Goal: Communication & Community: Answer question/provide support

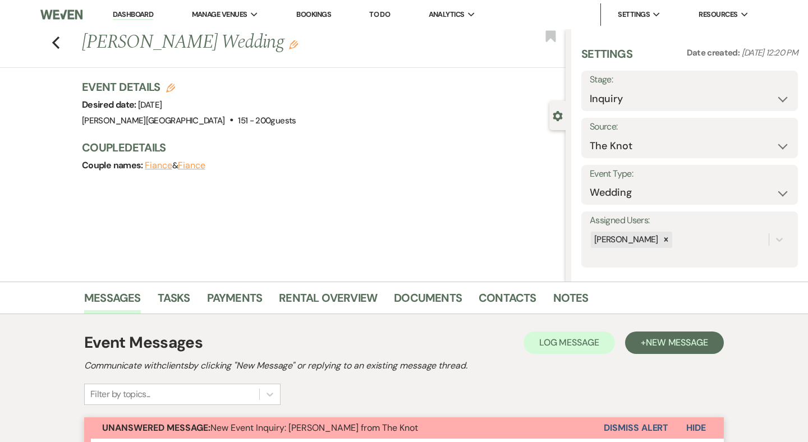
select select "2"
click at [135, 13] on link "Dashboard" at bounding box center [133, 15] width 40 height 11
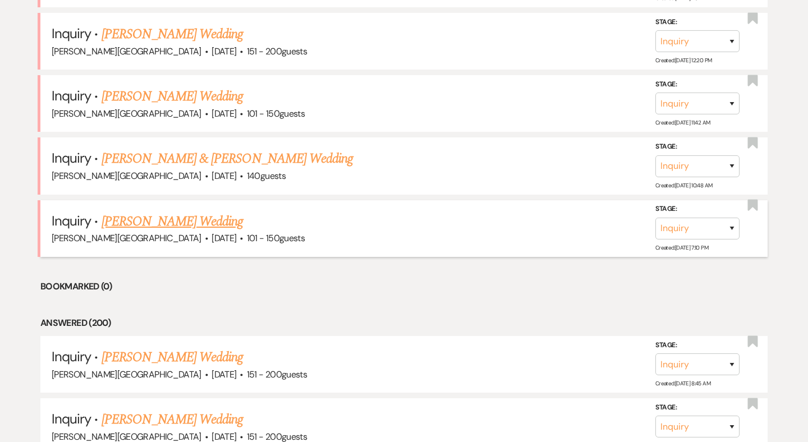
scroll to position [1481, 0]
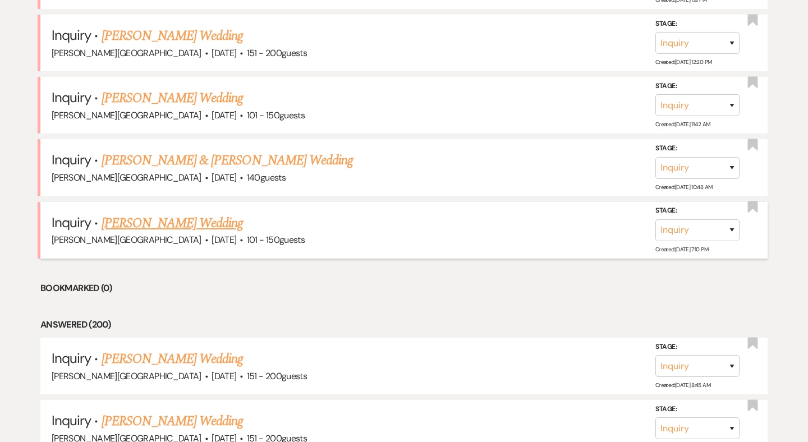
click at [195, 213] on link "[PERSON_NAME] Wedding" at bounding box center [173, 223] width 142 height 20
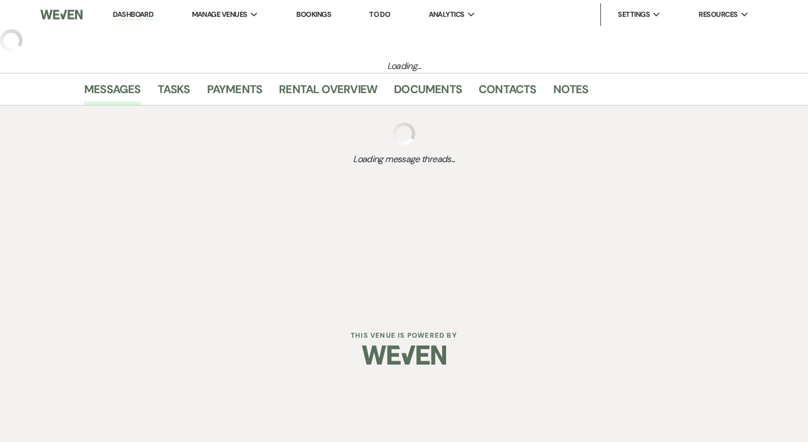
select select "2"
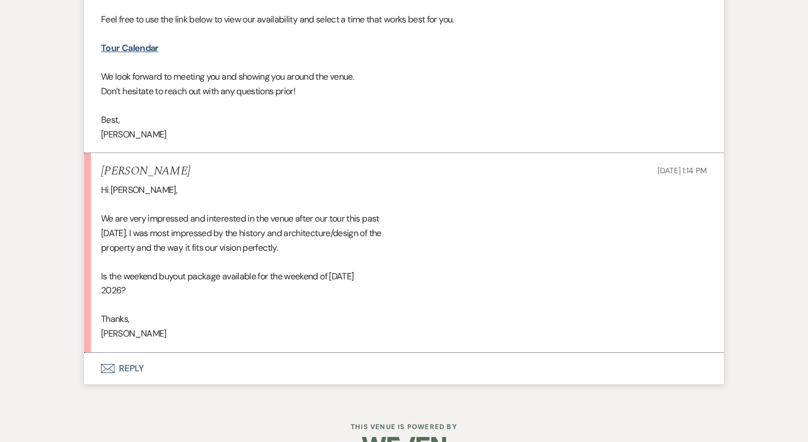
scroll to position [1647, 0]
click at [136, 354] on button "Envelope Reply" at bounding box center [404, 369] width 640 height 31
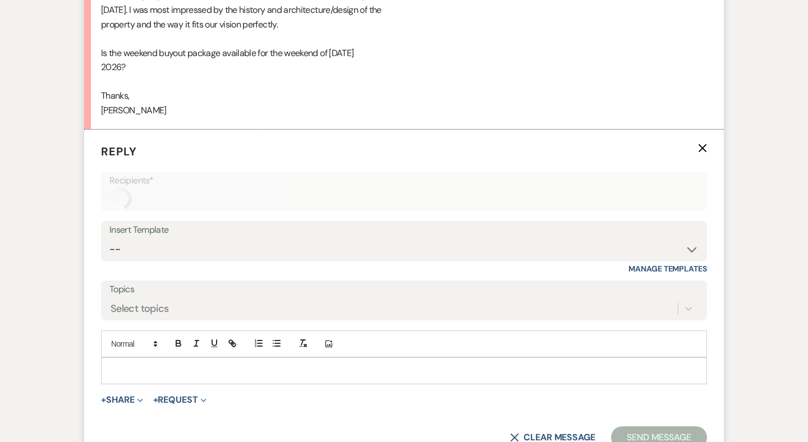
scroll to position [1913, 0]
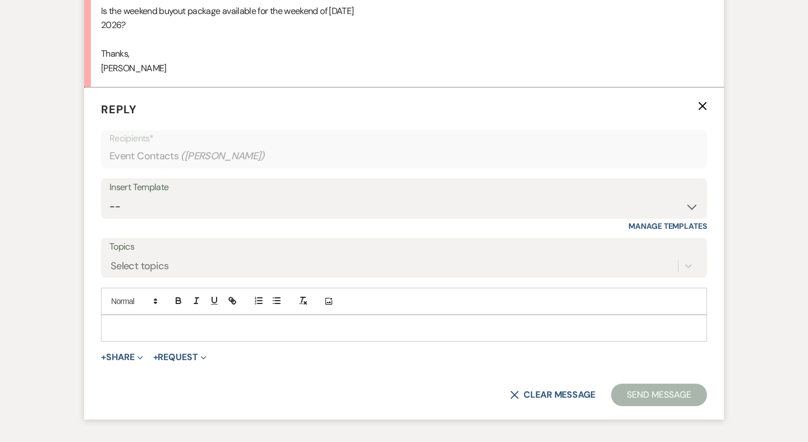
click at [142, 322] on p at bounding box center [404, 328] width 588 height 12
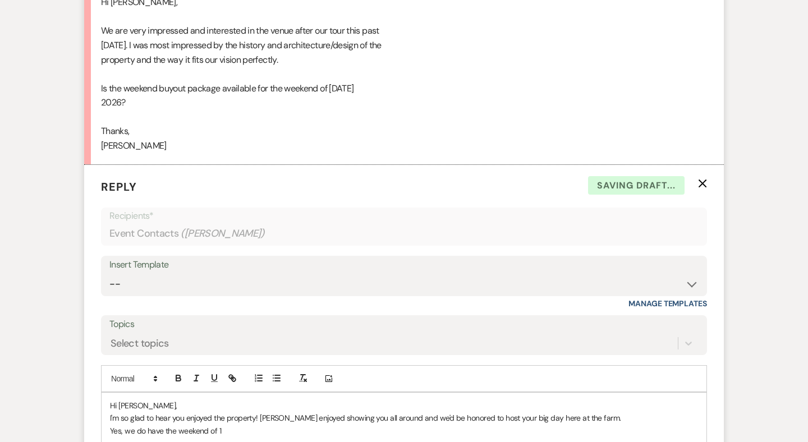
scroll to position [1903, 0]
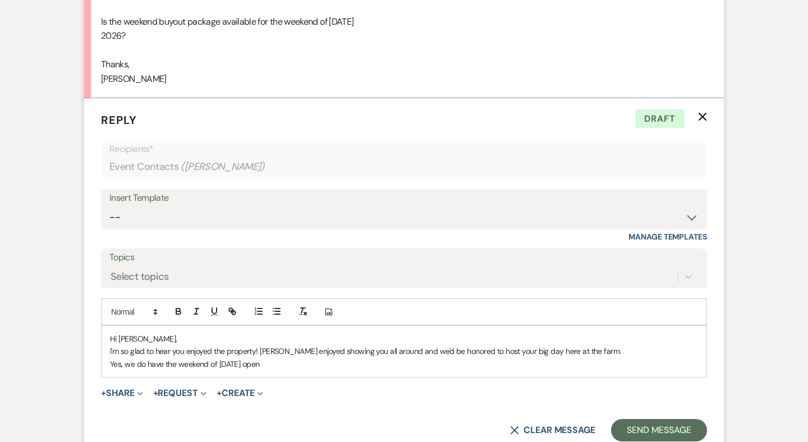
click at [255, 345] on p "I'm so glad to hear you enjoyed the property! Peggy enjoyed showing you all aro…" at bounding box center [404, 351] width 588 height 12
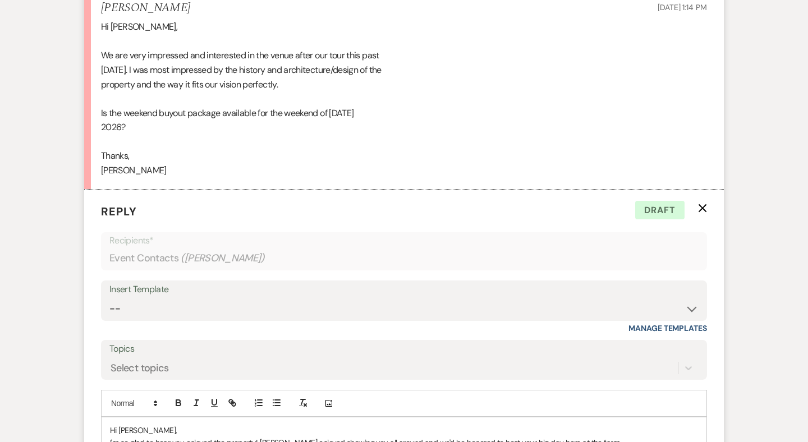
scroll to position [1934, 0]
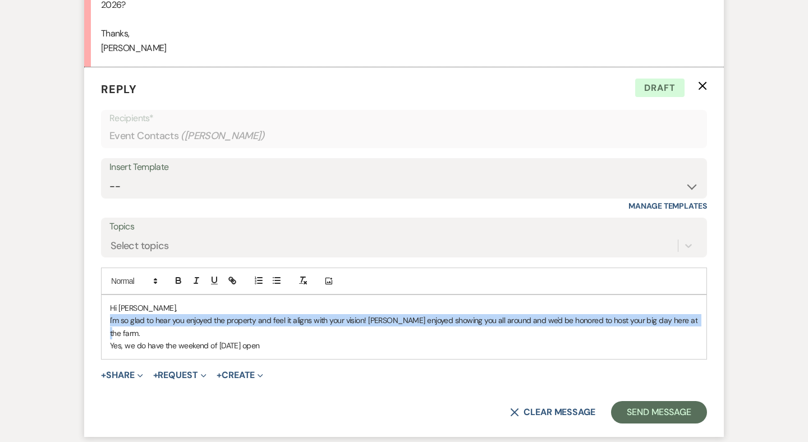
drag, startPoint x: 692, startPoint y: 289, endPoint x: 391, endPoint y: 280, distance: 301.0
click at [391, 314] on p "I'm so glad to hear you enjoyed the property and feel it aligns with your visio…" at bounding box center [404, 326] width 588 height 25
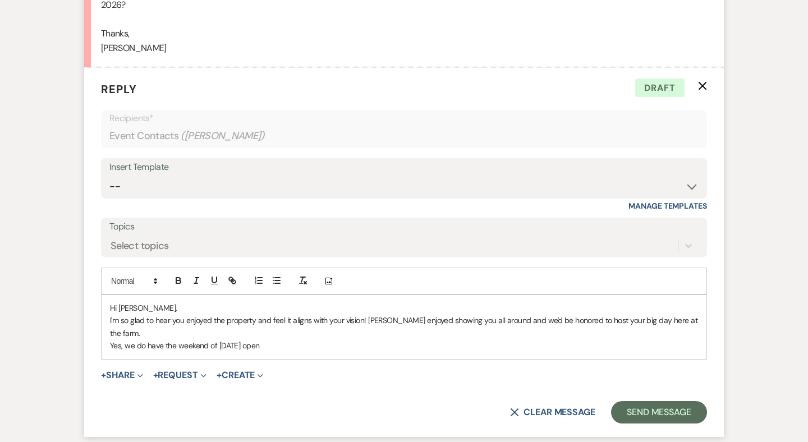
click at [697, 314] on p "I'm so glad to hear you enjoyed the property and feel it aligns with your visio…" at bounding box center [404, 326] width 588 height 25
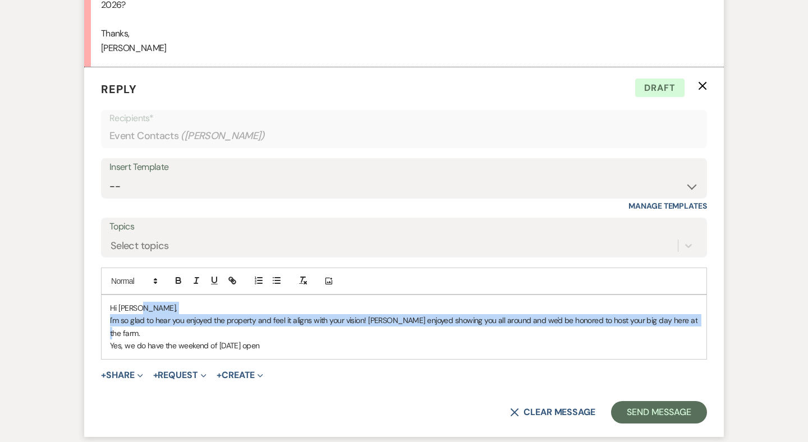
drag, startPoint x: 695, startPoint y: 288, endPoint x: 384, endPoint y: 279, distance: 311.1
click at [384, 295] on div "Hi Casey, I'm so glad to hear you enjoyed the property and feel it aligns with …" at bounding box center [404, 327] width 605 height 64
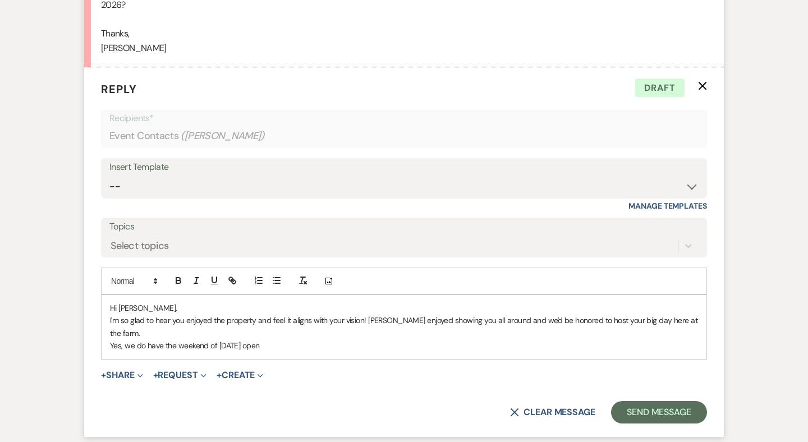
click at [384, 314] on p "I'm so glad to hear you enjoyed the property and feel it aligns with your visio…" at bounding box center [404, 326] width 588 height 25
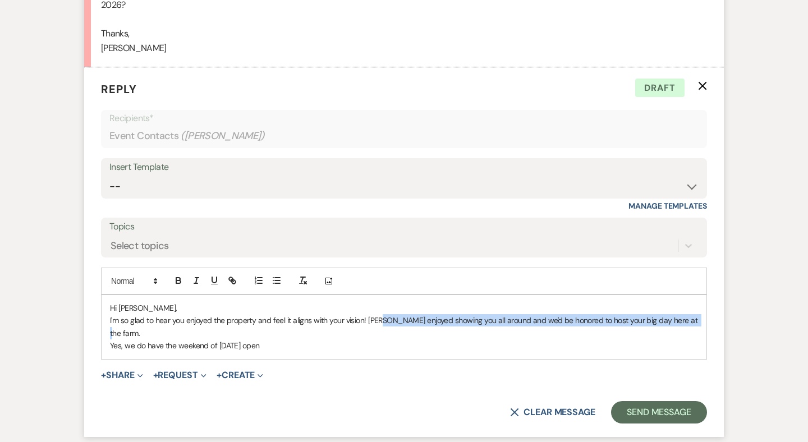
drag, startPoint x: 697, startPoint y: 285, endPoint x: 383, endPoint y: 282, distance: 313.2
click at [383, 314] on p "I'm so glad to hear you enjoyed the property and feel it aligns with your visio…" at bounding box center [404, 326] width 588 height 25
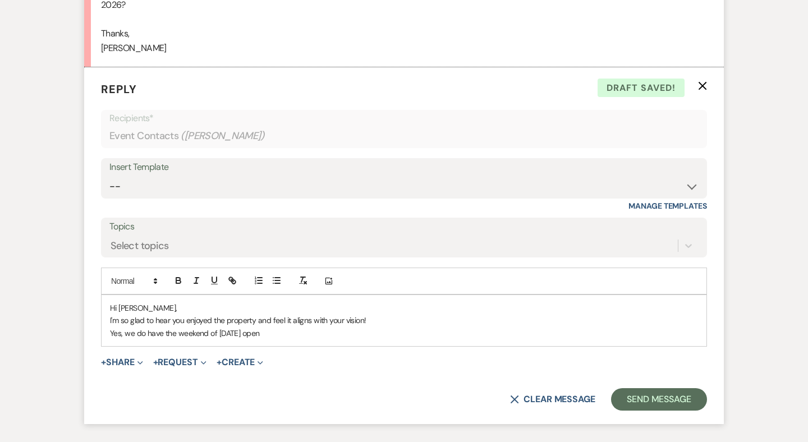
click at [283, 327] on p "Yes, we do have the weekend of 11/6/26 open" at bounding box center [404, 333] width 588 height 12
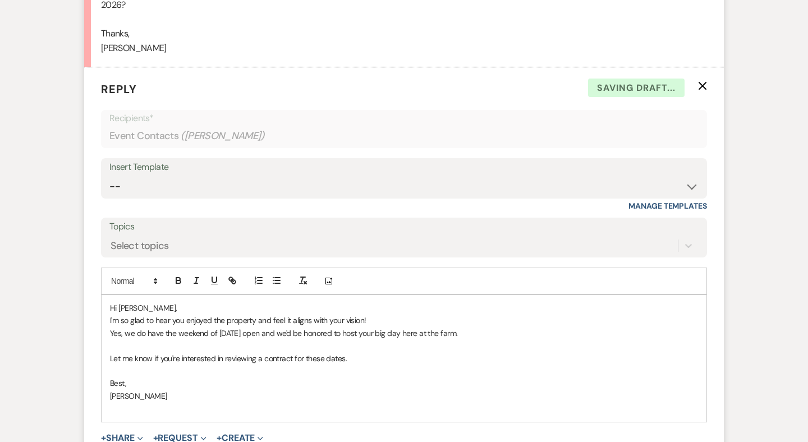
click at [113, 382] on div "Hi Casey, I'm so glad to hear you enjoyed the property and feel it aligns with …" at bounding box center [404, 358] width 605 height 127
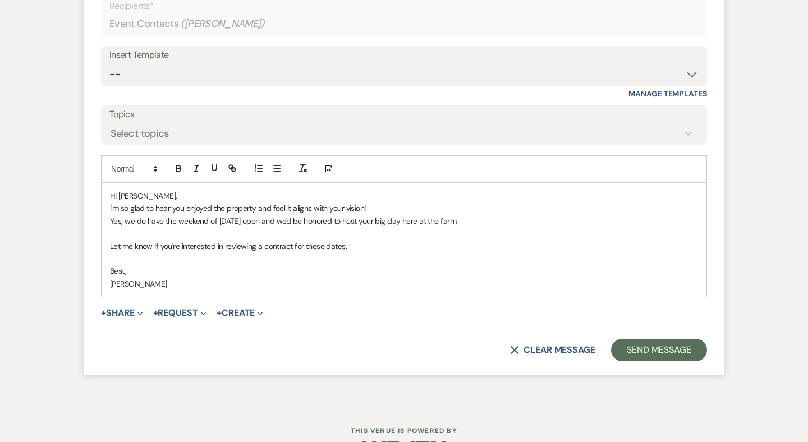
scroll to position [2045, 0]
click at [660, 340] on button "Send Message" at bounding box center [659, 351] width 96 height 22
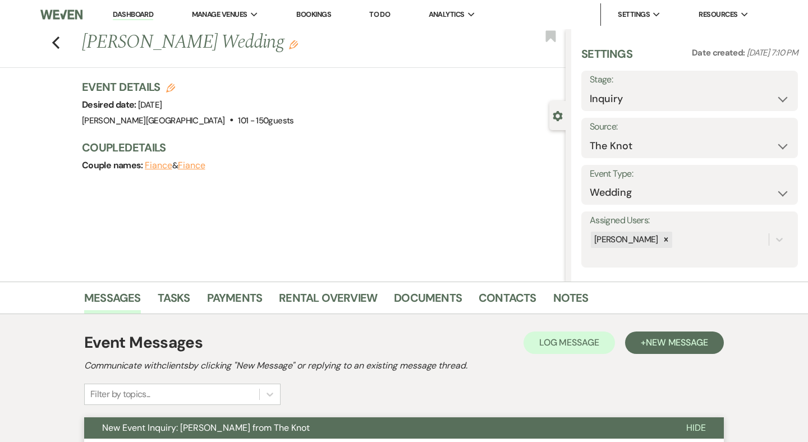
scroll to position [0, 0]
click at [175, 88] on h3 "Event Details Edit" at bounding box center [188, 87] width 212 height 16
click at [172, 86] on icon "Edit" at bounding box center [170, 88] width 9 height 9
select select "84"
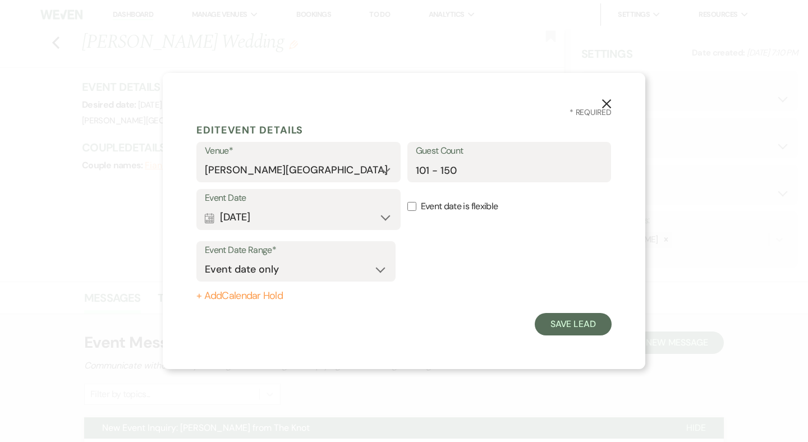
click at [379, 217] on button "Calendar Oct 25, 2026 Expand" at bounding box center [298, 218] width 187 height 22
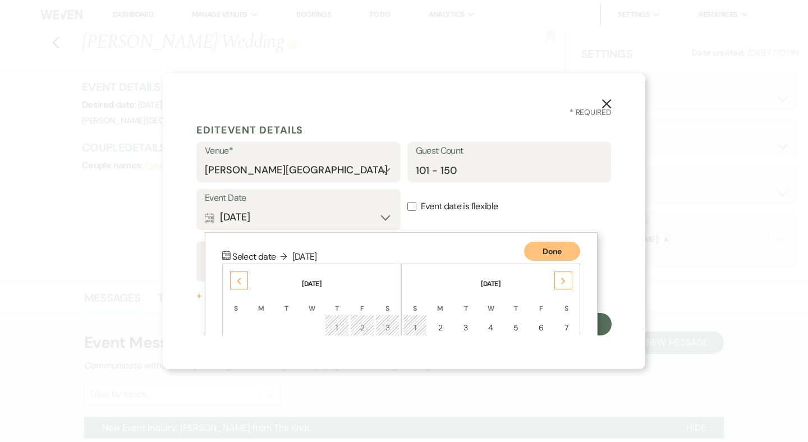
scroll to position [144, 0]
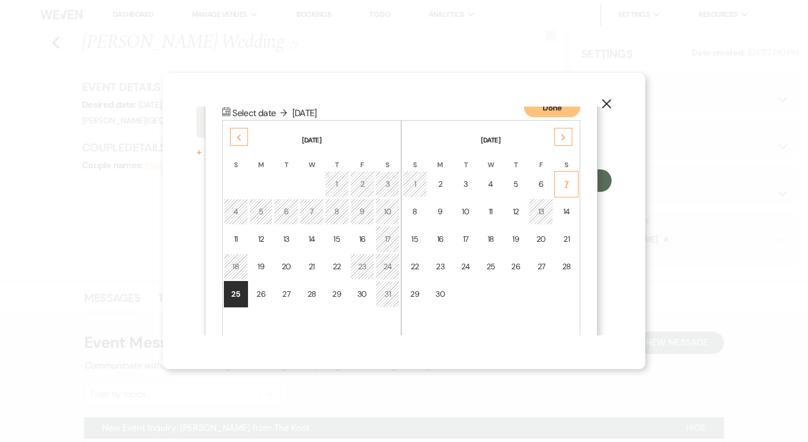
click at [562, 182] on div "7" at bounding box center [567, 184] width 10 height 12
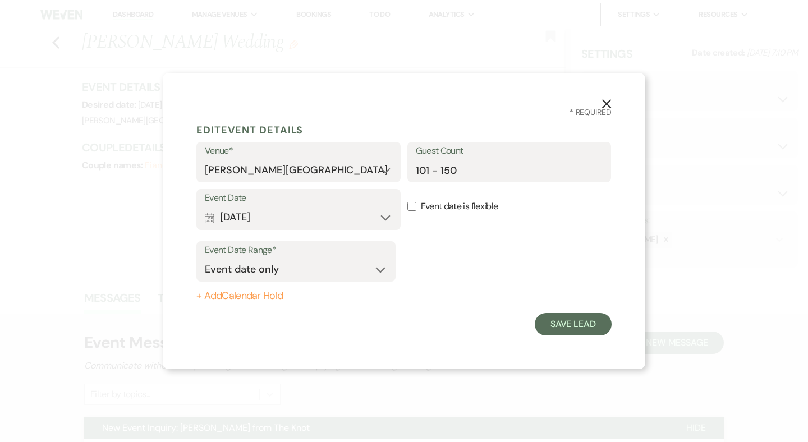
scroll to position [0, 0]
click at [546, 322] on button "Save Lead" at bounding box center [573, 324] width 77 height 22
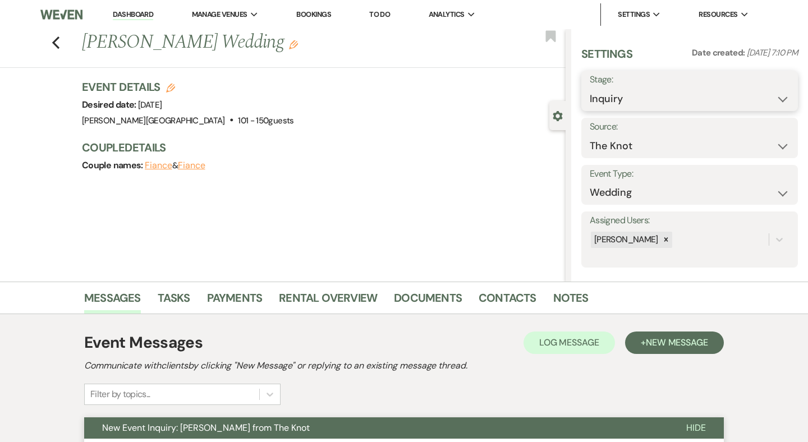
select select "6"
click at [777, 91] on button "Save" at bounding box center [776, 91] width 44 height 22
click at [57, 40] on icon "Previous" at bounding box center [56, 42] width 8 height 13
select select "6"
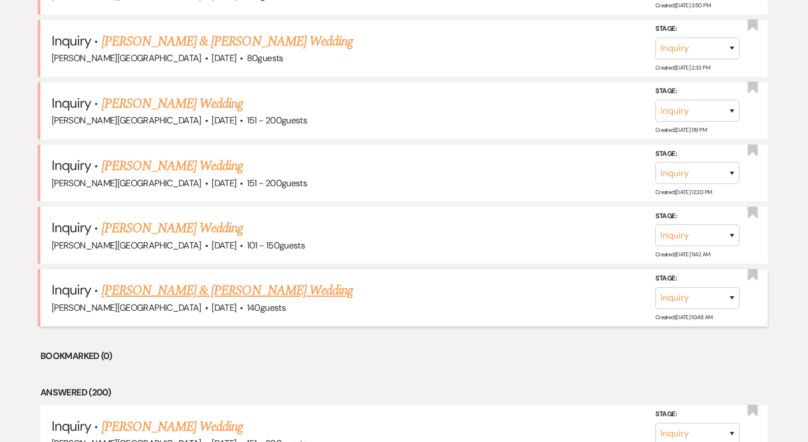
scroll to position [1345, 0]
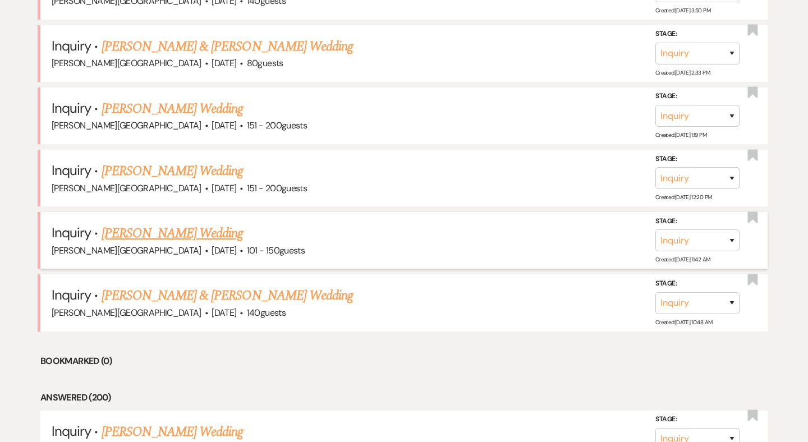
click at [213, 223] on link "[PERSON_NAME] Wedding" at bounding box center [173, 233] width 142 height 20
select select "2"
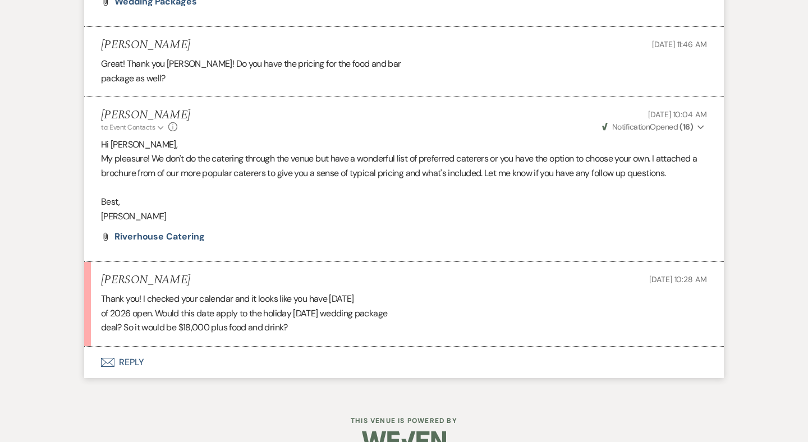
scroll to position [1393, 0]
click at [132, 347] on button "Envelope Reply" at bounding box center [404, 362] width 640 height 31
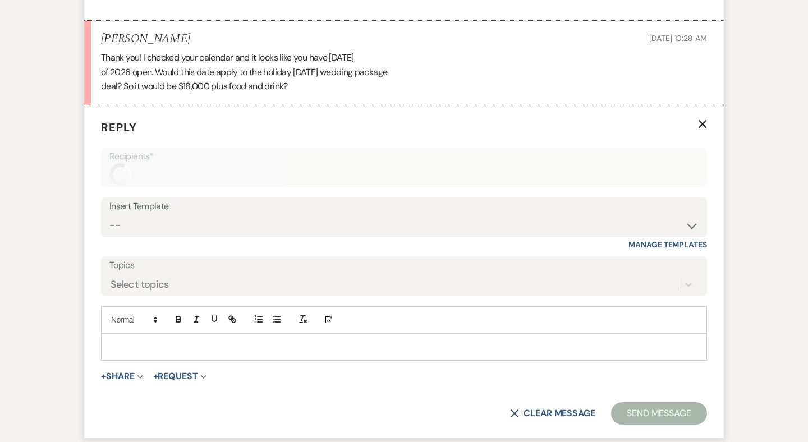
scroll to position [1660, 0]
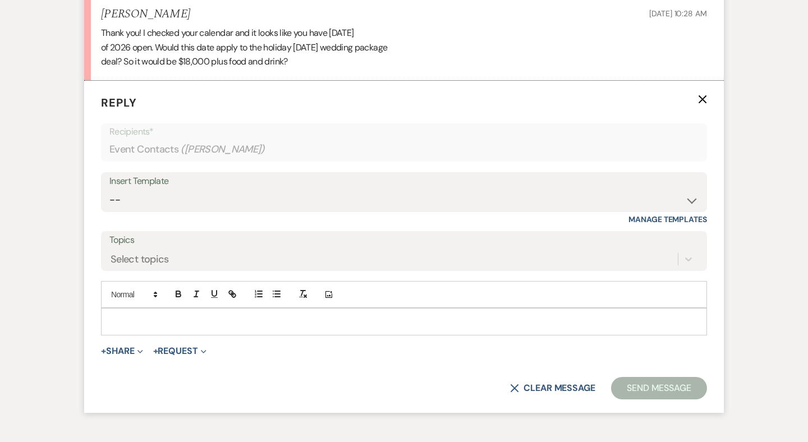
click at [136, 315] on p at bounding box center [404, 321] width 588 height 12
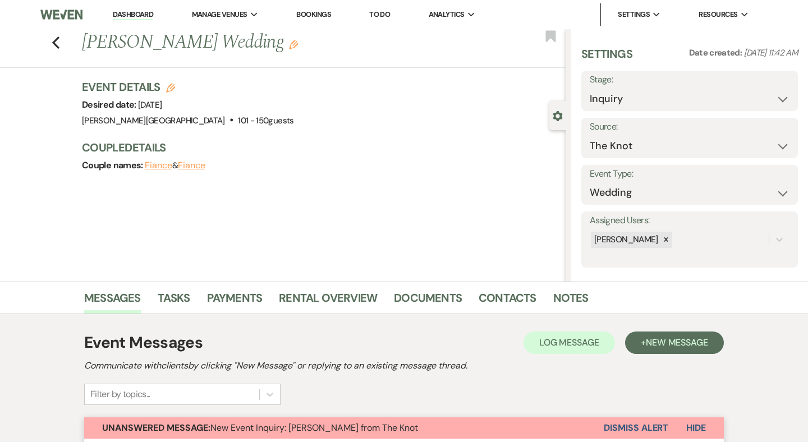
scroll to position [0, 0]
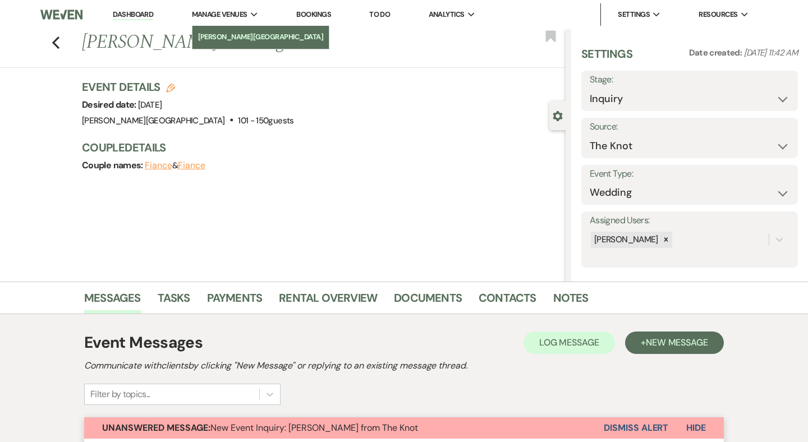
click at [235, 34] on li "[PERSON_NAME][GEOGRAPHIC_DATA]" at bounding box center [261, 36] width 126 height 11
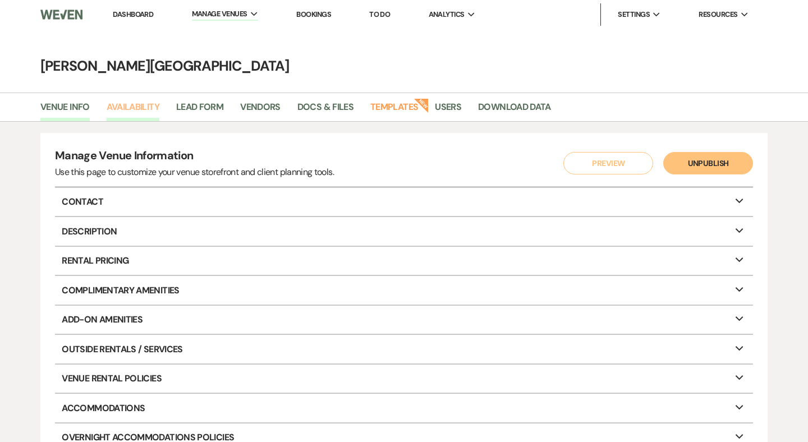
click at [148, 104] on link "Availability" at bounding box center [133, 110] width 53 height 21
select select "3"
select select "2026"
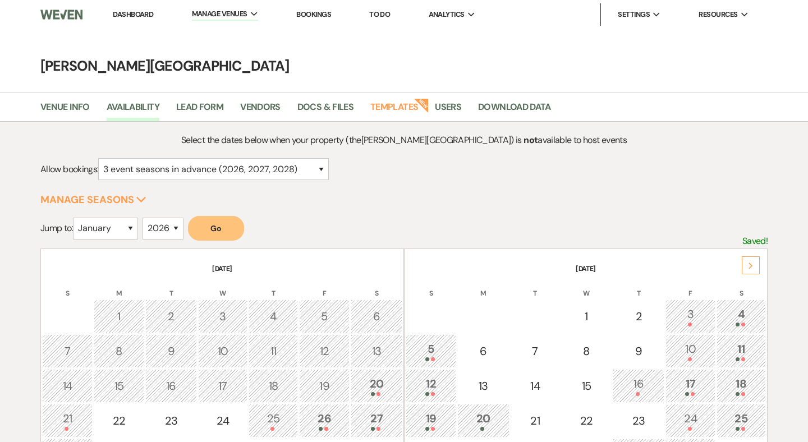
click at [749, 265] on icon "Next" at bounding box center [751, 266] width 6 height 7
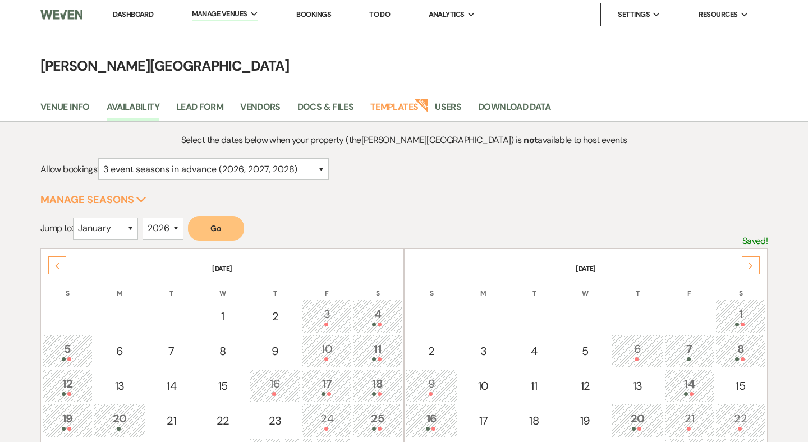
click at [749, 265] on icon "Next" at bounding box center [751, 266] width 6 height 7
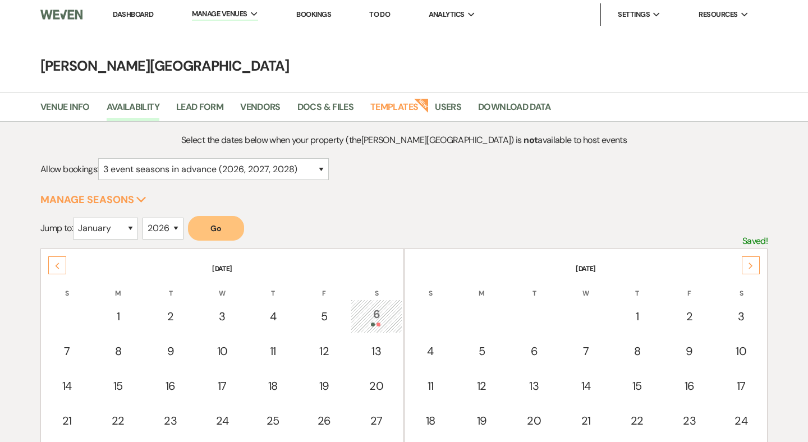
click at [749, 265] on icon "Next" at bounding box center [751, 266] width 6 height 7
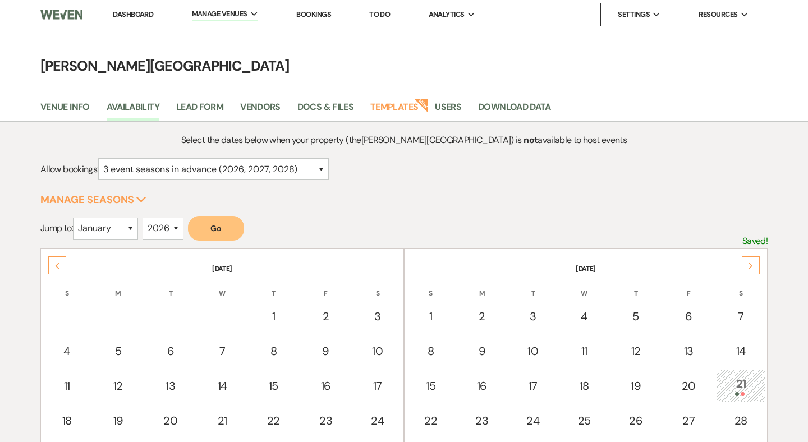
click at [749, 265] on icon "Next" at bounding box center [751, 266] width 6 height 7
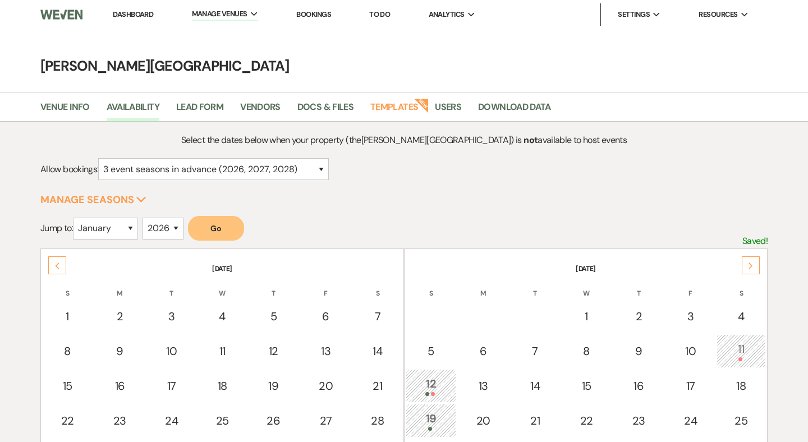
click at [749, 265] on icon "Next" at bounding box center [751, 266] width 6 height 7
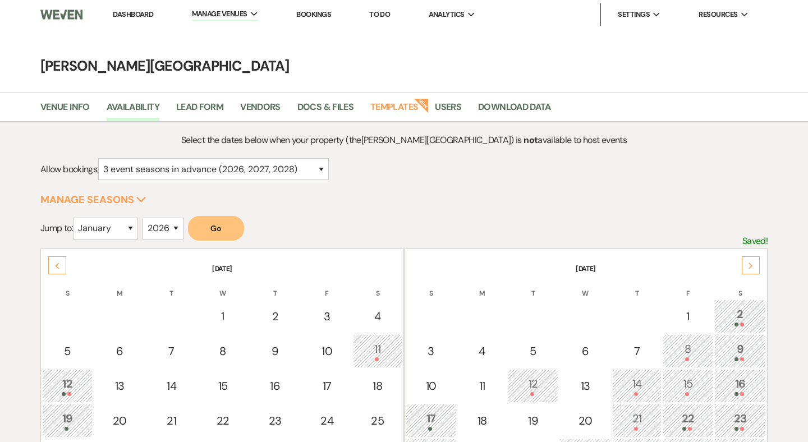
click at [749, 265] on icon "Next" at bounding box center [751, 266] width 6 height 7
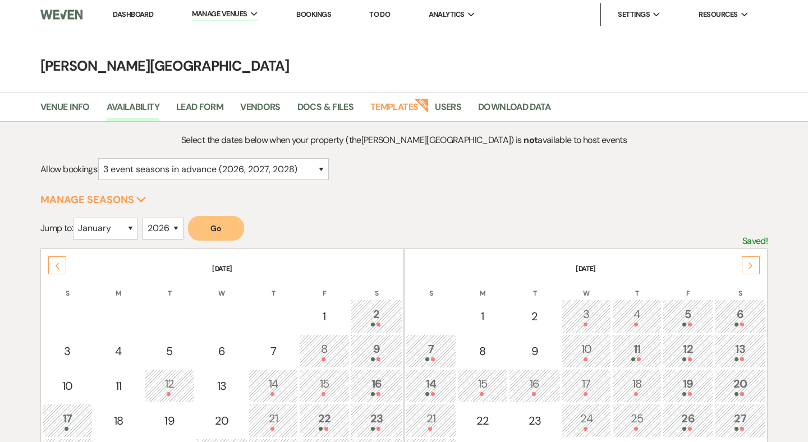
click at [749, 265] on icon "Next" at bounding box center [751, 266] width 6 height 7
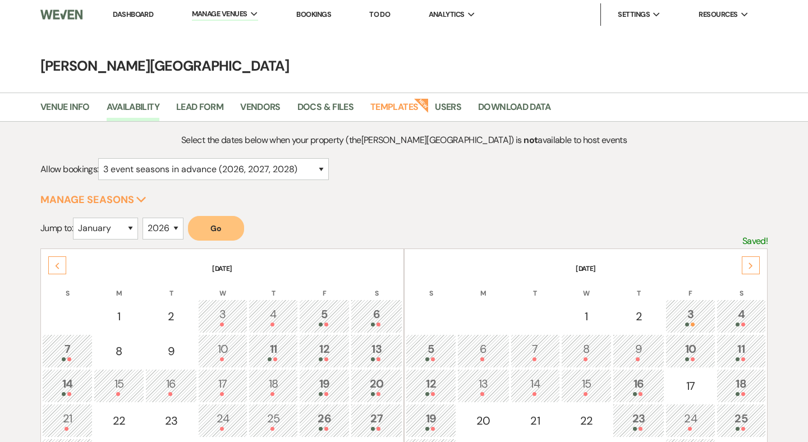
click at [749, 265] on icon "Next" at bounding box center [751, 266] width 6 height 7
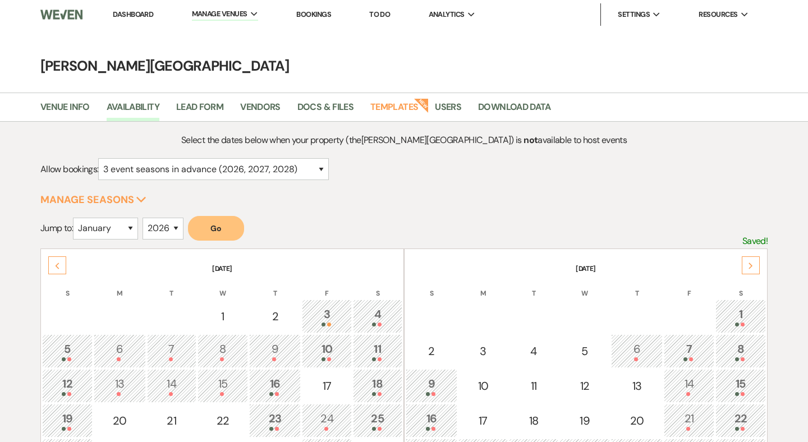
click at [749, 265] on icon "Next" at bounding box center [751, 266] width 6 height 7
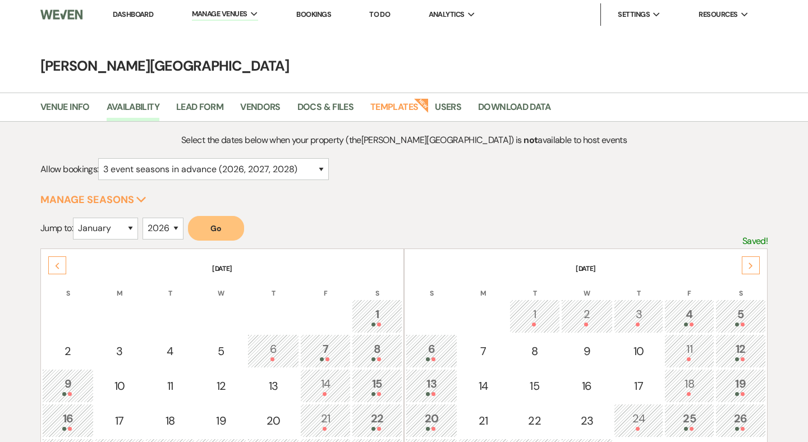
click at [749, 265] on icon "Next" at bounding box center [751, 266] width 6 height 7
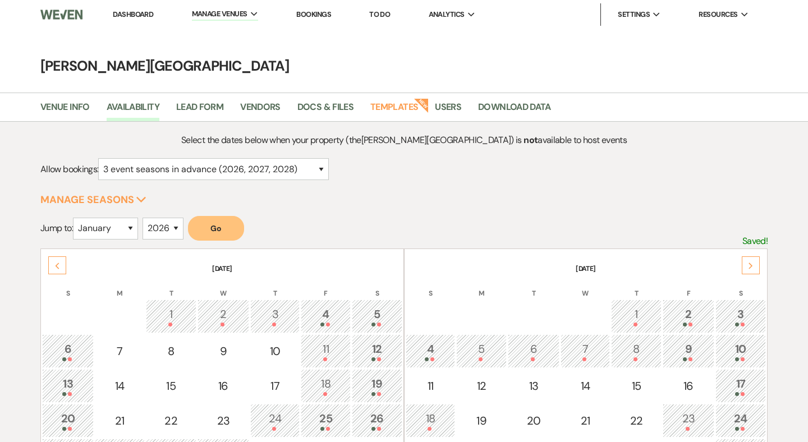
click at [145, 13] on link "Dashboard" at bounding box center [133, 15] width 40 height 10
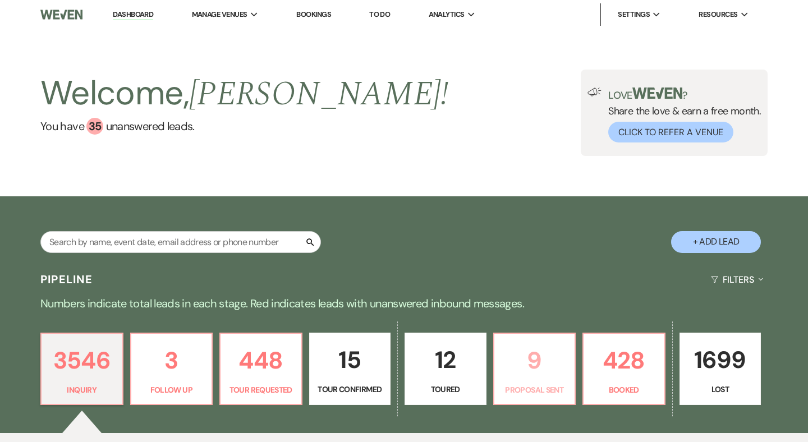
click at [542, 359] on p "9" at bounding box center [534, 361] width 67 height 38
select select "6"
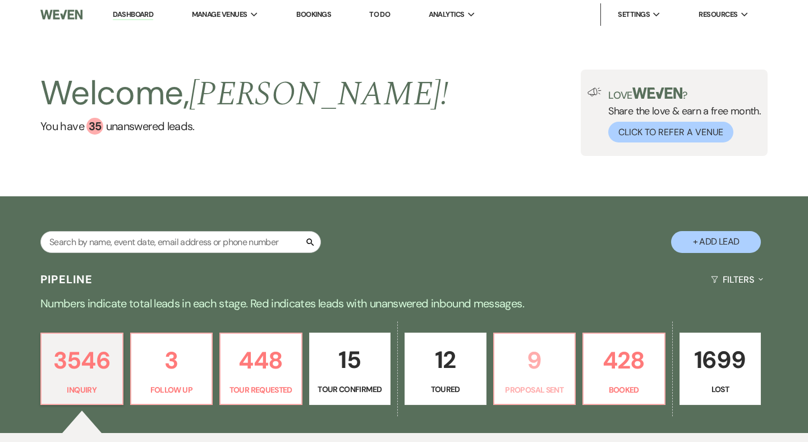
select select "6"
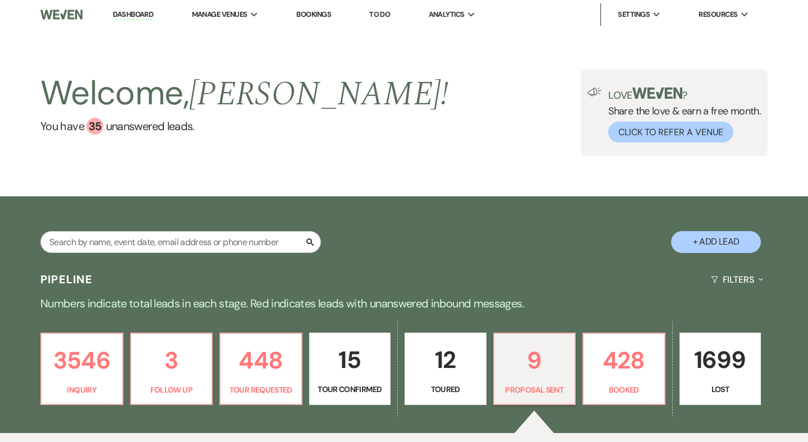
select select "6"
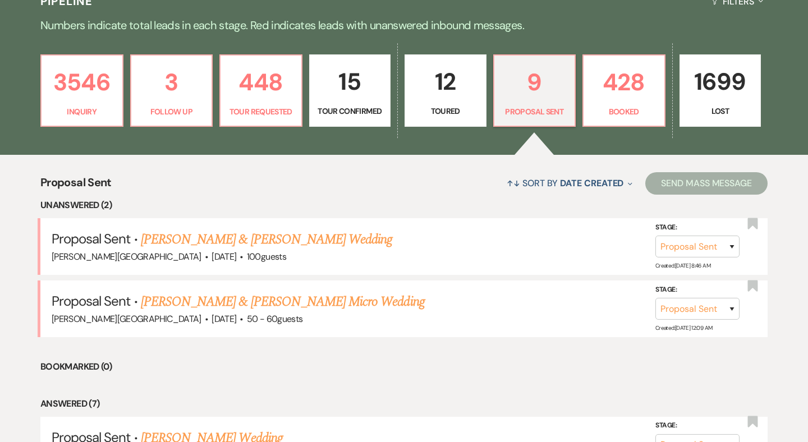
scroll to position [260, 0]
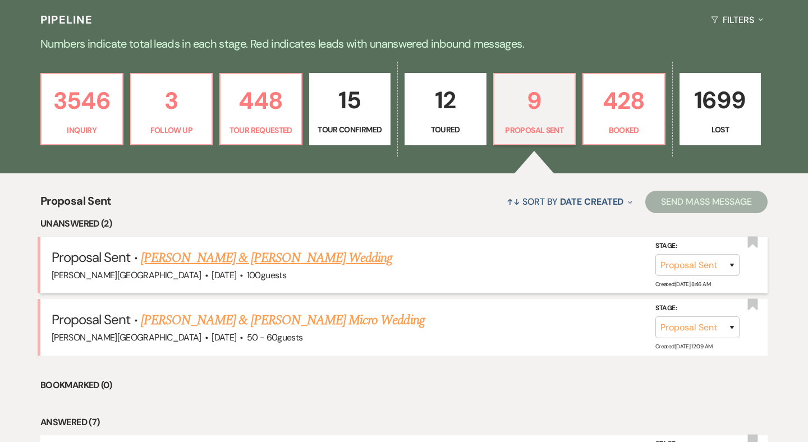
click at [261, 253] on link "[PERSON_NAME] & [PERSON_NAME] Wedding" at bounding box center [266, 258] width 251 height 20
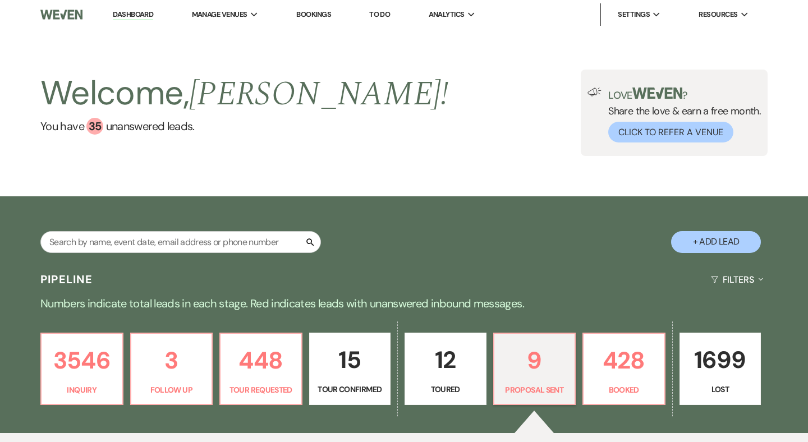
select select "6"
select select "5"
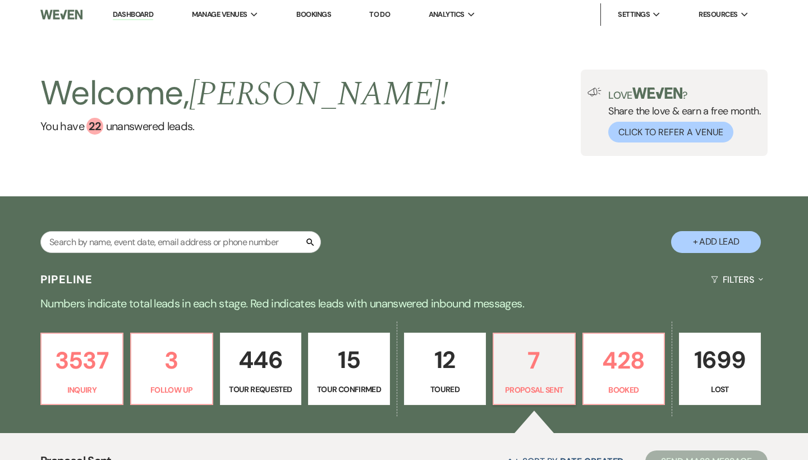
select select "6"
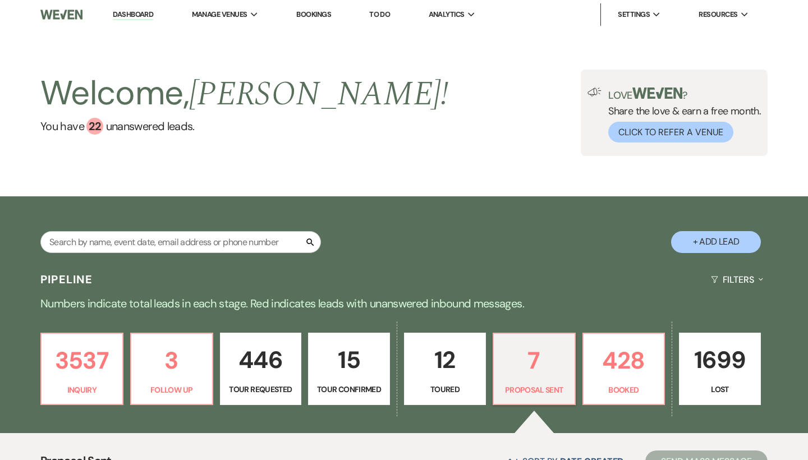
select select "6"
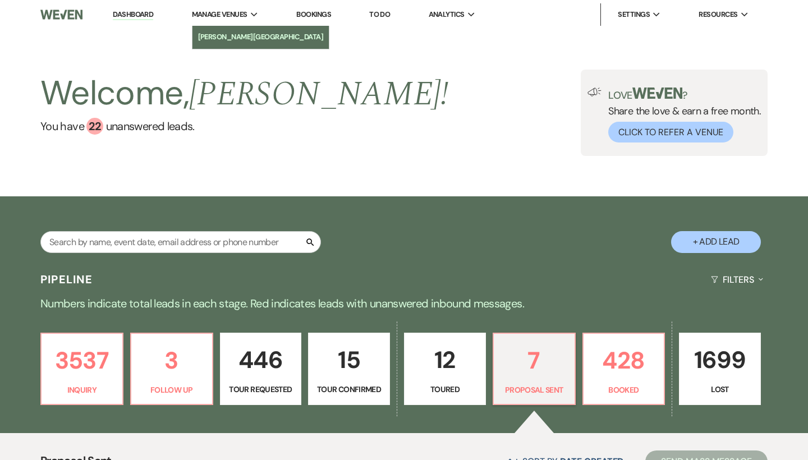
click at [221, 36] on li "[PERSON_NAME][GEOGRAPHIC_DATA]" at bounding box center [261, 36] width 126 height 11
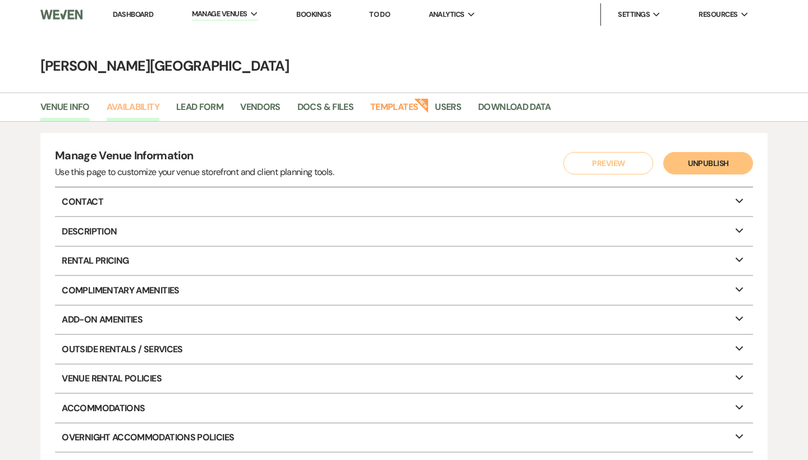
click at [146, 109] on link "Availability" at bounding box center [133, 110] width 53 height 21
select select "3"
select select "2026"
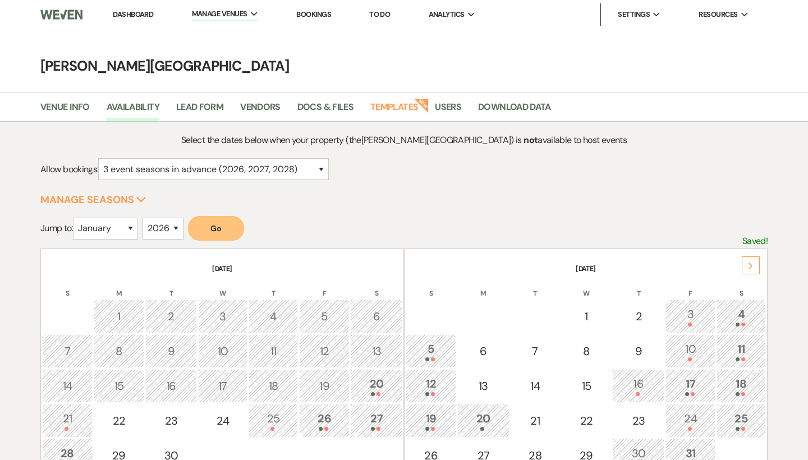
click at [746, 261] on div "Next" at bounding box center [751, 265] width 18 height 18
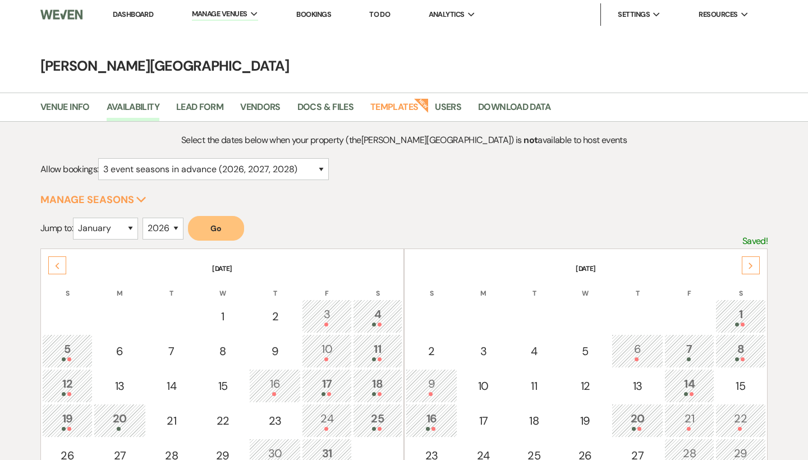
click at [746, 261] on div "Next" at bounding box center [751, 265] width 18 height 18
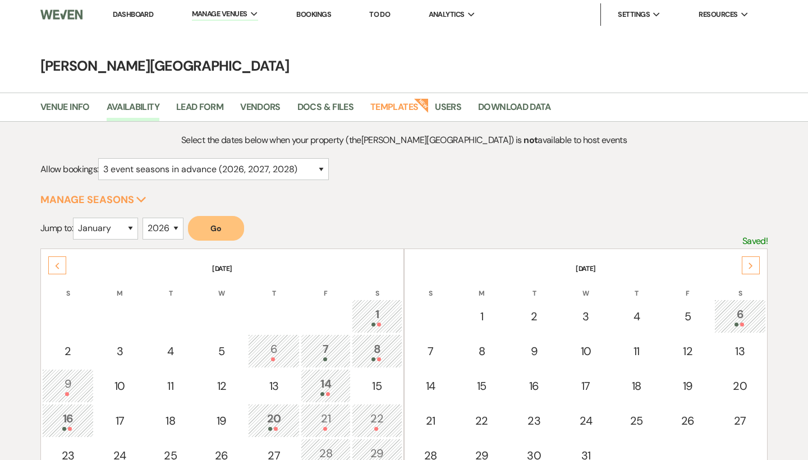
click at [746, 261] on div "Next" at bounding box center [751, 265] width 18 height 18
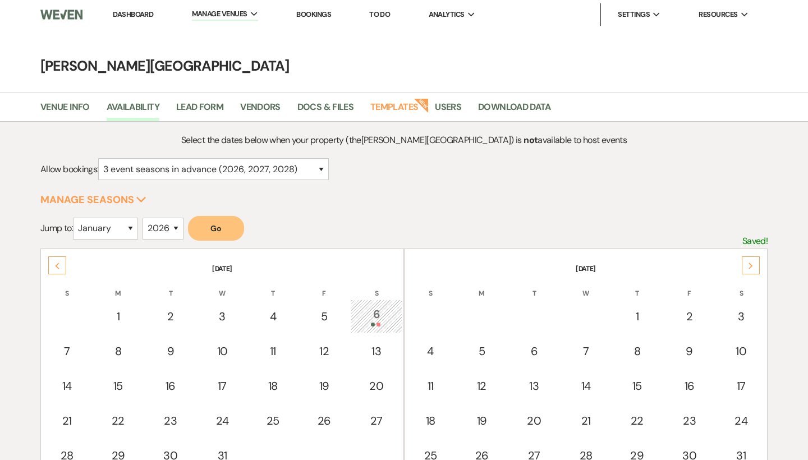
click at [746, 261] on div "Next" at bounding box center [751, 265] width 18 height 18
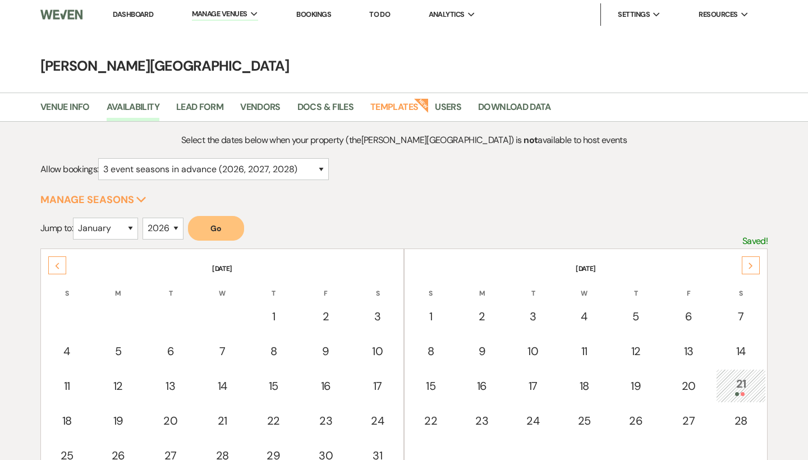
click at [751, 263] on icon "Next" at bounding box center [751, 266] width 6 height 7
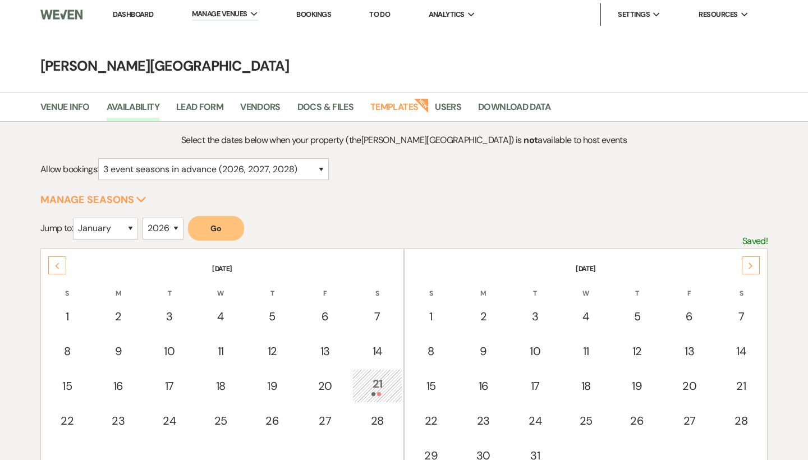
click at [751, 263] on icon "Next" at bounding box center [751, 266] width 6 height 7
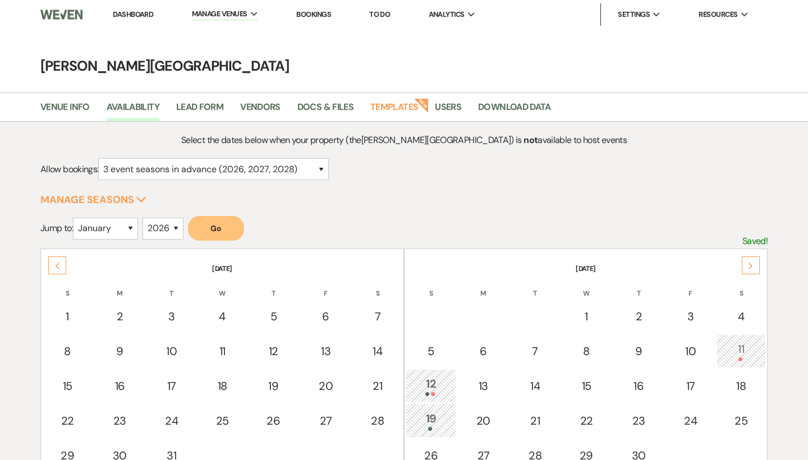
click at [751, 263] on icon "Next" at bounding box center [751, 266] width 6 height 7
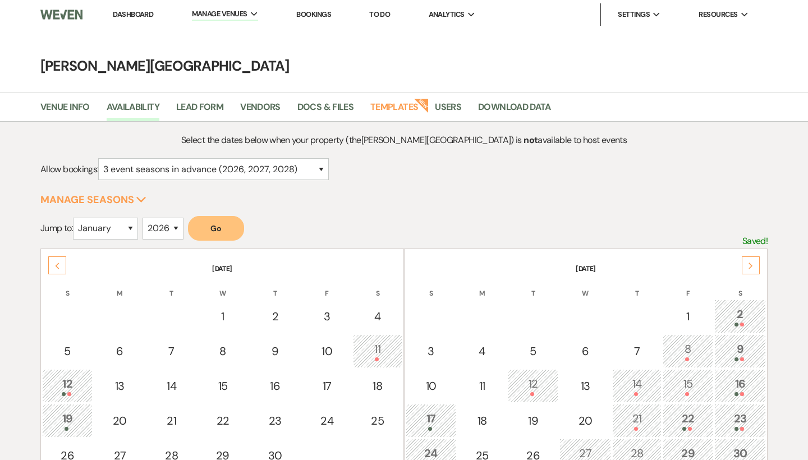
click at [751, 263] on icon "Next" at bounding box center [751, 266] width 6 height 7
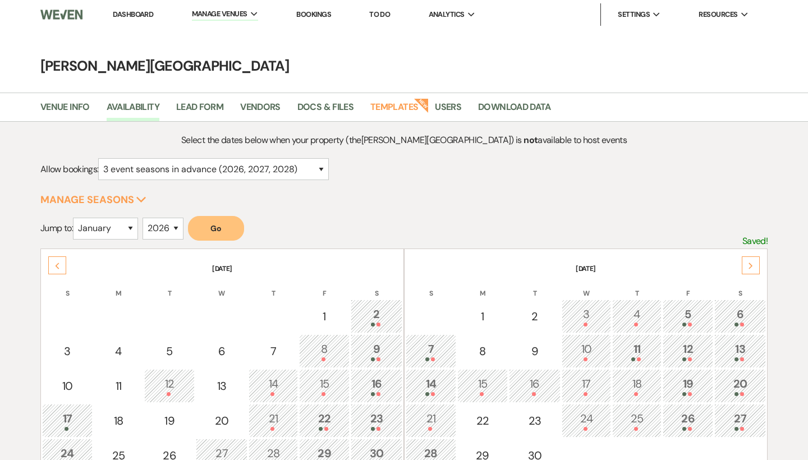
click at [751, 263] on icon "Next" at bounding box center [751, 266] width 6 height 7
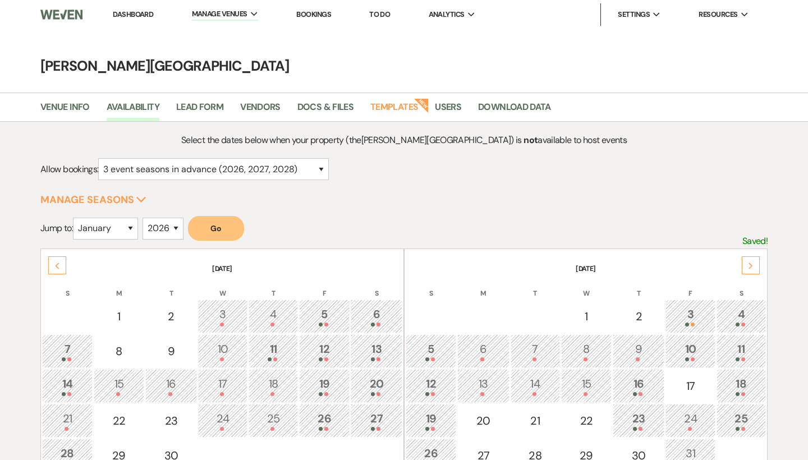
click at [751, 263] on icon "Next" at bounding box center [751, 266] width 6 height 7
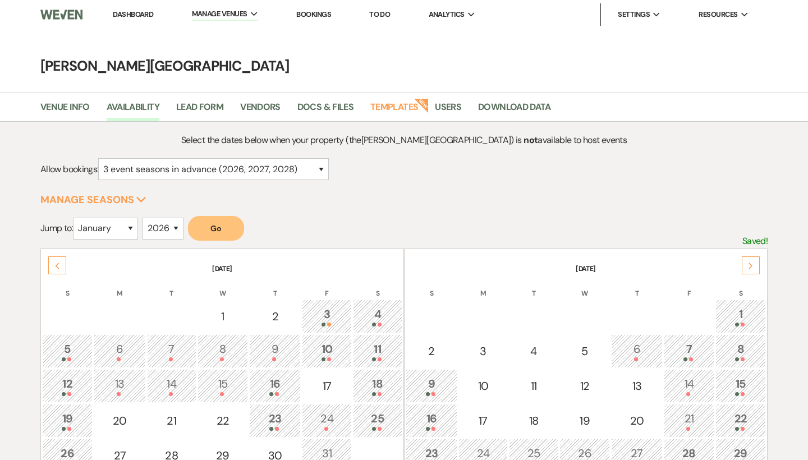
click at [751, 263] on icon "Next" at bounding box center [751, 266] width 6 height 7
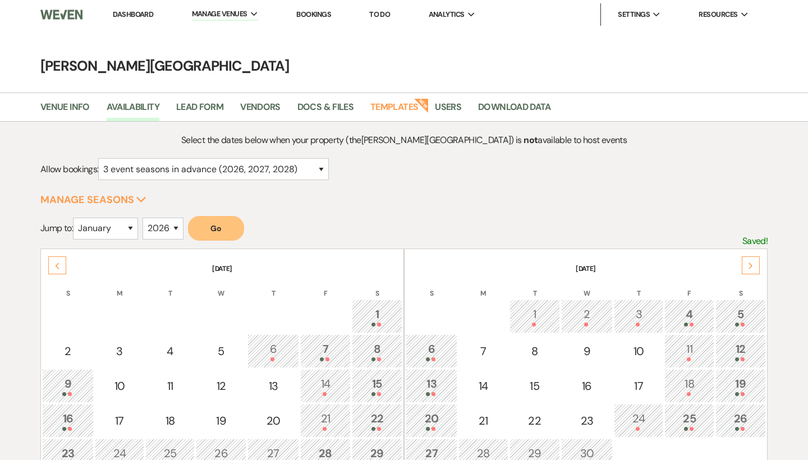
click at [751, 263] on icon "Next" at bounding box center [751, 266] width 6 height 7
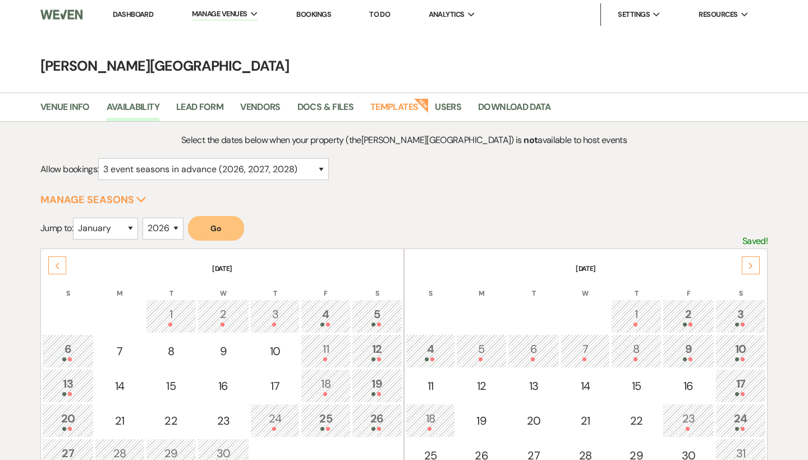
click at [751, 263] on icon "Next" at bounding box center [751, 266] width 6 height 7
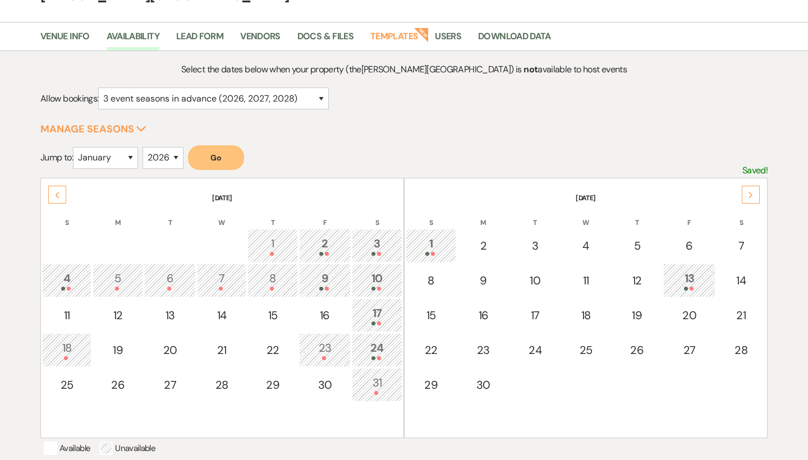
scroll to position [88, 0]
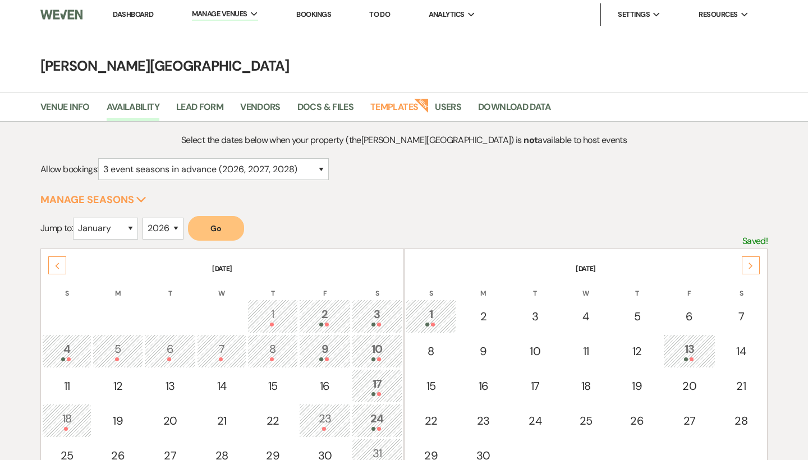
select select "3"
select select "2026"
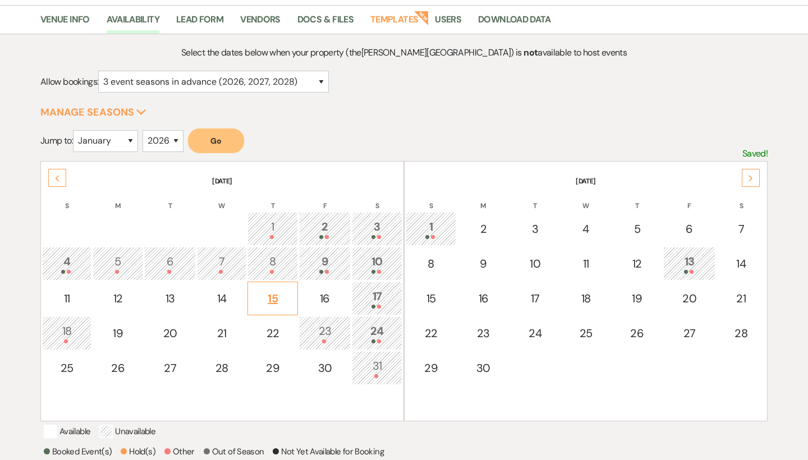
click at [281, 297] on div "15" at bounding box center [273, 298] width 38 height 17
select select "other"
select select "false"
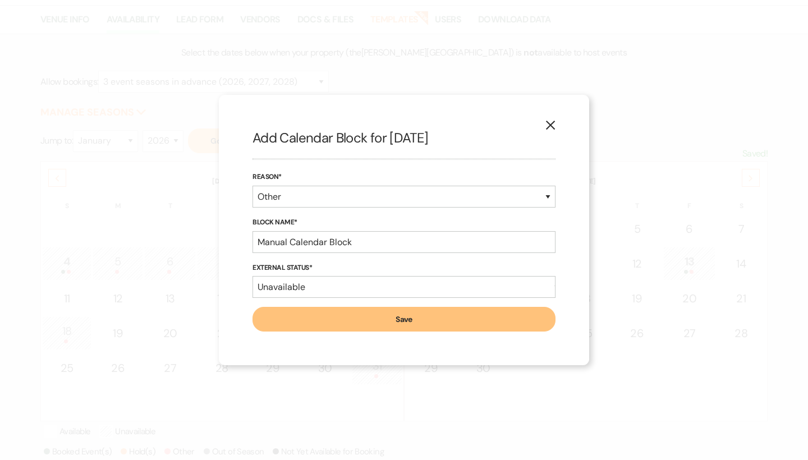
click at [286, 312] on button "Save" at bounding box center [404, 319] width 303 height 25
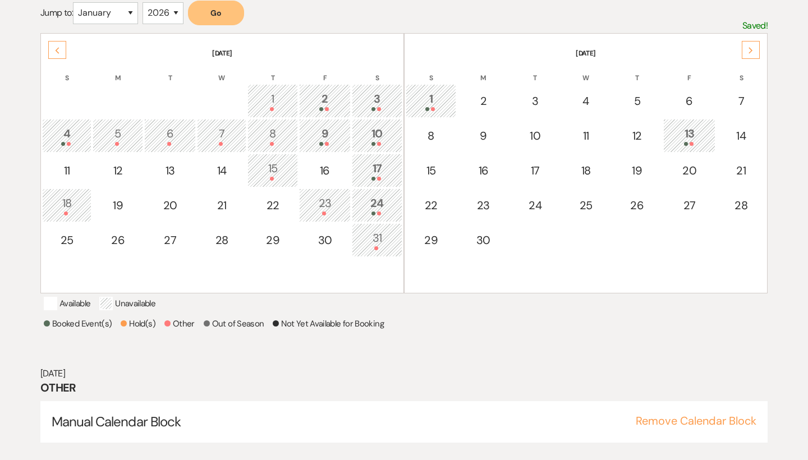
scroll to position [237, 0]
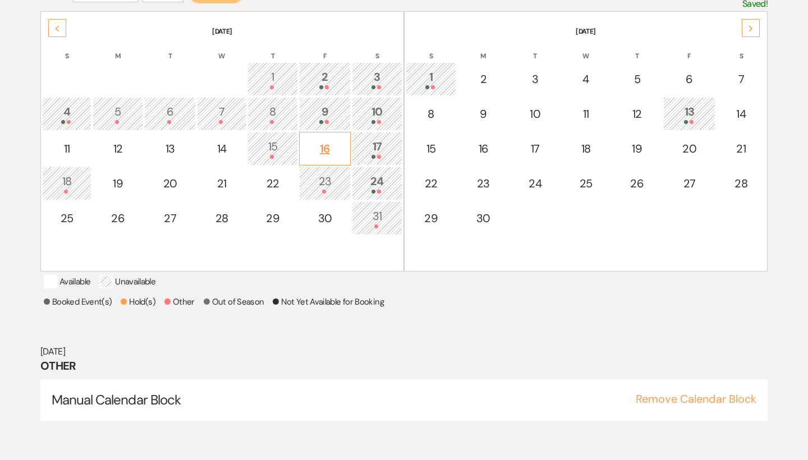
click at [320, 151] on div "16" at bounding box center [324, 148] width 39 height 17
select select "other"
select select "false"
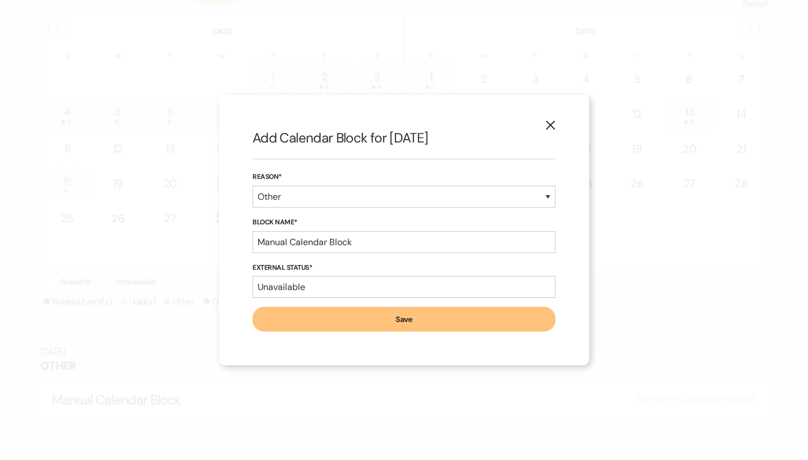
click at [296, 317] on button "Save" at bounding box center [404, 319] width 303 height 25
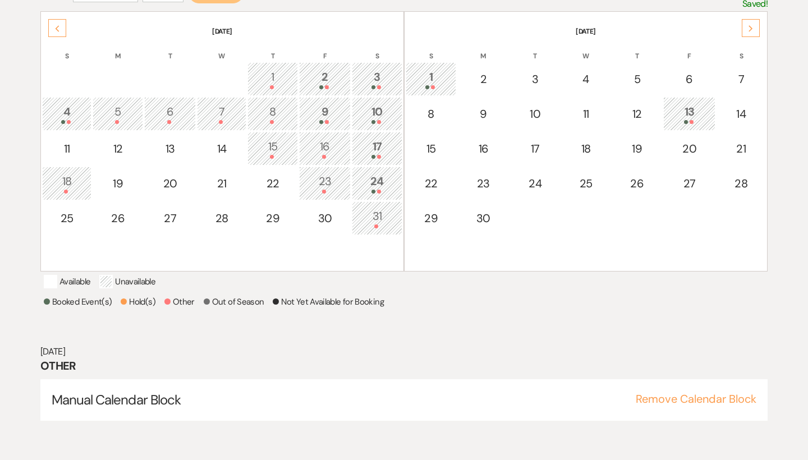
click at [56, 26] on icon "Previous" at bounding box center [57, 28] width 6 height 7
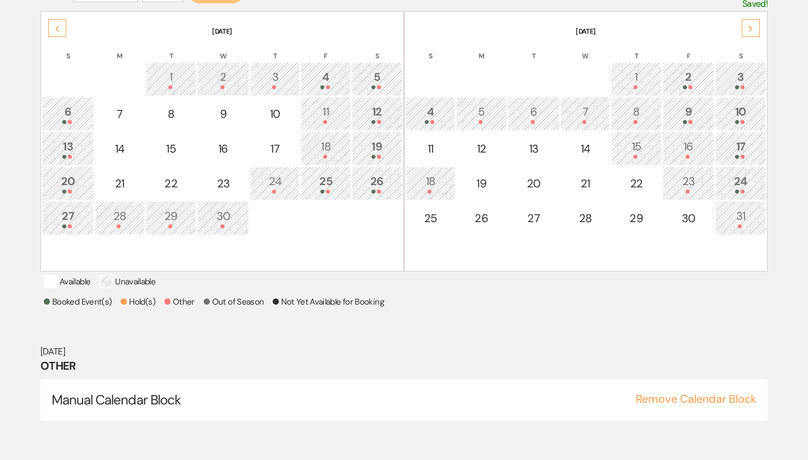
click at [56, 26] on icon "Previous" at bounding box center [57, 28] width 6 height 7
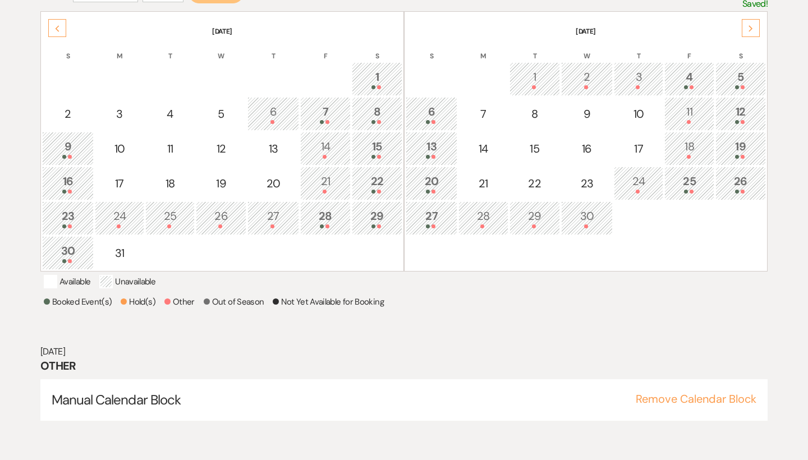
click at [56, 26] on icon "Previous" at bounding box center [57, 28] width 6 height 7
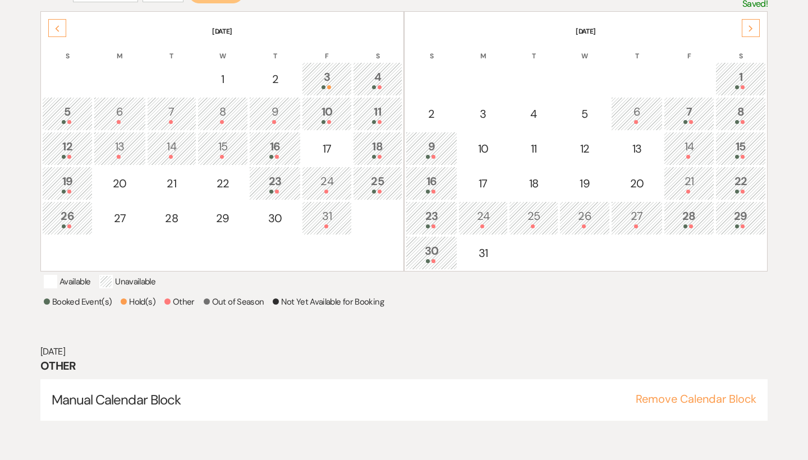
click at [56, 26] on icon "Previous" at bounding box center [57, 28] width 6 height 7
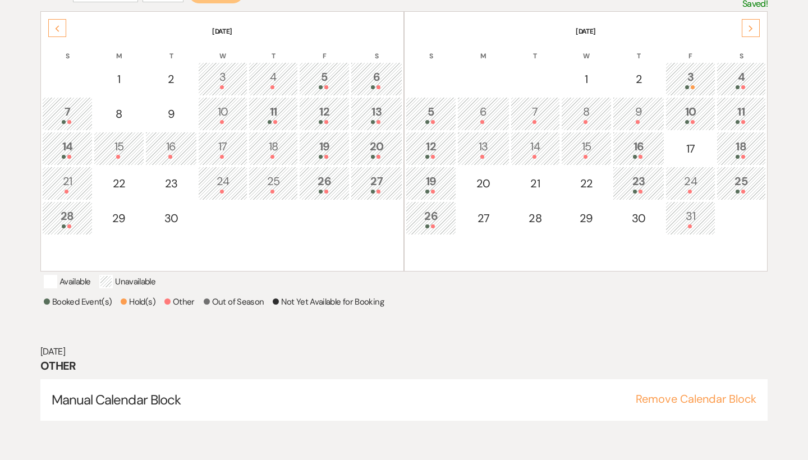
click at [56, 26] on icon "Previous" at bounding box center [57, 28] width 6 height 7
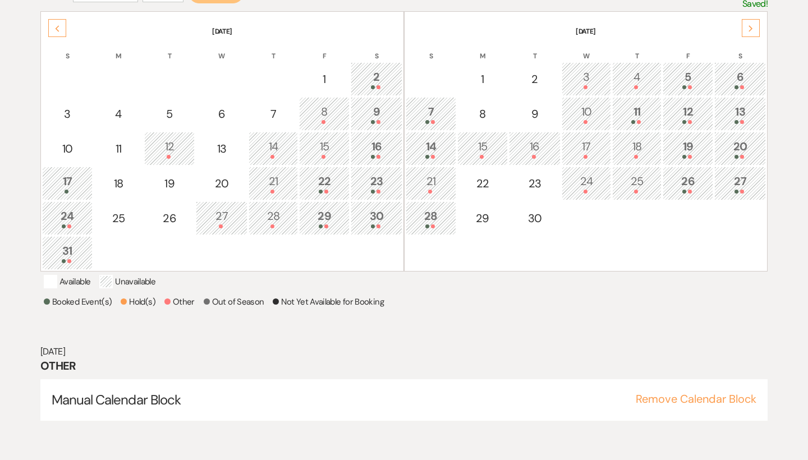
click at [747, 28] on div "Next" at bounding box center [751, 28] width 18 height 18
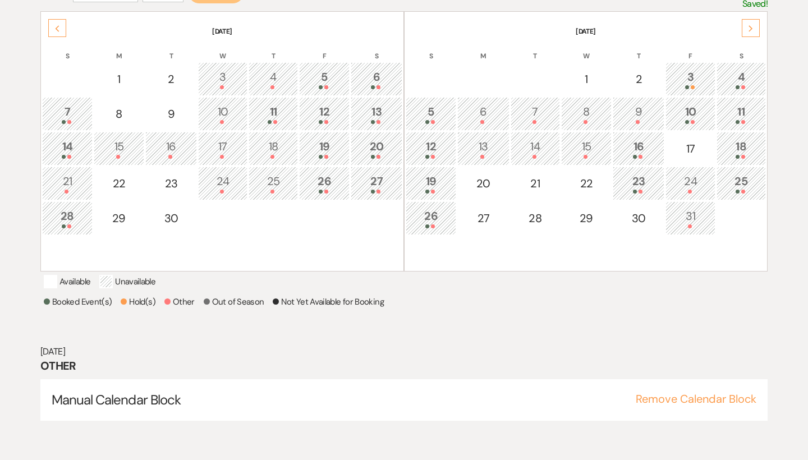
click at [747, 28] on div "Next" at bounding box center [751, 28] width 18 height 18
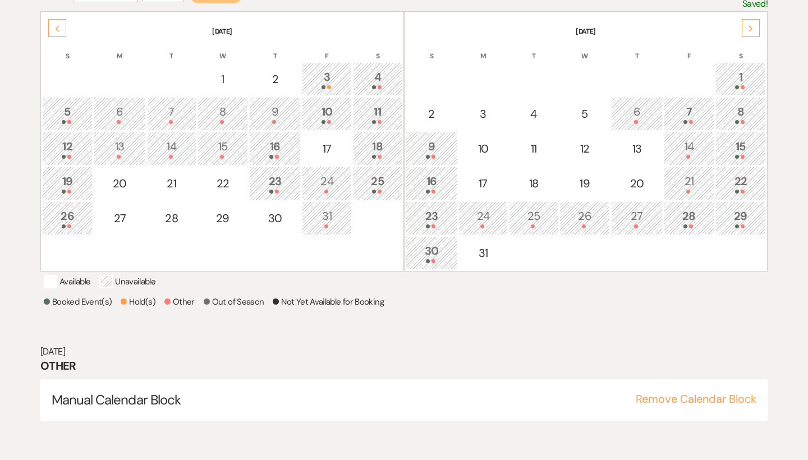
click at [747, 28] on div "Next" at bounding box center [751, 28] width 18 height 18
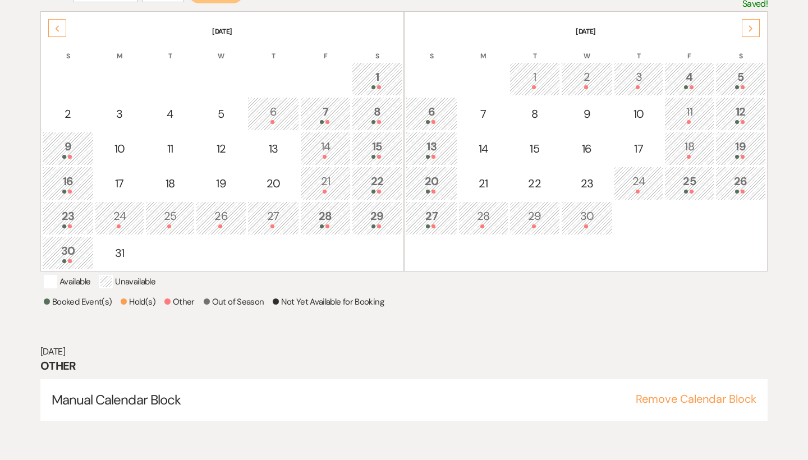
click at [747, 28] on div "Next" at bounding box center [751, 28] width 18 height 18
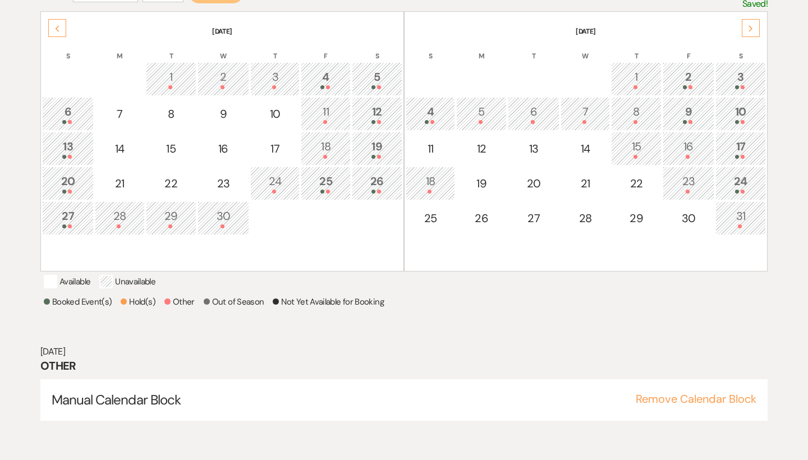
click at [749, 28] on icon "Next" at bounding box center [751, 28] width 6 height 7
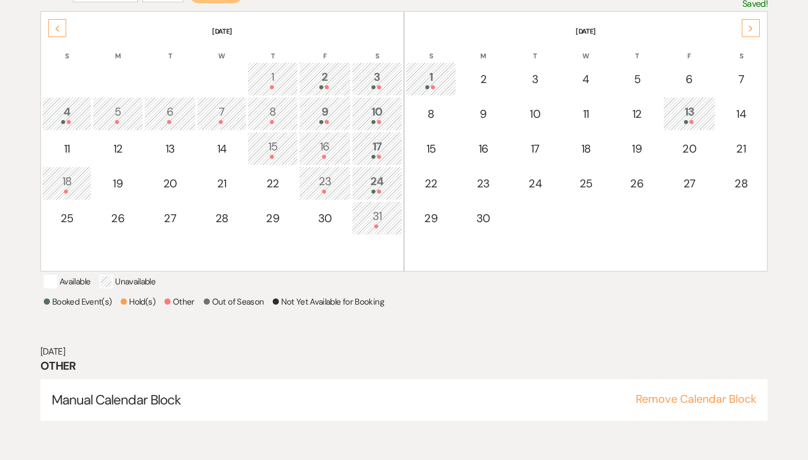
click at [57, 29] on use at bounding box center [58, 28] width 4 height 6
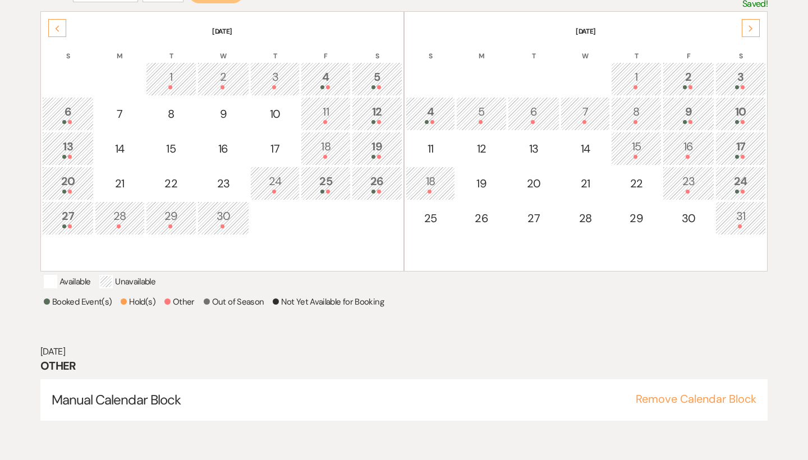
click at [57, 29] on use at bounding box center [58, 28] width 4 height 6
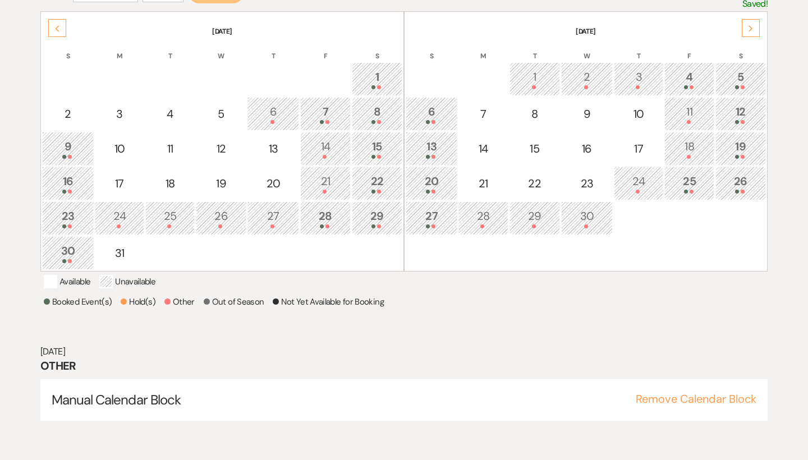
click at [57, 29] on use at bounding box center [58, 28] width 4 height 6
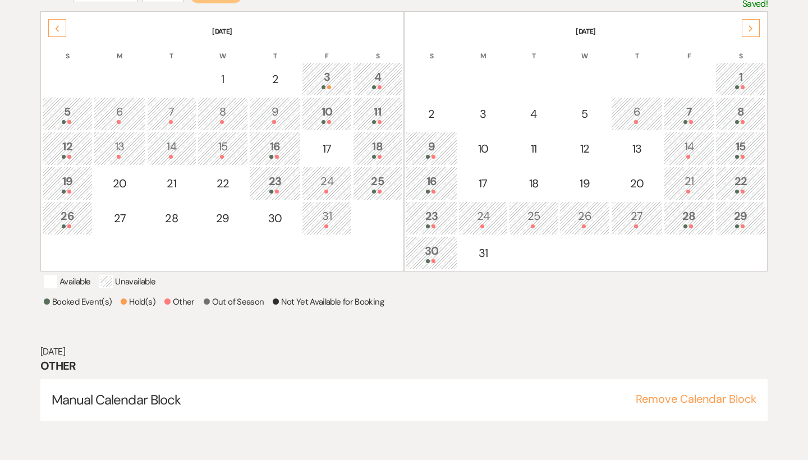
click at [57, 29] on use at bounding box center [58, 28] width 4 height 6
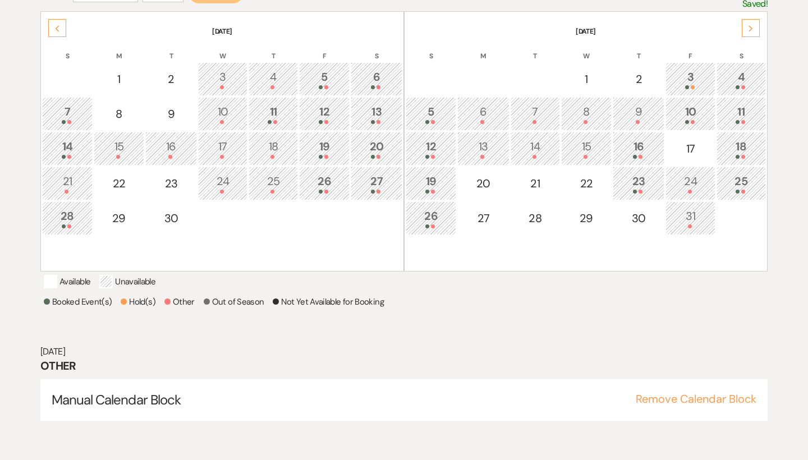
click at [57, 29] on use at bounding box center [58, 28] width 4 height 6
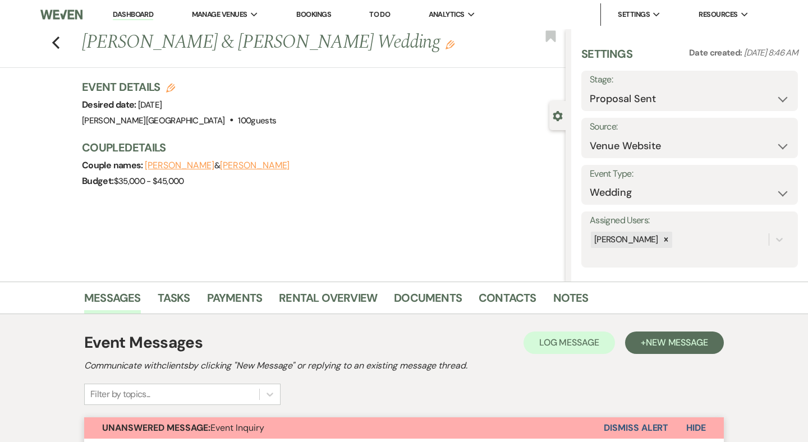
select select "6"
select select "5"
click at [56, 39] on use "button" at bounding box center [55, 42] width 7 height 12
select select "6"
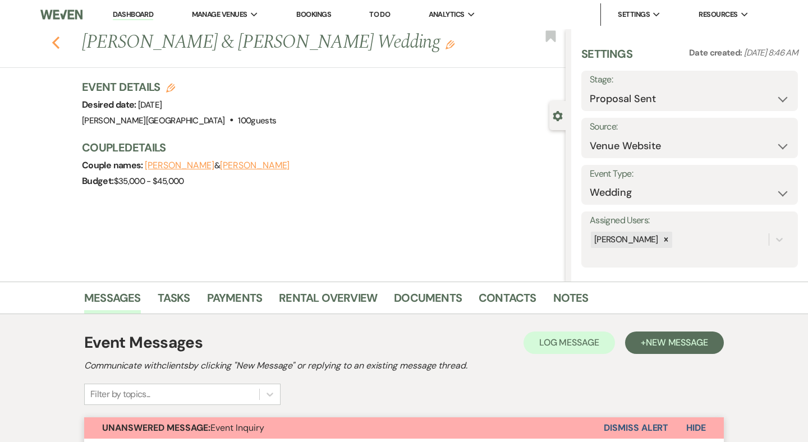
select select "6"
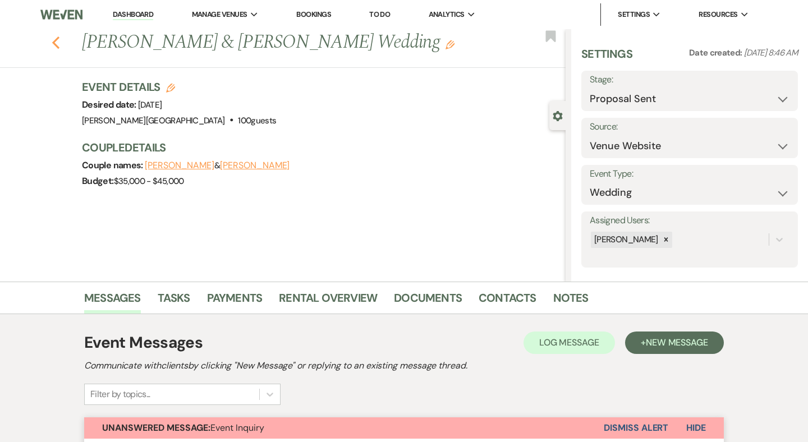
select select "6"
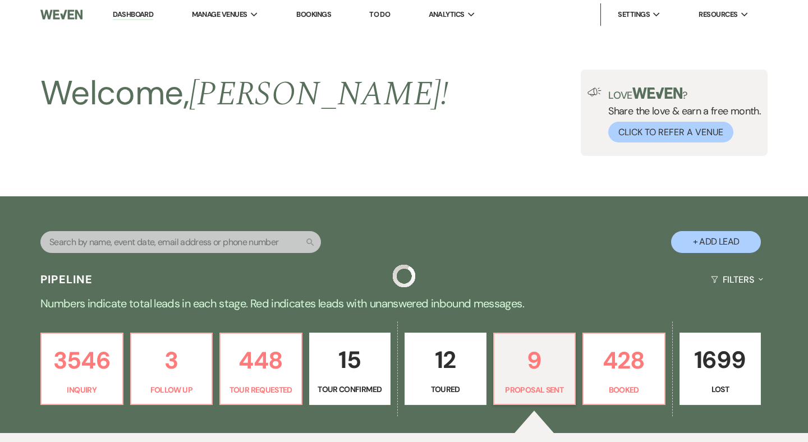
scroll to position [260, 0]
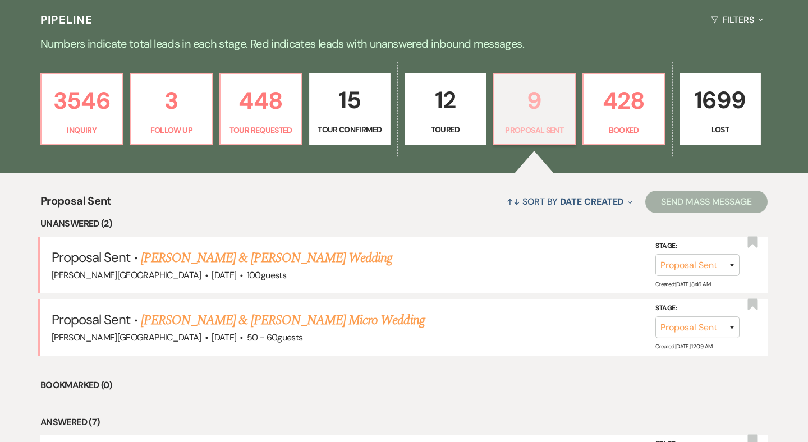
click at [519, 114] on p "9" at bounding box center [534, 101] width 67 height 38
click at [282, 317] on link "[PERSON_NAME] & [PERSON_NAME] Micro Wedding" at bounding box center [283, 320] width 284 height 20
select select "6"
select select "5"
select select "16"
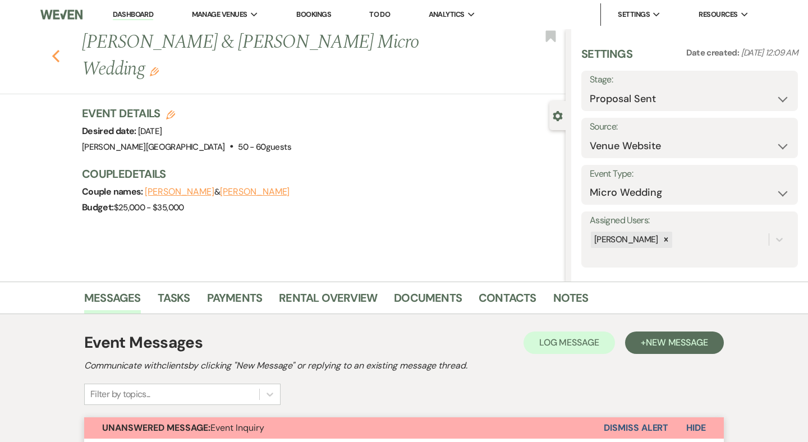
click at [54, 50] on use "button" at bounding box center [55, 56] width 7 height 12
select select "6"
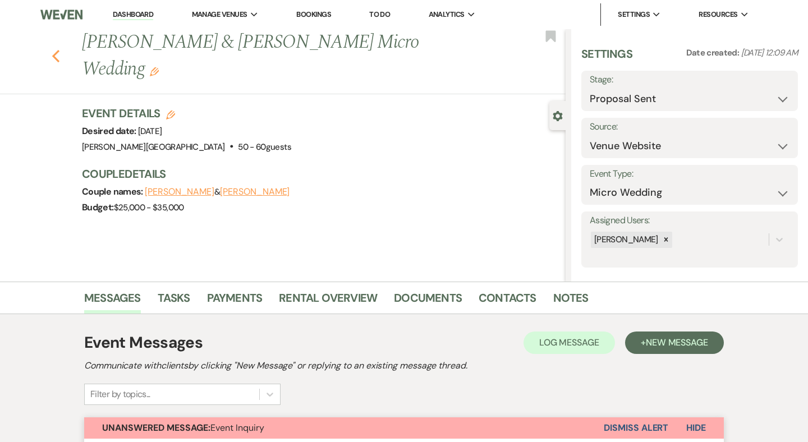
select select "6"
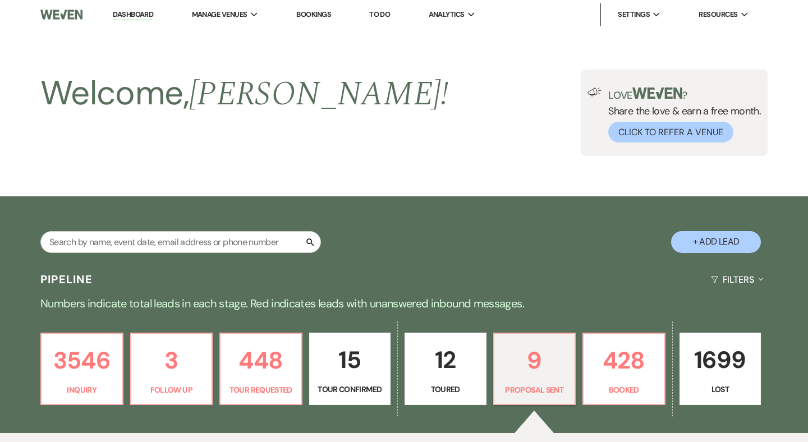
scroll to position [260, 0]
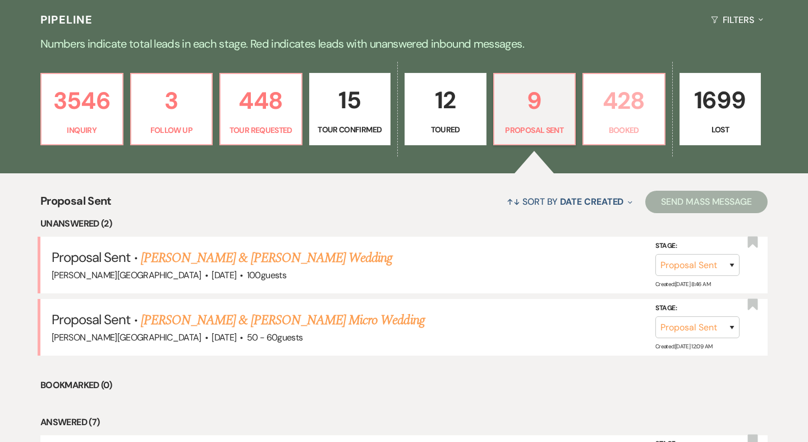
click at [612, 104] on p "428" at bounding box center [623, 101] width 67 height 38
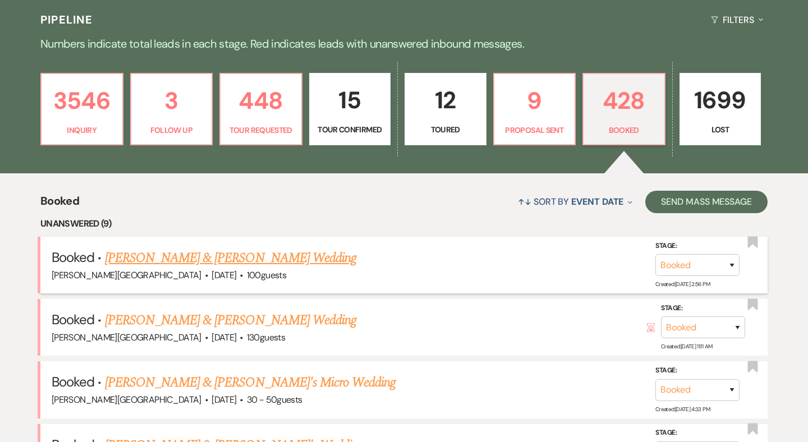
click at [238, 258] on link "[PERSON_NAME] & [PERSON_NAME] Wedding" at bounding box center [230, 258] width 251 height 20
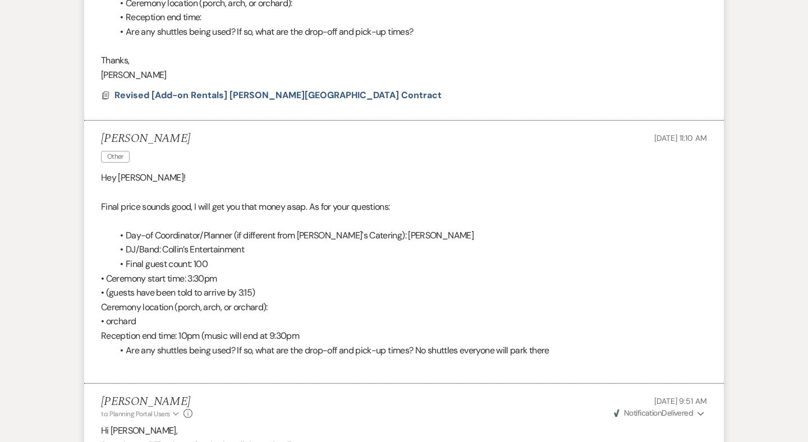
scroll to position [1115, 0]
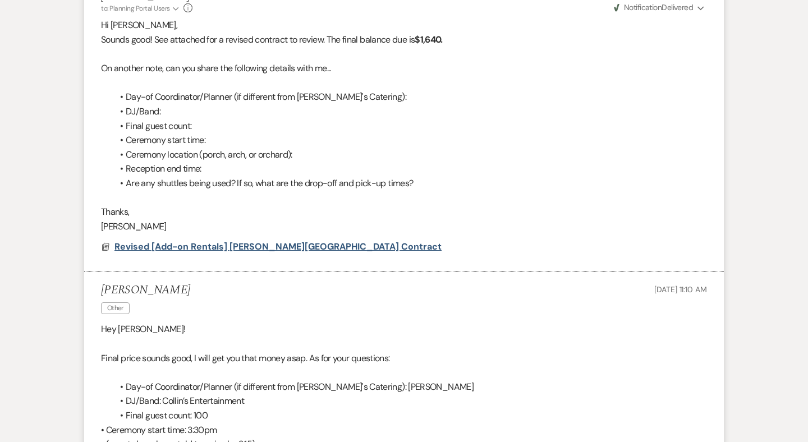
click at [240, 241] on span "Revised [Add-on Rentals] [PERSON_NAME][GEOGRAPHIC_DATA] Contract" at bounding box center [277, 247] width 327 height 12
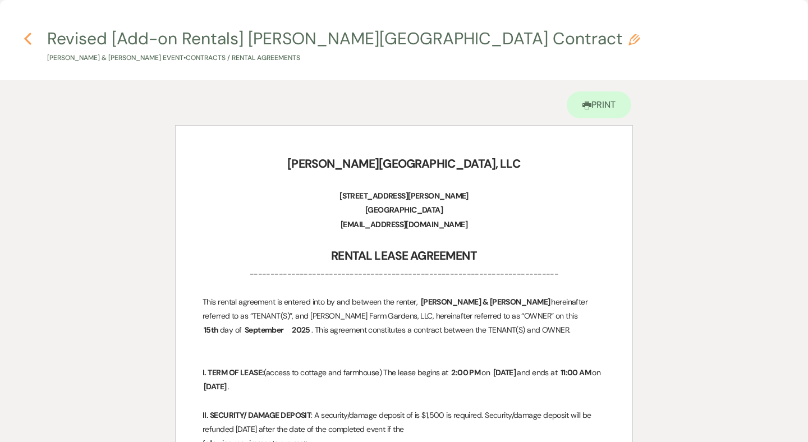
click at [30, 40] on icon "Previous" at bounding box center [28, 38] width 8 height 13
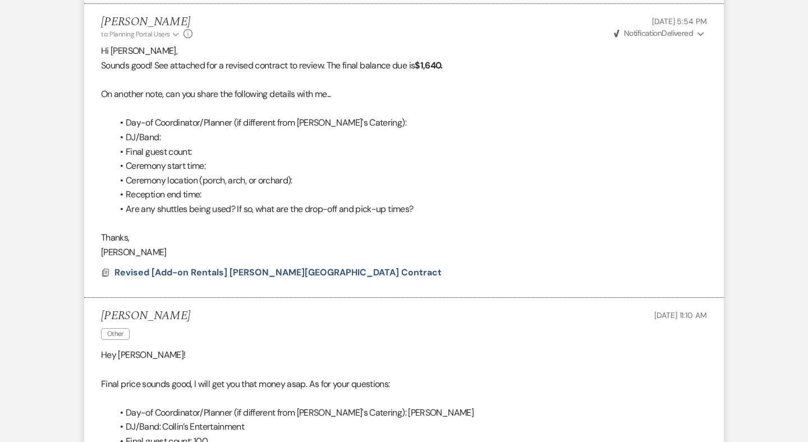
scroll to position [1083, 0]
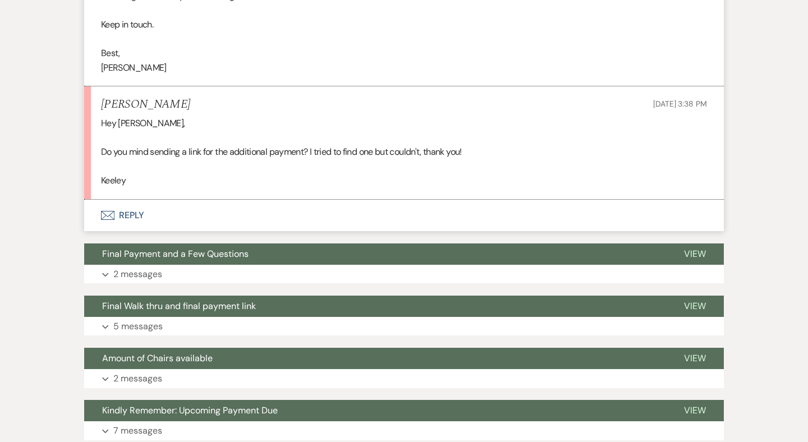
click at [129, 200] on button "Envelope Reply" at bounding box center [404, 215] width 640 height 31
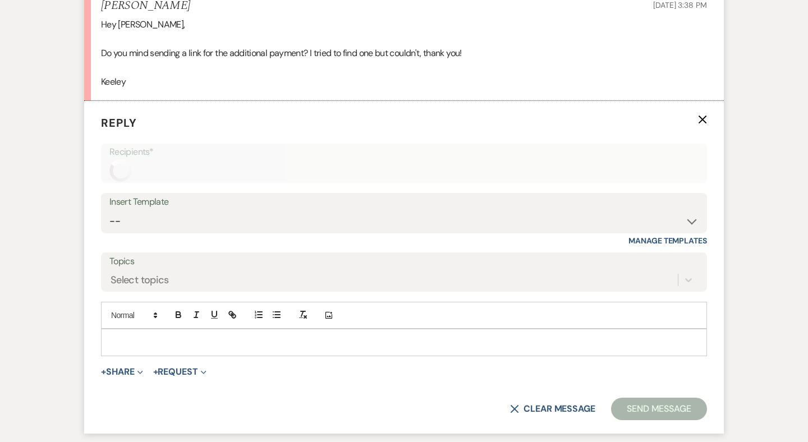
scroll to position [1830, 0]
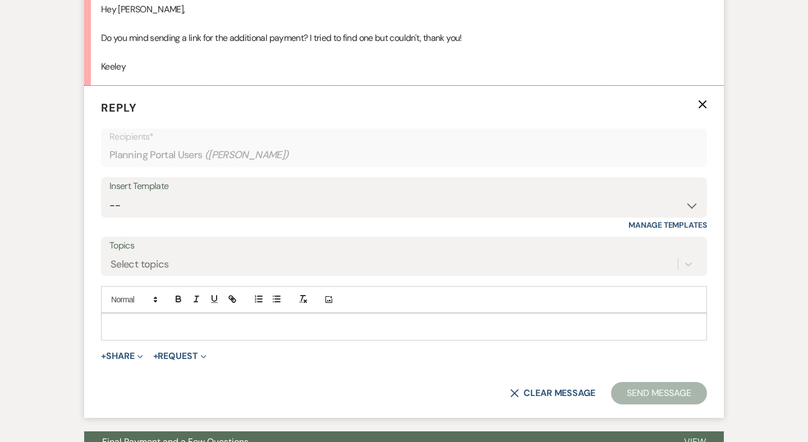
click at [136, 320] on p at bounding box center [404, 326] width 588 height 12
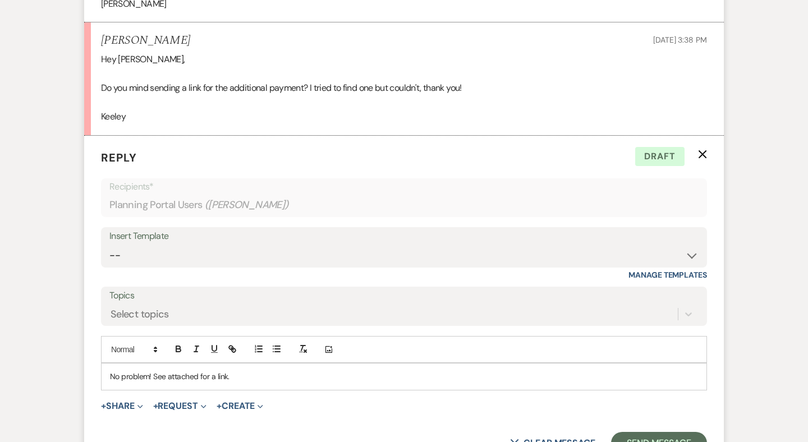
scroll to position [1850, 0]
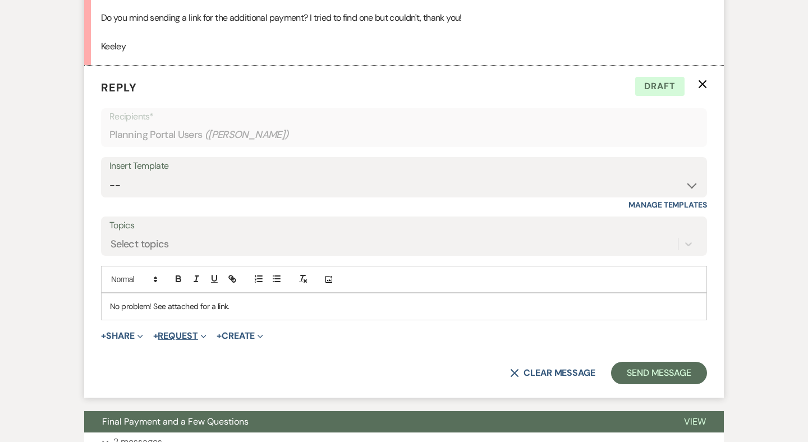
click at [181, 332] on button "+ Request Expand" at bounding box center [179, 336] width 53 height 9
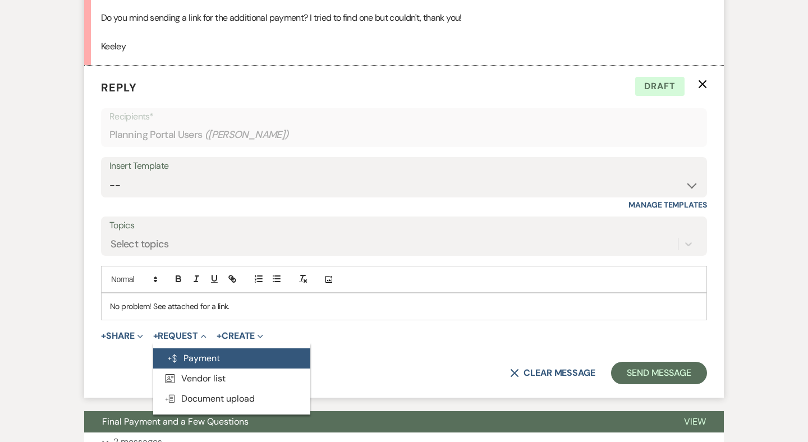
click at [190, 349] on button "Generate Payment Payment" at bounding box center [231, 359] width 157 height 20
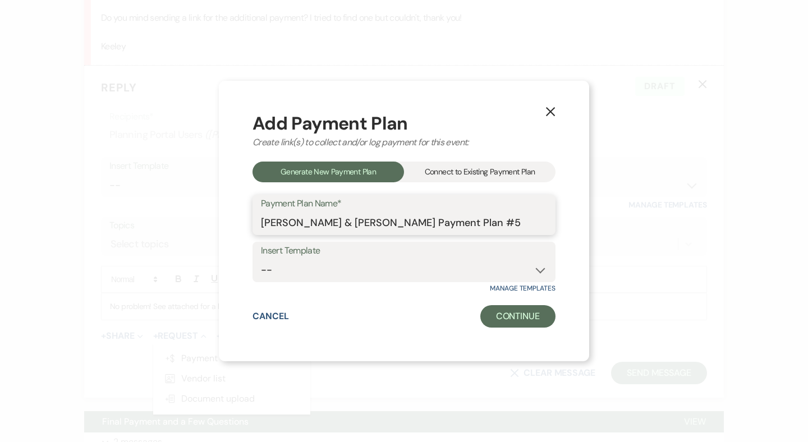
drag, startPoint x: 503, startPoint y: 221, endPoint x: 246, endPoint y: 225, distance: 257.6
click at [246, 225] on div "X Add Payment Plan Create link(s) to collect and/or log payment for this event:…" at bounding box center [404, 221] width 370 height 281
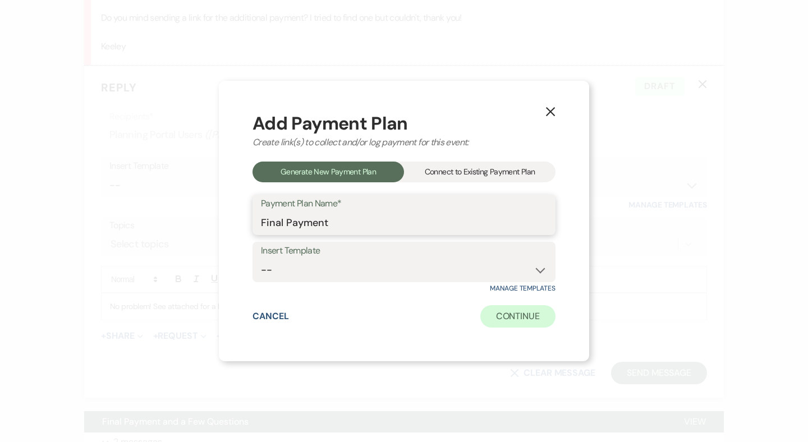
type input "Final Payment"
click at [488, 318] on button "Continue" at bounding box center [517, 316] width 75 height 22
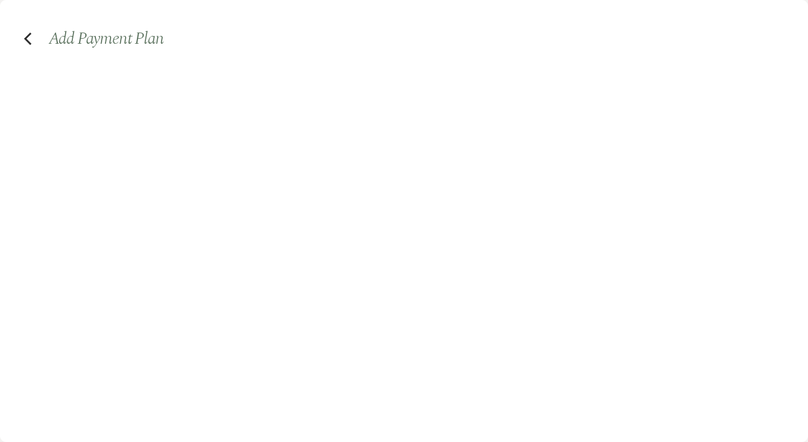
select select "2"
select select "percentage"
select select "true"
select select "client"
select select "weeks"
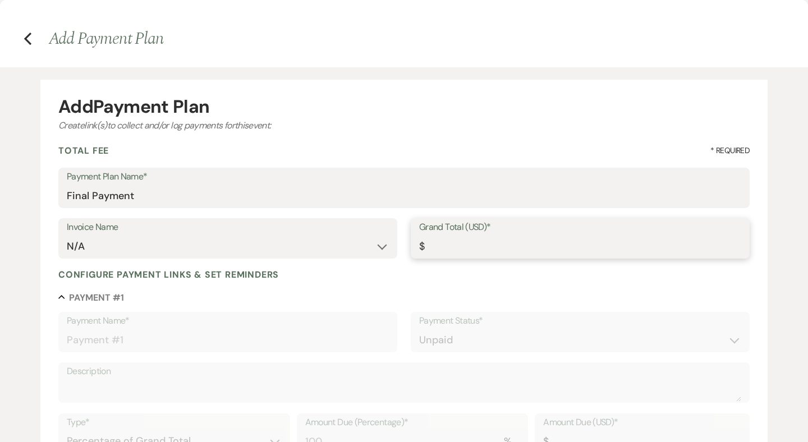
click at [473, 241] on input "Grand Total (USD)*" at bounding box center [580, 247] width 322 height 22
type input "1"
type input "1.00"
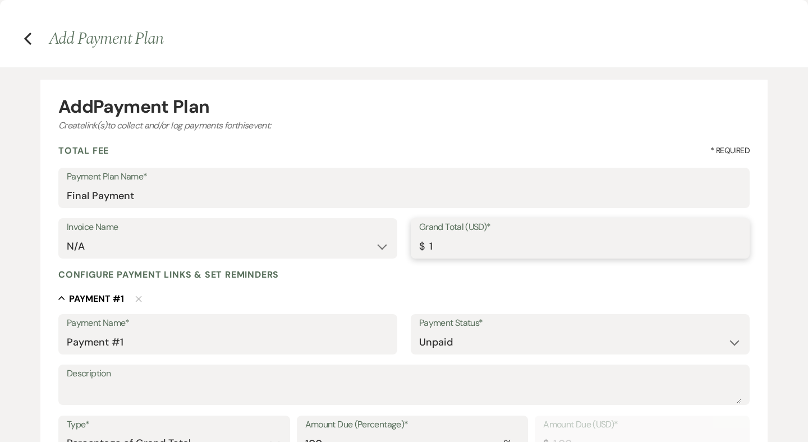
type input "16"
type input "16.00"
type input "164"
type input "164.00"
type input "1640"
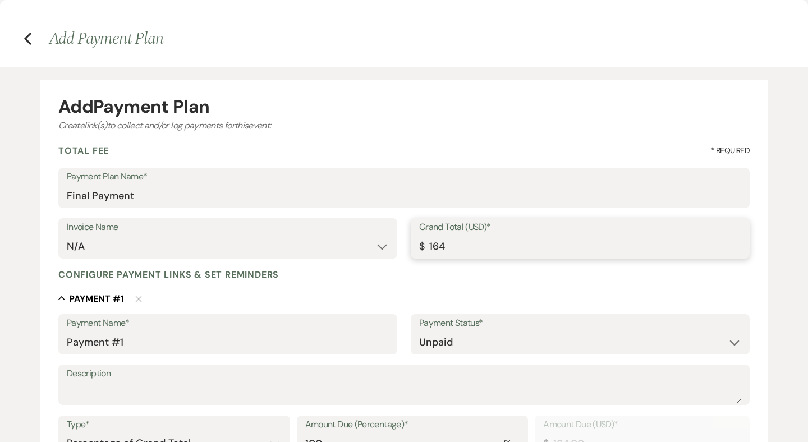
type input "1640.00"
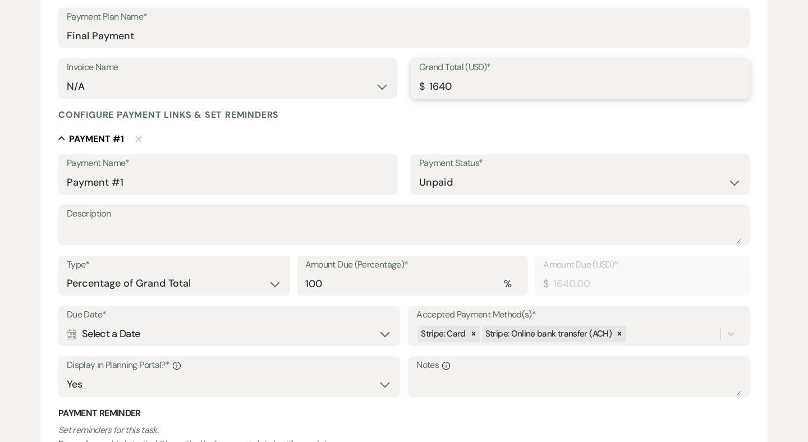
scroll to position [218, 0]
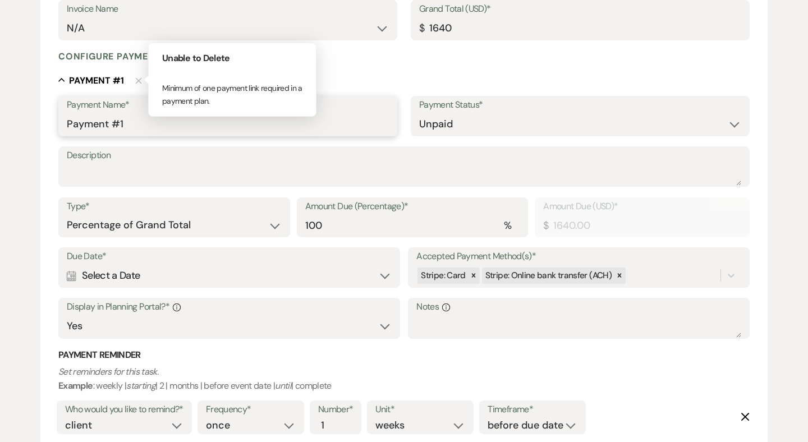
type input "1640.00"
drag, startPoint x: 130, startPoint y: 117, endPoint x: 31, endPoint y: 107, distance: 99.3
click at [31, 107] on div "Add Payment Plan Create link(s) to collect and/or log payments for this event: …" at bounding box center [404, 191] width 808 height 685
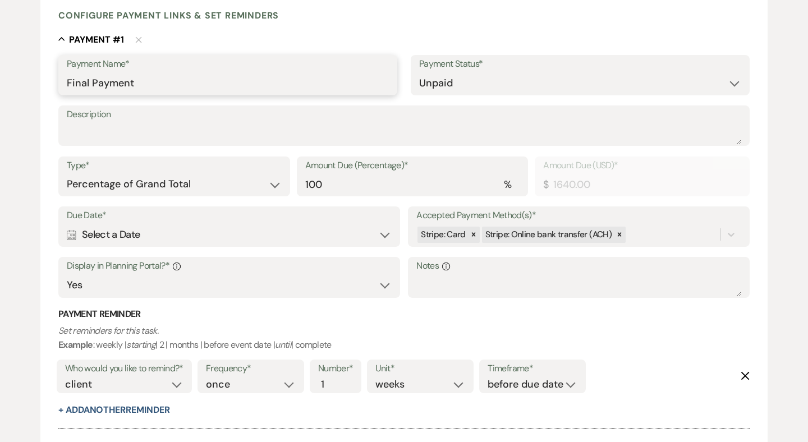
scroll to position [272, 0]
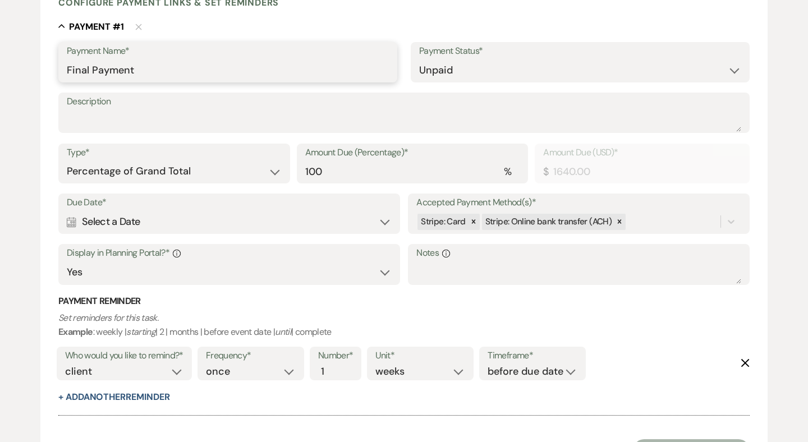
type input "Final Payment"
select select "flat"
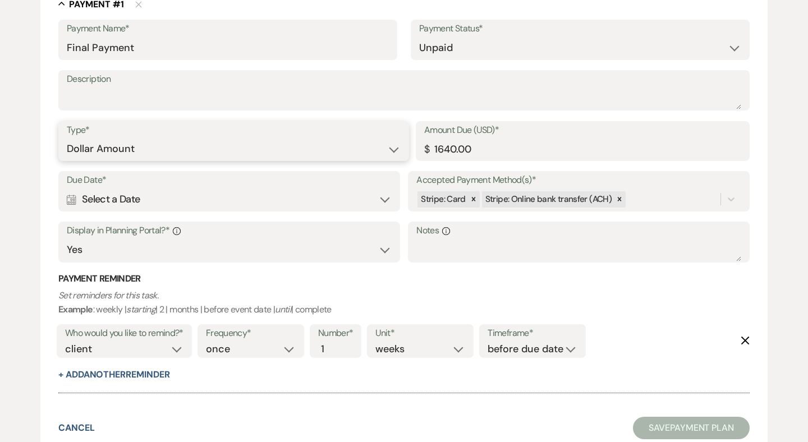
scroll to position [294, 0]
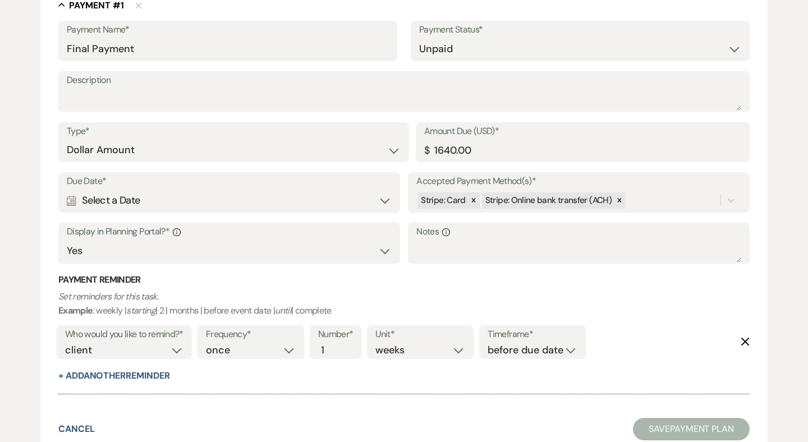
click at [365, 196] on div "Calendar Select a Date Expand" at bounding box center [229, 201] width 325 height 22
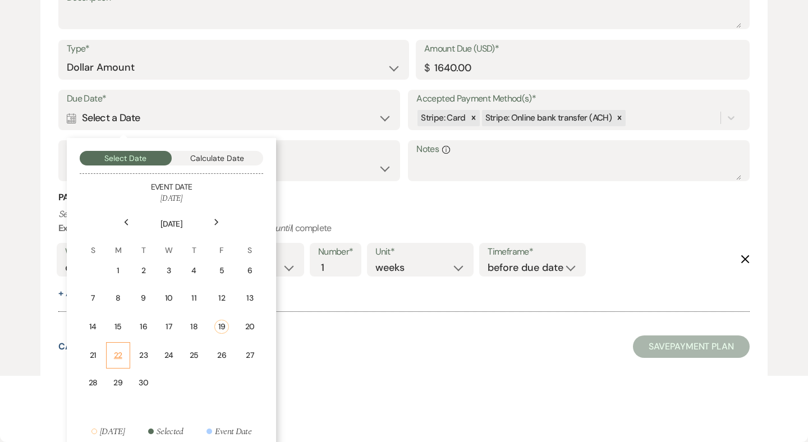
click at [123, 350] on td "22" at bounding box center [118, 355] width 24 height 26
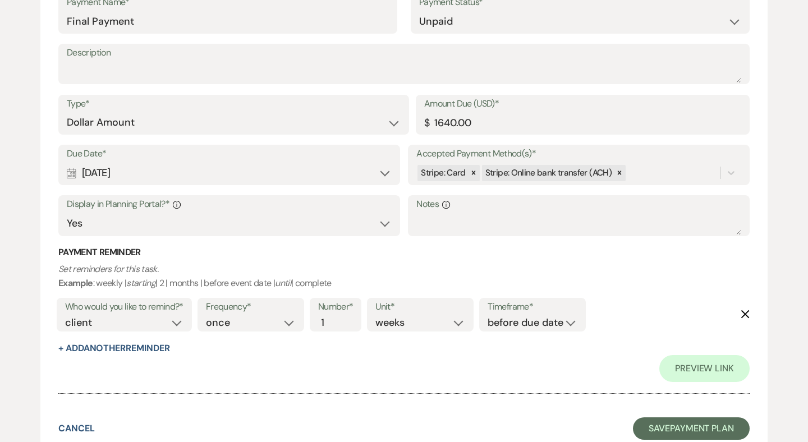
scroll to position [320, 0]
click at [650, 418] on button "Save Payment Plan" at bounding box center [691, 429] width 117 height 22
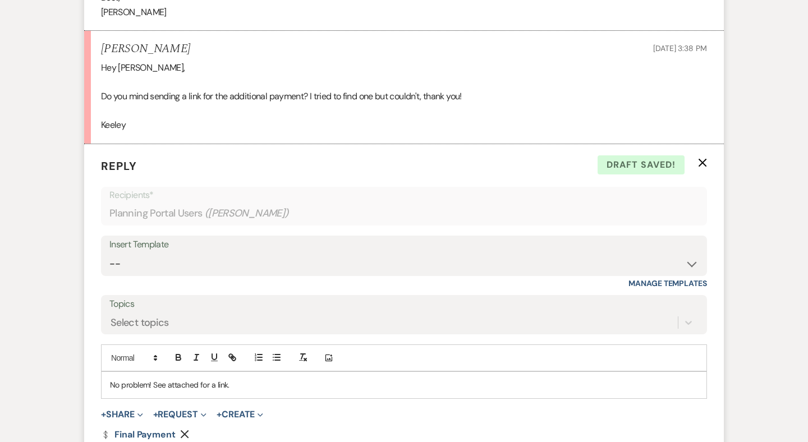
scroll to position [1852, 0]
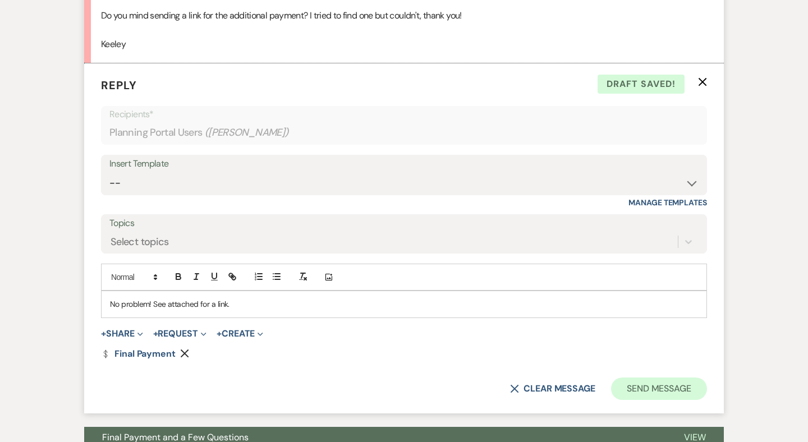
click at [653, 378] on button "Send Message" at bounding box center [659, 389] width 96 height 22
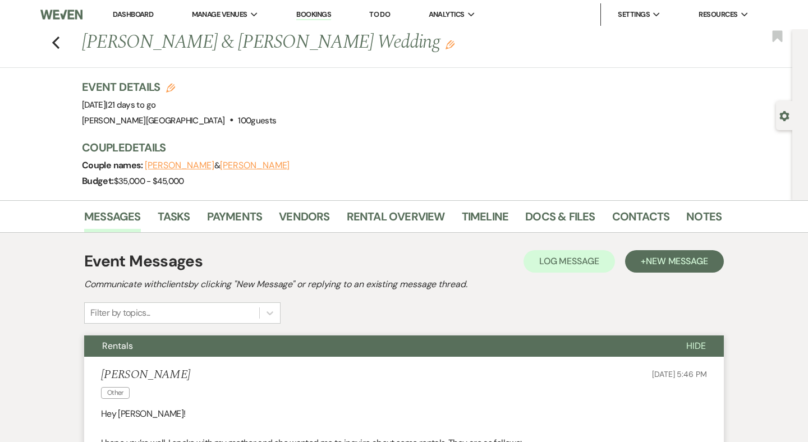
scroll to position [0, 0]
click at [53, 49] on div "Previous [PERSON_NAME] & [PERSON_NAME] Wedding Edit Bookmark" at bounding box center [393, 48] width 798 height 39
click at [56, 42] on icon "Previous" at bounding box center [56, 42] width 8 height 13
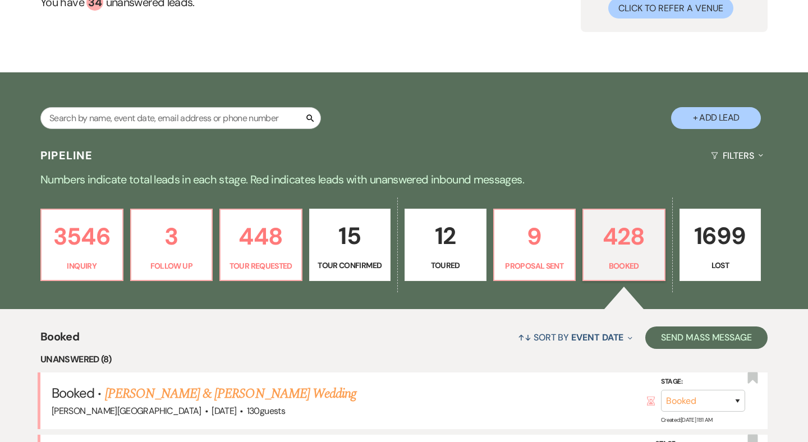
scroll to position [175, 0]
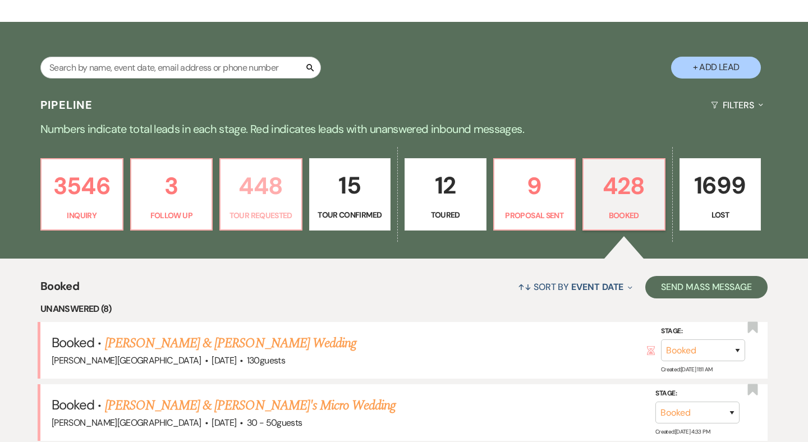
click at [255, 188] on p "448" at bounding box center [260, 186] width 67 height 38
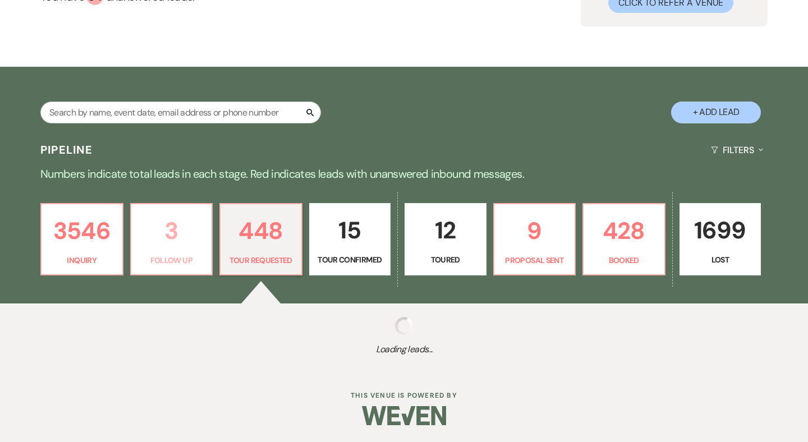
select select "2"
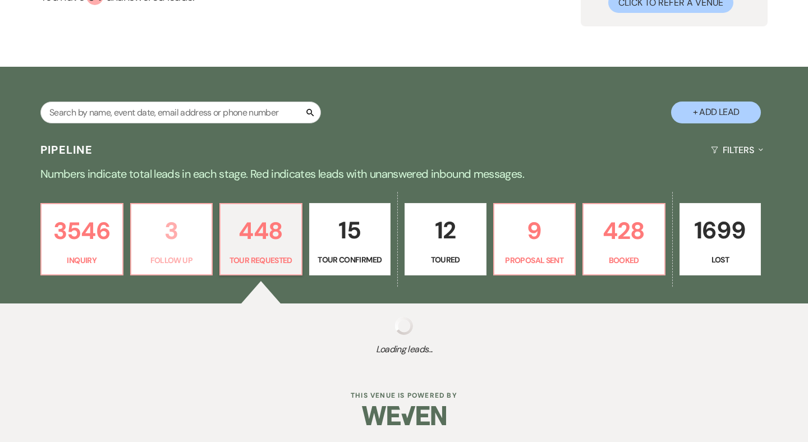
select select "2"
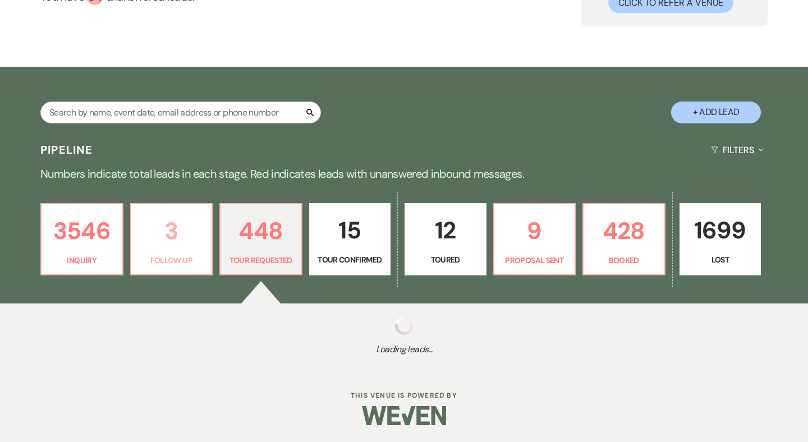
select select "2"
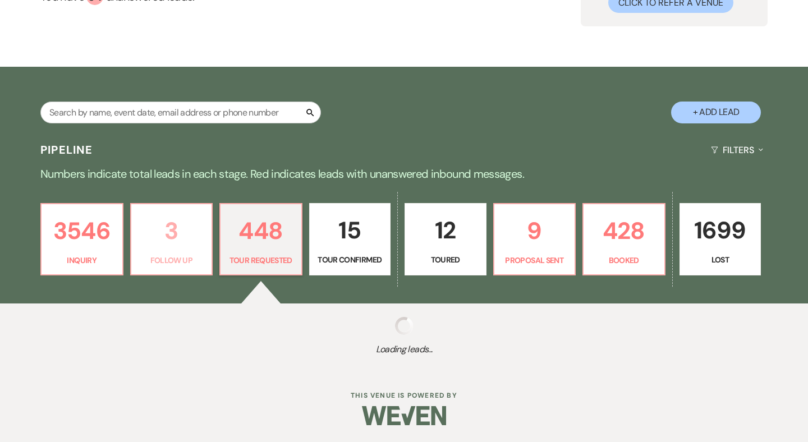
select select "2"
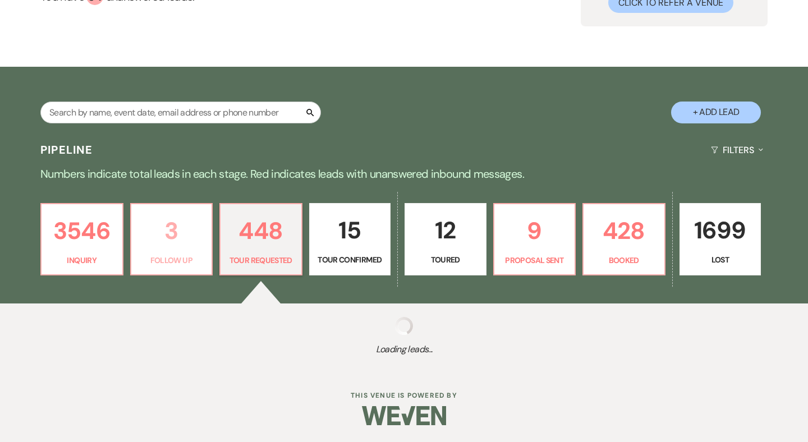
select select "2"
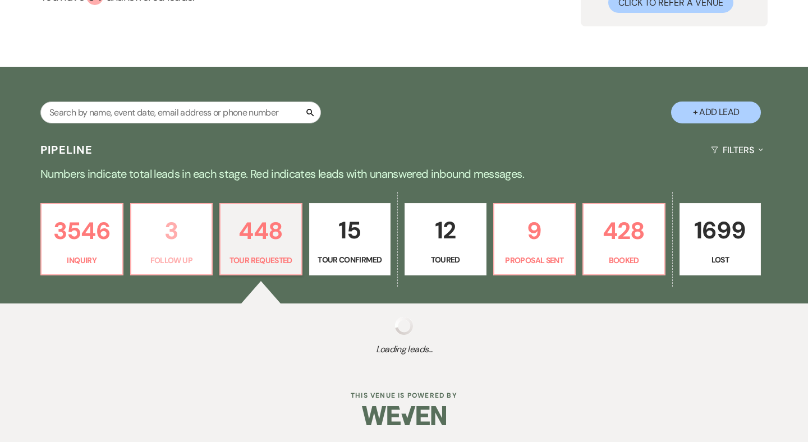
select select "2"
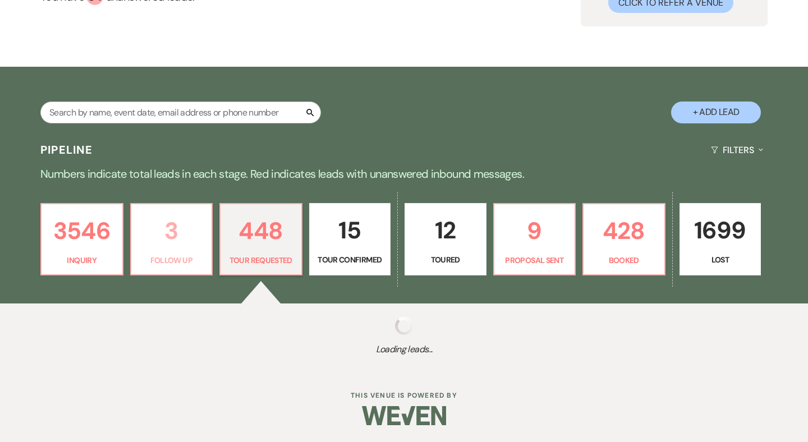
select select "2"
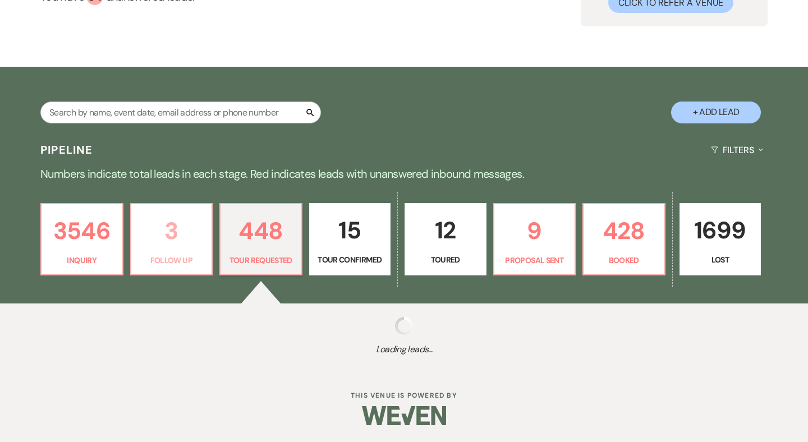
select select "2"
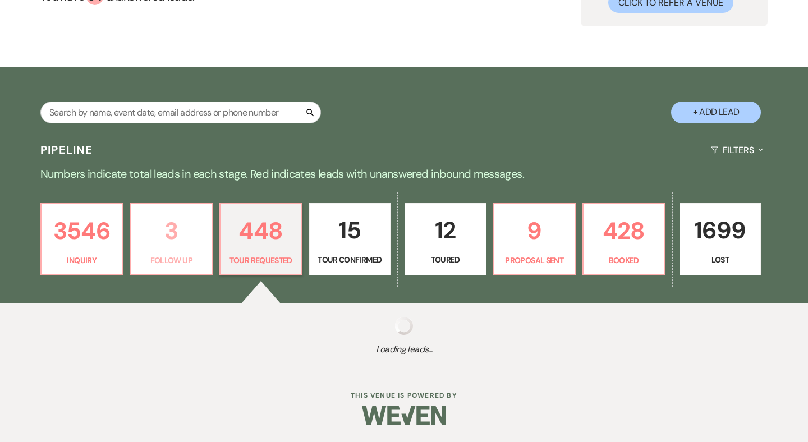
select select "2"
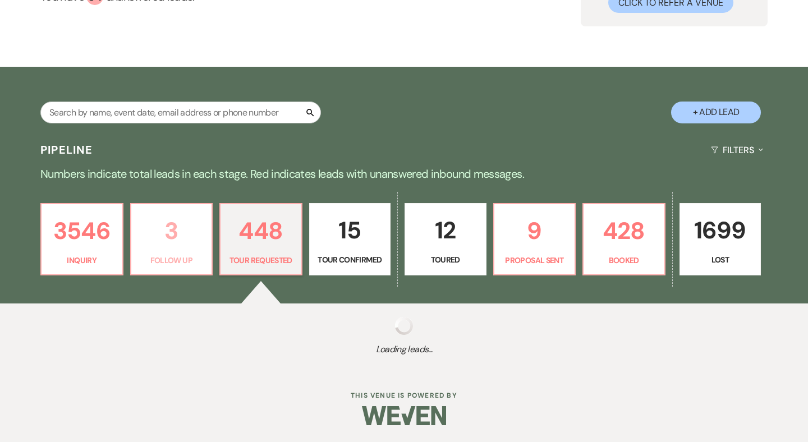
select select "2"
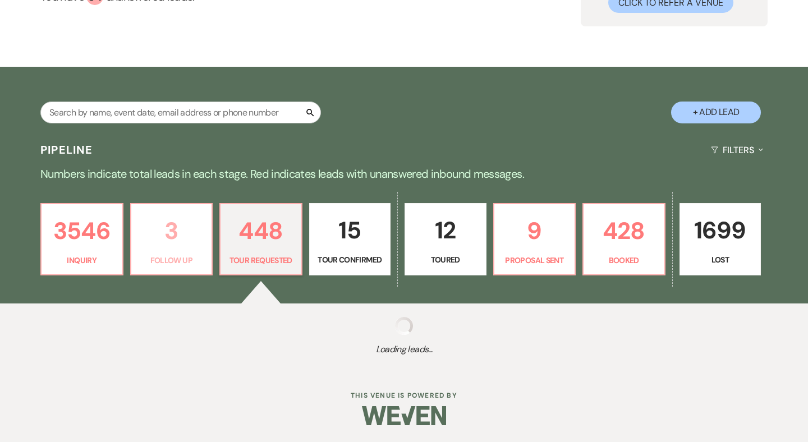
select select "2"
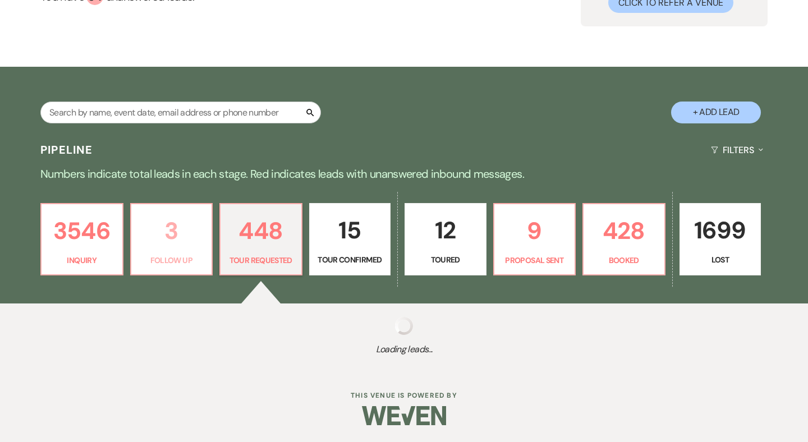
select select "2"
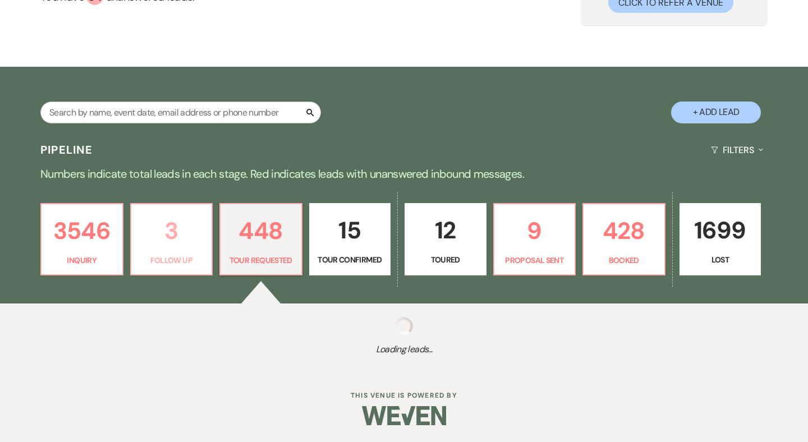
select select "2"
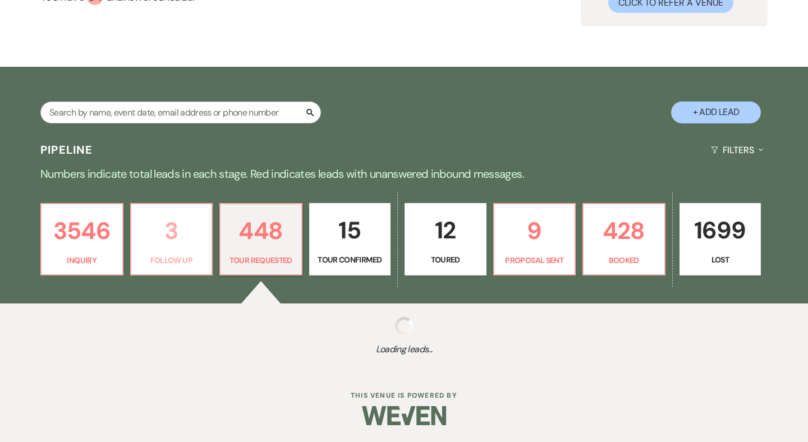
select select "2"
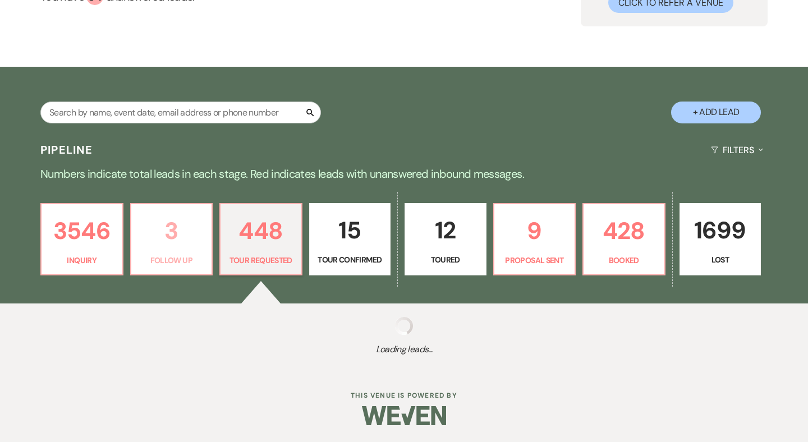
select select "2"
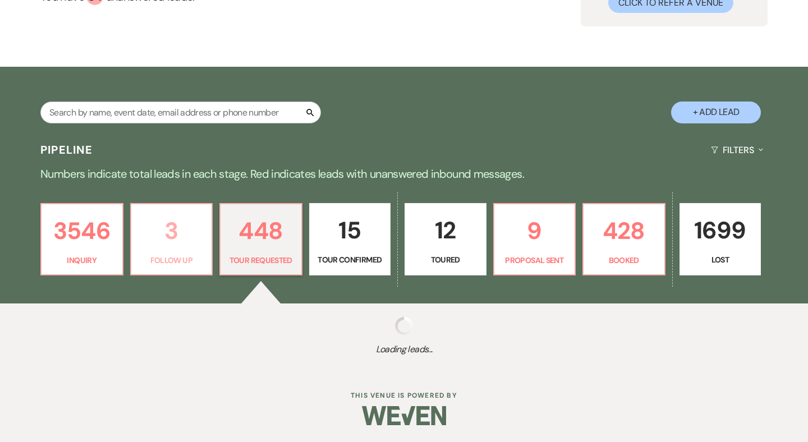
select select "2"
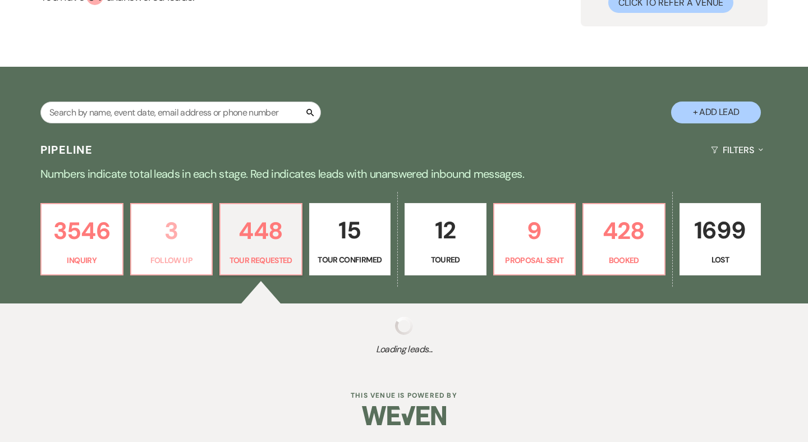
select select "2"
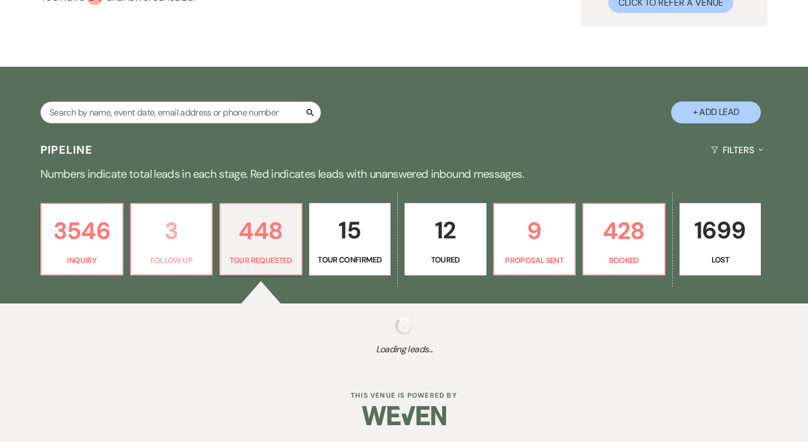
select select "2"
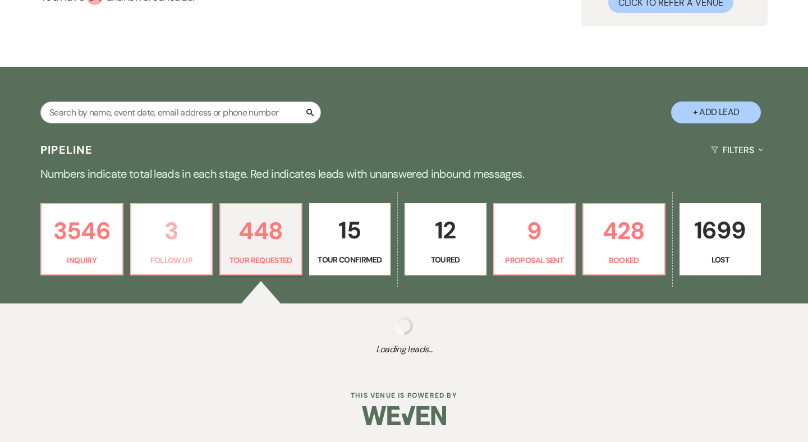
select select "2"
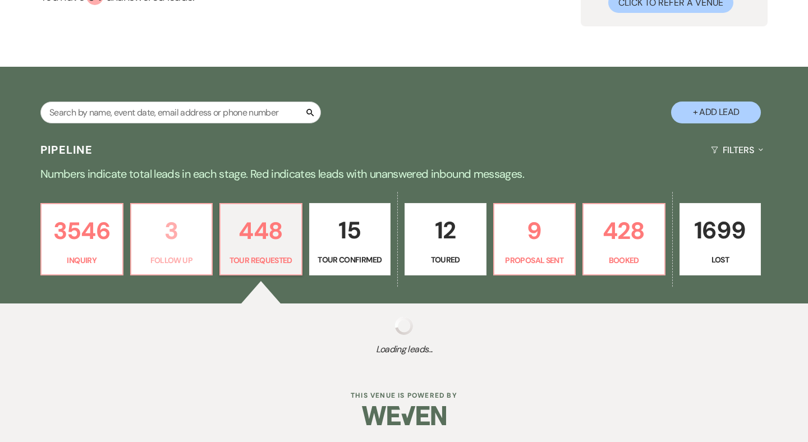
select select "2"
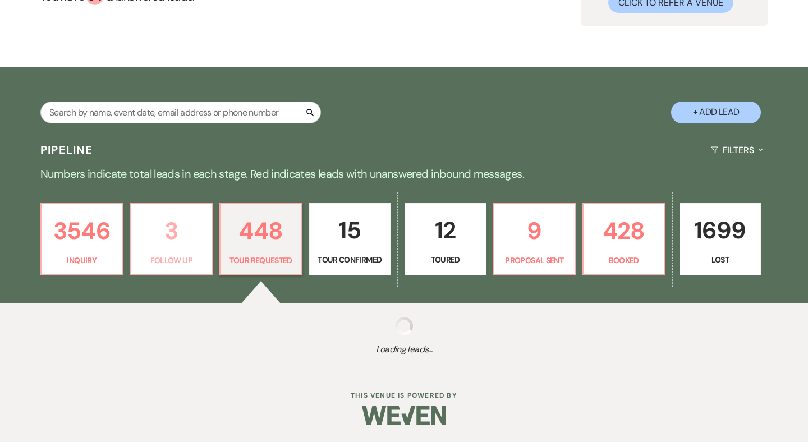
select select "2"
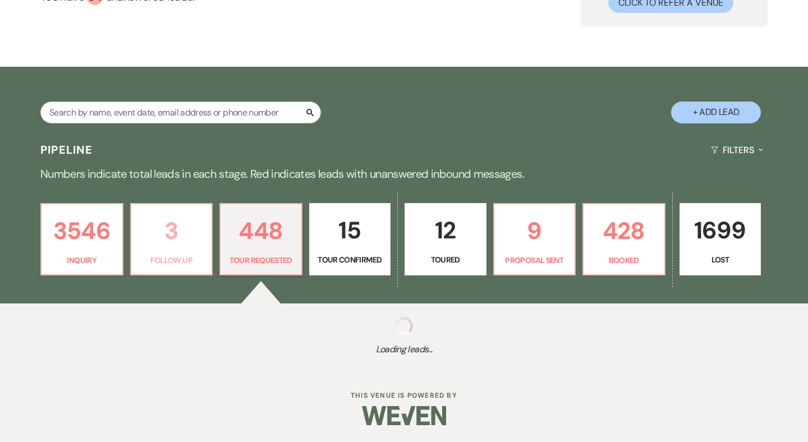
select select "2"
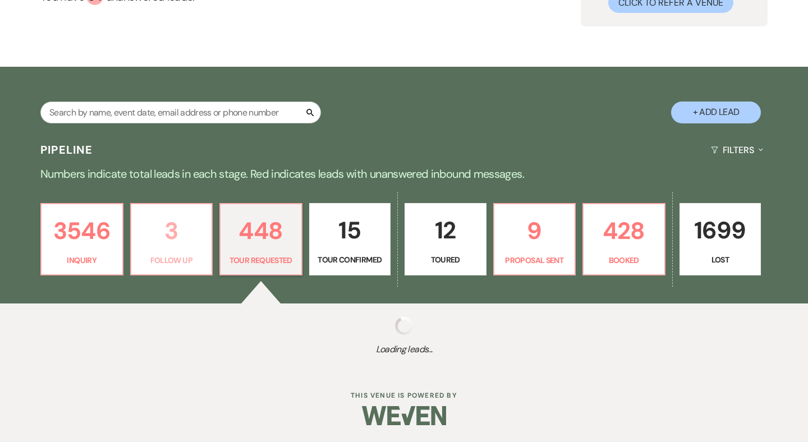
select select "2"
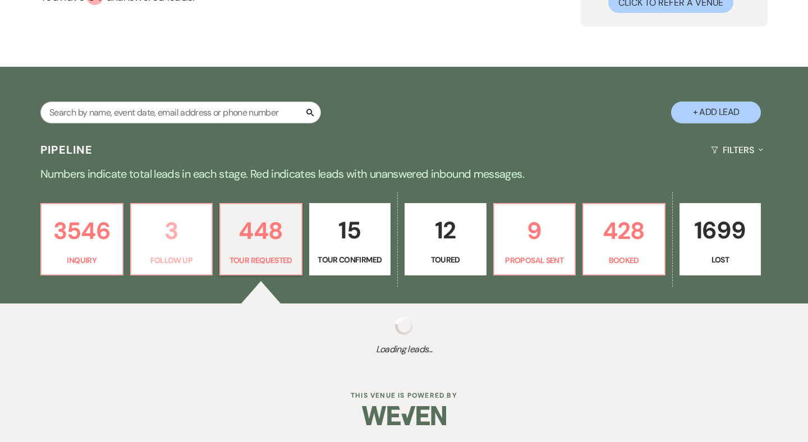
select select "2"
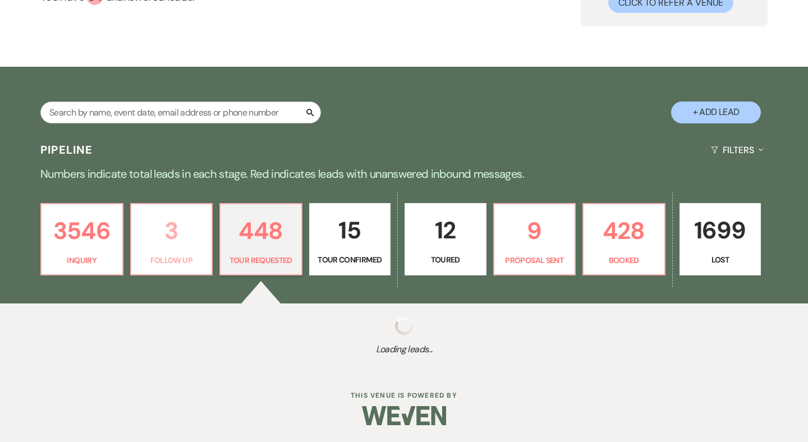
select select "2"
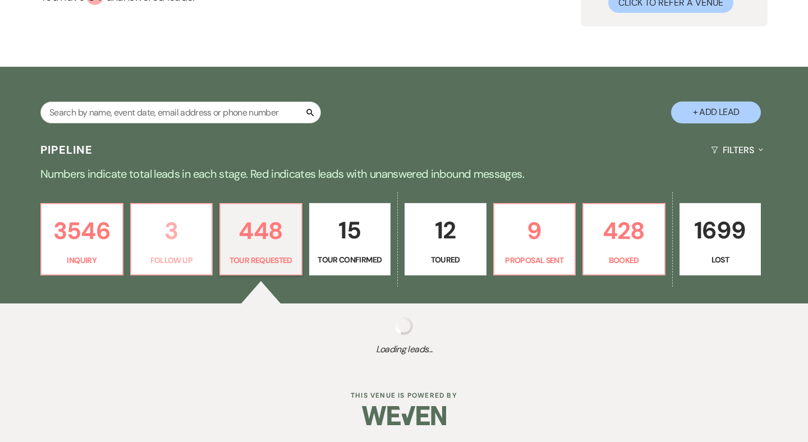
select select "2"
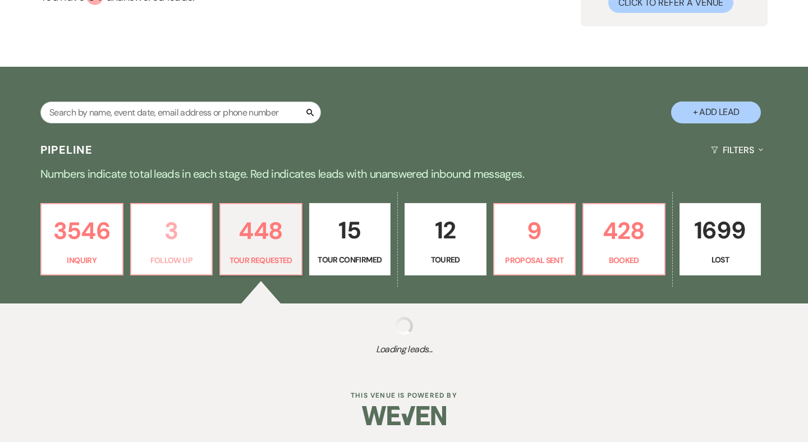
select select "2"
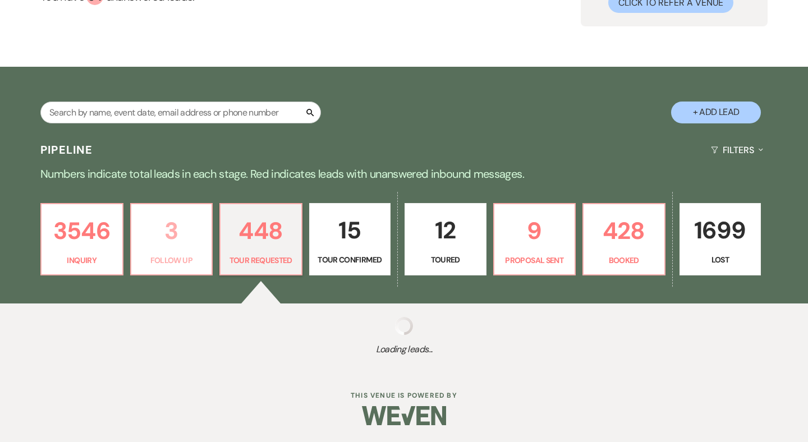
select select "2"
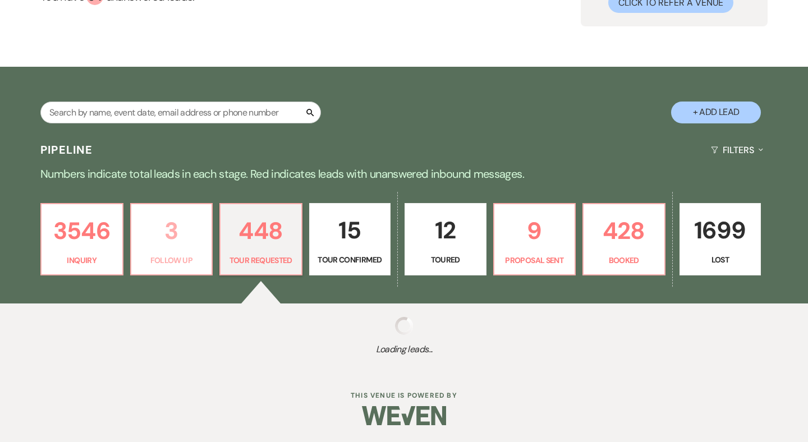
select select "2"
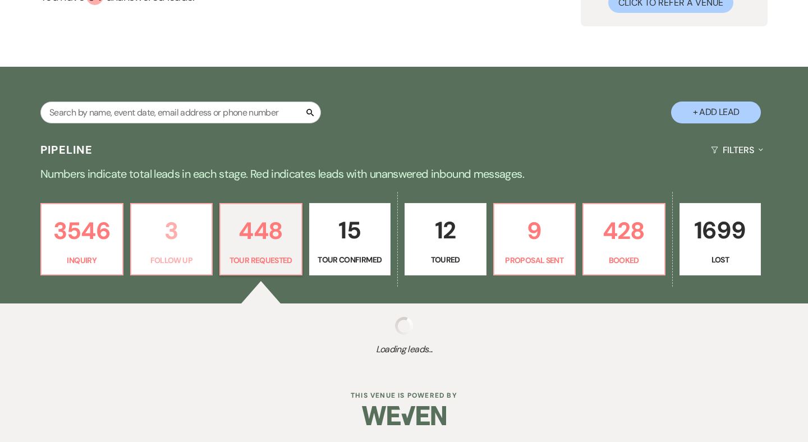
select select "2"
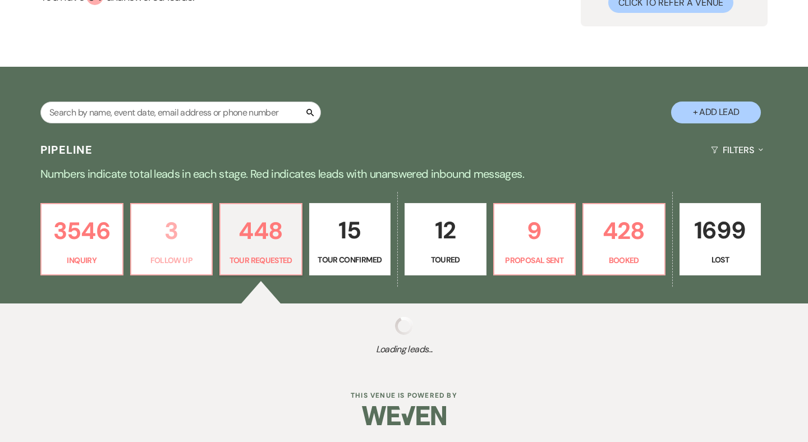
select select "2"
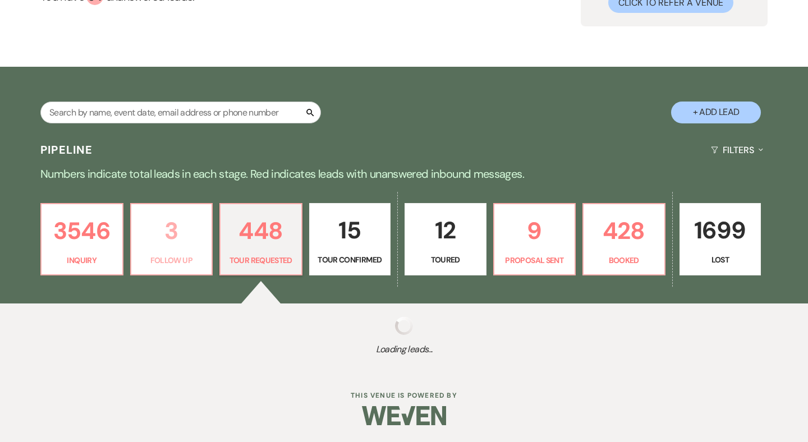
select select "2"
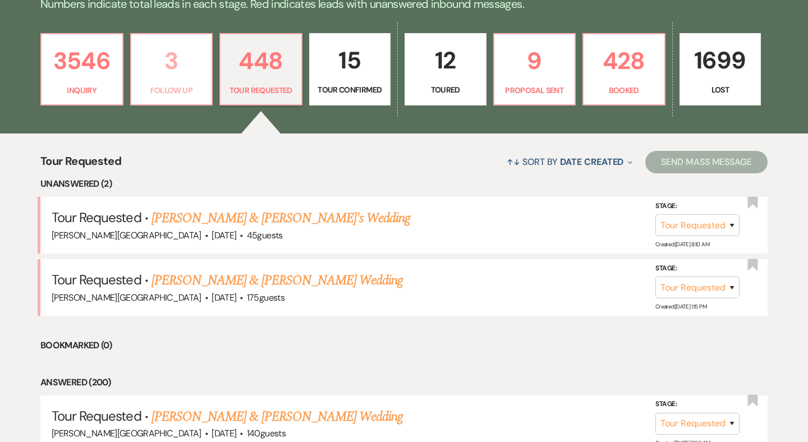
scroll to position [365, 0]
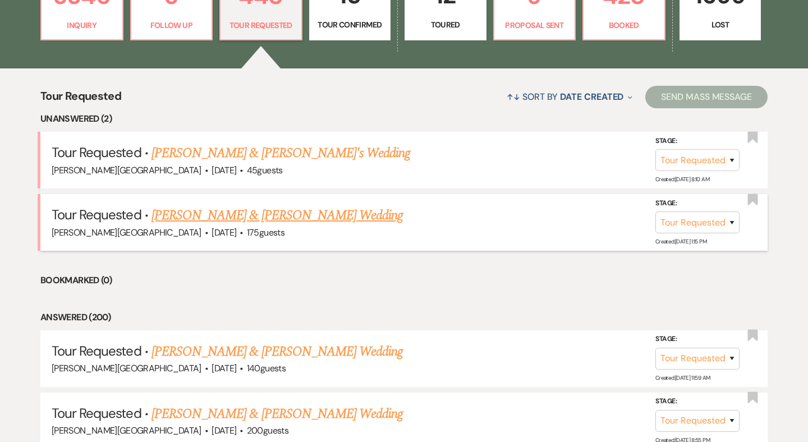
click at [207, 214] on link "[PERSON_NAME] & [PERSON_NAME] Wedding" at bounding box center [277, 215] width 251 height 20
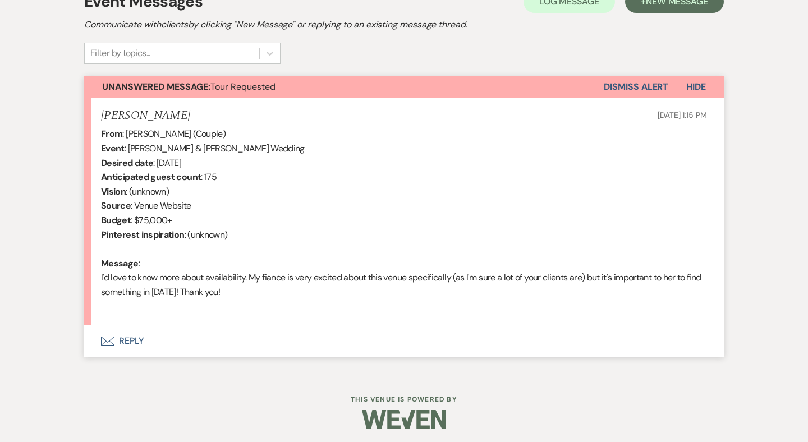
scroll to position [340, 0]
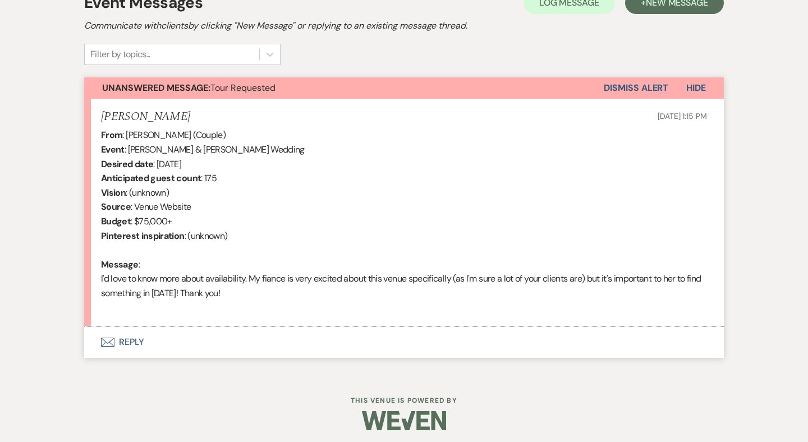
click at [133, 336] on button "Envelope Reply" at bounding box center [404, 342] width 640 height 31
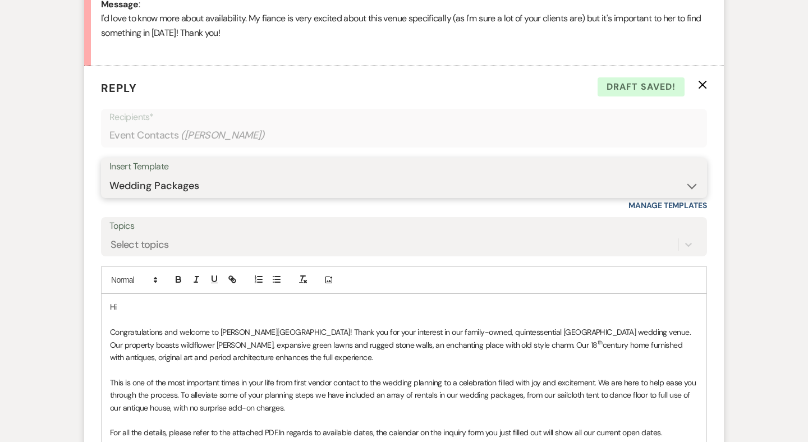
scroll to position [607, 0]
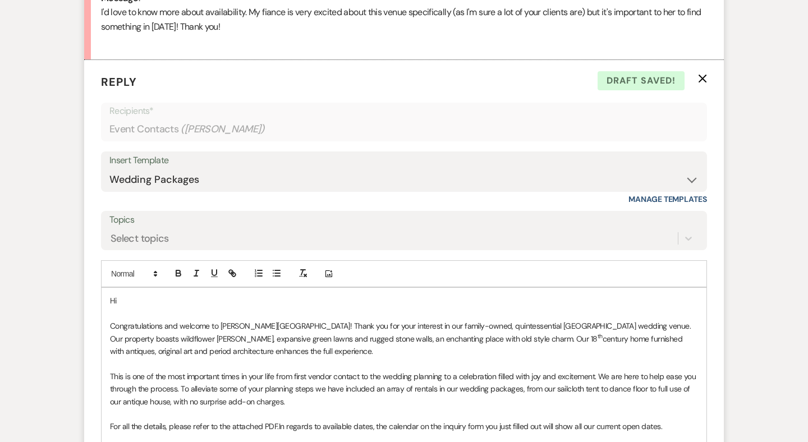
click at [140, 295] on p "Hi" at bounding box center [404, 301] width 588 height 12
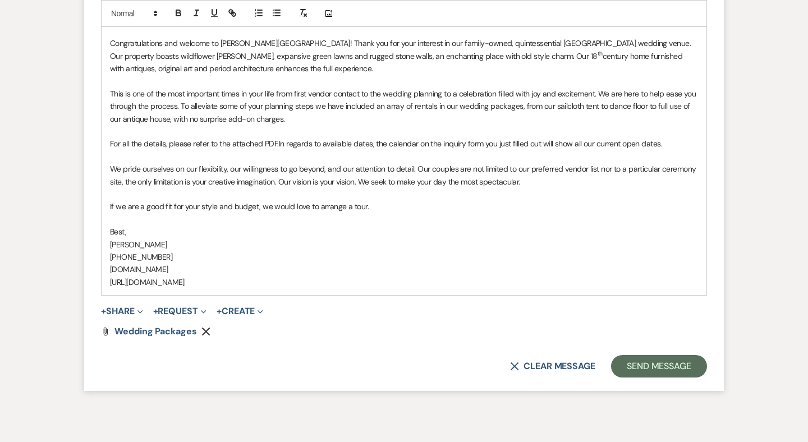
scroll to position [889, 0]
click at [636, 356] on button "Send Message" at bounding box center [659, 367] width 96 height 22
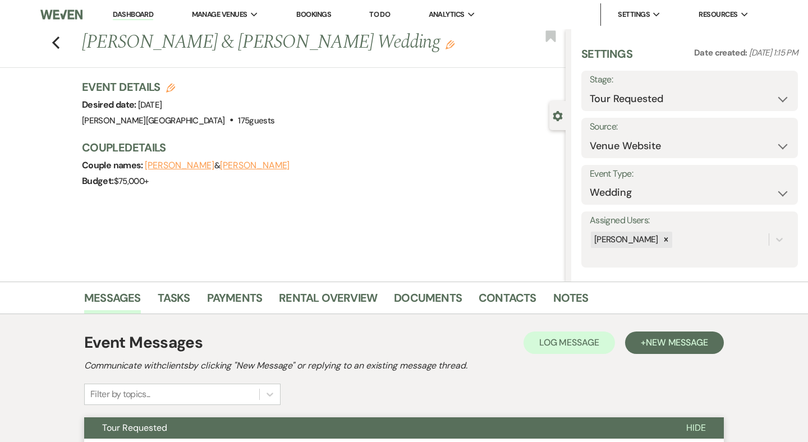
scroll to position [0, 0]
click at [57, 42] on icon "Previous" at bounding box center [56, 42] width 8 height 13
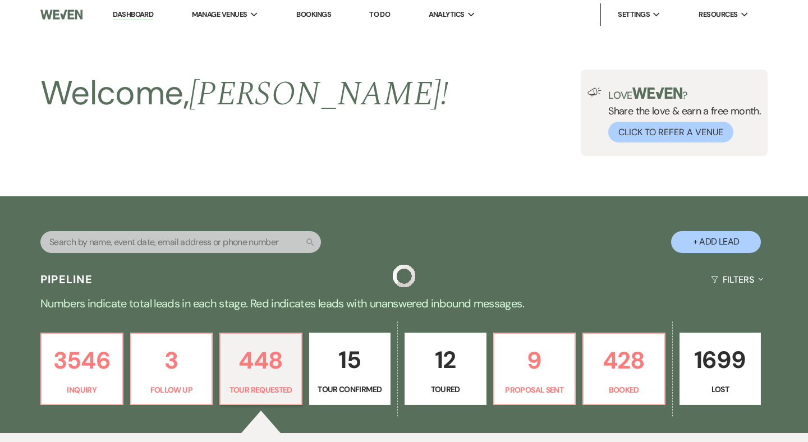
scroll to position [365, 0]
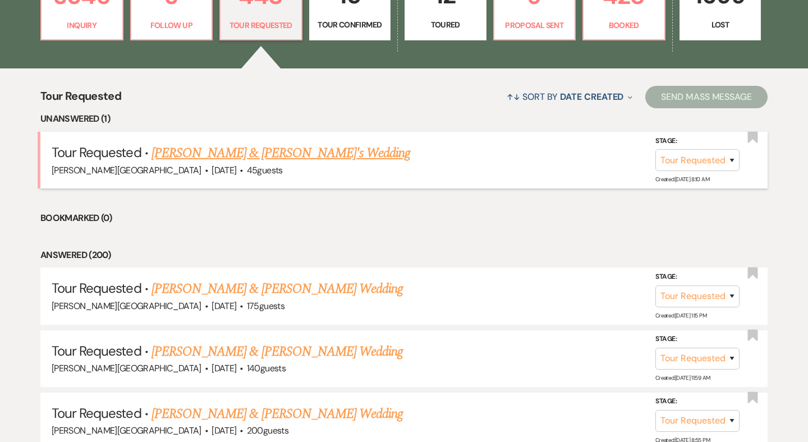
click at [193, 156] on link "[PERSON_NAME] & [PERSON_NAME]'s Wedding" at bounding box center [281, 153] width 259 height 20
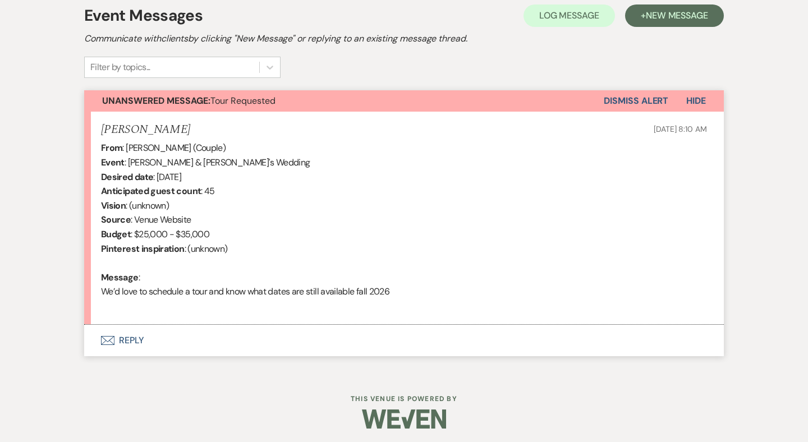
scroll to position [326, 0]
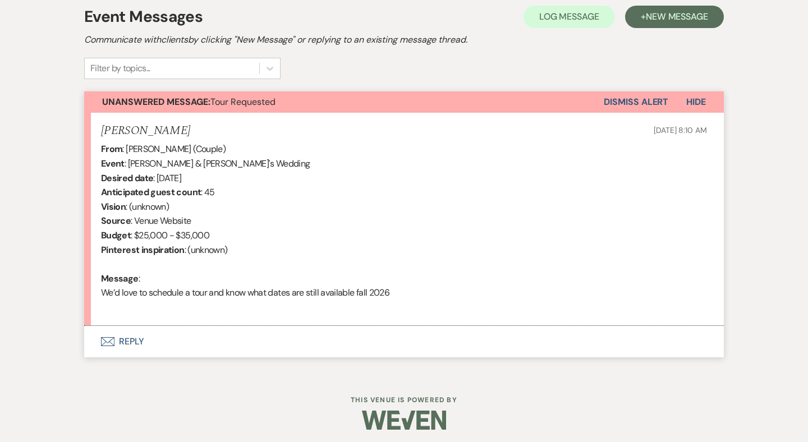
click at [132, 340] on button "Envelope Reply" at bounding box center [404, 341] width 640 height 31
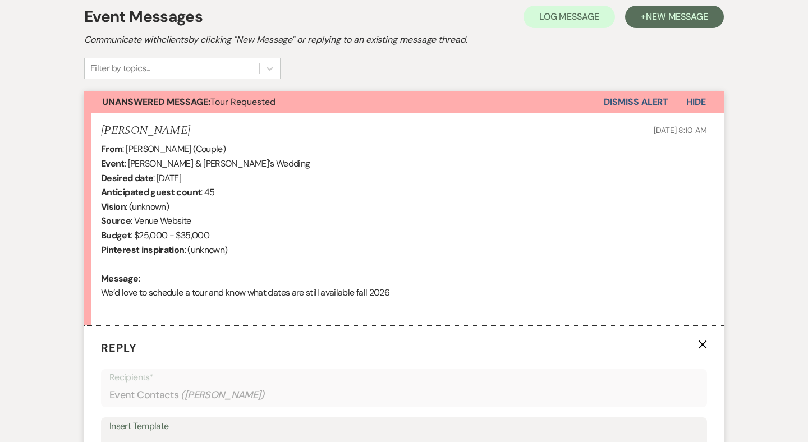
scroll to position [593, 0]
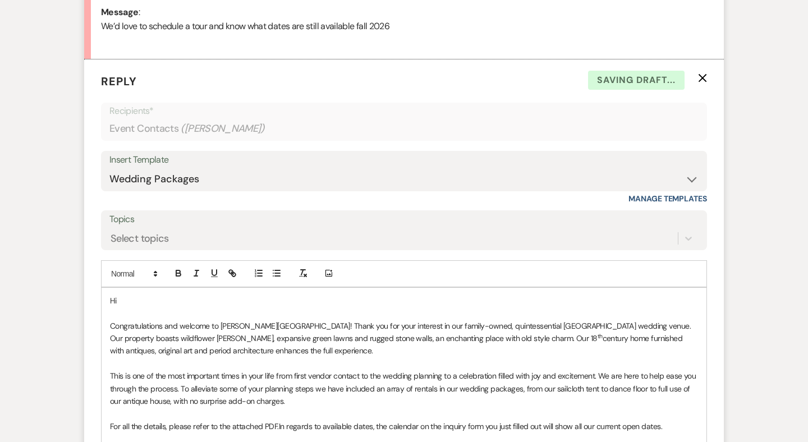
click at [137, 297] on p "Hi" at bounding box center [404, 301] width 588 height 12
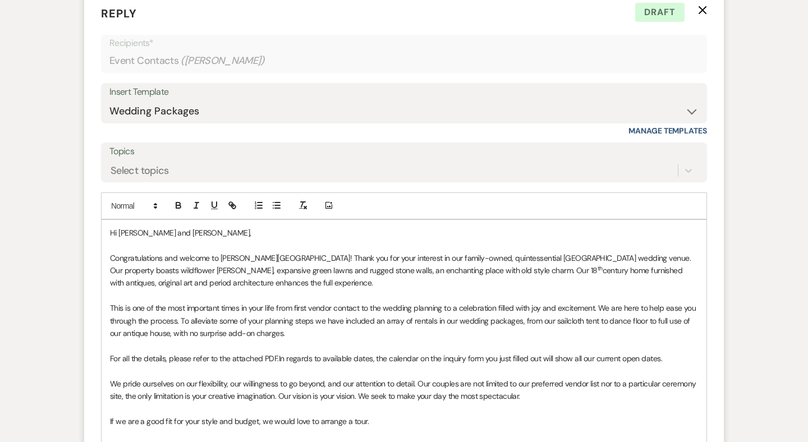
scroll to position [805, 0]
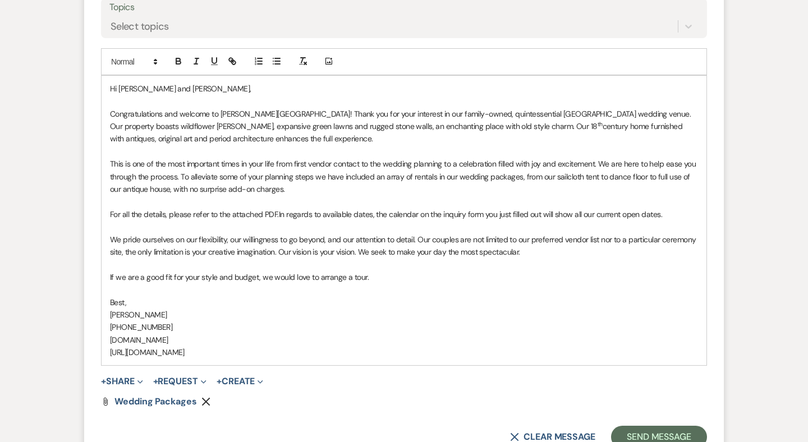
click at [419, 271] on p "If we are a good fit for your style and budget, we would love to arrange a tour." at bounding box center [404, 277] width 588 height 12
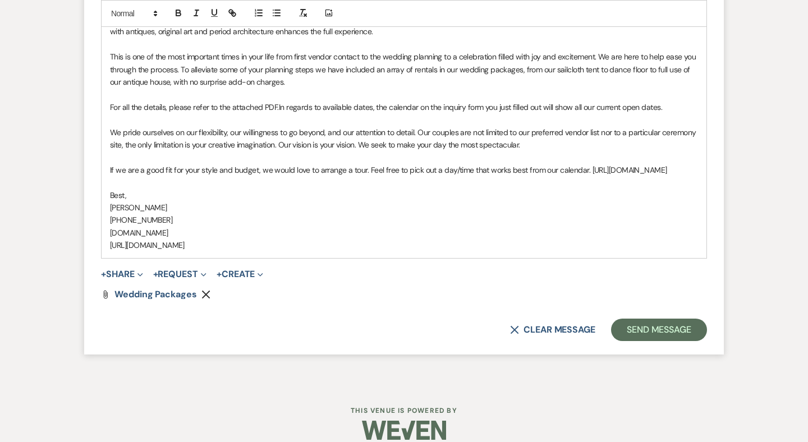
scroll to position [914, 0]
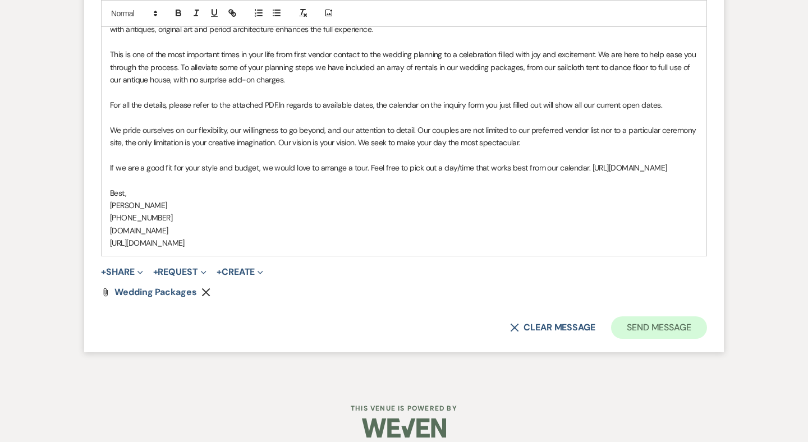
click at [634, 329] on button "Send Message" at bounding box center [659, 328] width 96 height 22
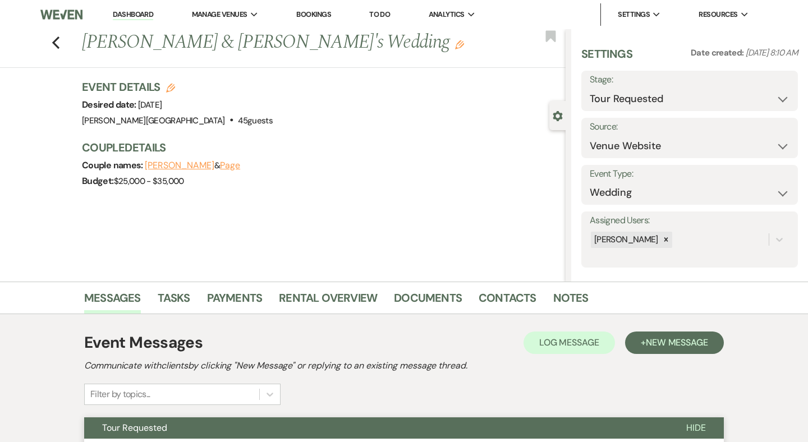
scroll to position [0, 0]
click at [57, 42] on icon "Previous" at bounding box center [56, 42] width 8 height 13
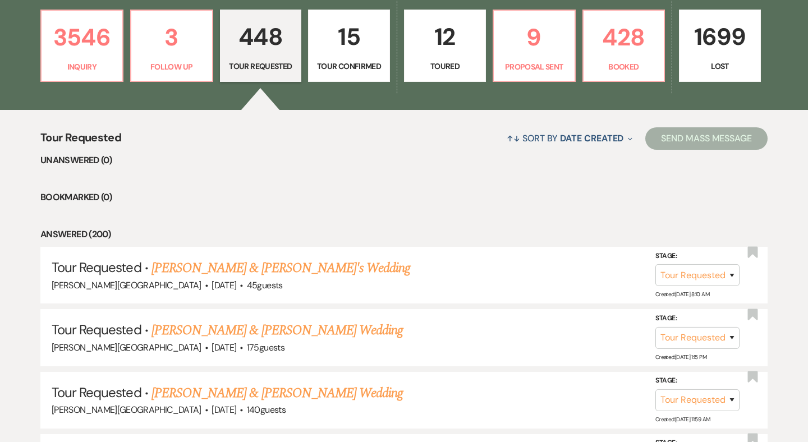
scroll to position [283, 0]
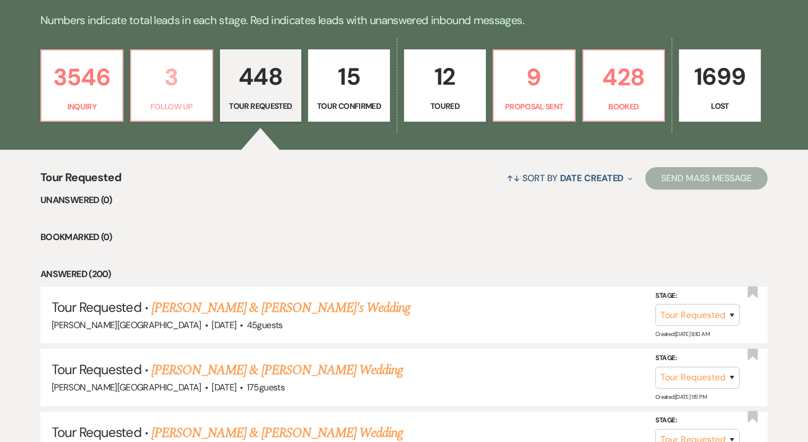
click at [170, 100] on p "Follow Up" at bounding box center [171, 106] width 67 height 12
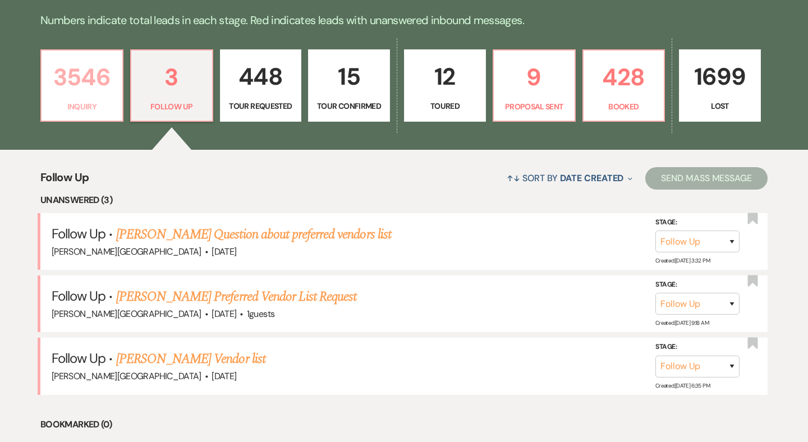
click at [102, 92] on p "3546" at bounding box center [81, 77] width 67 height 38
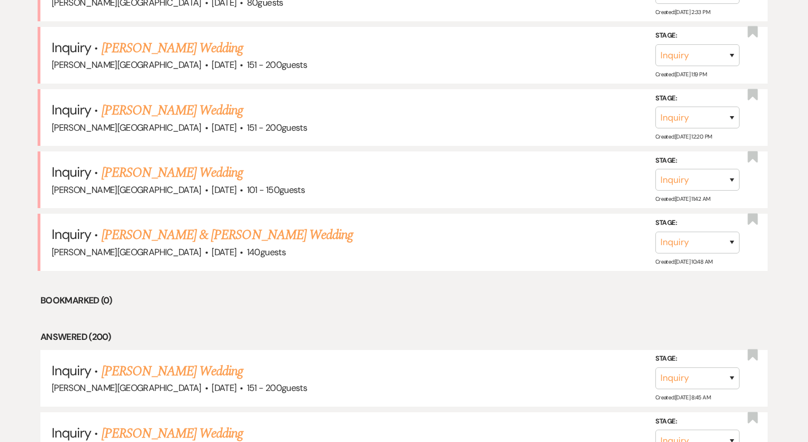
scroll to position [1450, 0]
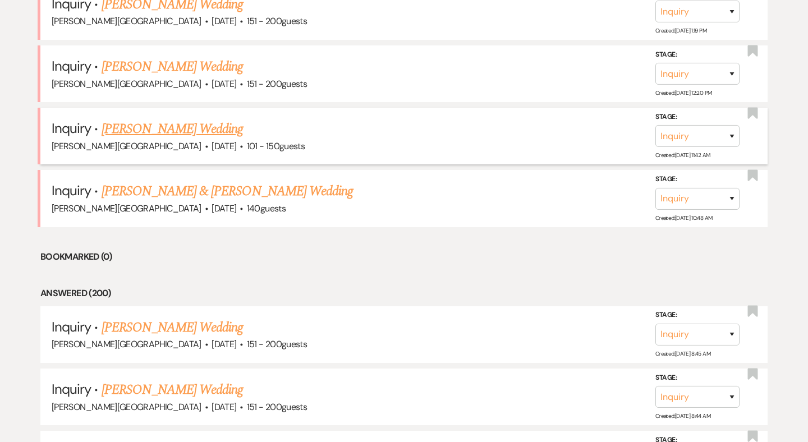
click at [171, 119] on link "[PERSON_NAME] Wedding" at bounding box center [173, 129] width 142 height 20
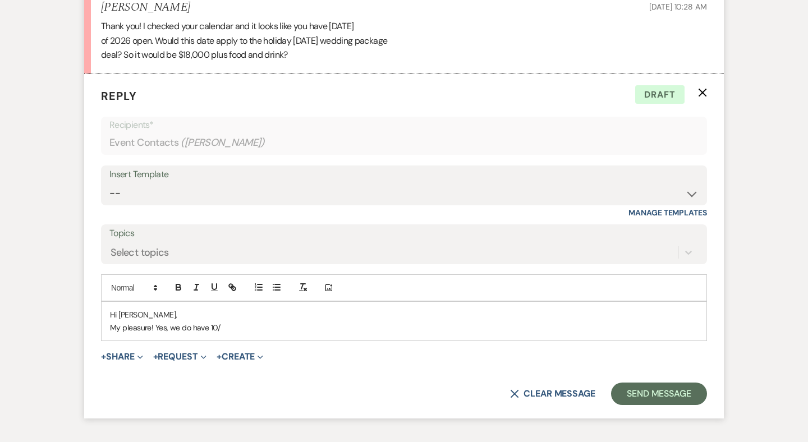
scroll to position [1666, 0]
click at [233, 322] on p "My pleasure! Yes, we do have 10/" at bounding box center [404, 328] width 588 height 12
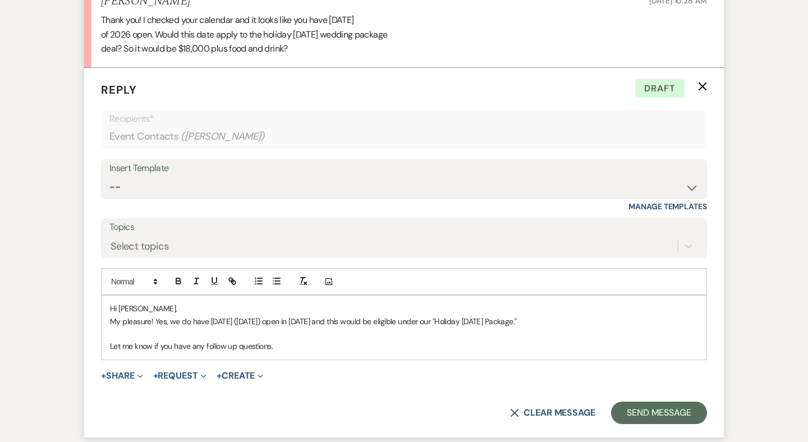
scroll to position [1678, 0]
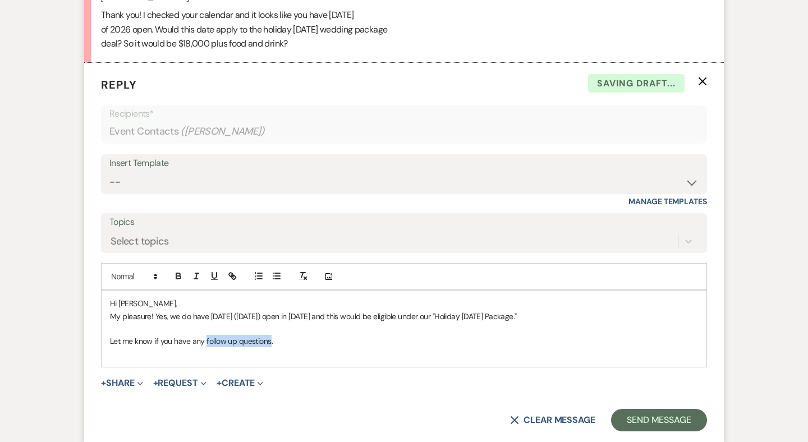
drag, startPoint x: 269, startPoint y: 312, endPoint x: 207, endPoint y: 313, distance: 62.9
click at [207, 335] on p "Let me know if you have any follow up questions." at bounding box center [404, 341] width 588 height 12
click at [459, 335] on p "Let me know if you have any other questions or if you'd like to set up at time …" at bounding box center [404, 341] width 588 height 12
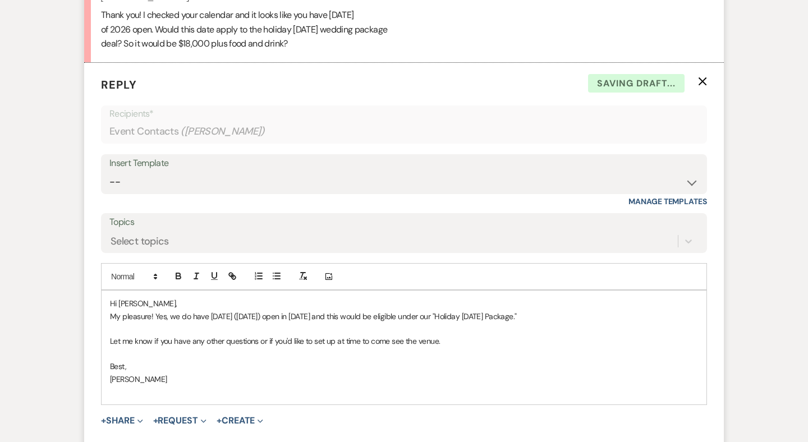
click at [130, 386] on p at bounding box center [404, 392] width 588 height 12
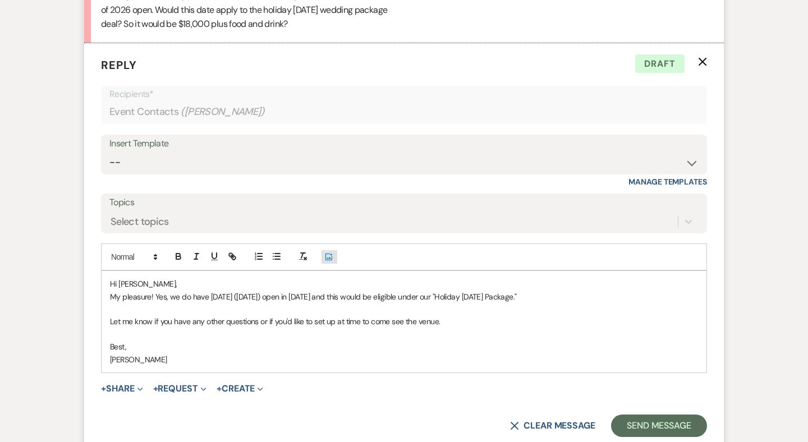
scroll to position [1702, 0]
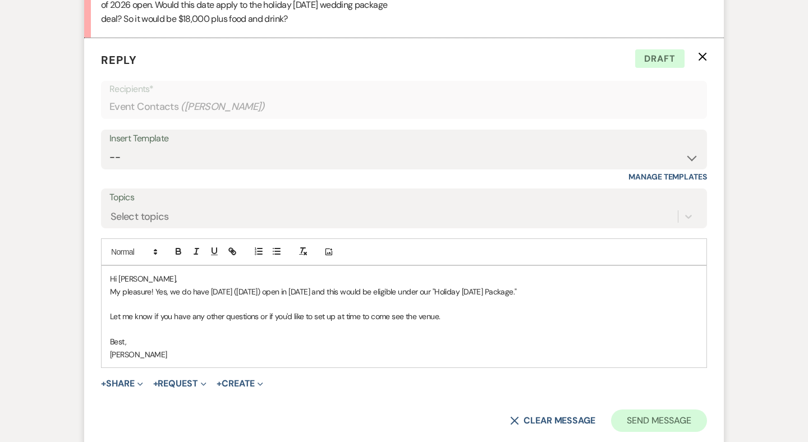
click at [643, 410] on button "Send Message" at bounding box center [659, 421] width 96 height 22
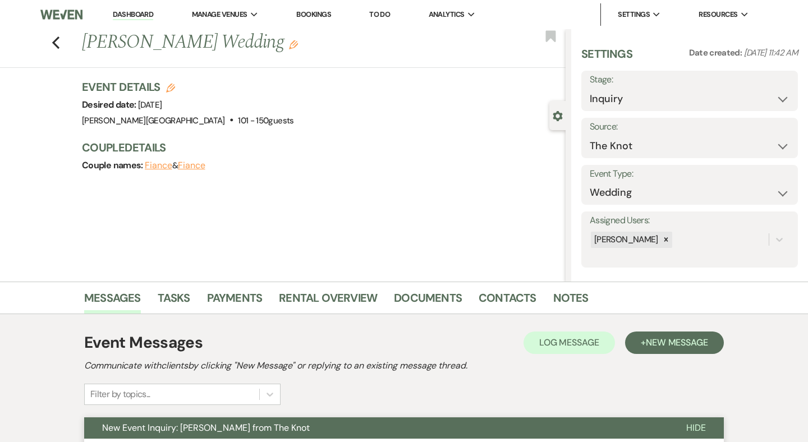
scroll to position [0, 0]
click at [57, 40] on icon "Previous" at bounding box center [56, 42] width 8 height 13
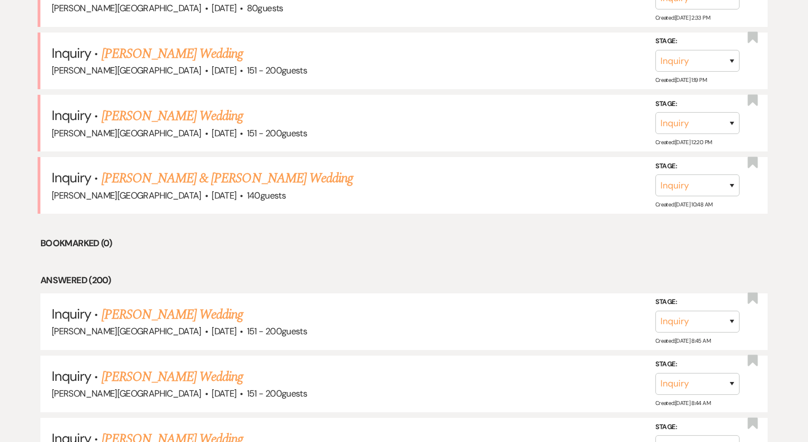
scroll to position [1390, 0]
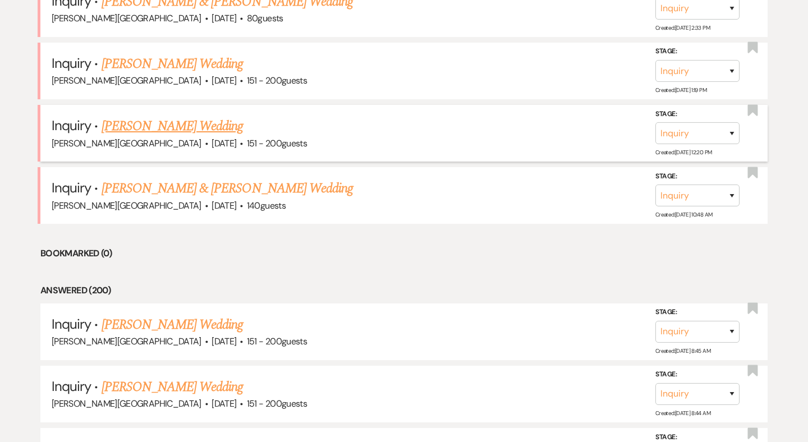
click at [172, 116] on link "[PERSON_NAME] Wedding" at bounding box center [173, 126] width 142 height 20
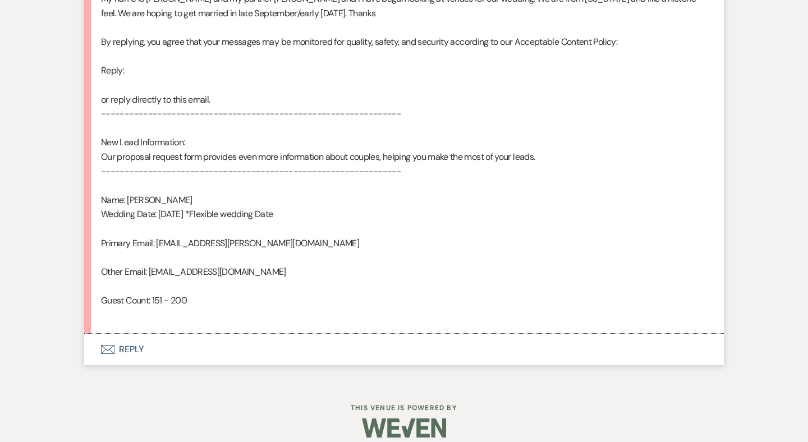
click at [135, 336] on button "Envelope Reply" at bounding box center [404, 349] width 640 height 31
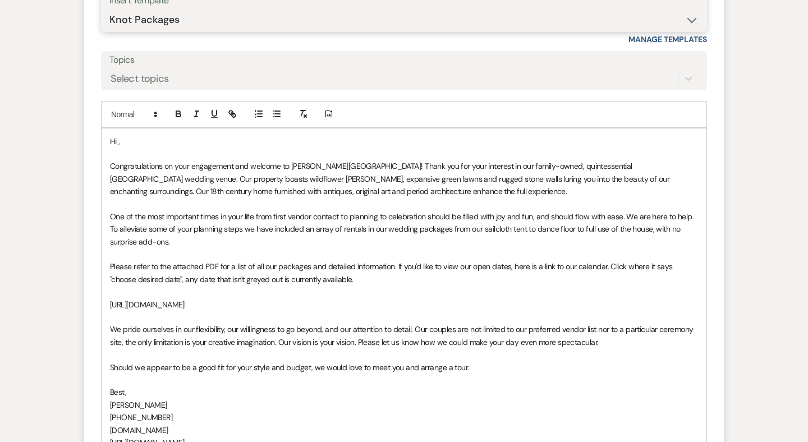
scroll to position [1042, 0]
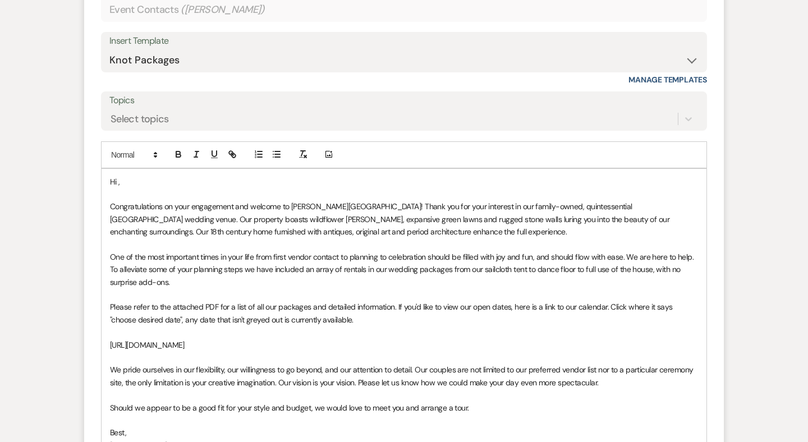
click at [139, 176] on p "Hi ," at bounding box center [404, 182] width 588 height 12
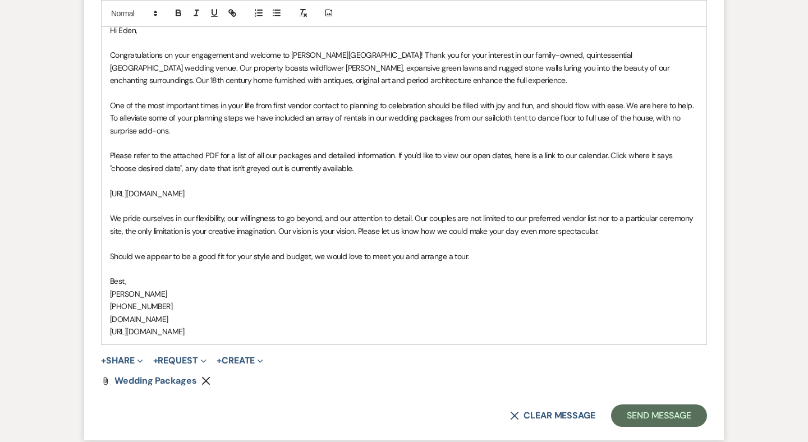
scroll to position [1275, 0]
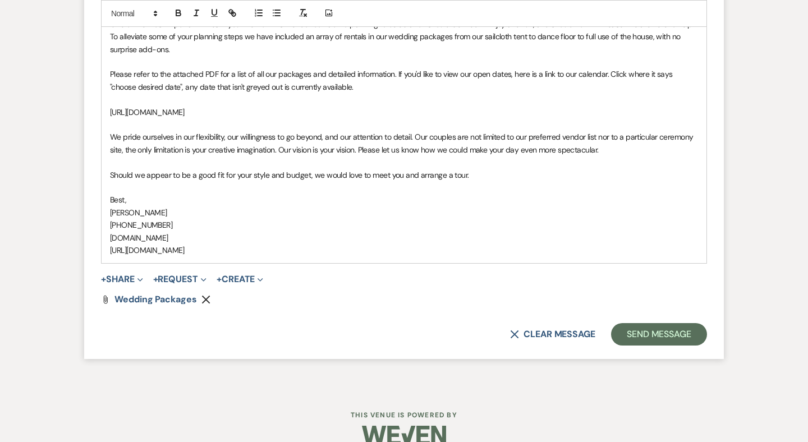
click at [674, 328] on form "Reply X Draft saved! Recipients* Event Contacts ( [PERSON_NAME] ) Insert Templa…" at bounding box center [404, 34] width 640 height 652
click at [665, 323] on button "Send Message" at bounding box center [659, 334] width 96 height 22
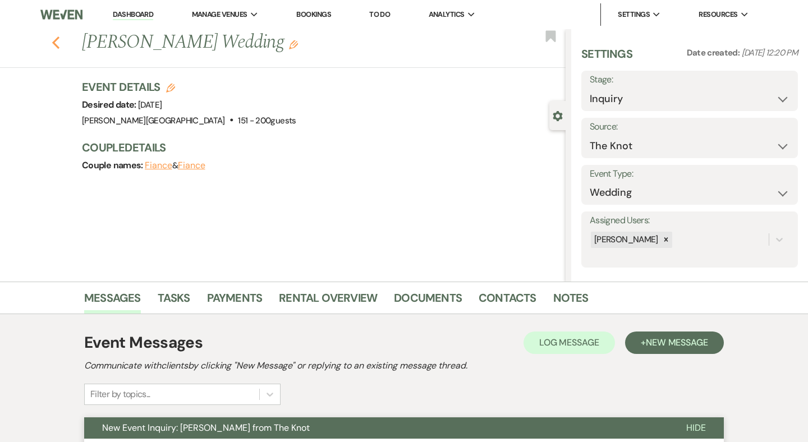
scroll to position [0, 0]
click at [55, 38] on icon "Previous" at bounding box center [56, 42] width 8 height 13
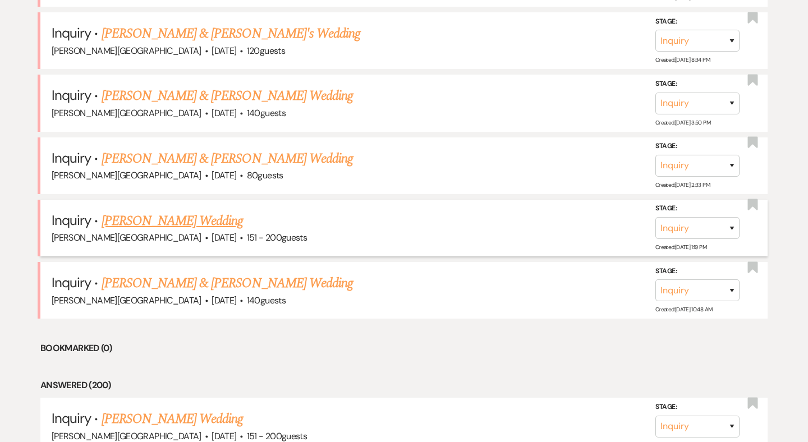
scroll to position [1218, 0]
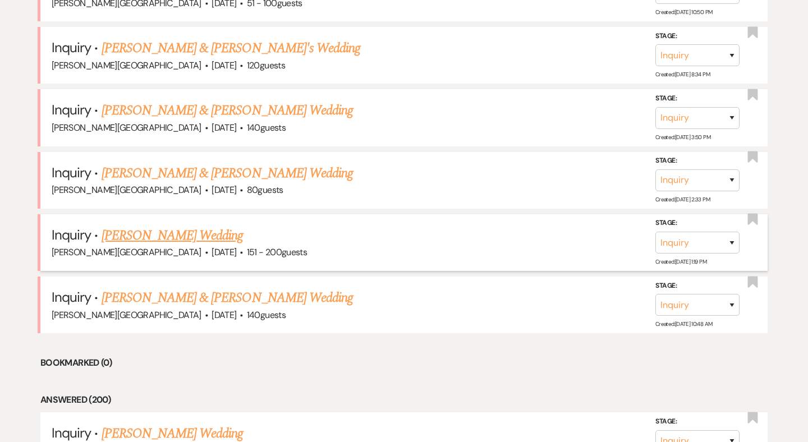
click at [166, 226] on link "[PERSON_NAME] Wedding" at bounding box center [173, 236] width 142 height 20
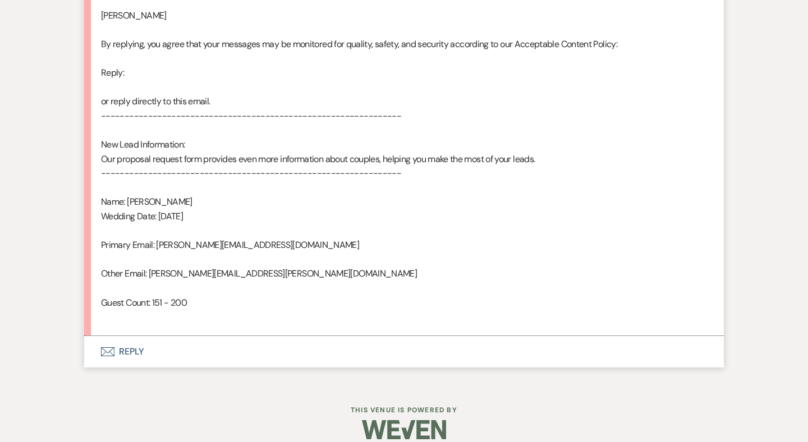
click at [134, 338] on button "Envelope Reply" at bounding box center [404, 351] width 640 height 31
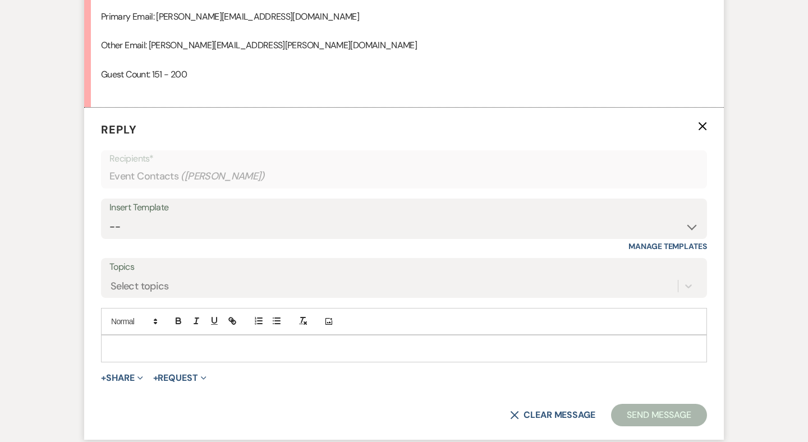
scroll to position [1000, 0]
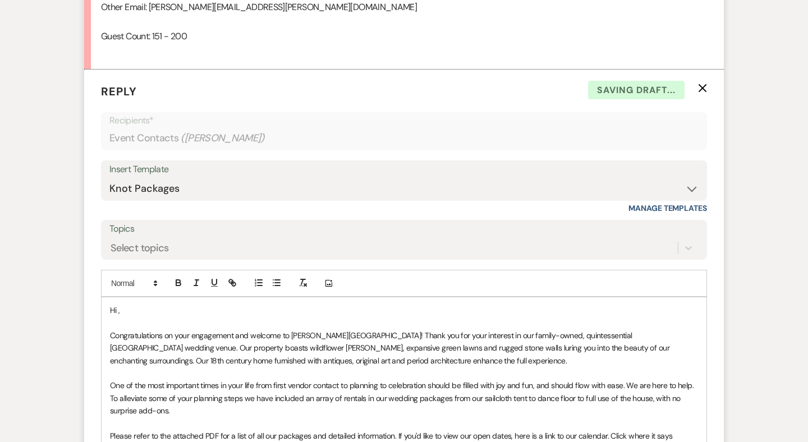
click at [146, 304] on p "Hi ," at bounding box center [404, 310] width 588 height 12
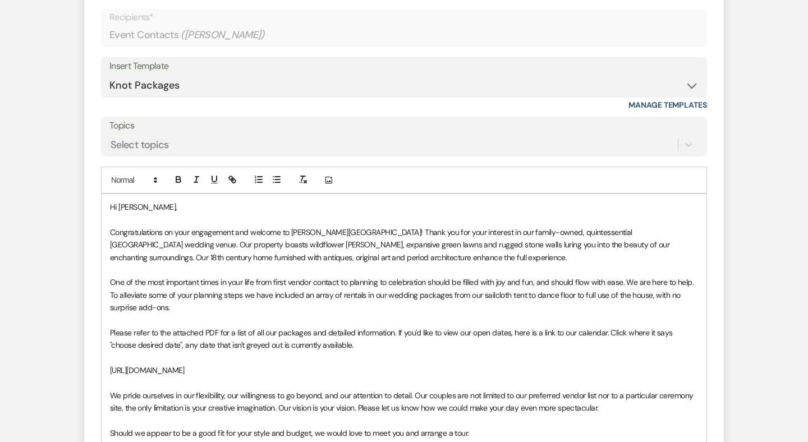
scroll to position [1338, 0]
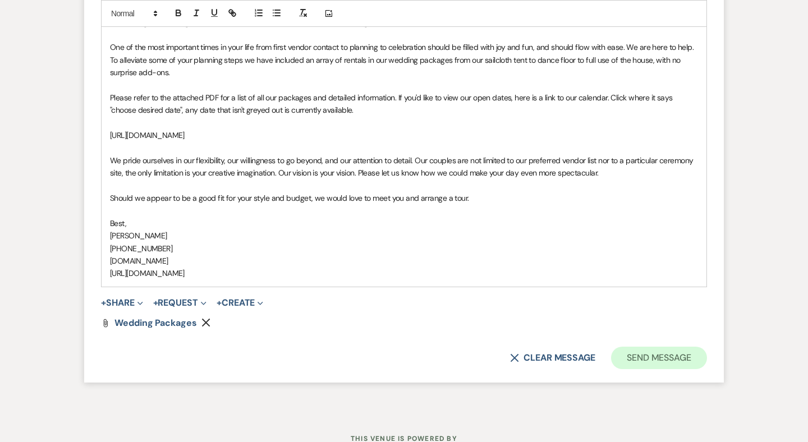
click at [635, 347] on button "Send Message" at bounding box center [659, 358] width 96 height 22
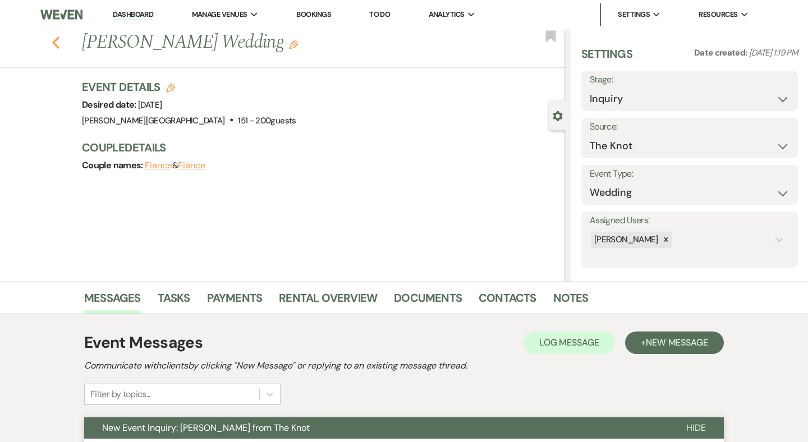
scroll to position [0, 0]
click at [56, 43] on icon "Previous" at bounding box center [56, 42] width 8 height 13
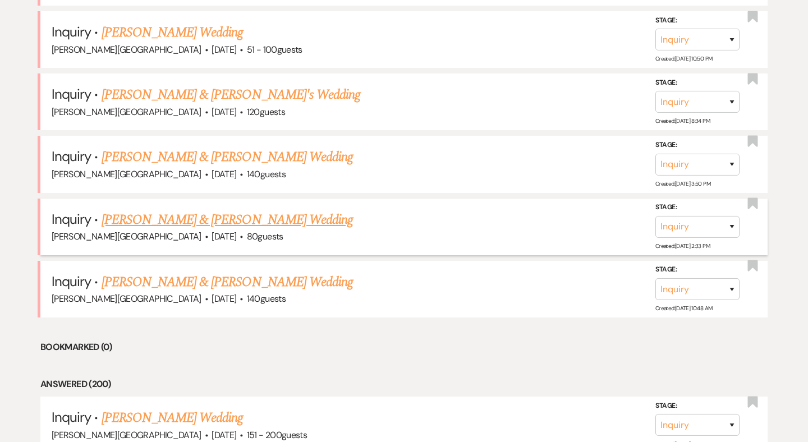
scroll to position [1167, 0]
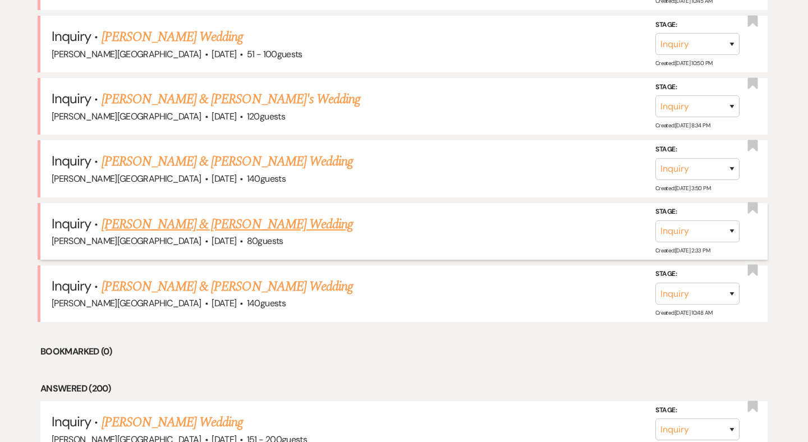
click at [171, 214] on link "[PERSON_NAME] & [PERSON_NAME] Wedding" at bounding box center [227, 224] width 251 height 20
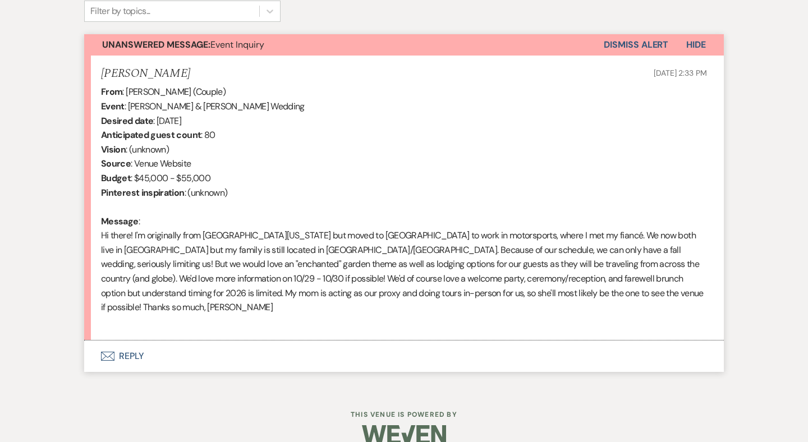
scroll to position [382, 0]
click at [134, 342] on button "Envelope Reply" at bounding box center [404, 357] width 640 height 31
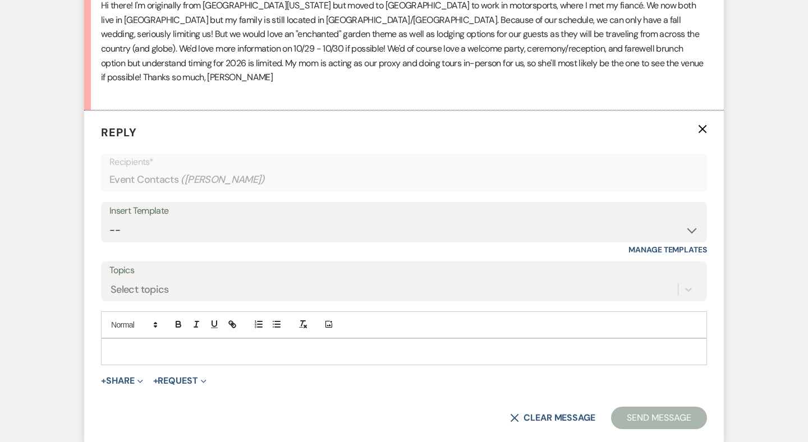
scroll to position [649, 0]
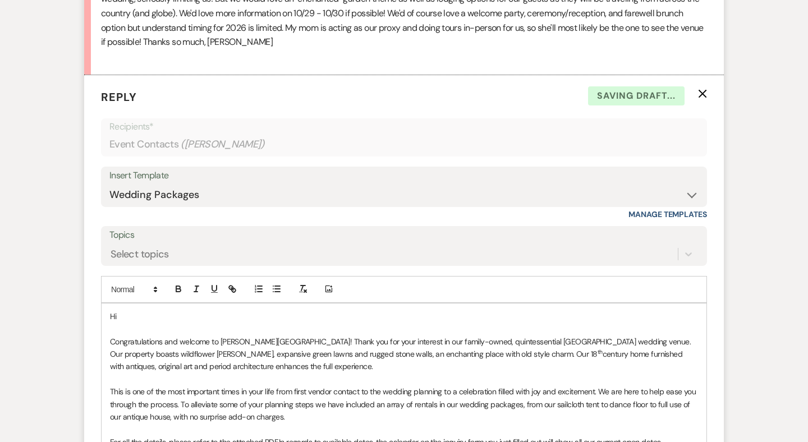
click at [159, 310] on p "Hi" at bounding box center [404, 316] width 588 height 12
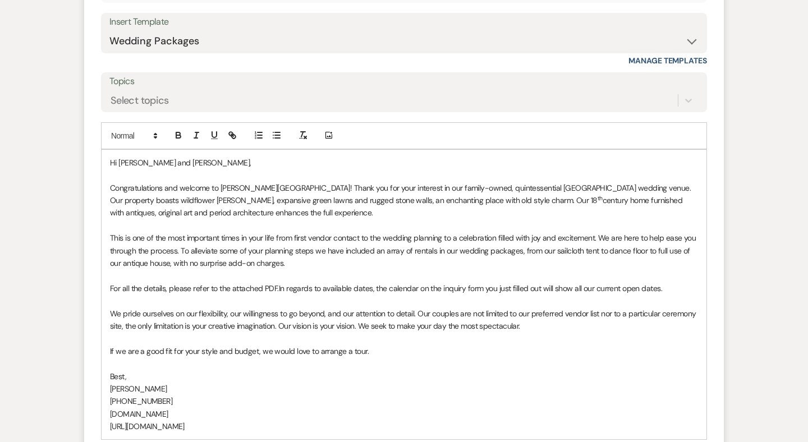
scroll to position [804, 0]
click at [363, 344] on p "If we are a good fit for your style and budget, we would love to arrange a tour." at bounding box center [404, 350] width 588 height 12
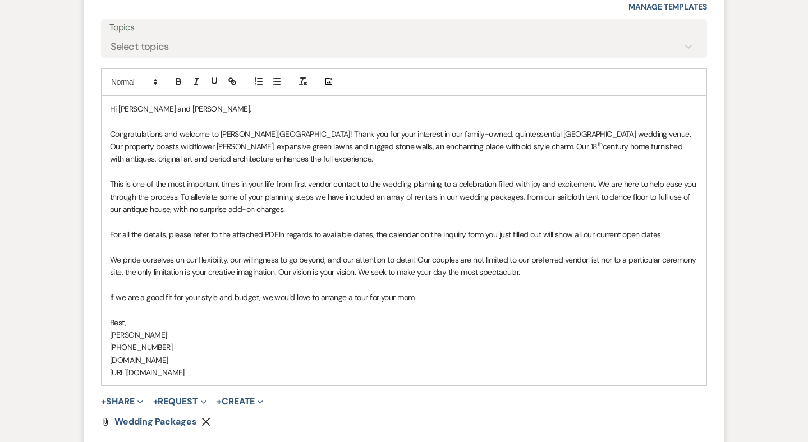
scroll to position [858, 0]
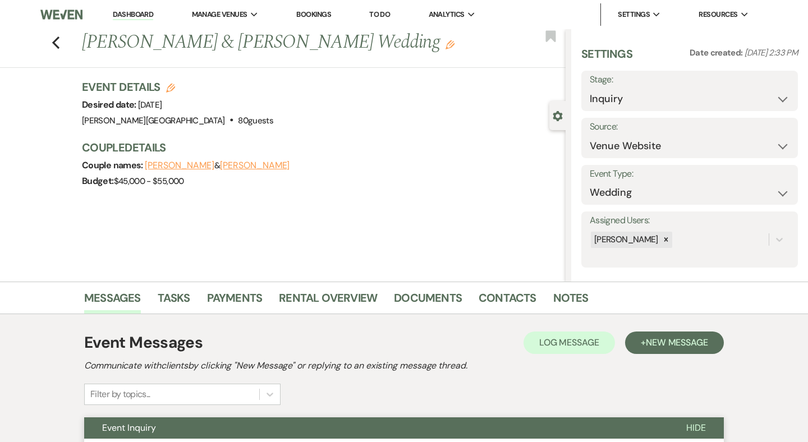
scroll to position [0, 0]
click at [57, 41] on icon "Previous" at bounding box center [56, 42] width 8 height 13
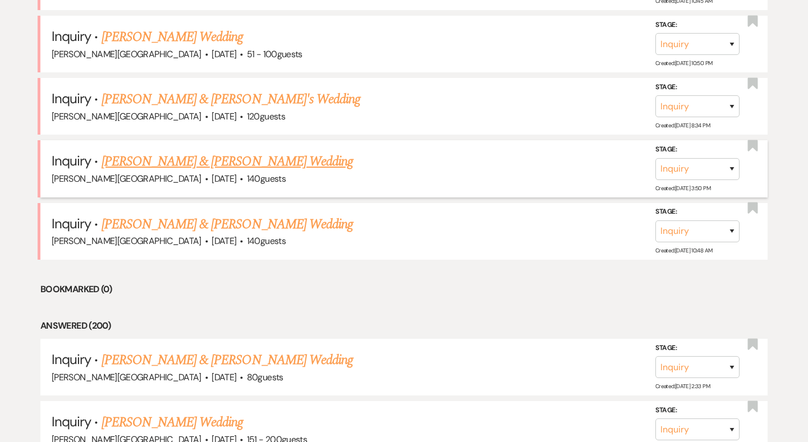
scroll to position [1099, 0]
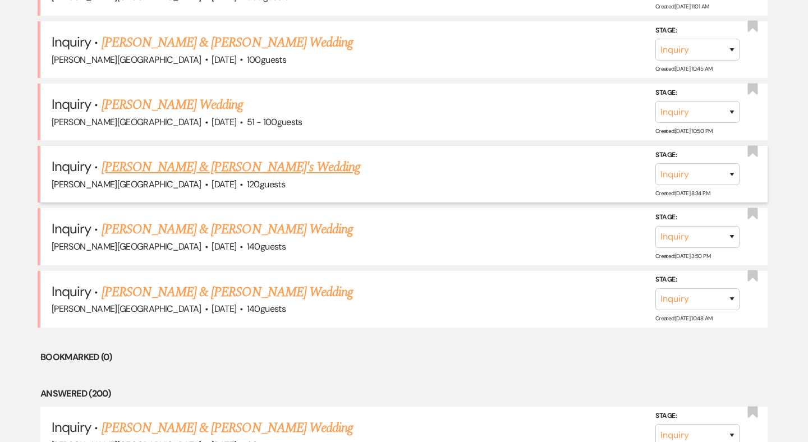
click at [181, 157] on link "[PERSON_NAME] & [PERSON_NAME]'s Wedding" at bounding box center [231, 167] width 259 height 20
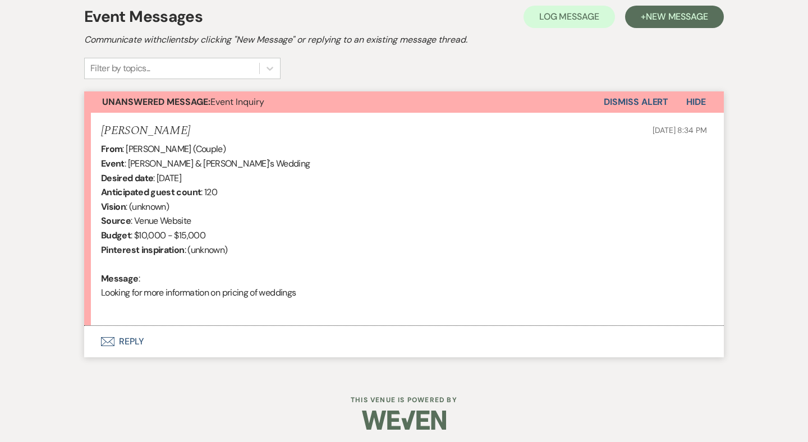
click at [136, 335] on button "Envelope Reply" at bounding box center [404, 341] width 640 height 31
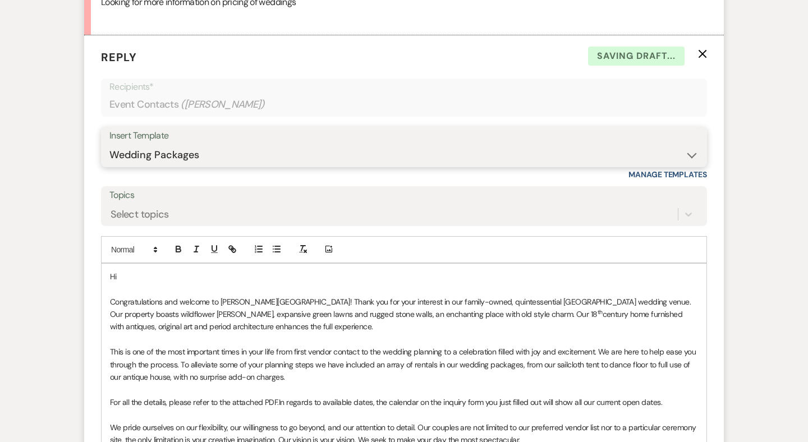
scroll to position [621, 0]
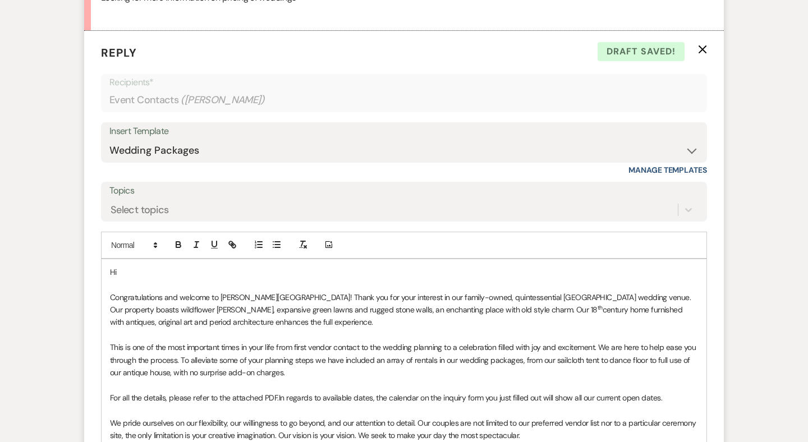
click at [161, 266] on p "Hi" at bounding box center [404, 272] width 588 height 12
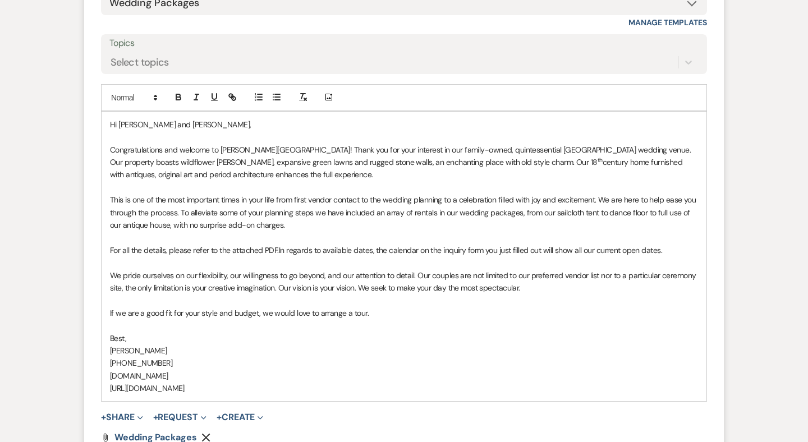
scroll to position [819, 0]
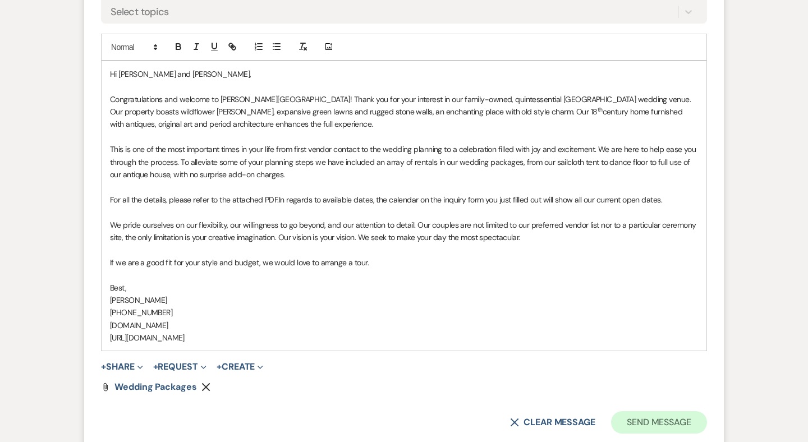
click at [629, 411] on button "Send Message" at bounding box center [659, 422] width 96 height 22
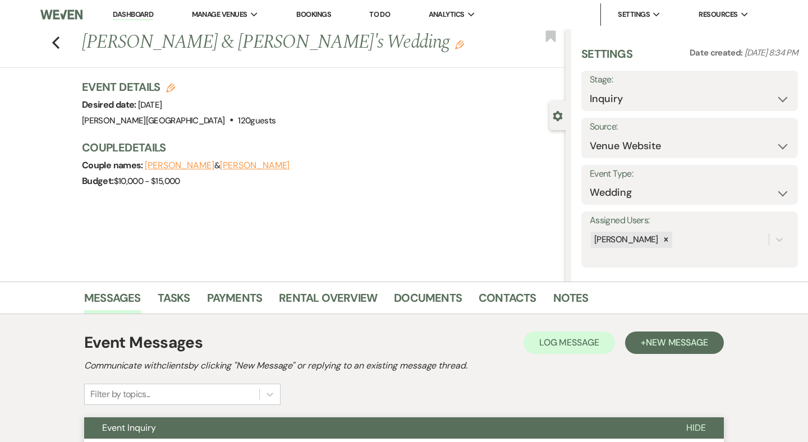
scroll to position [0, 0]
click at [57, 44] on icon "Previous" at bounding box center [56, 42] width 8 height 13
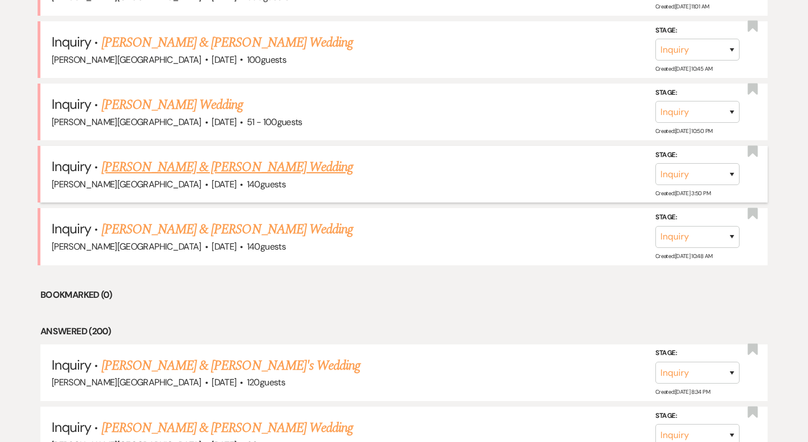
scroll to position [1050, 0]
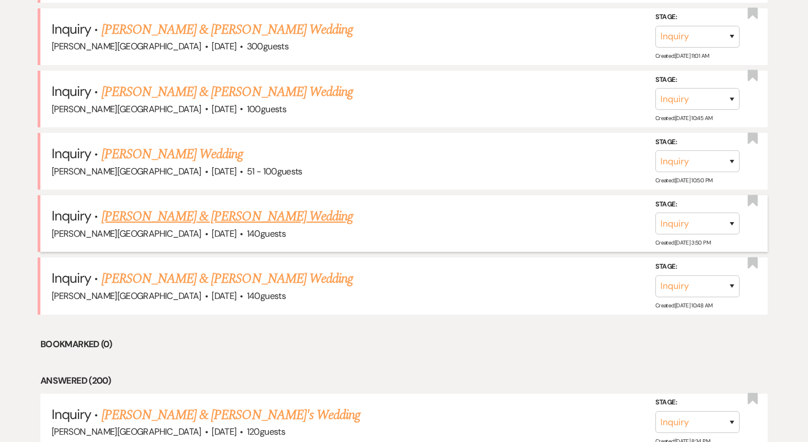
click at [169, 207] on link "[PERSON_NAME] & [PERSON_NAME] Wedding" at bounding box center [227, 217] width 251 height 20
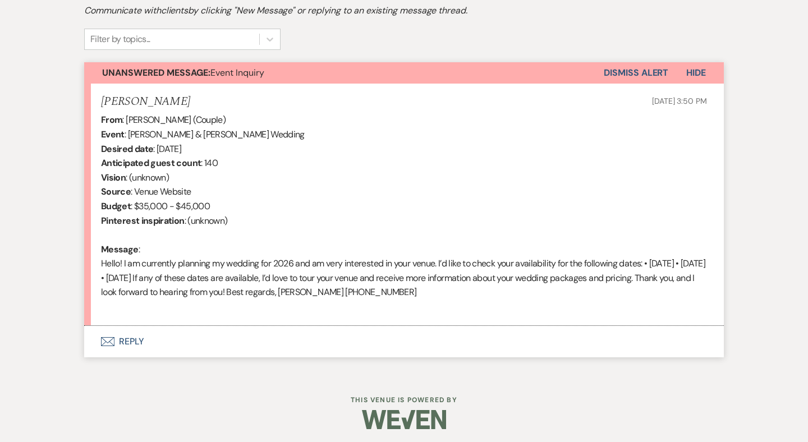
scroll to position [354, 0]
click at [136, 339] on button "Envelope Reply" at bounding box center [404, 342] width 640 height 31
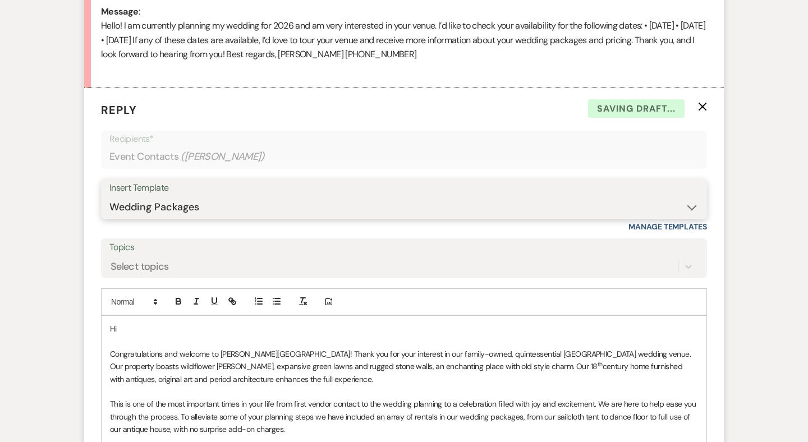
scroll to position [576, 0]
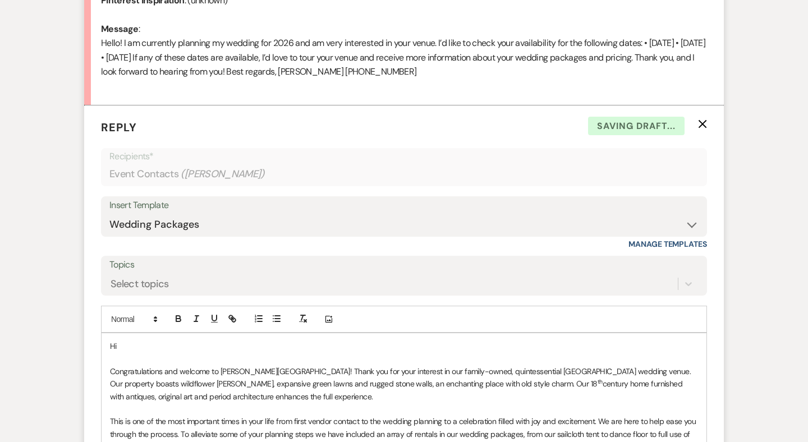
click at [148, 340] on p "Hi" at bounding box center [404, 346] width 588 height 12
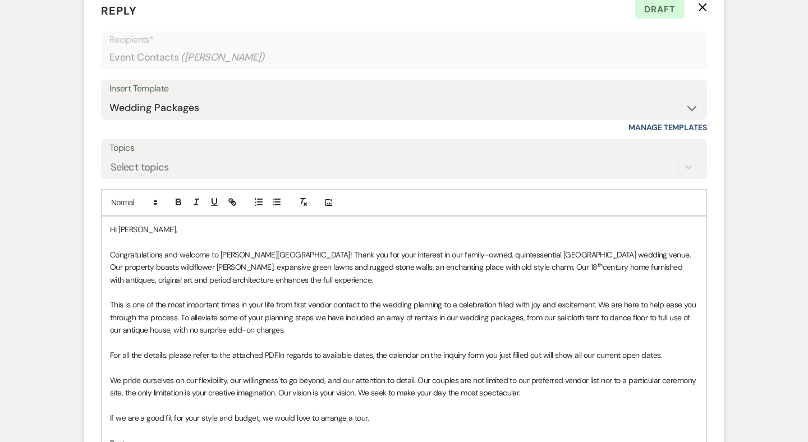
scroll to position [702, 0]
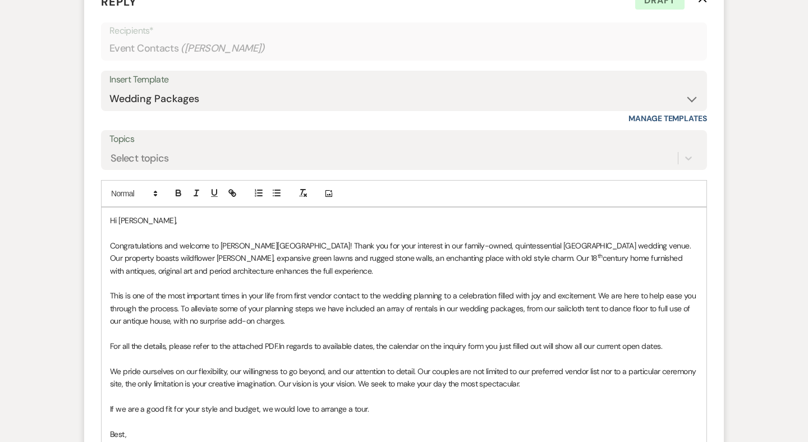
click at [354, 341] on span "In regards to available dates, the calendar on the inquiry form you just filled…" at bounding box center [470, 346] width 383 height 10
click at [395, 341] on span "In regards to available [DATE] dates, the calendar on the inquiry form you just…" at bounding box center [482, 346] width 406 height 10
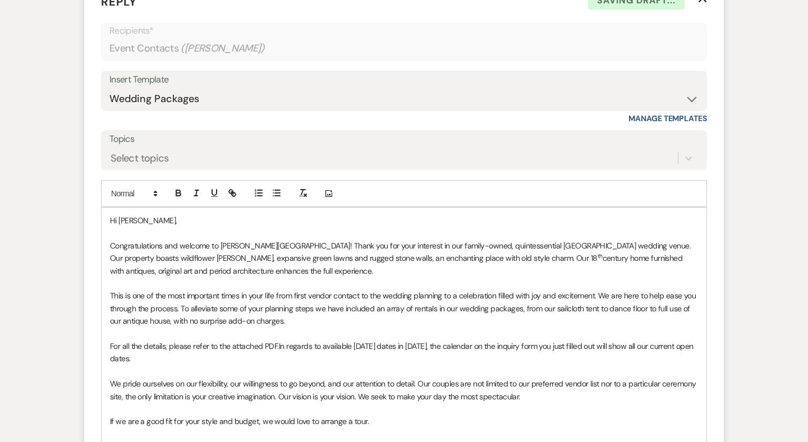
click at [423, 341] on span "In regards to available [DATE] dates in [DATE], the calendar on the inquiry for…" at bounding box center [402, 352] width 585 height 22
click at [138, 350] on span "In regards to available [DATE] dates in [DATE], we have the following open: 5/1…" at bounding box center [404, 352] width 588 height 22
click at [594, 341] on span "In regards to available [DATE] dates in [DATE], we have the following open: 5/1…" at bounding box center [404, 352] width 588 height 22
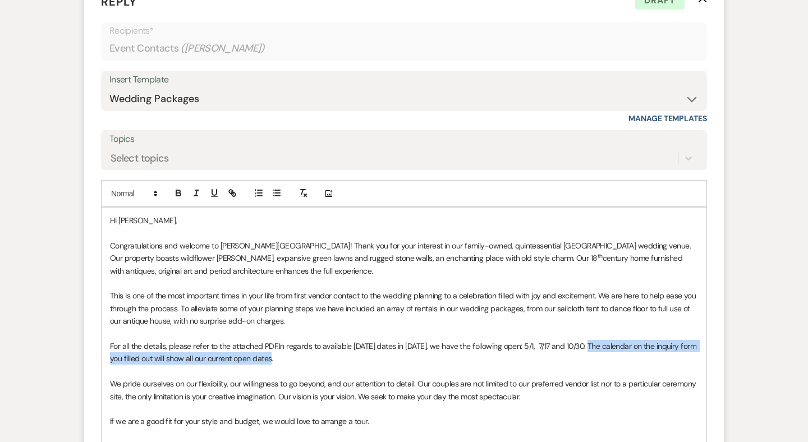
drag, startPoint x: 592, startPoint y: 348, endPoint x: 590, endPoint y: 341, distance: 7.5
click at [590, 341] on p "For all the details, please refer to the attached PDF. In regards to available …" at bounding box center [404, 352] width 588 height 25
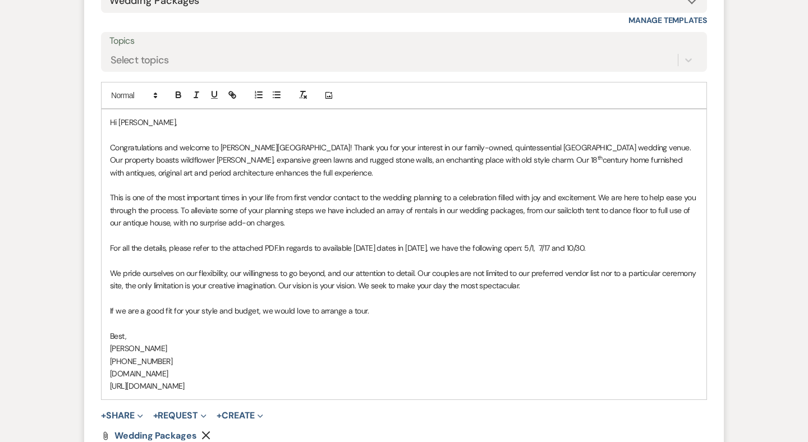
scroll to position [845, 0]
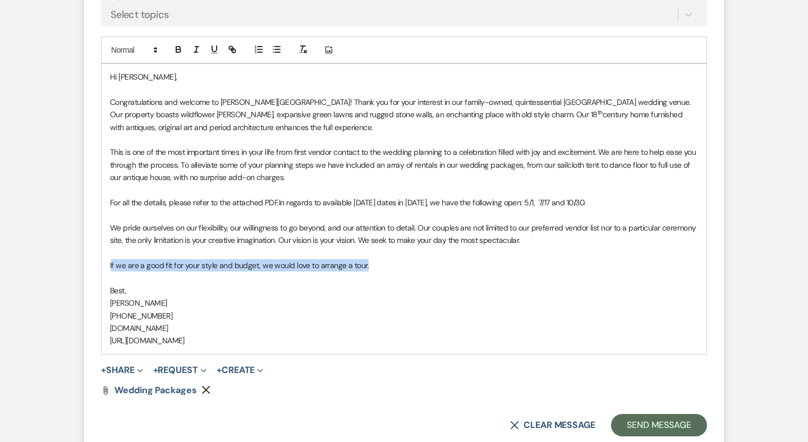
drag, startPoint x: 368, startPoint y: 251, endPoint x: 112, endPoint y: 255, distance: 255.4
click at [112, 259] on p "If we are a good fit for your style and budget, we would love to arrange a tour." at bounding box center [404, 265] width 588 height 12
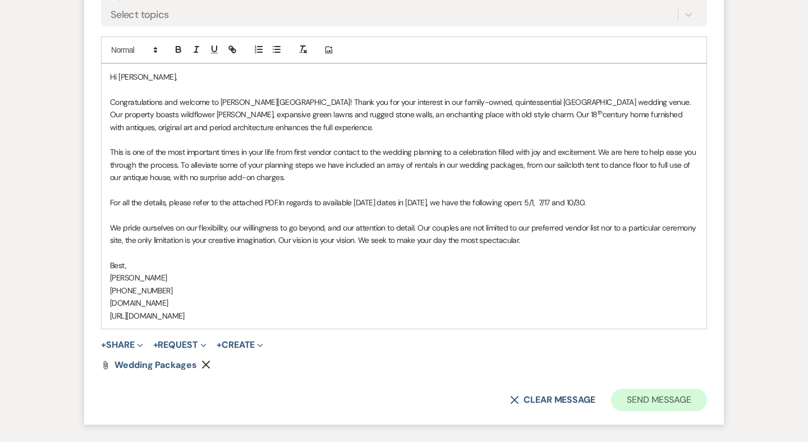
click at [649, 390] on button "Send Message" at bounding box center [659, 400] width 96 height 22
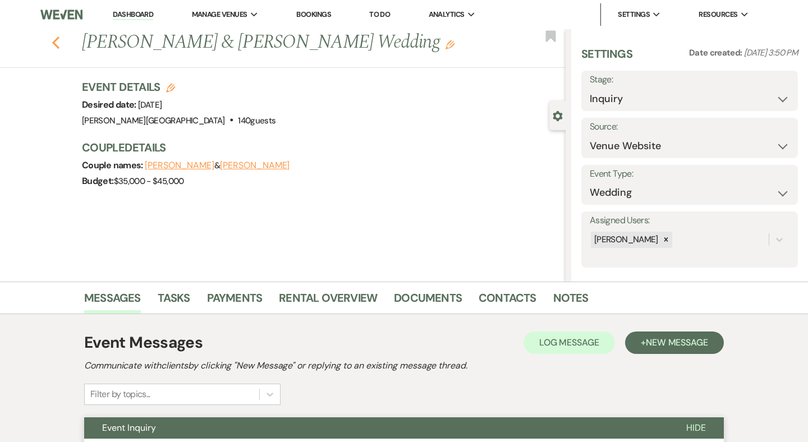
scroll to position [0, 0]
click at [55, 42] on icon "Previous" at bounding box center [56, 42] width 8 height 13
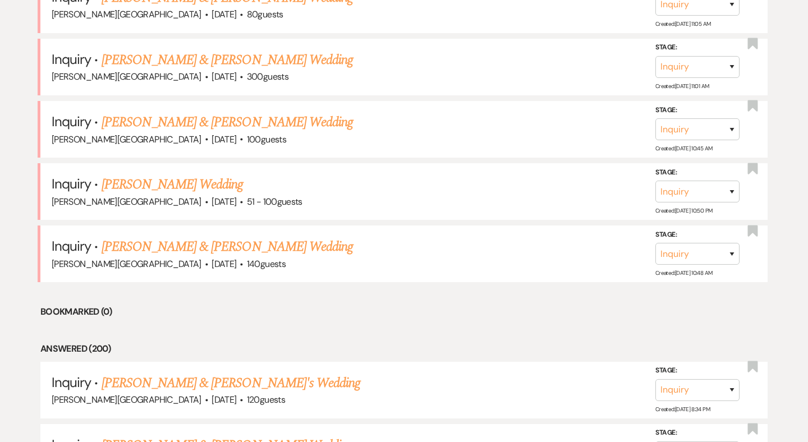
scroll to position [1004, 0]
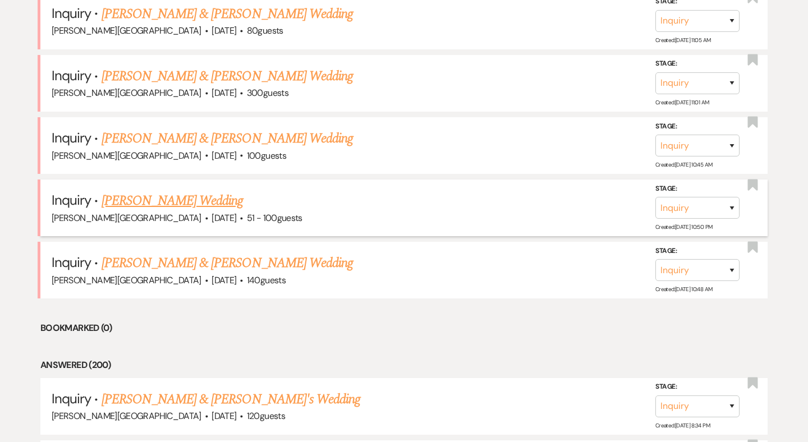
click at [164, 191] on link "[PERSON_NAME] Wedding" at bounding box center [173, 201] width 142 height 20
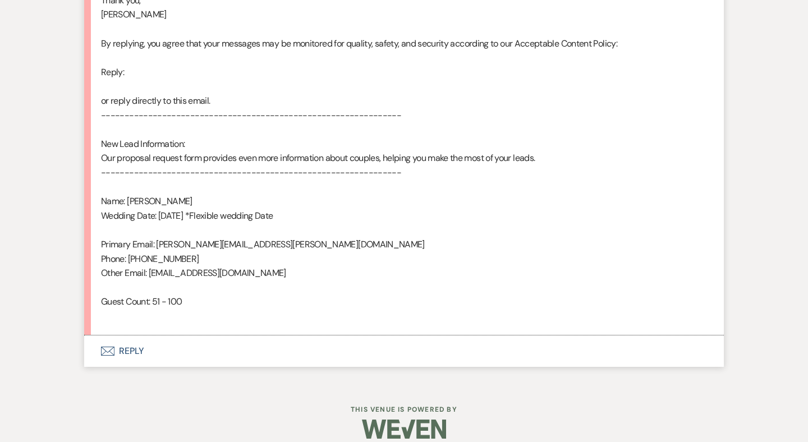
click at [134, 336] on button "Envelope Reply" at bounding box center [404, 351] width 640 height 31
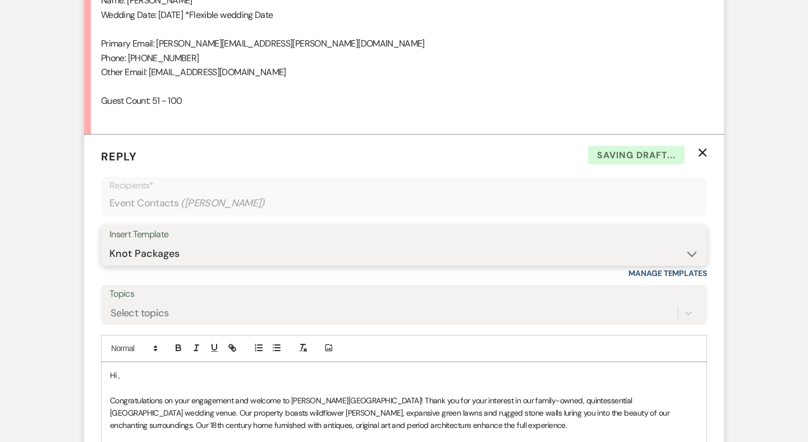
scroll to position [942, 0]
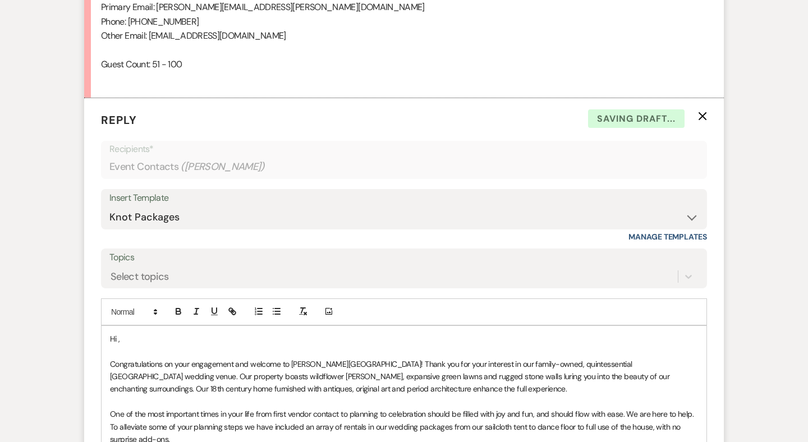
click at [141, 333] on p "Hi ," at bounding box center [404, 339] width 588 height 12
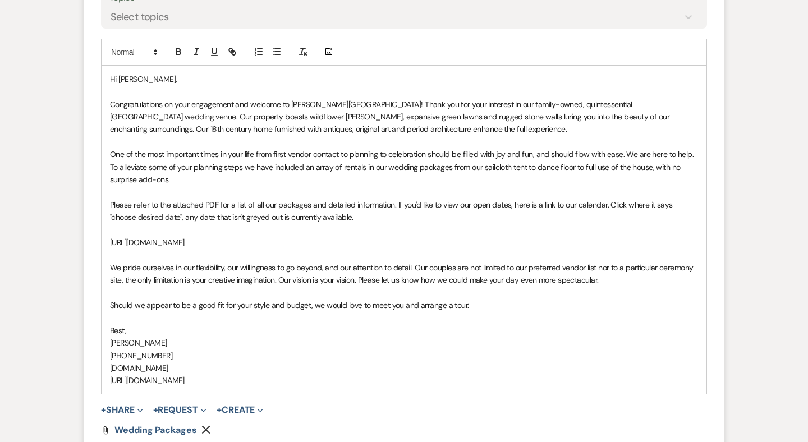
scroll to position [1244, 0]
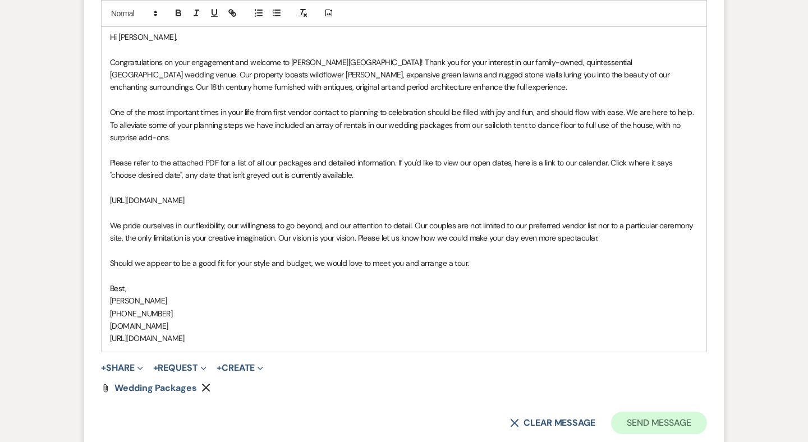
click at [666, 412] on button "Send Message" at bounding box center [659, 423] width 96 height 22
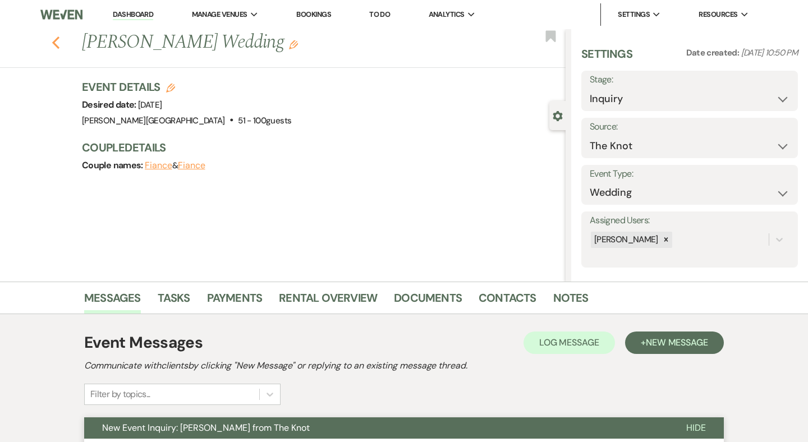
scroll to position [0, 0]
click at [58, 39] on icon "Previous" at bounding box center [56, 42] width 8 height 13
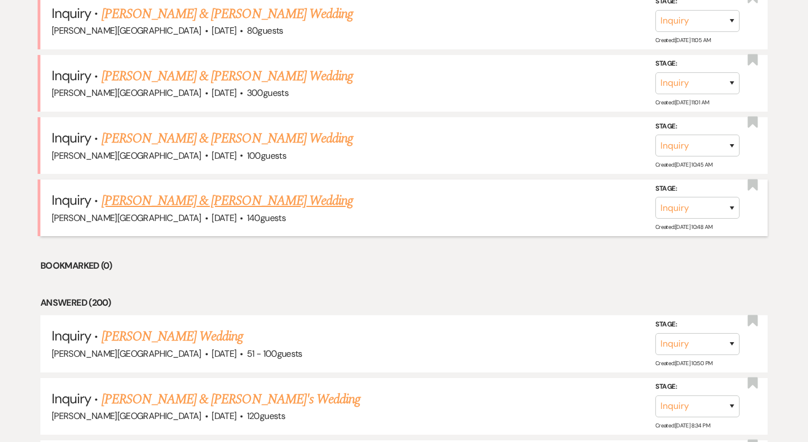
scroll to position [958, 0]
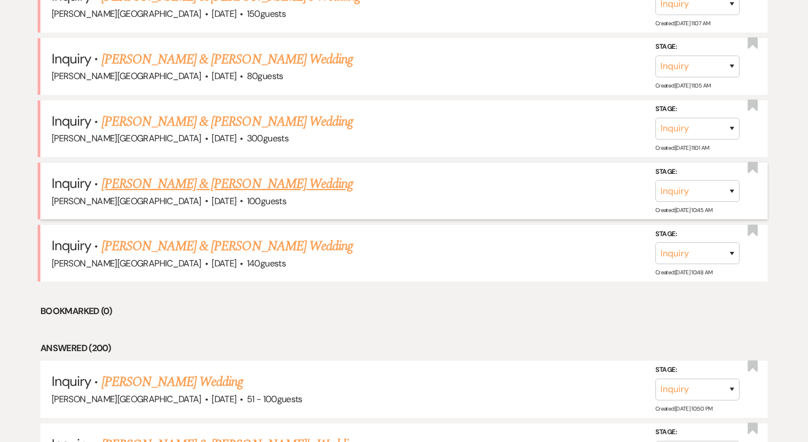
click at [193, 174] on link "[PERSON_NAME] & [PERSON_NAME] Wedding" at bounding box center [227, 184] width 251 height 20
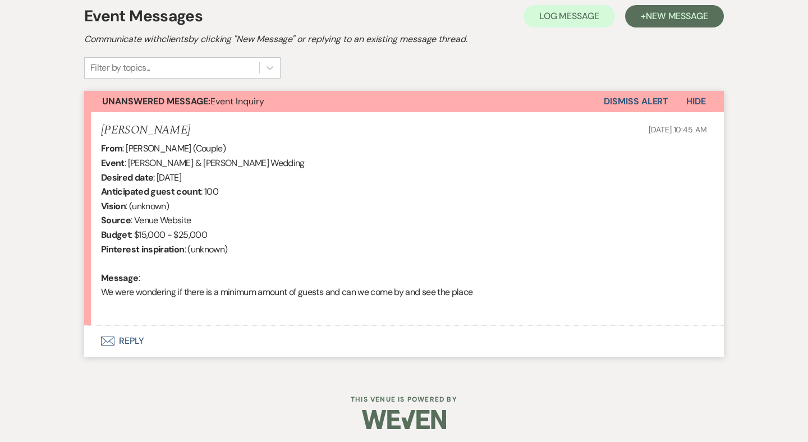
scroll to position [326, 0]
click at [138, 336] on button "Envelope Reply" at bounding box center [404, 341] width 640 height 31
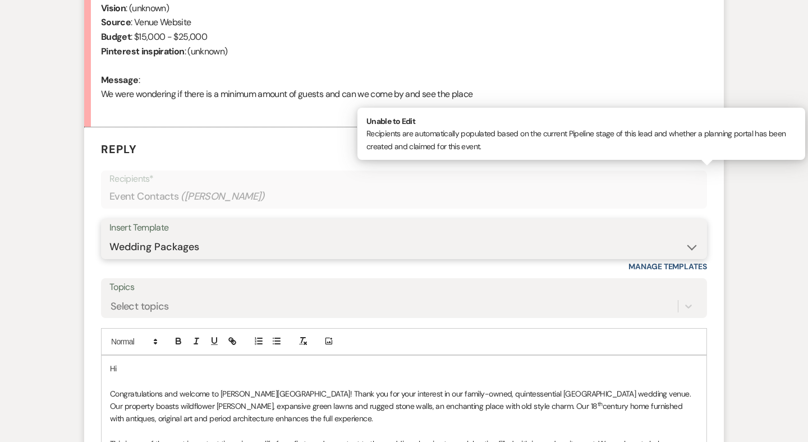
scroll to position [556, 0]
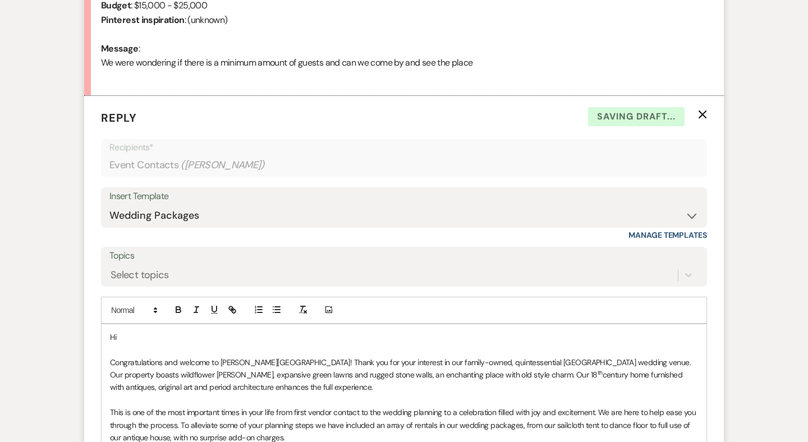
click at [132, 331] on p "Hi" at bounding box center [404, 337] width 588 height 12
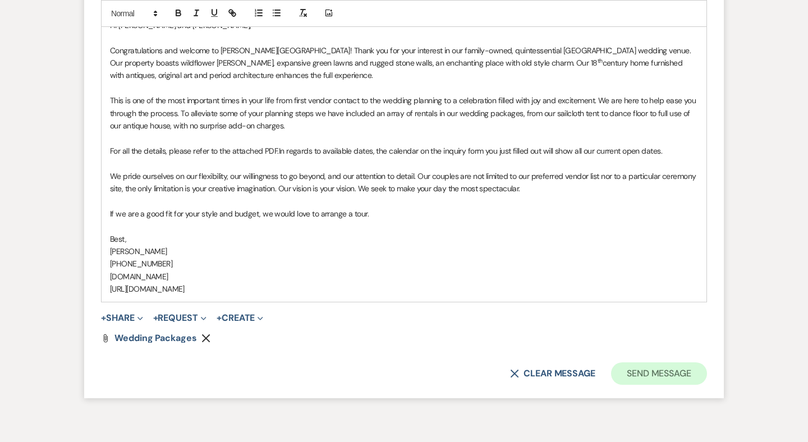
click at [616, 365] on button "Send Message" at bounding box center [659, 374] width 96 height 22
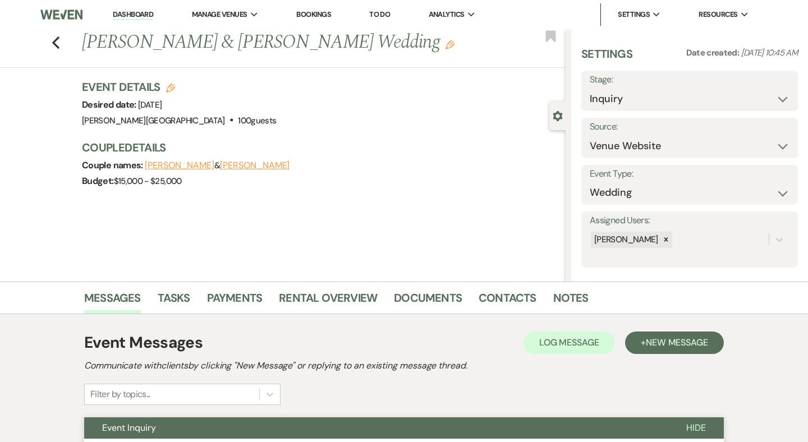
scroll to position [0, 0]
click at [56, 40] on use "button" at bounding box center [55, 42] width 7 height 12
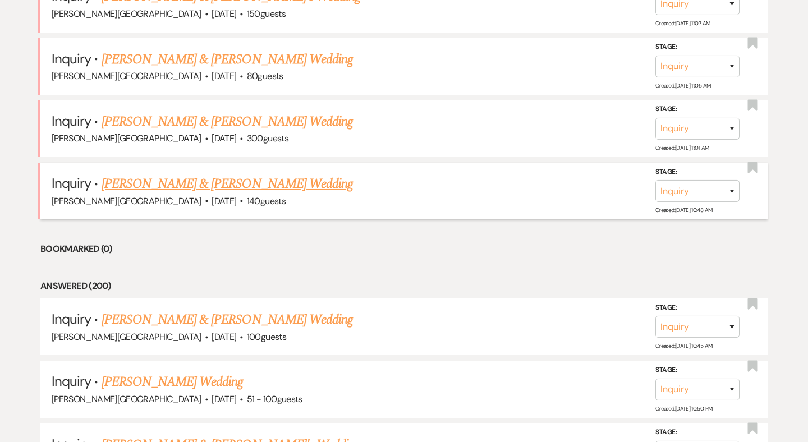
scroll to position [907, 0]
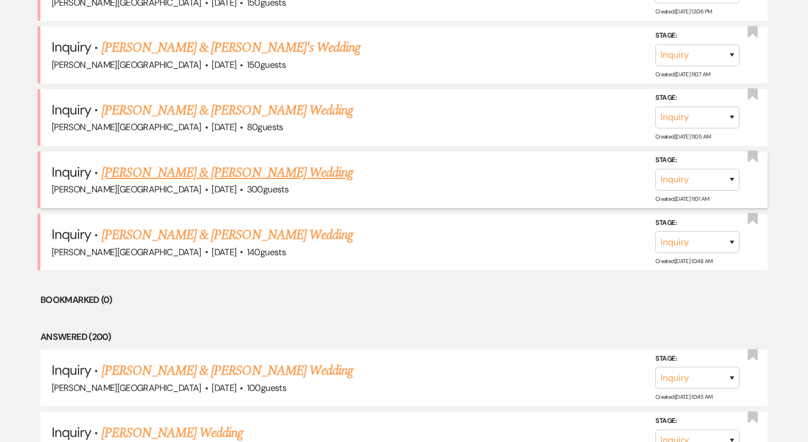
click at [190, 163] on link "[PERSON_NAME] & [PERSON_NAME] Wedding" at bounding box center [227, 173] width 251 height 20
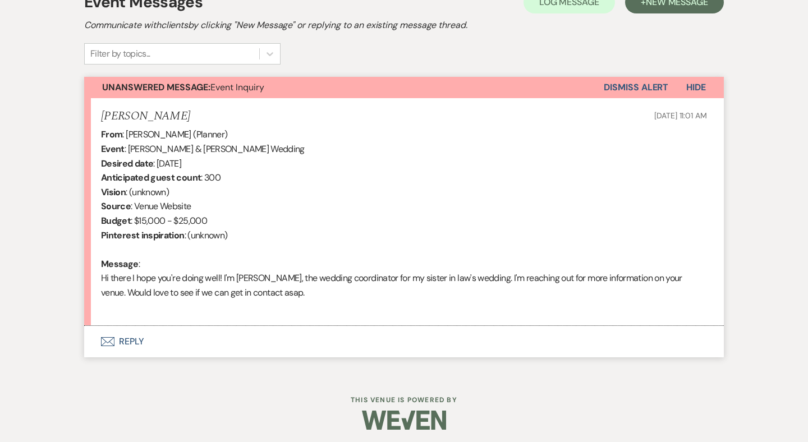
scroll to position [340, 0]
click at [137, 338] on button "Envelope Reply" at bounding box center [404, 342] width 640 height 31
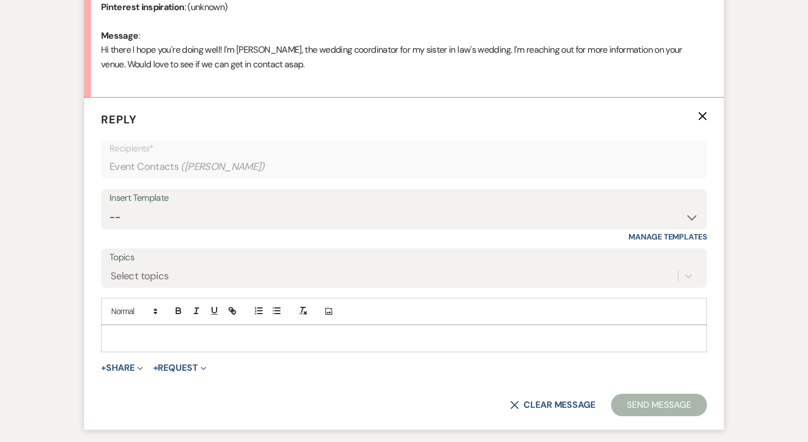
scroll to position [607, 0]
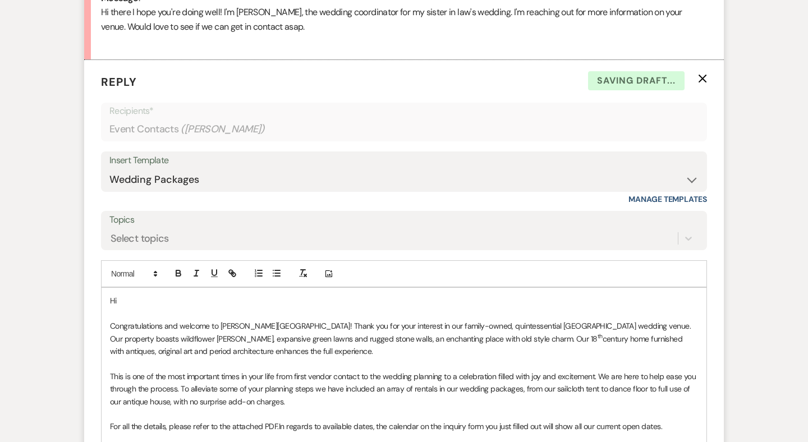
click at [141, 299] on p "Hi" at bounding box center [404, 301] width 588 height 12
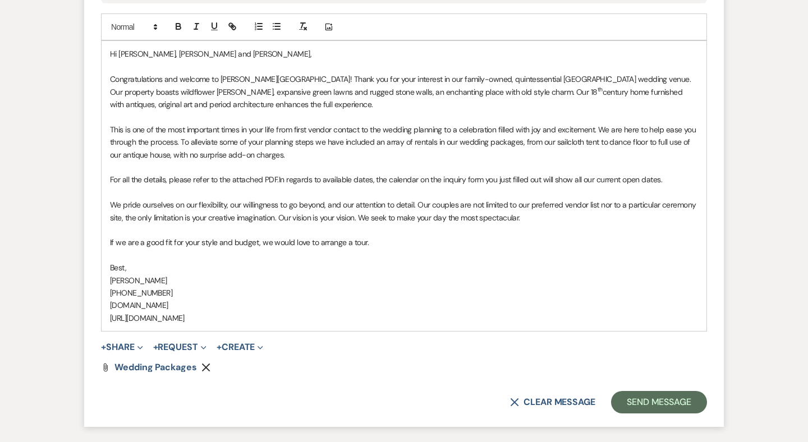
scroll to position [855, 0]
click at [639, 390] on button "Send Message" at bounding box center [659, 401] width 96 height 22
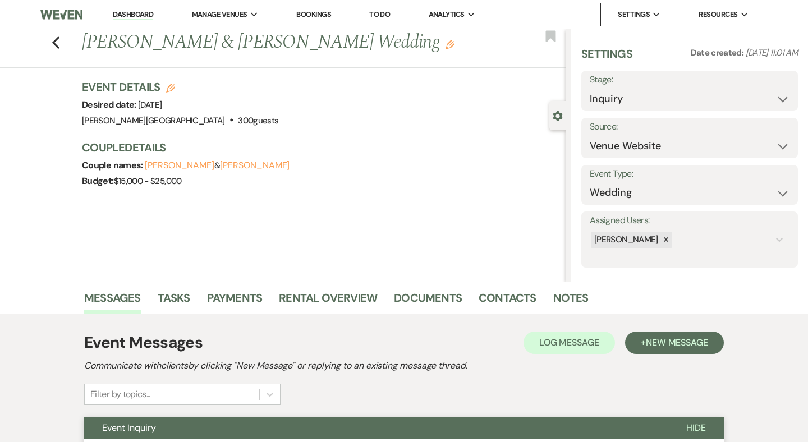
scroll to position [0, 0]
click at [55, 43] on use "button" at bounding box center [55, 42] width 7 height 12
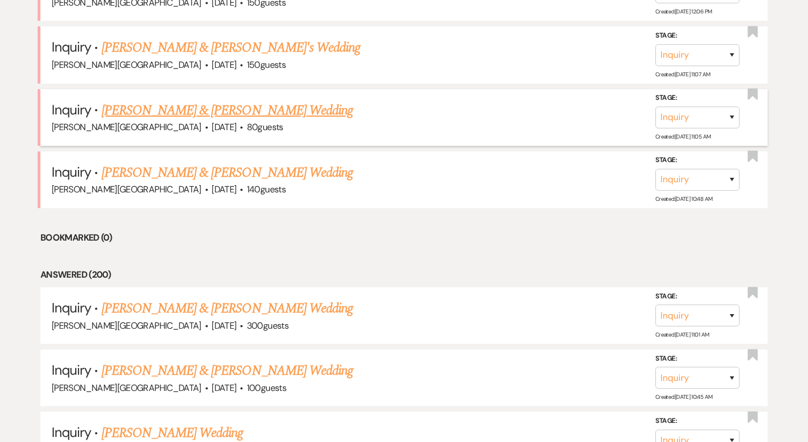
scroll to position [862, 0]
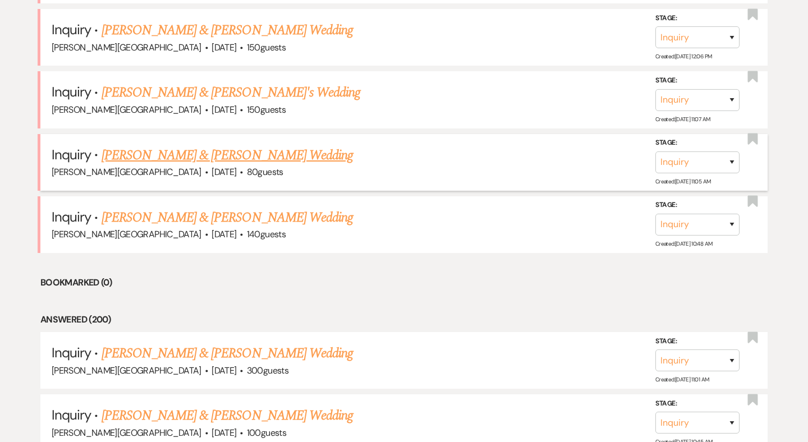
click at [176, 145] on link "[PERSON_NAME] & [PERSON_NAME] Wedding" at bounding box center [227, 155] width 251 height 20
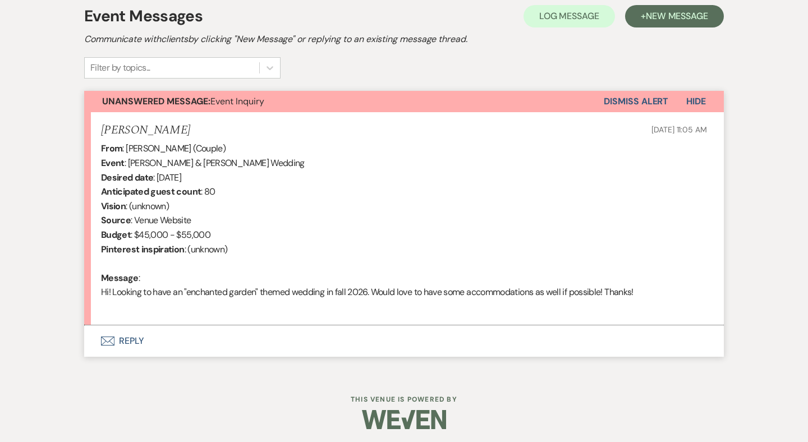
scroll to position [326, 0]
click at [136, 335] on button "Envelope Reply" at bounding box center [404, 341] width 640 height 31
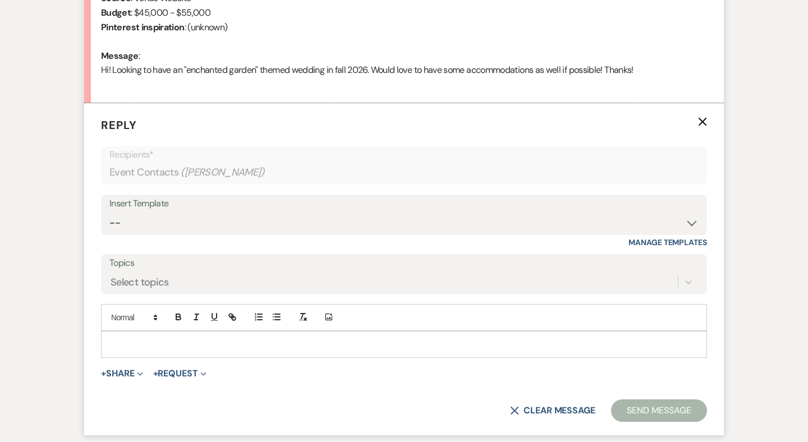
scroll to position [593, 0]
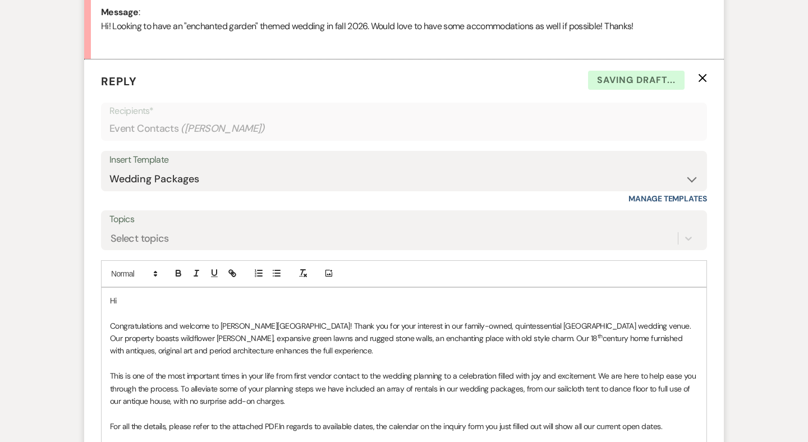
click at [171, 297] on p "Hi" at bounding box center [404, 301] width 588 height 12
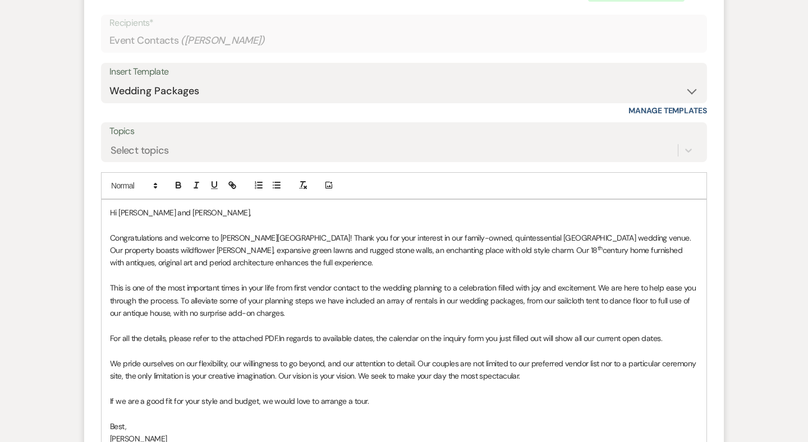
scroll to position [399, 0]
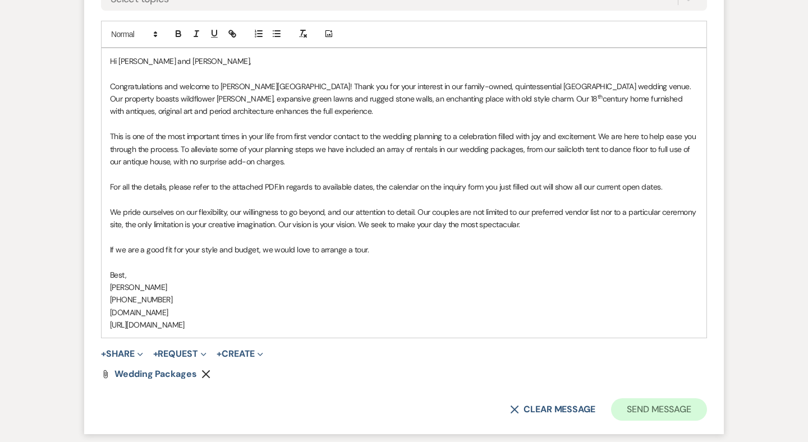
click at [634, 398] on button "Send Message" at bounding box center [659, 409] width 96 height 22
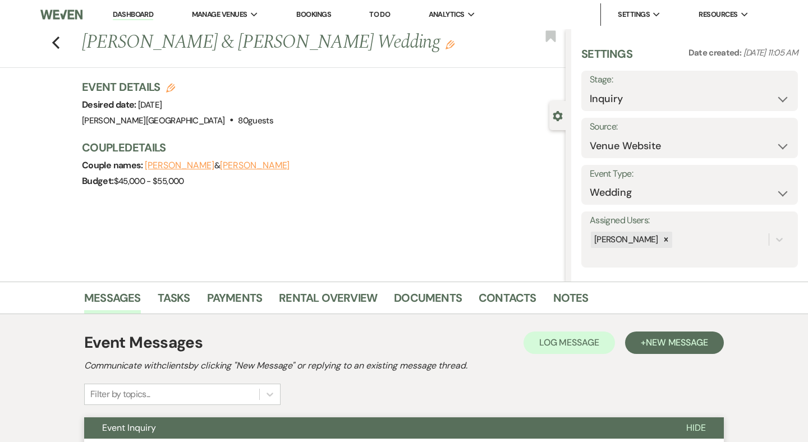
scroll to position [0, 0]
click at [61, 51] on div "Previous [PERSON_NAME] & [PERSON_NAME] Wedding Edit Bookmark" at bounding box center [279, 48] width 571 height 39
click at [56, 40] on use "button" at bounding box center [55, 42] width 7 height 12
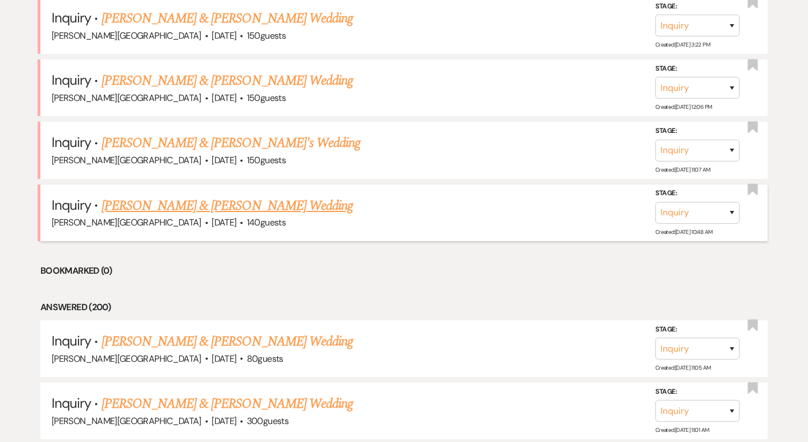
scroll to position [800, 0]
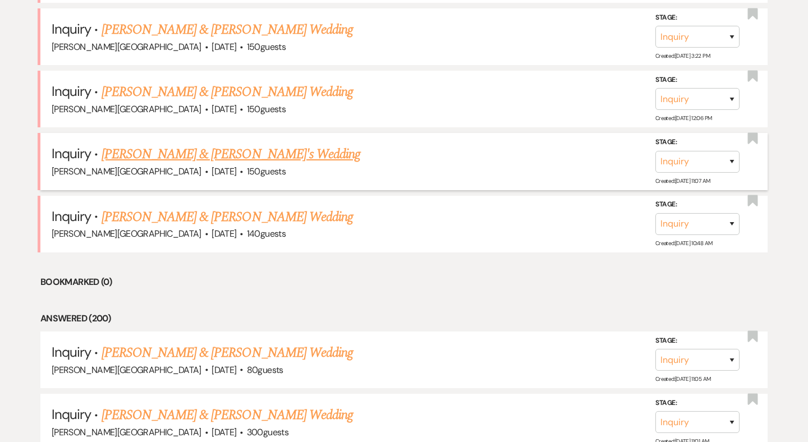
click at [205, 149] on link "[PERSON_NAME] & [PERSON_NAME]'s Wedding" at bounding box center [231, 154] width 259 height 20
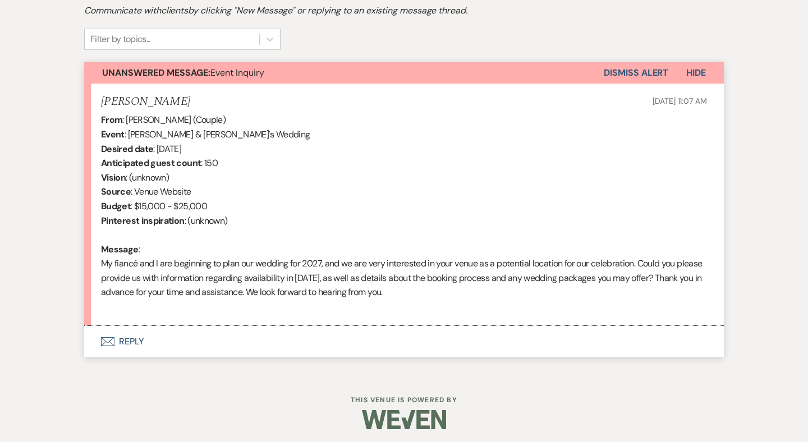
scroll to position [354, 0]
click at [136, 336] on button "Envelope Reply" at bounding box center [404, 342] width 640 height 31
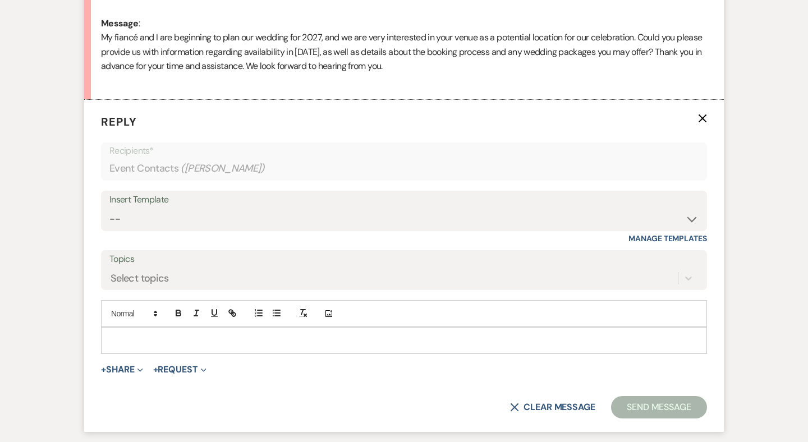
scroll to position [621, 0]
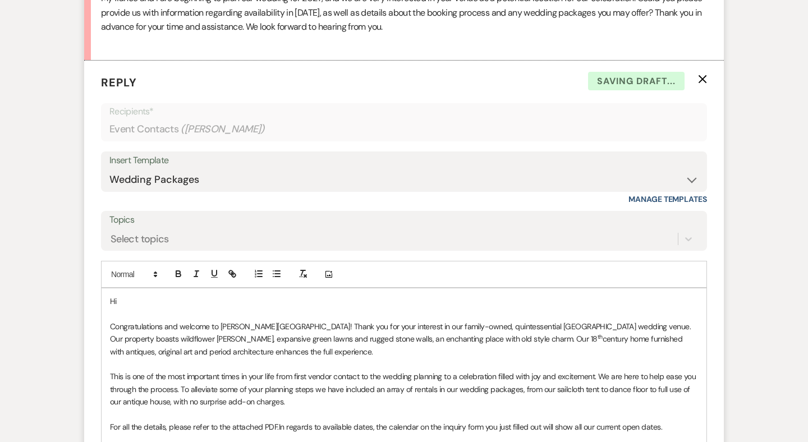
click at [137, 299] on p "Hi" at bounding box center [404, 301] width 588 height 12
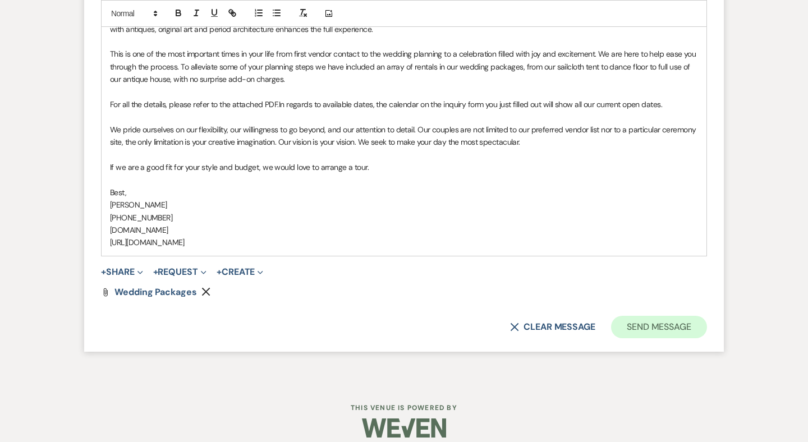
click at [624, 316] on button "Send Message" at bounding box center [659, 327] width 96 height 22
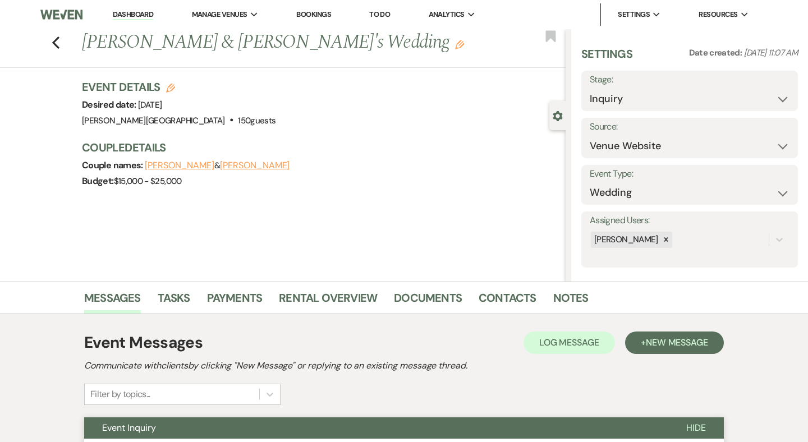
scroll to position [0, 0]
click at [53, 41] on use "button" at bounding box center [55, 42] width 7 height 12
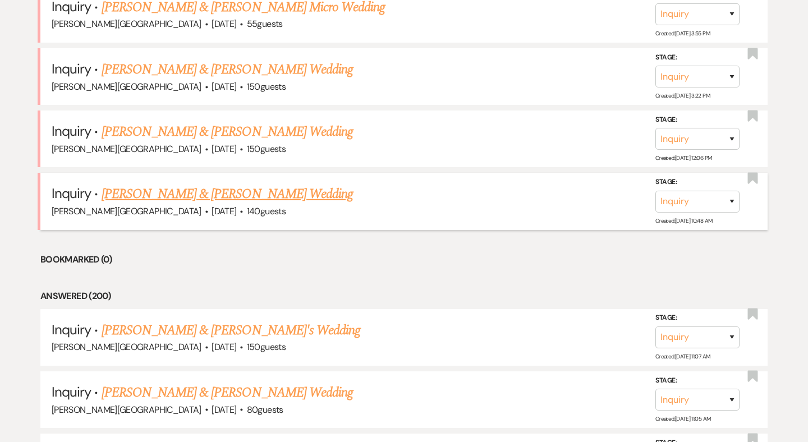
scroll to position [753, 0]
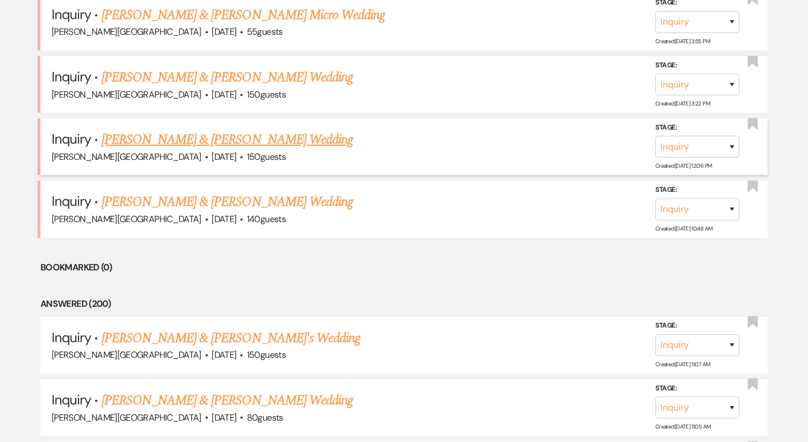
click at [196, 132] on link "[PERSON_NAME] & [PERSON_NAME] Wedding" at bounding box center [227, 140] width 251 height 20
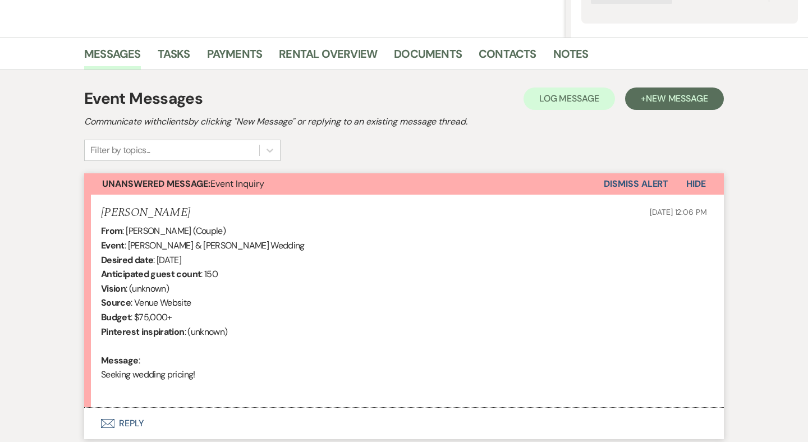
scroll to position [326, 0]
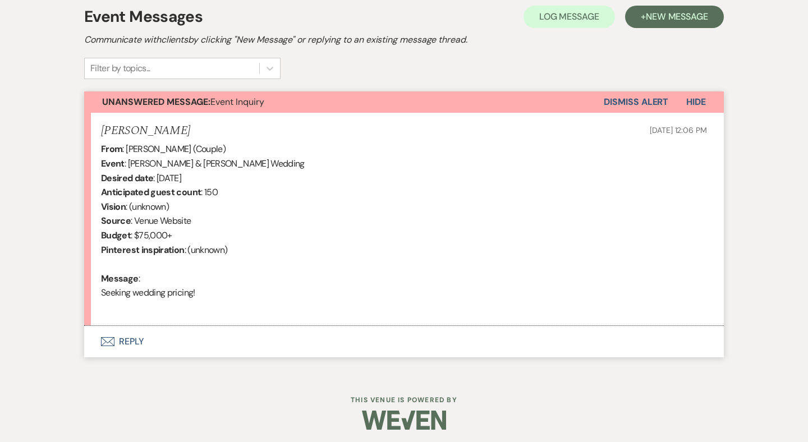
click at [133, 337] on button "Envelope Reply" at bounding box center [404, 341] width 640 height 31
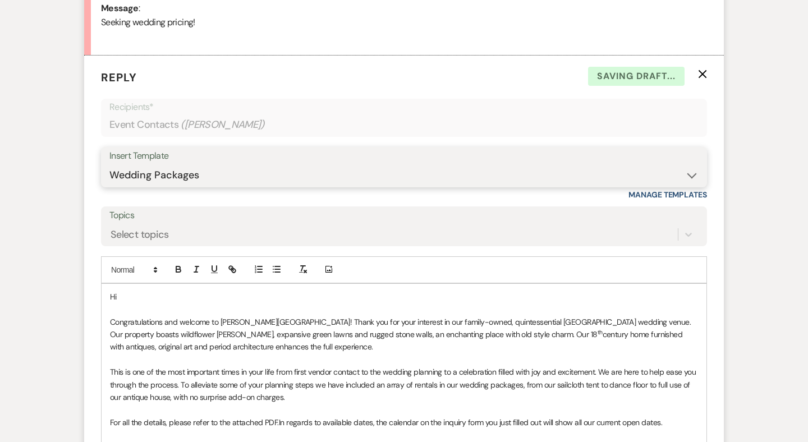
scroll to position [645, 0]
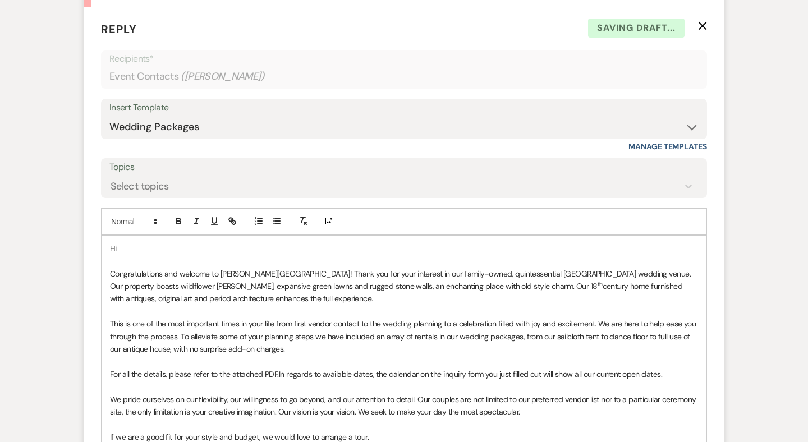
click at [171, 247] on p "Hi" at bounding box center [404, 248] width 588 height 12
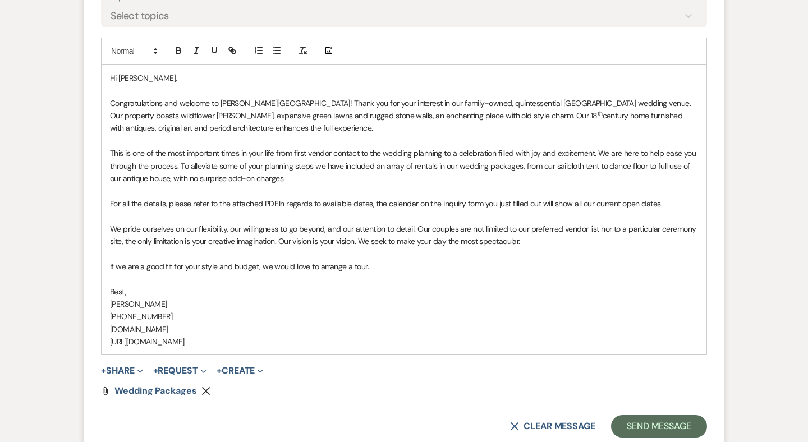
scroll to position [877, 0]
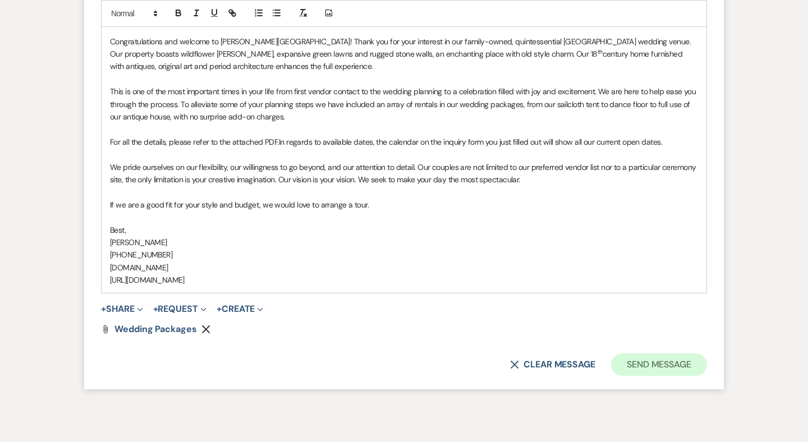
click at [630, 354] on button "Send Message" at bounding box center [659, 365] width 96 height 22
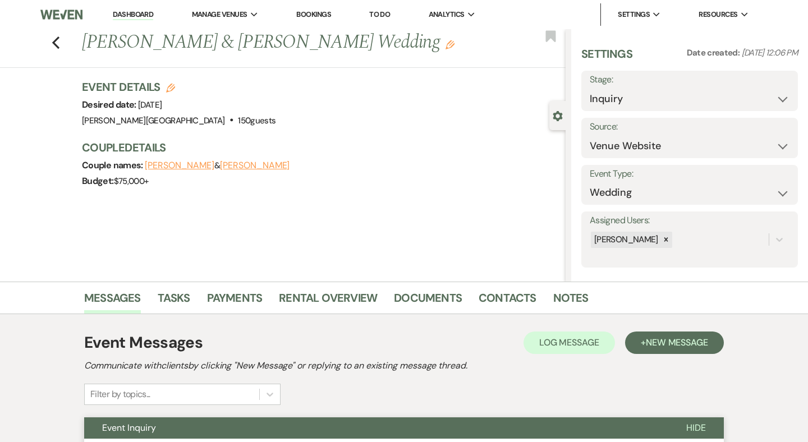
scroll to position [0, 0]
click at [58, 43] on icon "Previous" at bounding box center [56, 42] width 8 height 13
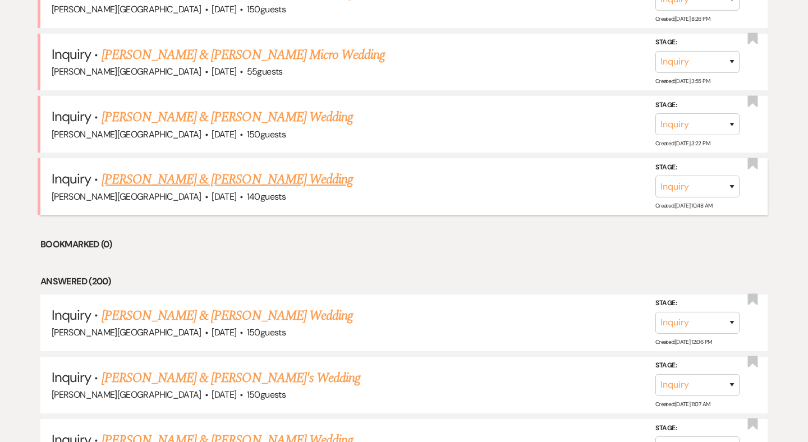
scroll to position [709, 0]
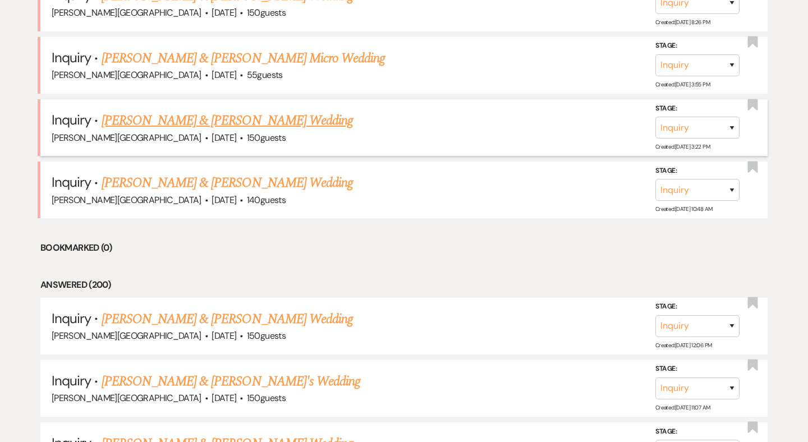
click at [197, 117] on link "[PERSON_NAME] & [PERSON_NAME] Wedding" at bounding box center [227, 121] width 251 height 20
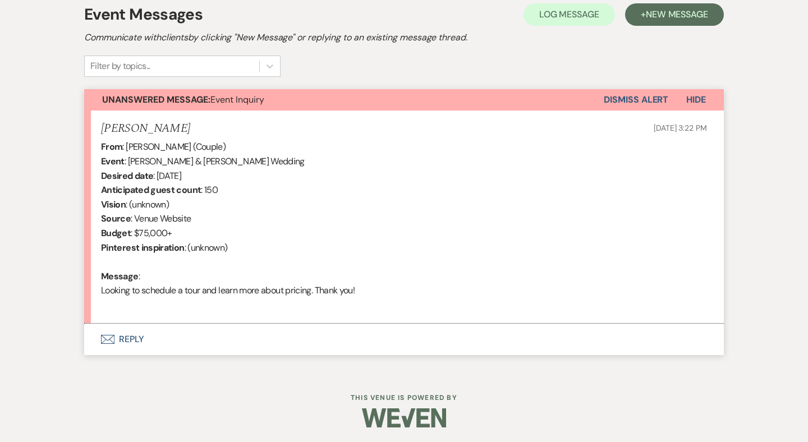
scroll to position [326, 0]
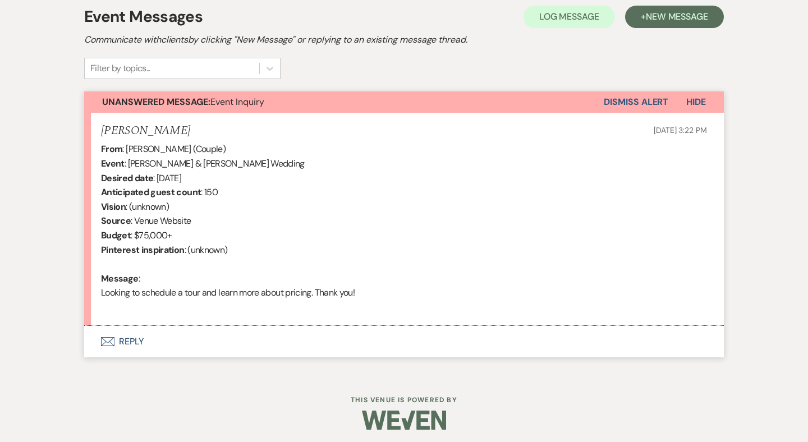
click at [132, 336] on button "Envelope Reply" at bounding box center [404, 341] width 640 height 31
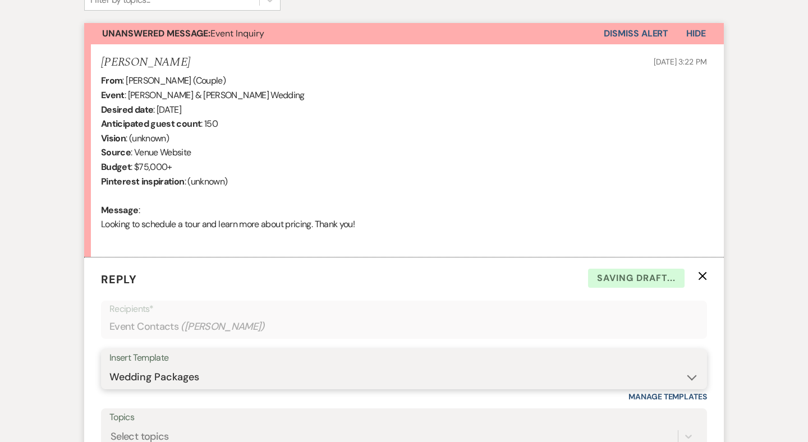
scroll to position [534, 0]
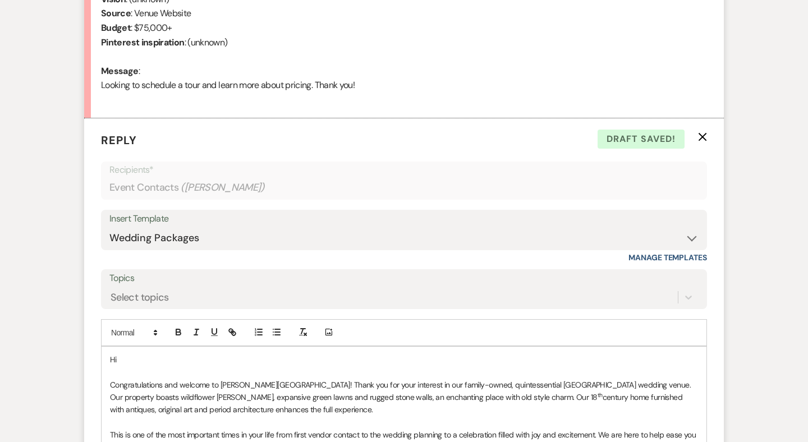
click at [144, 354] on p "Hi" at bounding box center [404, 360] width 588 height 12
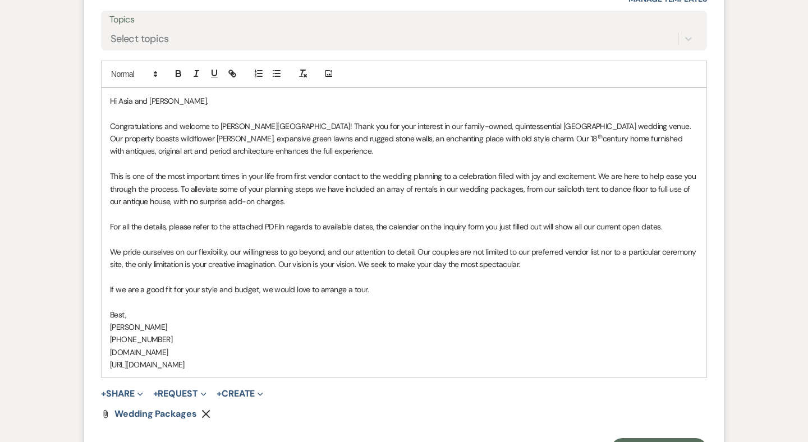
scroll to position [818, 0]
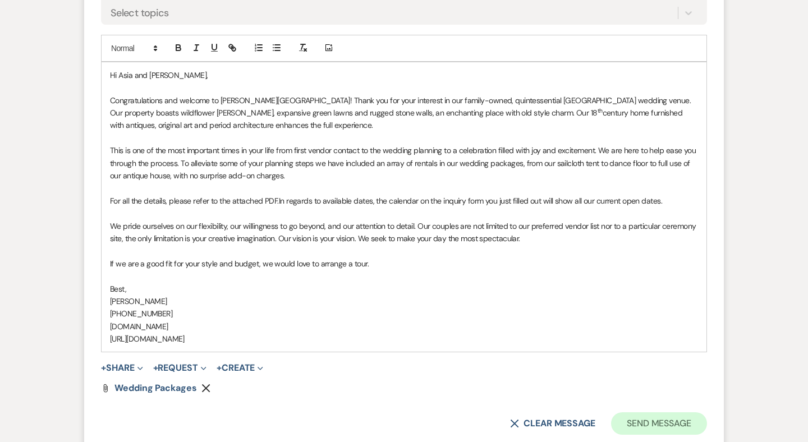
click at [641, 413] on button "Send Message" at bounding box center [659, 424] width 96 height 22
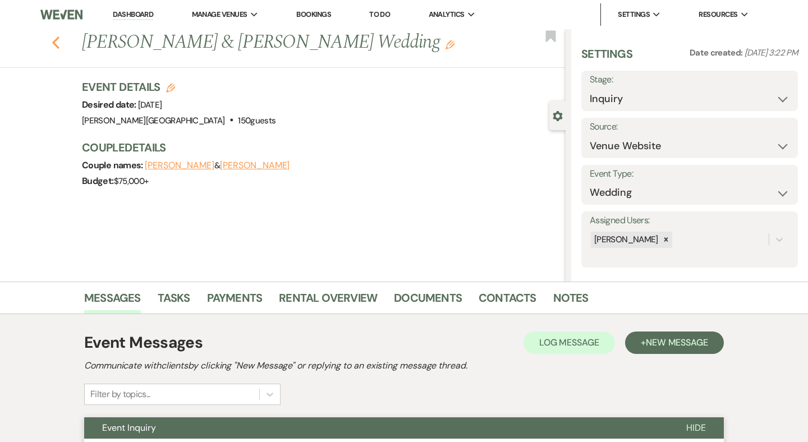
scroll to position [0, 0]
click at [55, 39] on use "button" at bounding box center [55, 42] width 7 height 12
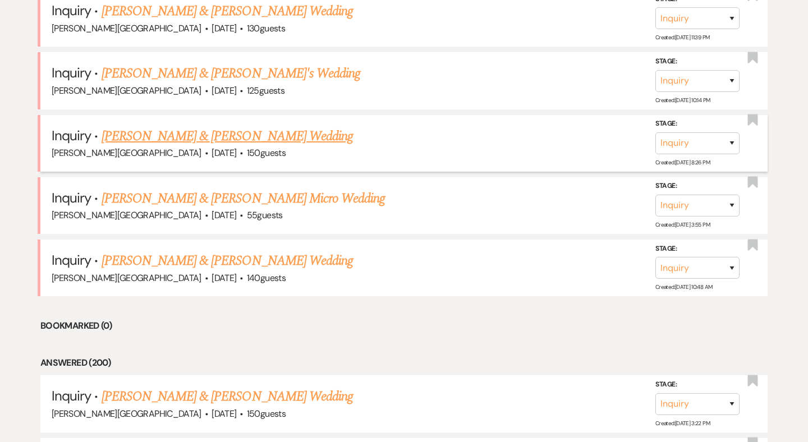
scroll to position [549, 0]
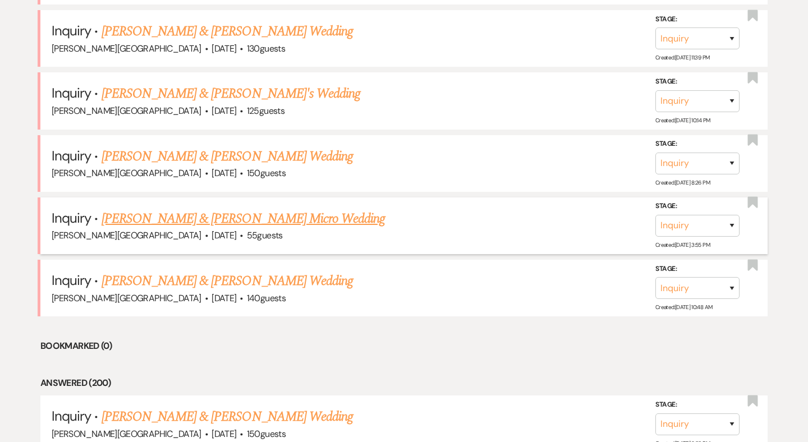
click at [162, 210] on link "[PERSON_NAME] & [PERSON_NAME] Micro Wedding" at bounding box center [244, 219] width 284 height 20
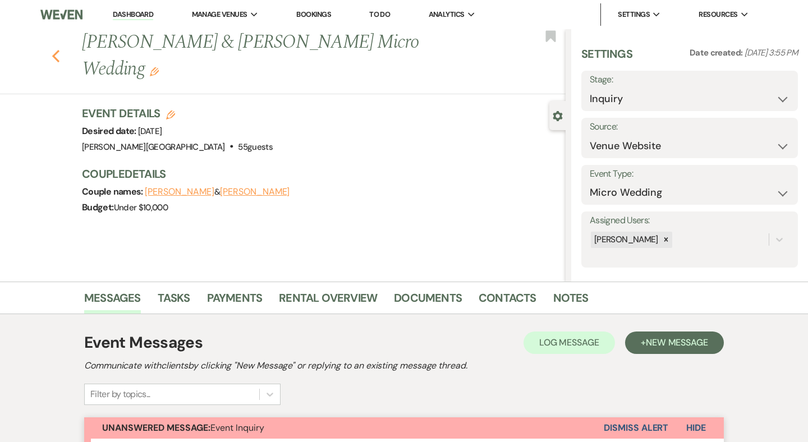
click at [54, 58] on icon "Previous" at bounding box center [56, 55] width 8 height 13
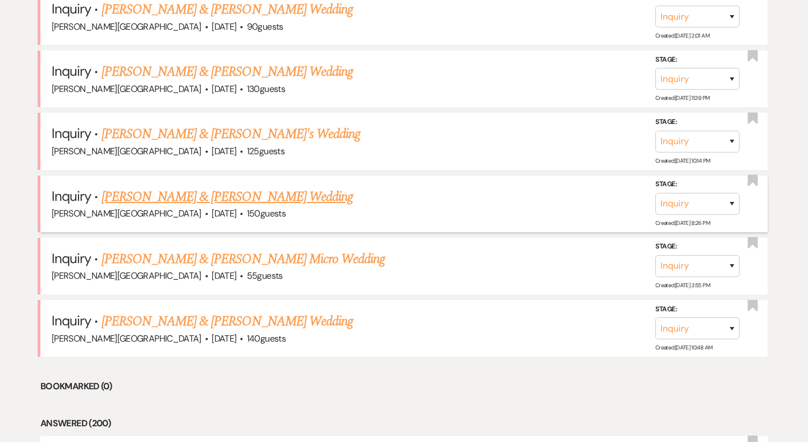
scroll to position [504, 0]
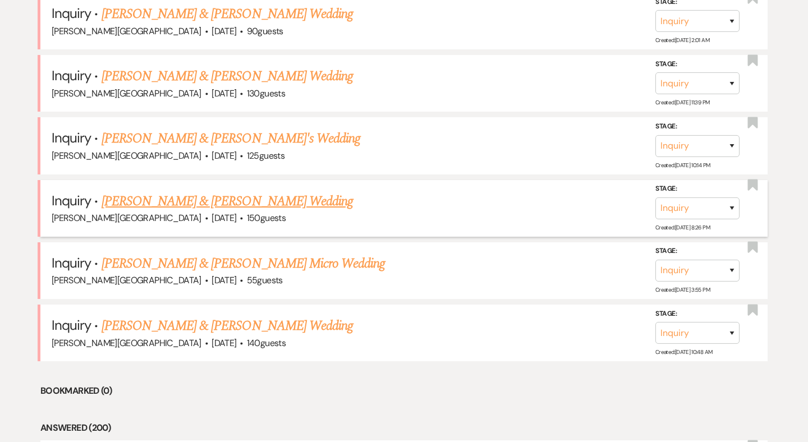
click at [176, 196] on link "[PERSON_NAME] & [PERSON_NAME] Wedding" at bounding box center [227, 201] width 251 height 20
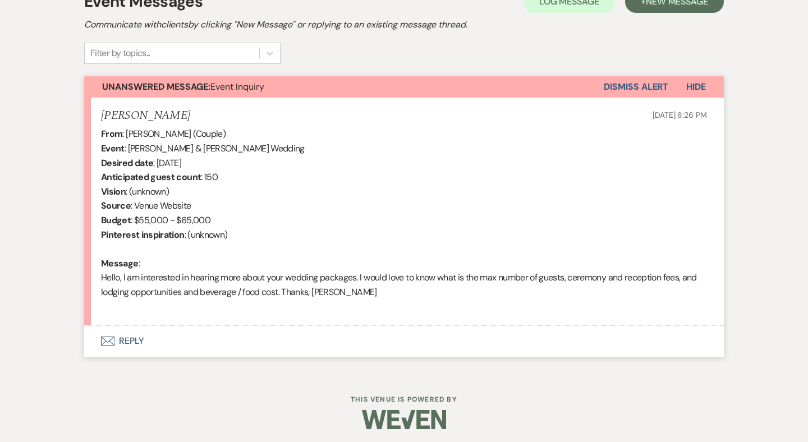
scroll to position [340, 0]
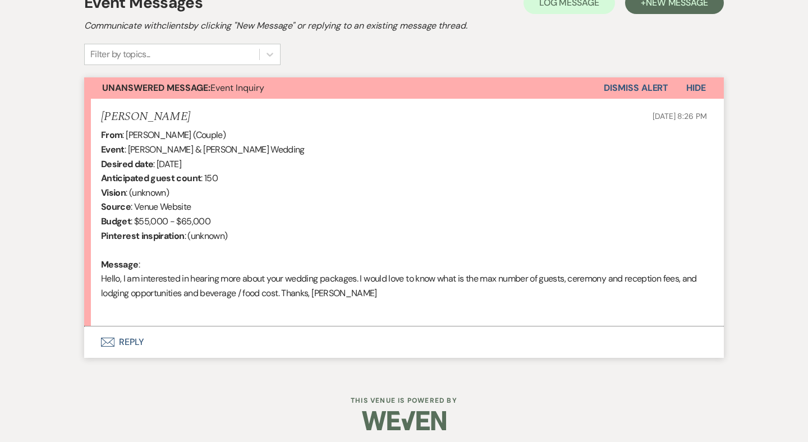
click at [136, 337] on button "Envelope Reply" at bounding box center [404, 342] width 640 height 31
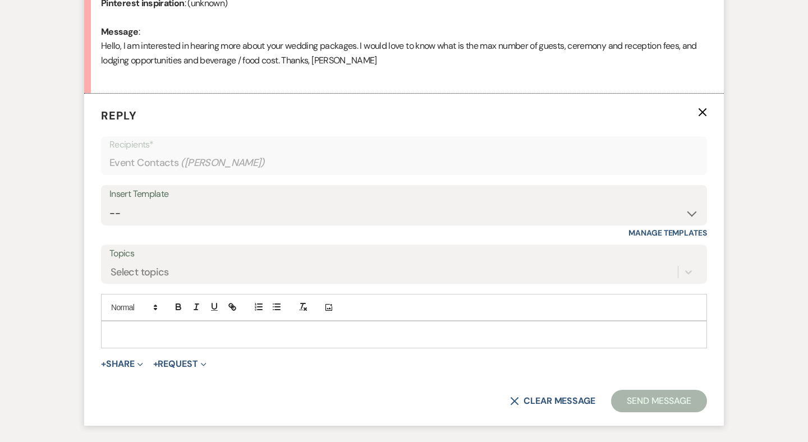
scroll to position [607, 0]
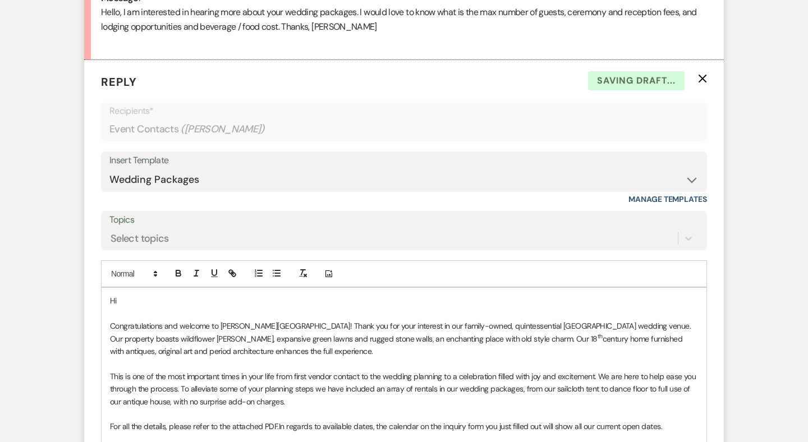
click at [135, 296] on p "Hi" at bounding box center [404, 301] width 588 height 12
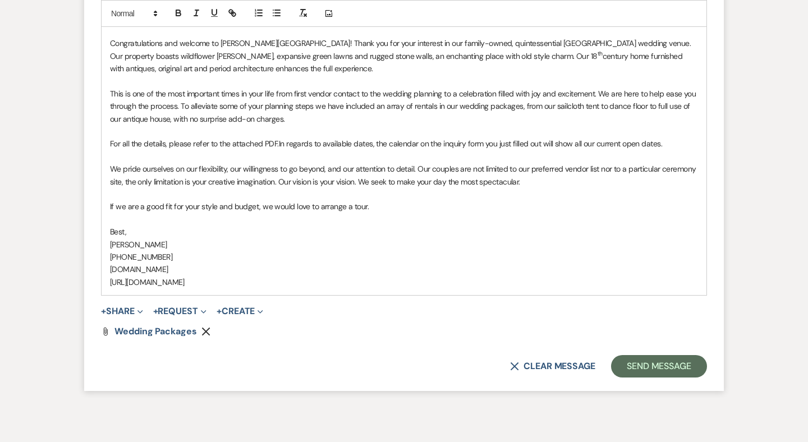
scroll to position [0, 0]
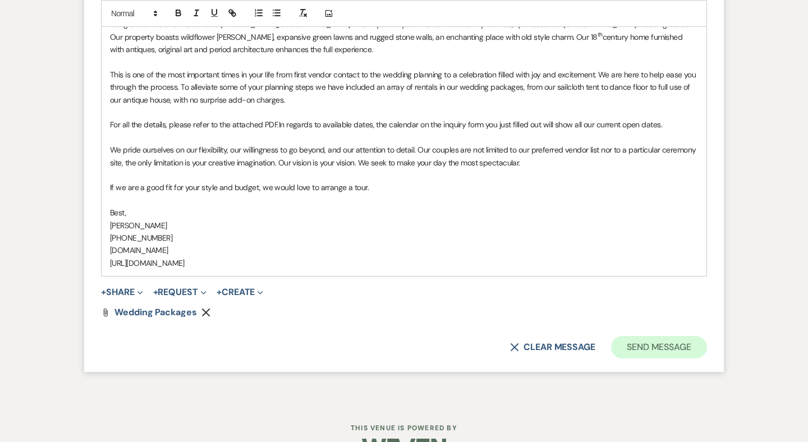
click at [662, 336] on button "Send Message" at bounding box center [659, 347] width 96 height 22
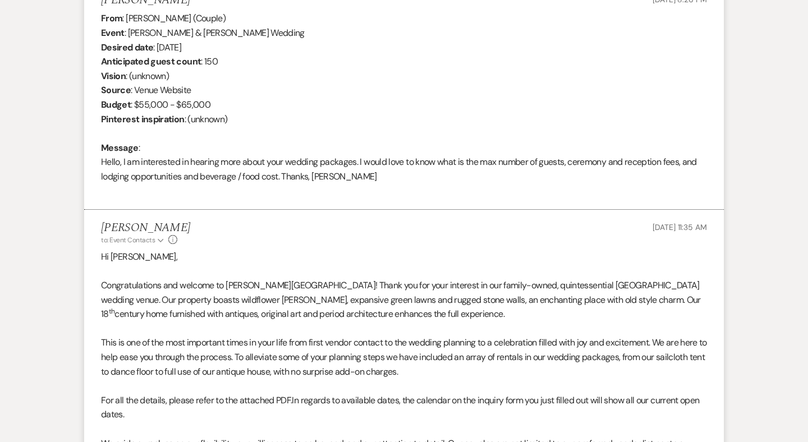
scroll to position [13, 0]
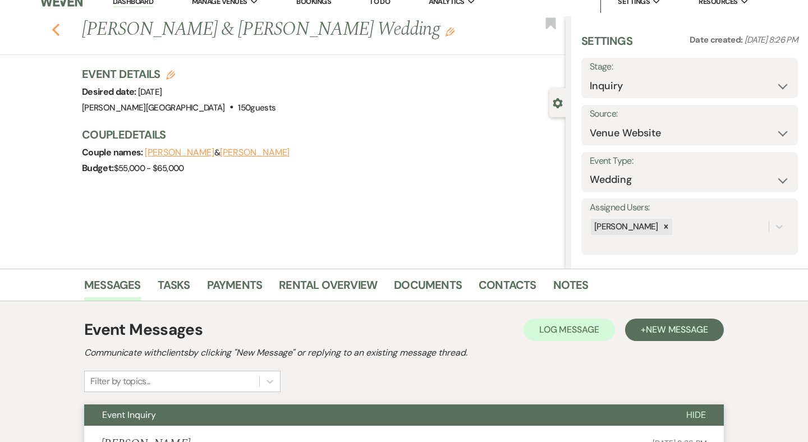
click at [54, 26] on icon "Previous" at bounding box center [56, 29] width 8 height 13
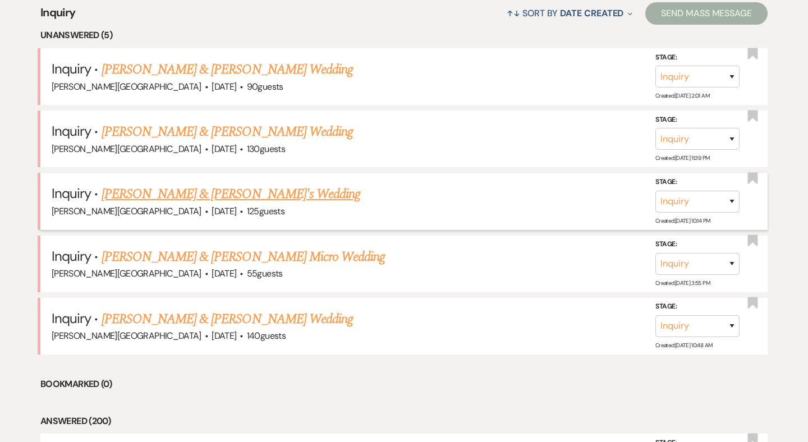
scroll to position [442, 0]
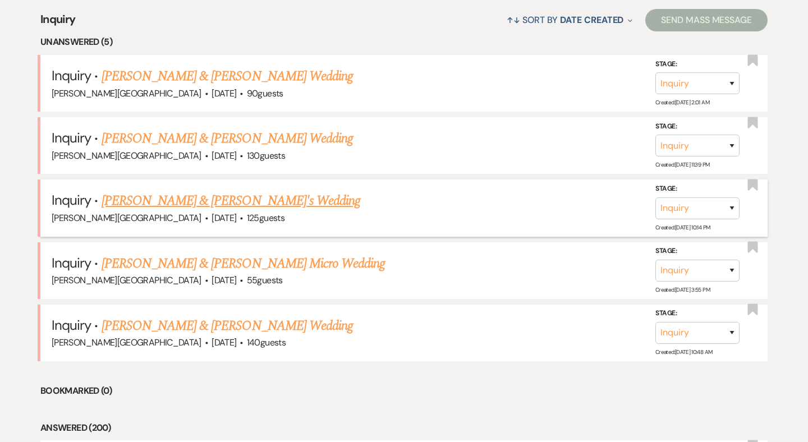
click at [154, 195] on link "[PERSON_NAME] & [PERSON_NAME]'s Wedding" at bounding box center [231, 201] width 259 height 20
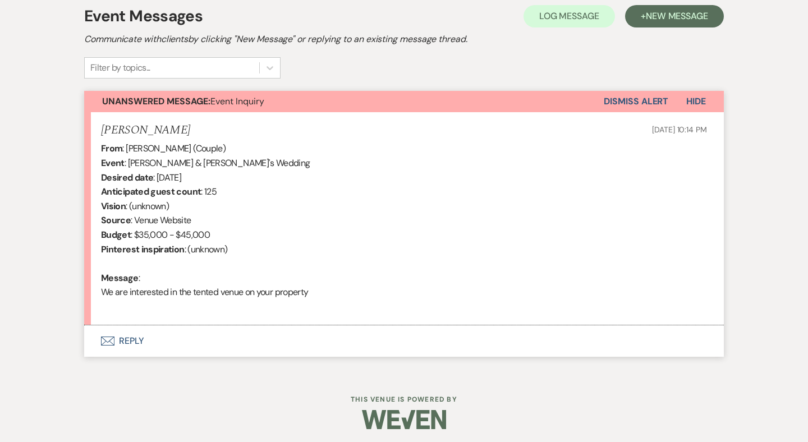
scroll to position [326, 0]
click at [135, 334] on button "Envelope Reply" at bounding box center [404, 341] width 640 height 31
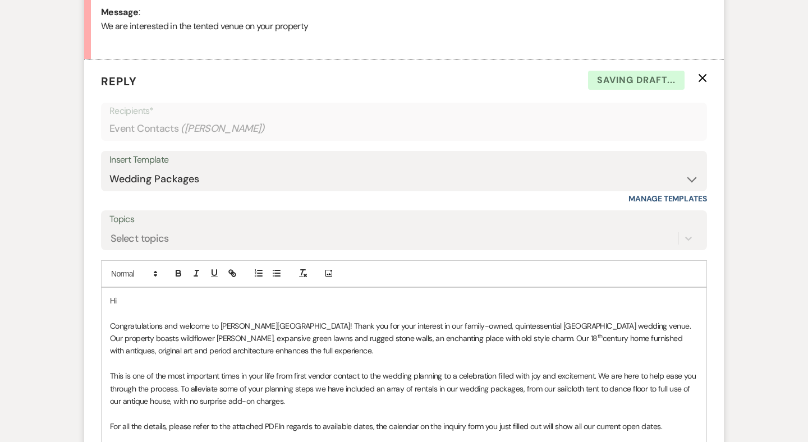
click at [155, 295] on p "Hi" at bounding box center [404, 301] width 588 height 12
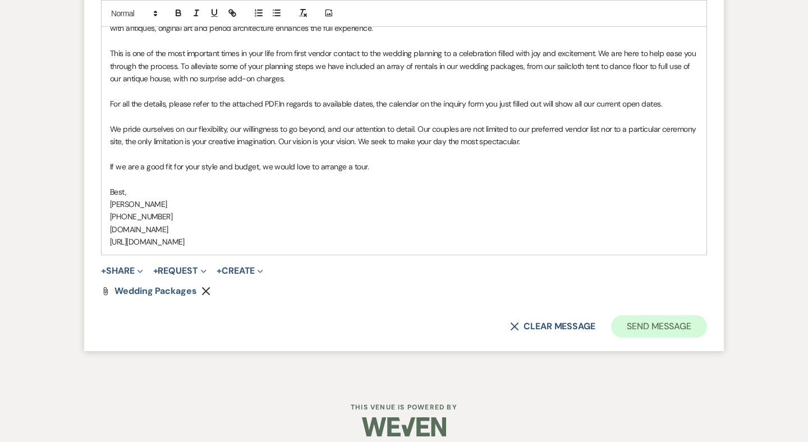
click at [641, 315] on button "Send Message" at bounding box center [659, 326] width 96 height 22
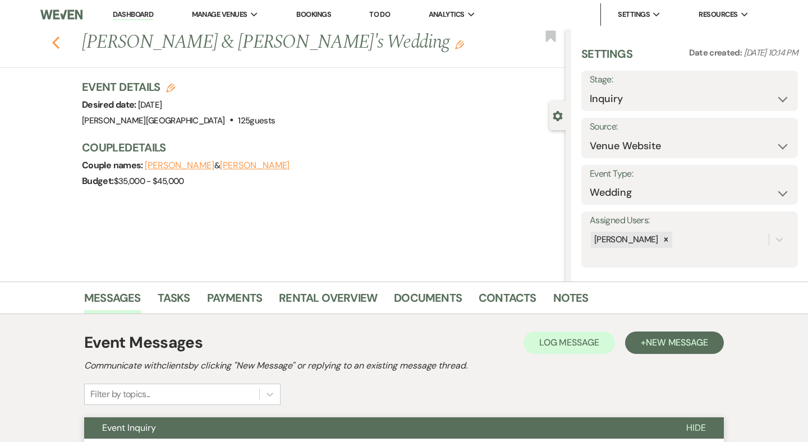
scroll to position [0, 0]
click at [57, 42] on icon "Previous" at bounding box center [56, 42] width 8 height 13
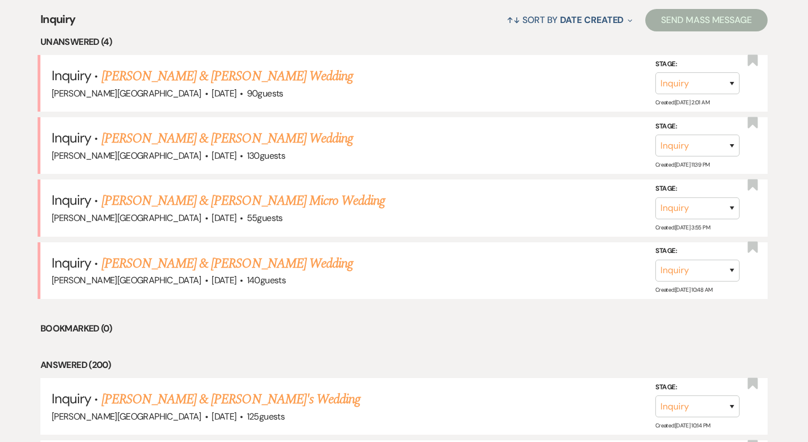
scroll to position [425, 0]
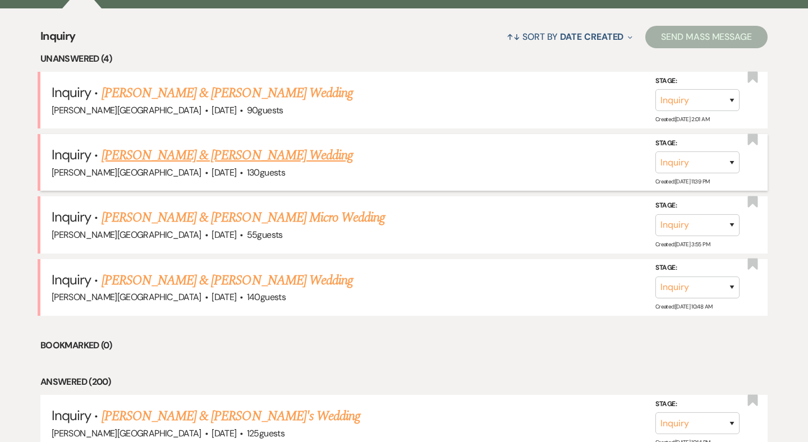
click at [172, 155] on link "[PERSON_NAME] & [PERSON_NAME] Wedding" at bounding box center [227, 155] width 251 height 20
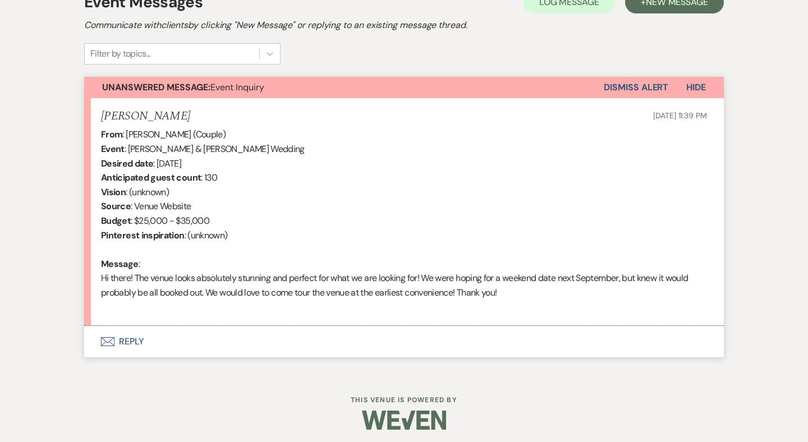
scroll to position [340, 0]
click at [137, 337] on button "Envelope Reply" at bounding box center [404, 342] width 640 height 31
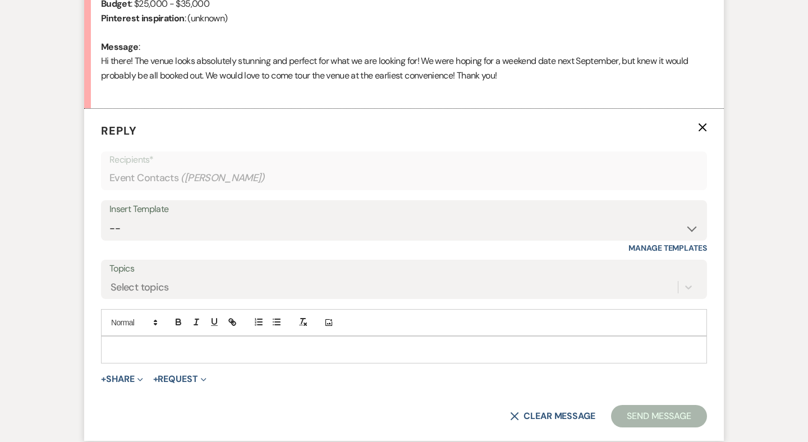
scroll to position [607, 0]
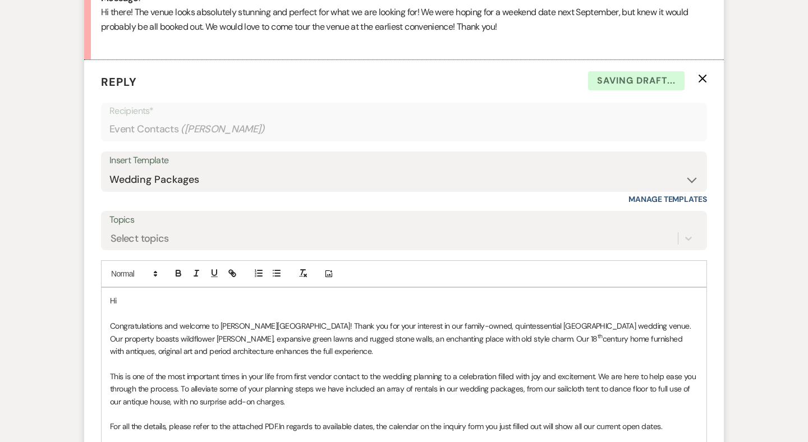
click at [139, 297] on p "Hi" at bounding box center [404, 301] width 588 height 12
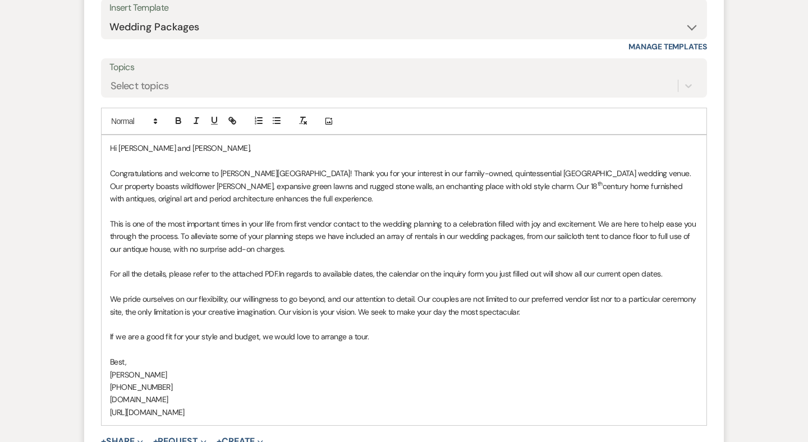
scroll to position [840, 0]
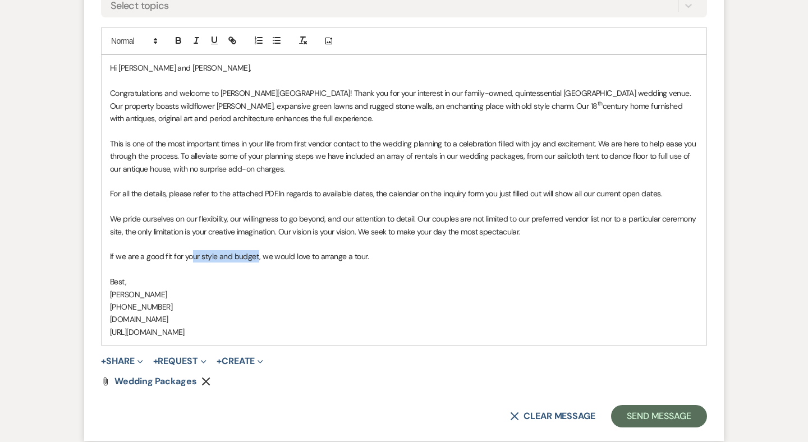
drag, startPoint x: 256, startPoint y: 248, endPoint x: 193, endPoint y: 248, distance: 62.9
click at [193, 250] on p "If we are a good fit for your style and budget, we would love to arrange a tour." at bounding box center [404, 256] width 588 height 12
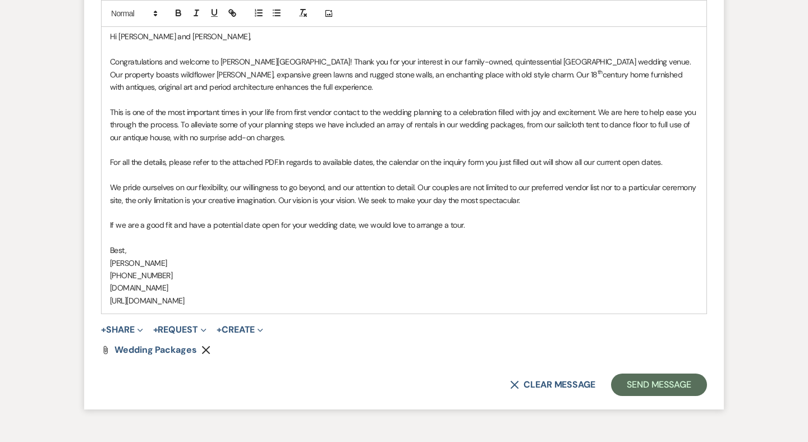
scroll to position [874, 0]
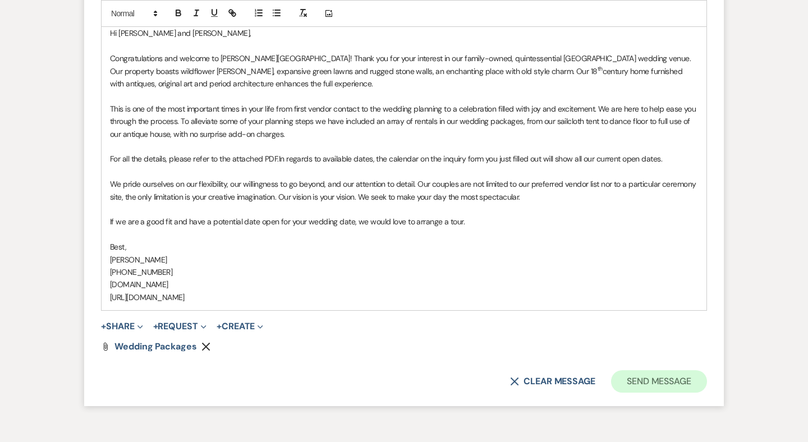
click at [630, 370] on button "Send Message" at bounding box center [659, 381] width 96 height 22
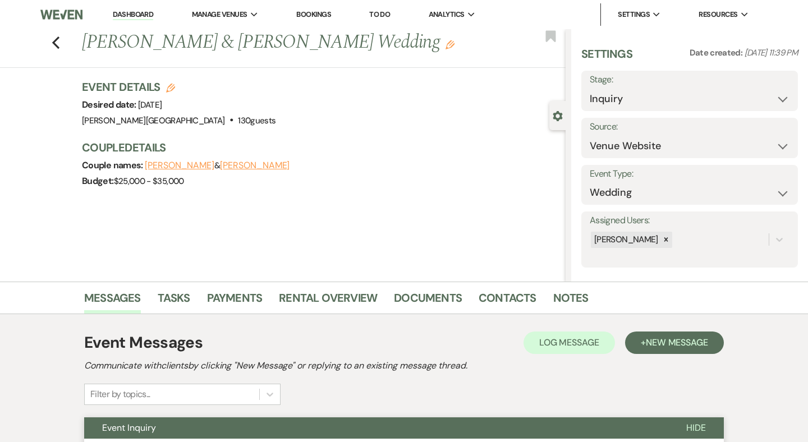
scroll to position [0, 0]
click at [54, 44] on use "button" at bounding box center [55, 42] width 7 height 12
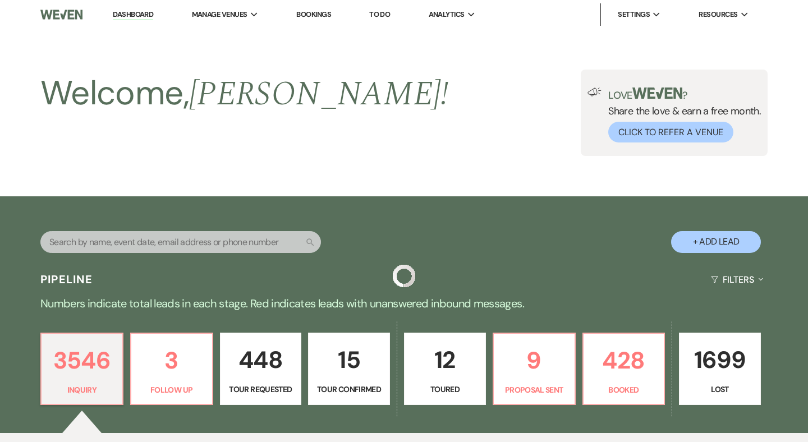
scroll to position [425, 0]
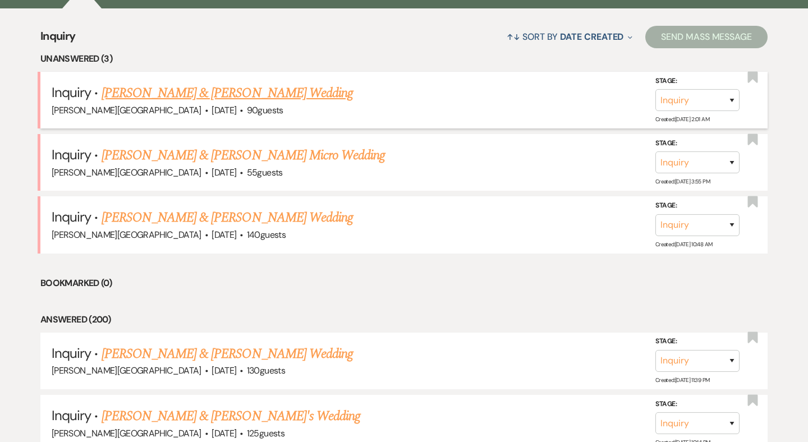
click at [180, 92] on link "[PERSON_NAME] & [PERSON_NAME] Wedding" at bounding box center [227, 93] width 251 height 20
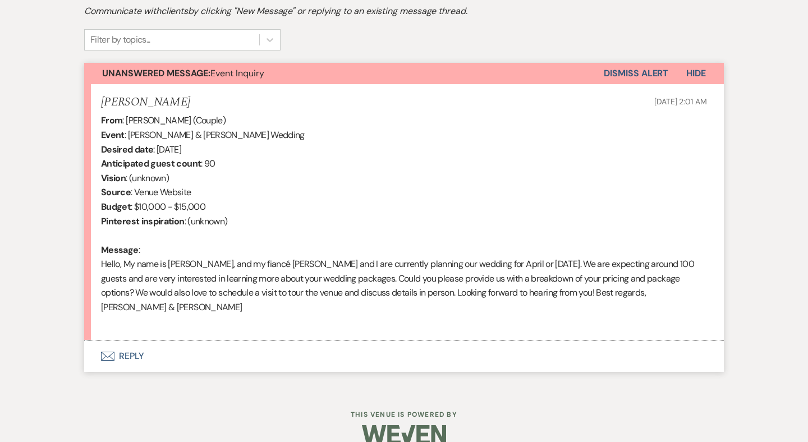
scroll to position [354, 0]
click at [134, 341] on button "Envelope Reply" at bounding box center [404, 356] width 640 height 31
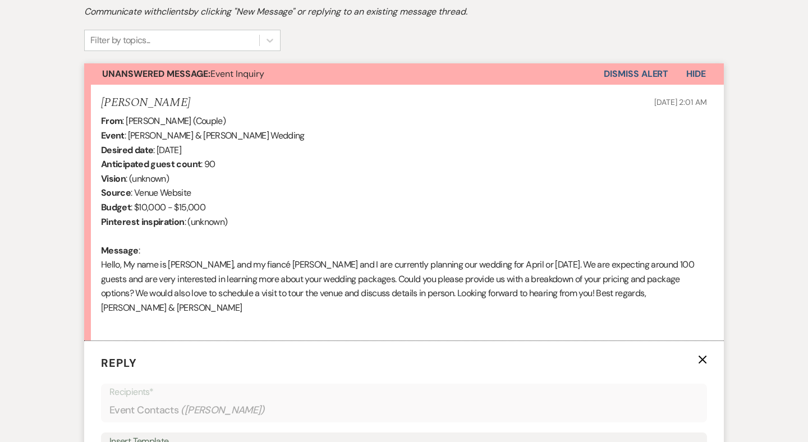
scroll to position [621, 0]
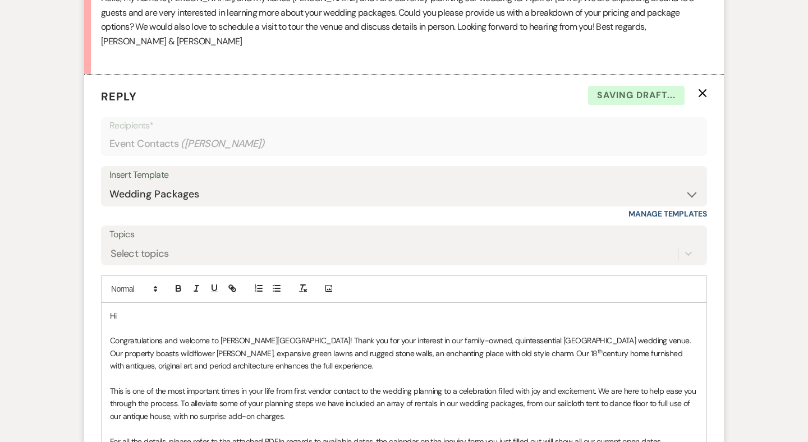
click at [158, 310] on p "Hi" at bounding box center [404, 316] width 588 height 12
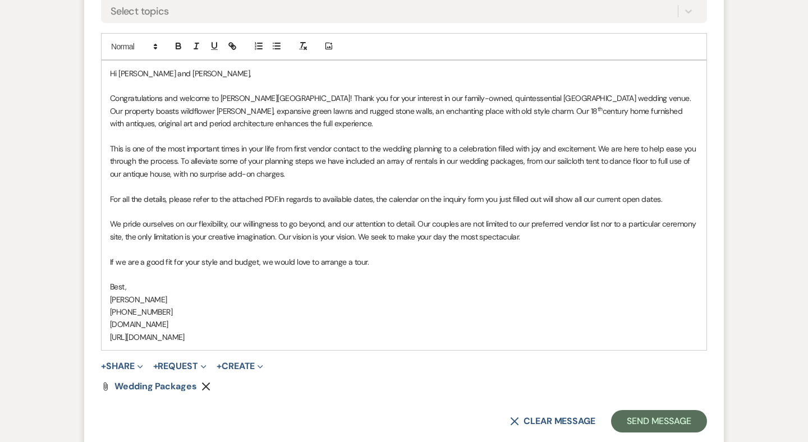
scroll to position [919, 0]
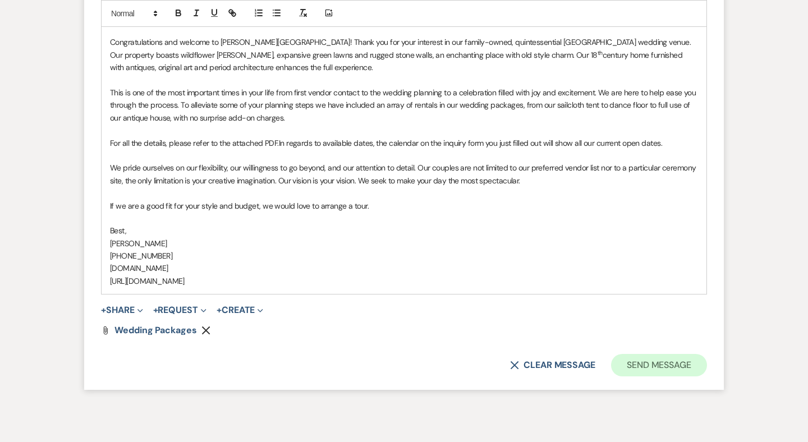
click at [644, 354] on button "Send Message" at bounding box center [659, 365] width 96 height 22
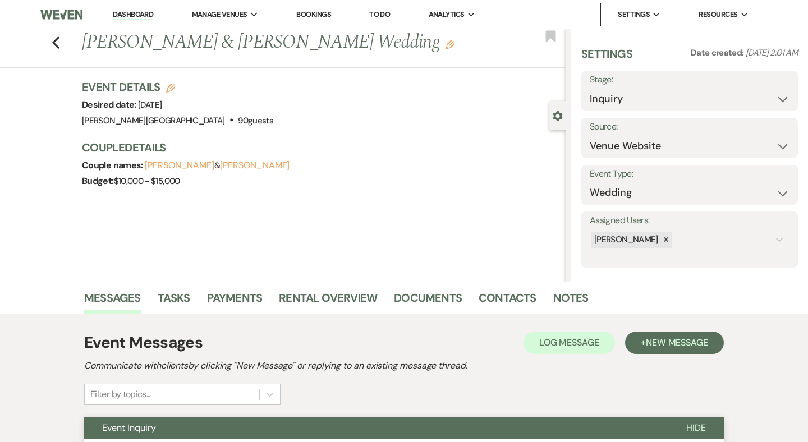
scroll to position [0, 0]
click at [141, 15] on link "Dashboard" at bounding box center [133, 15] width 40 height 11
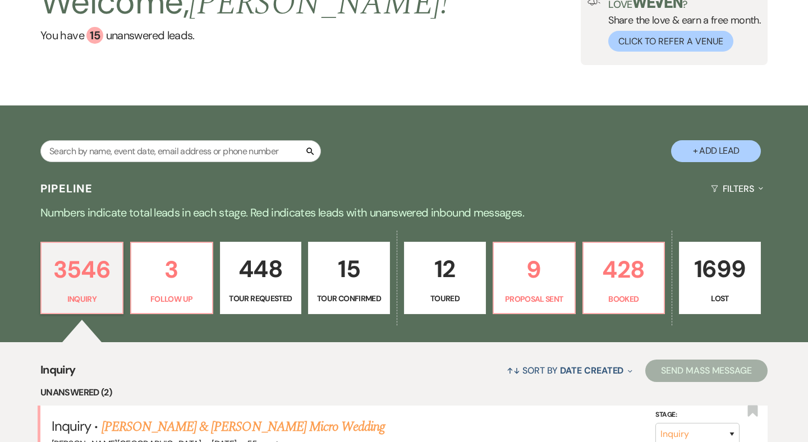
scroll to position [98, 0]
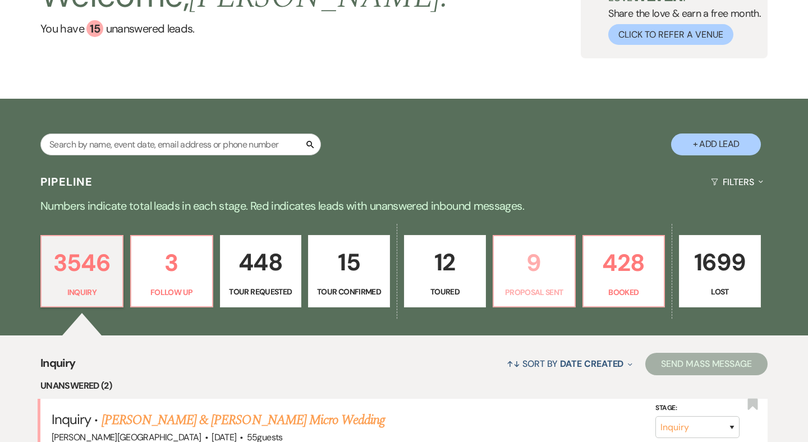
click at [515, 259] on p "9" at bounding box center [534, 263] width 67 height 38
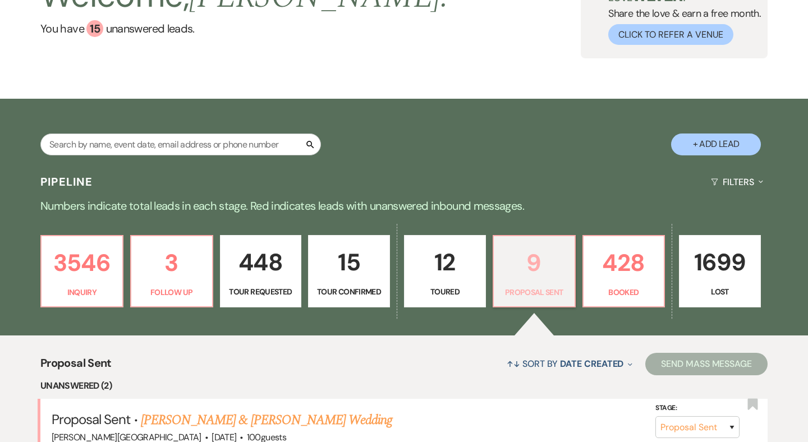
click at [535, 262] on p "9" at bounding box center [534, 263] width 67 height 38
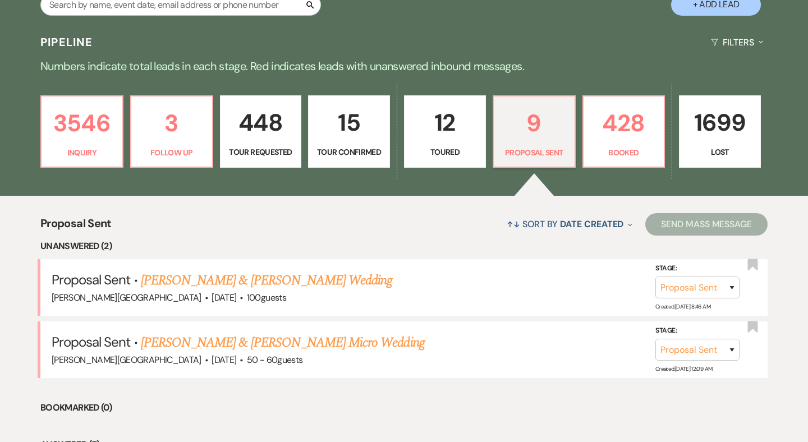
scroll to position [280, 0]
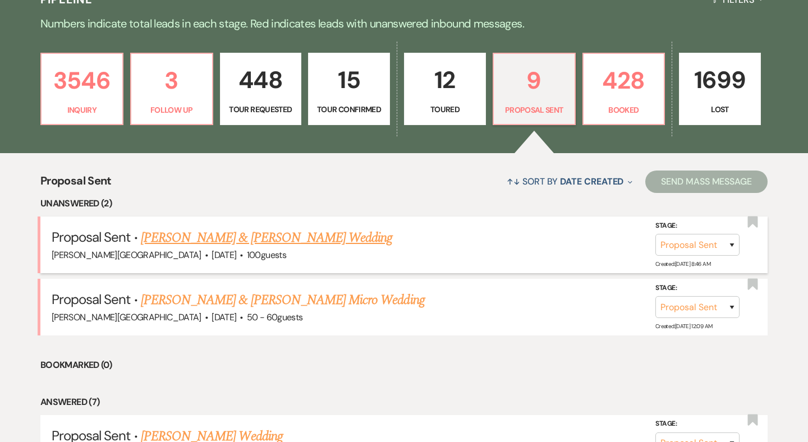
click at [253, 239] on link "[PERSON_NAME] & [PERSON_NAME] Wedding" at bounding box center [266, 238] width 251 height 20
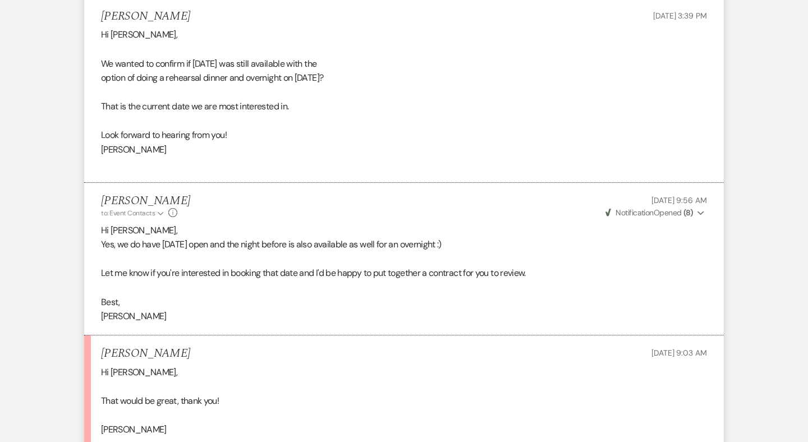
scroll to position [926, 0]
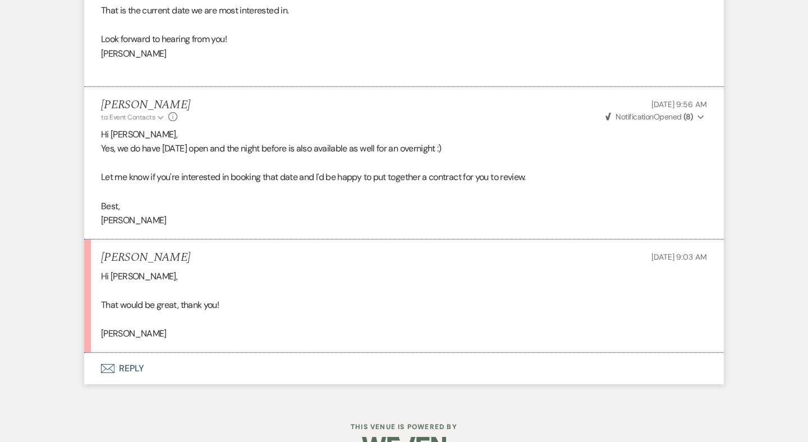
click at [135, 354] on button "Envelope Reply" at bounding box center [404, 368] width 640 height 31
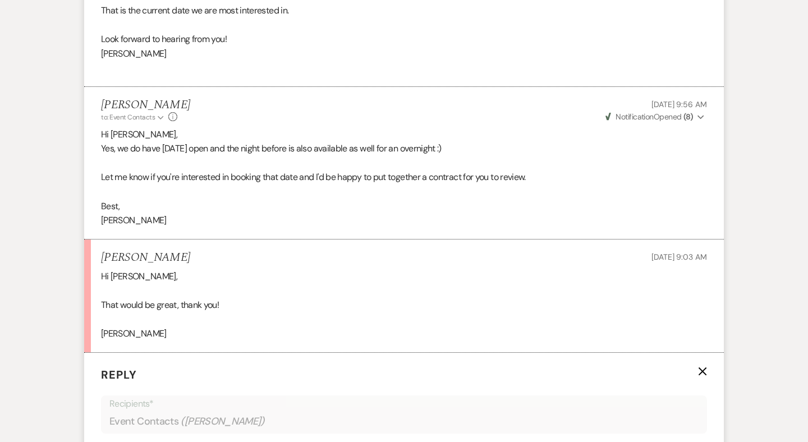
scroll to position [1296, 0]
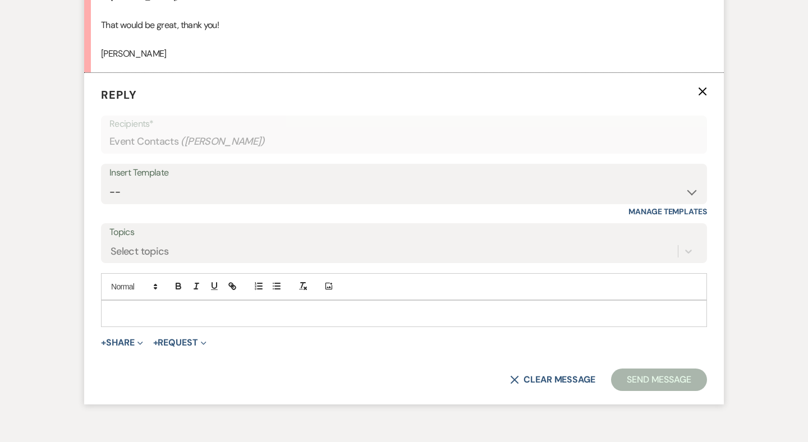
click at [133, 308] on p at bounding box center [404, 314] width 588 height 12
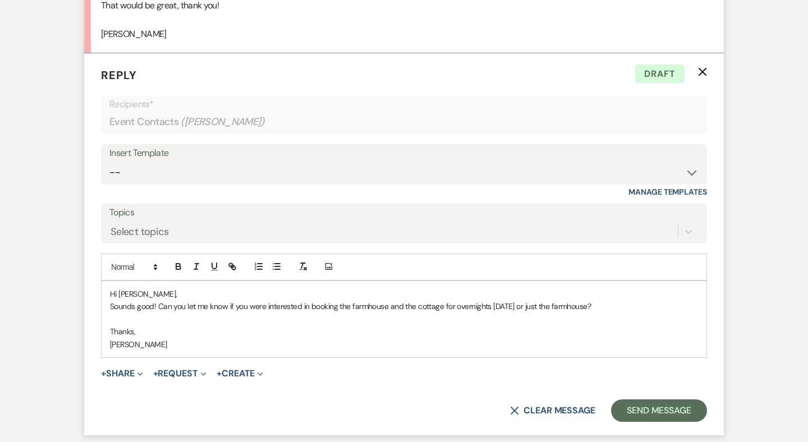
scroll to position [1316, 0]
click at [665, 399] on button "Send Message" at bounding box center [659, 410] width 96 height 22
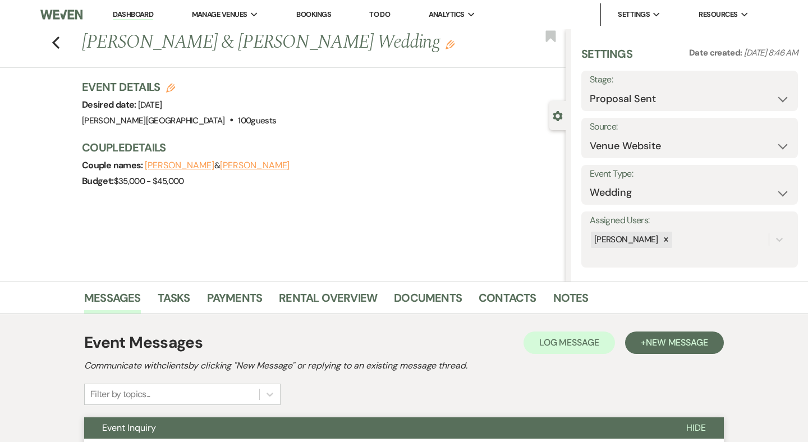
scroll to position [0, 0]
click at [145, 16] on link "Dashboard" at bounding box center [133, 15] width 40 height 11
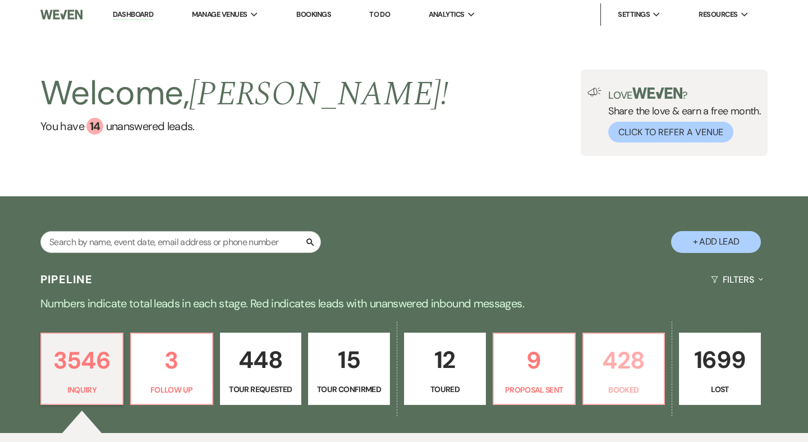
click at [634, 363] on p "428" at bounding box center [623, 361] width 67 height 38
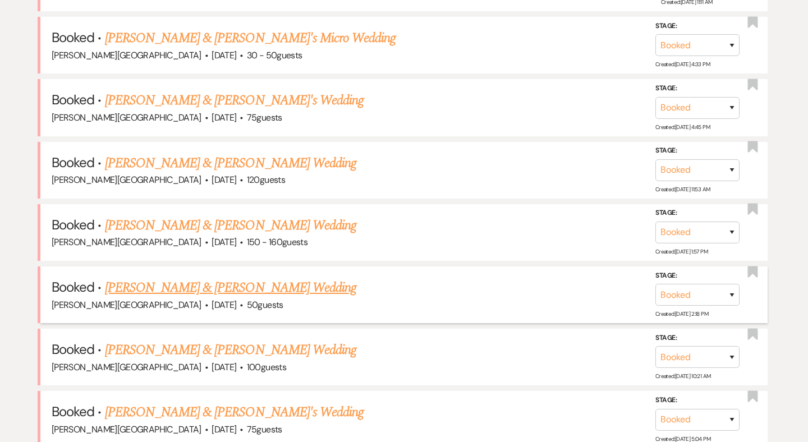
scroll to position [542, 0]
click at [228, 285] on link "[PERSON_NAME] & [PERSON_NAME] Wedding" at bounding box center [230, 288] width 251 height 20
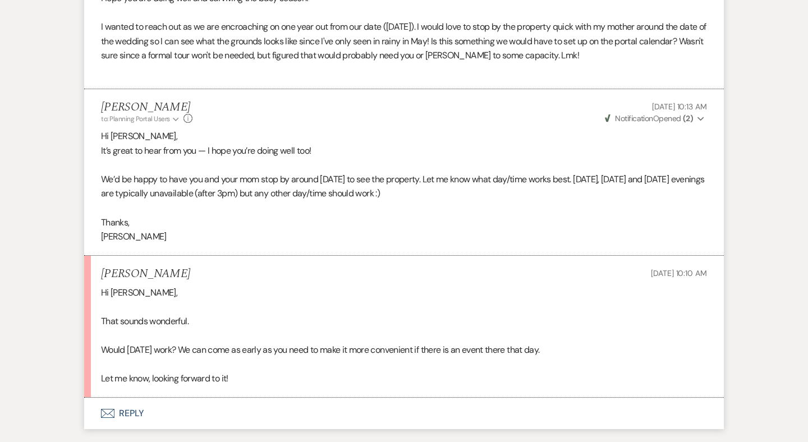
scroll to position [3896, 0]
click at [140, 398] on button "Envelope Reply" at bounding box center [404, 413] width 640 height 31
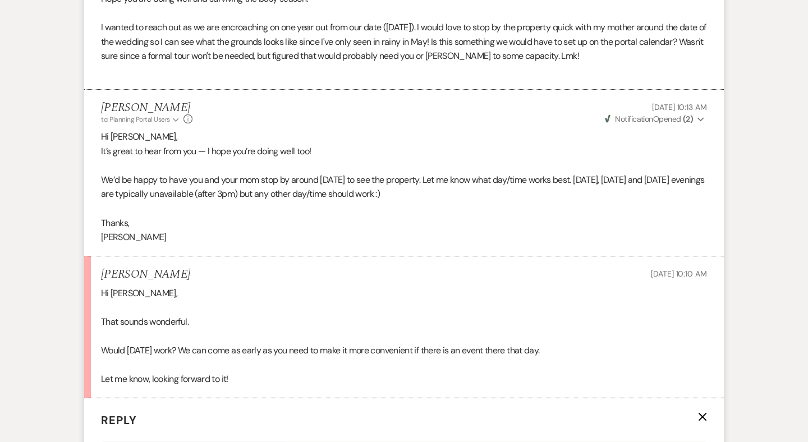
scroll to position [4163, 0]
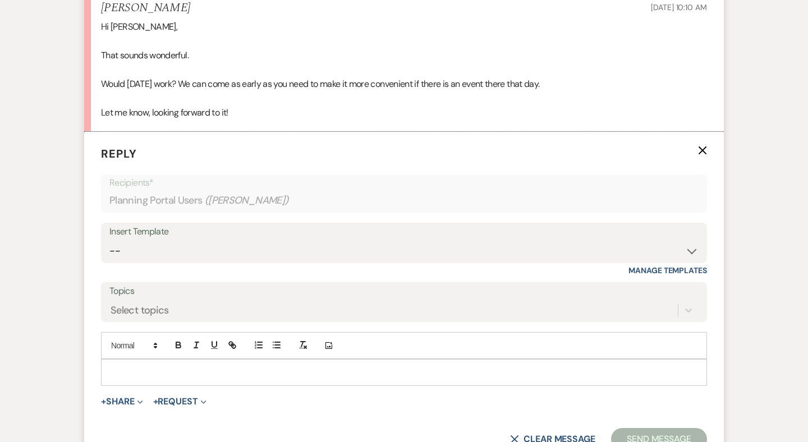
click at [144, 366] on p at bounding box center [404, 372] width 588 height 12
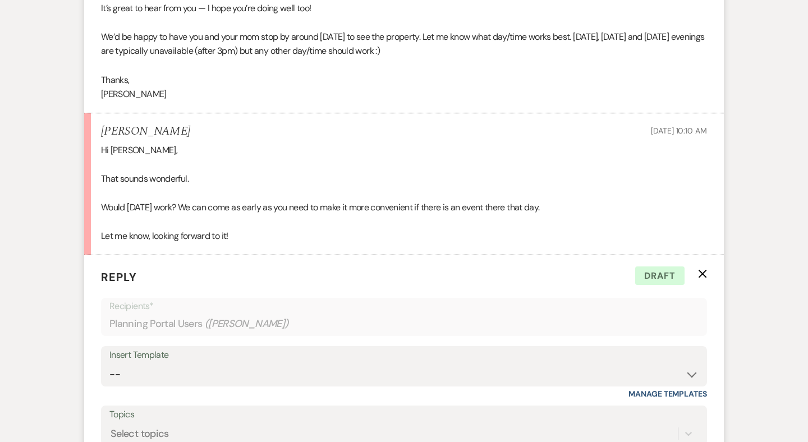
scroll to position [4165, 0]
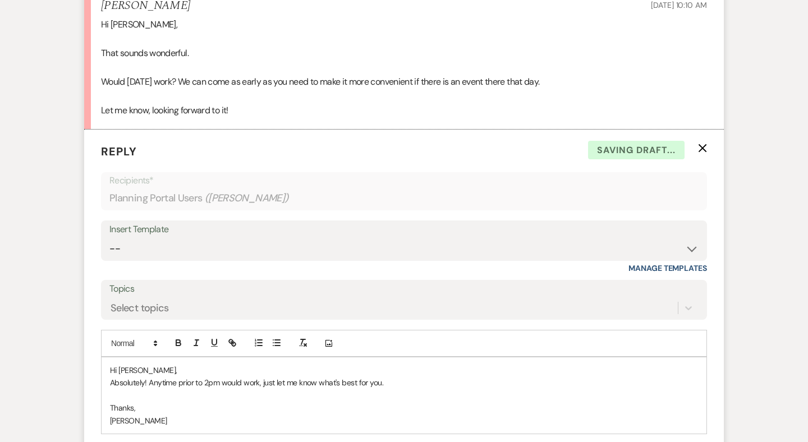
click at [259, 377] on p "Absolutely! Anytime prior to 2pm would work, just let me know what's best for y…" at bounding box center [404, 383] width 588 height 12
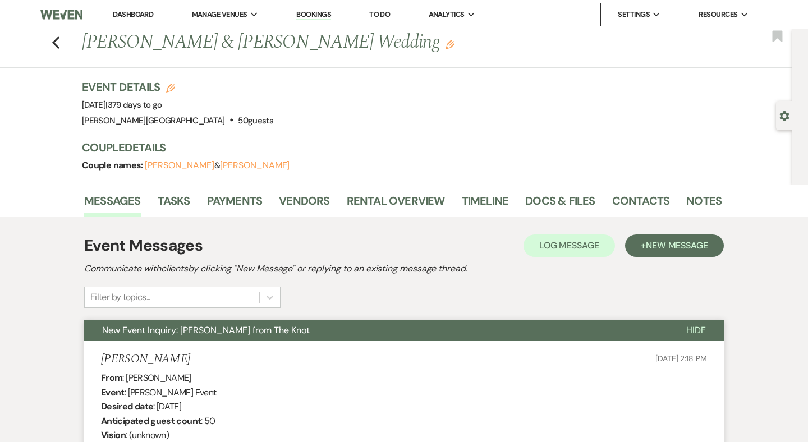
scroll to position [0, 0]
click at [57, 40] on icon "Previous" at bounding box center [56, 42] width 8 height 13
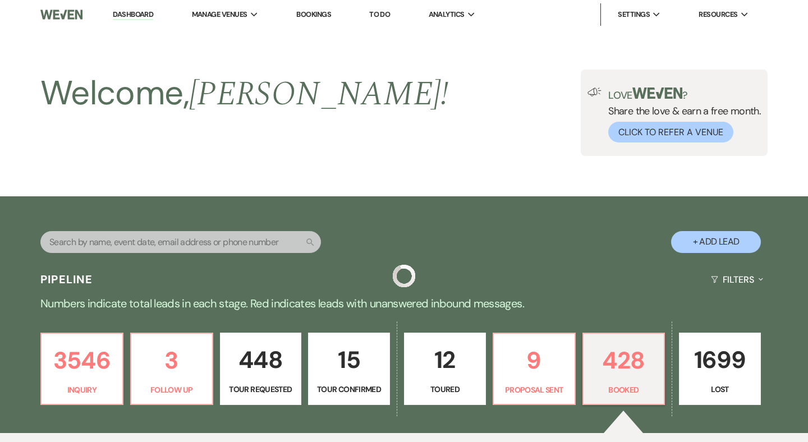
scroll to position [542, 0]
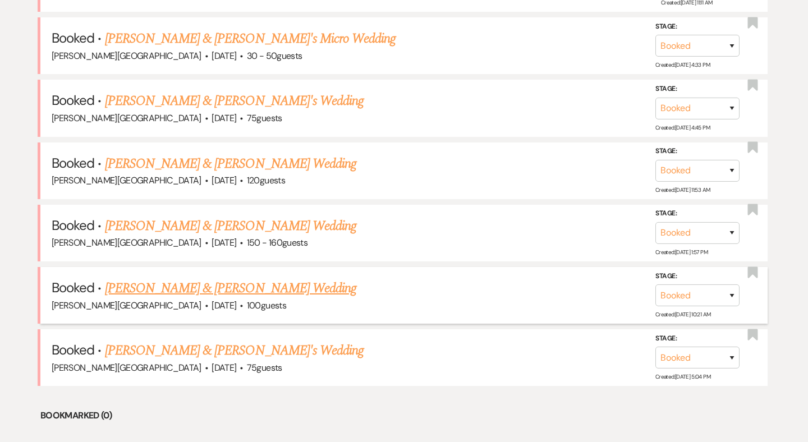
click at [230, 281] on link "[PERSON_NAME] & [PERSON_NAME] Wedding" at bounding box center [230, 288] width 251 height 20
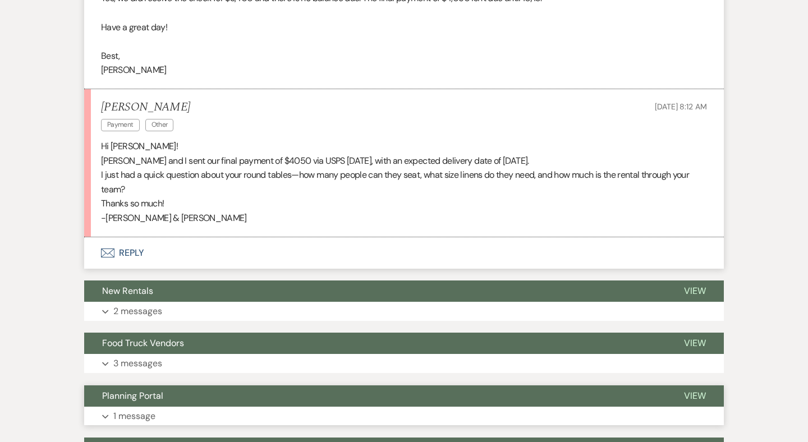
scroll to position [1750, 0]
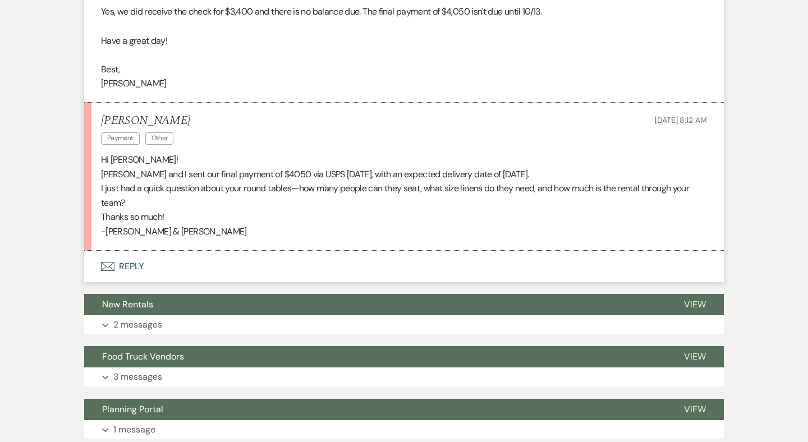
click at [135, 251] on button "Envelope Reply" at bounding box center [404, 266] width 640 height 31
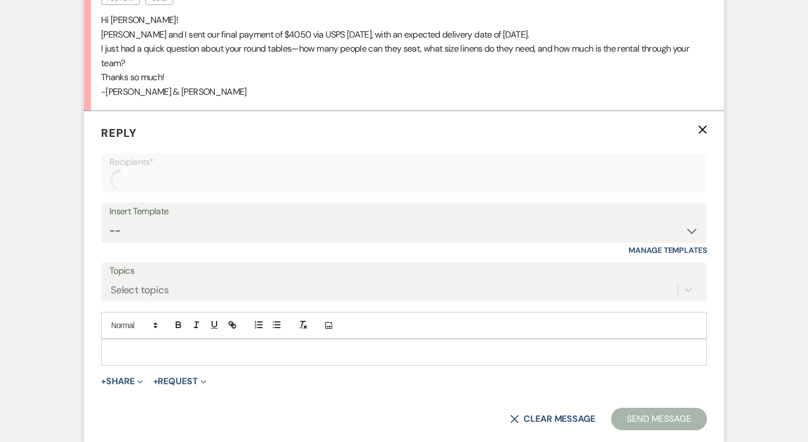
scroll to position [1916, 0]
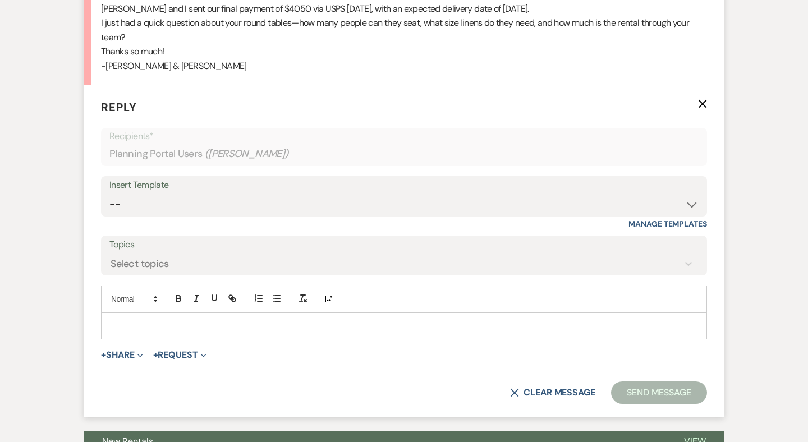
click at [127, 320] on p at bounding box center [404, 326] width 588 height 12
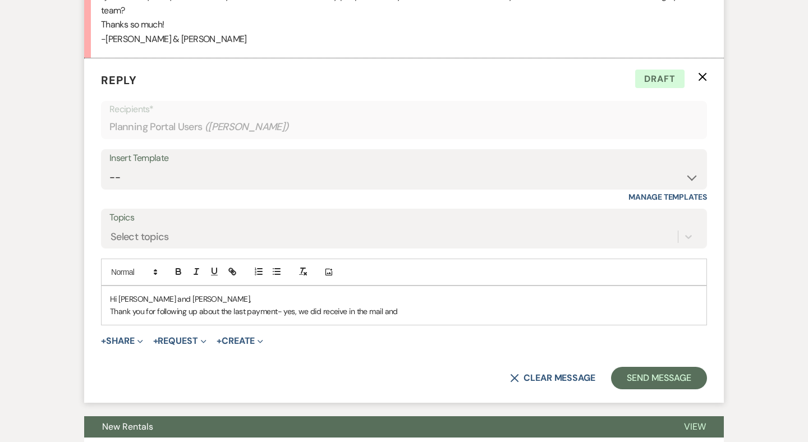
scroll to position [2057, 0]
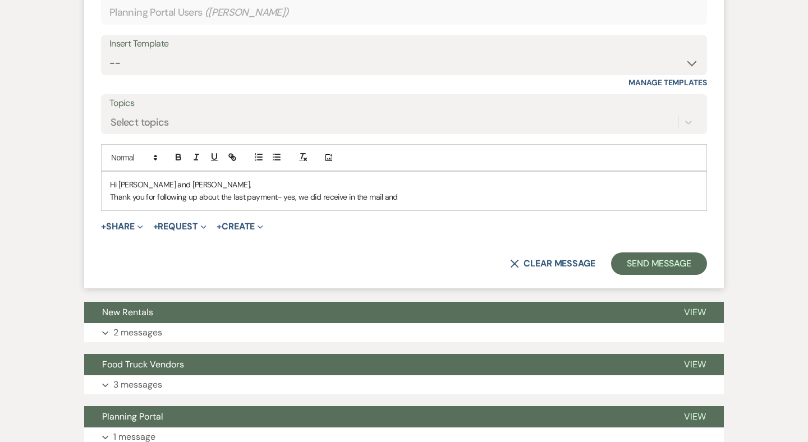
click at [244, 191] on p "Thank you for following up about the last payment- yes, we did receive in the m…" at bounding box center [404, 197] width 588 height 12
click at [405, 191] on p "Thank you for following up about the final payment- yes, we did receive in the …" at bounding box center [404, 197] width 588 height 12
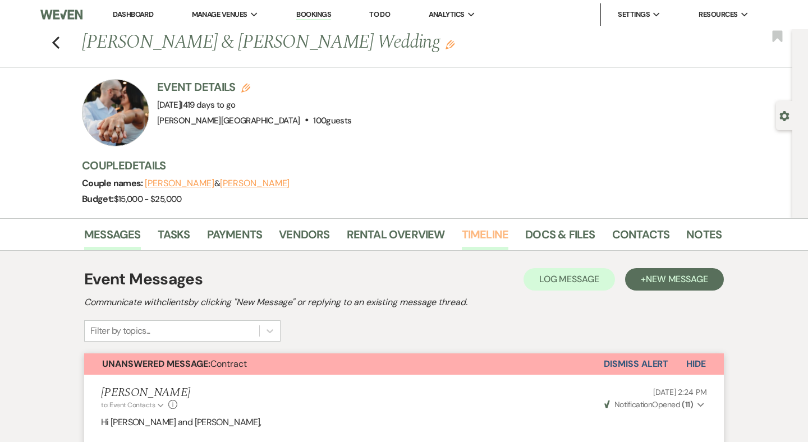
scroll to position [0, 0]
click at [546, 232] on link "Docs & Files" at bounding box center [560, 238] width 70 height 25
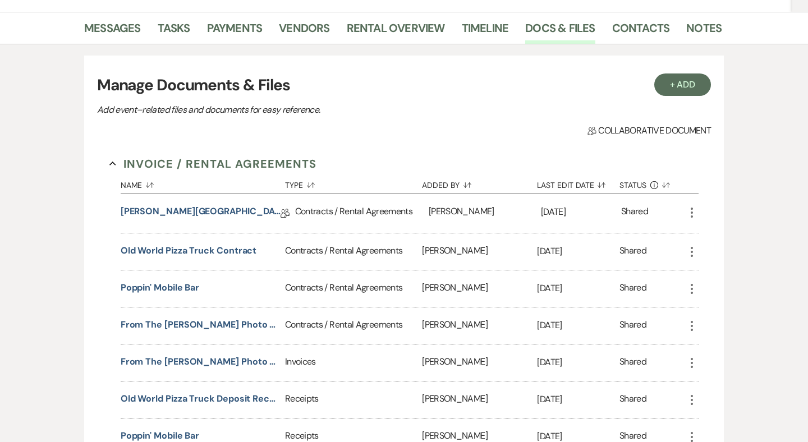
scroll to position [224, 0]
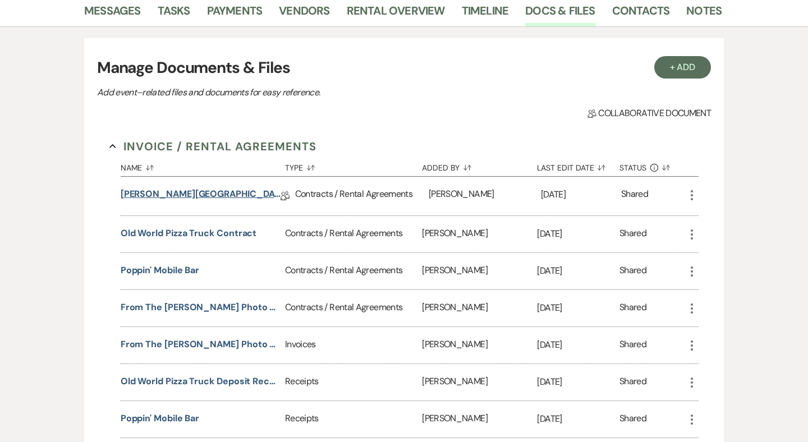
click at [229, 194] on link "[PERSON_NAME][GEOGRAPHIC_DATA] Contract" at bounding box center [201, 195] width 160 height 17
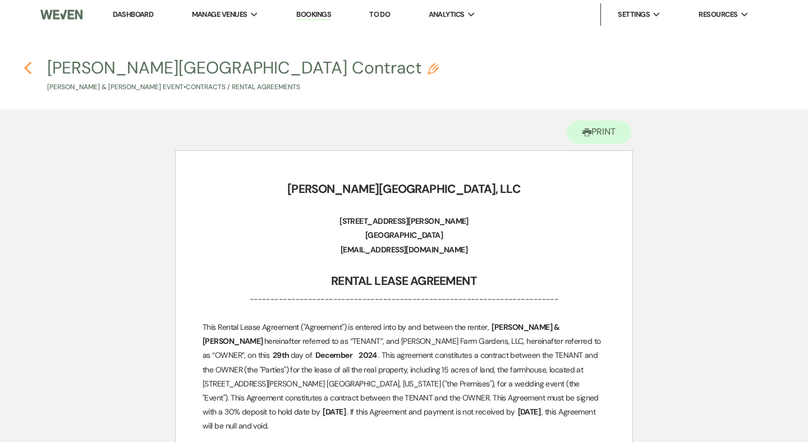
click at [26, 63] on icon "Previous" at bounding box center [28, 67] width 8 height 13
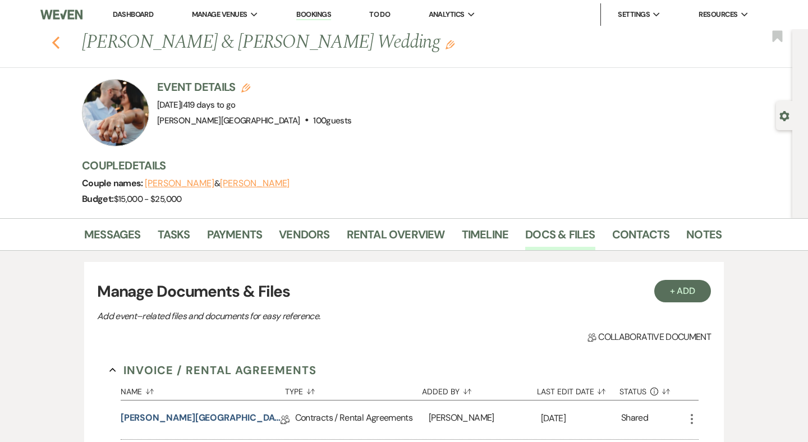
click at [56, 40] on use "button" at bounding box center [55, 42] width 7 height 12
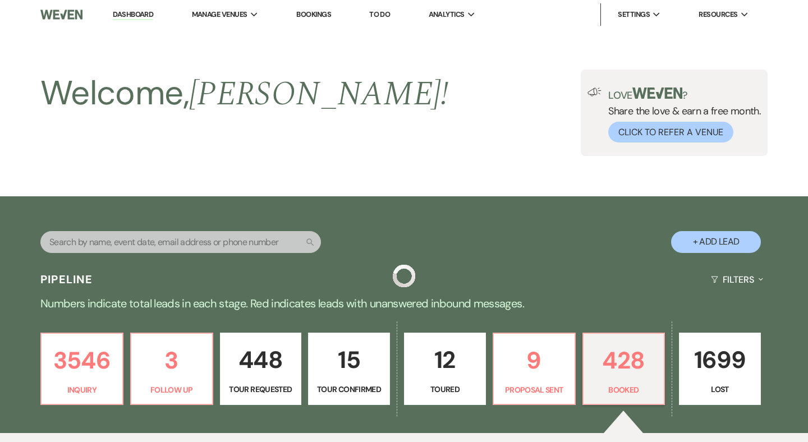
scroll to position [542, 0]
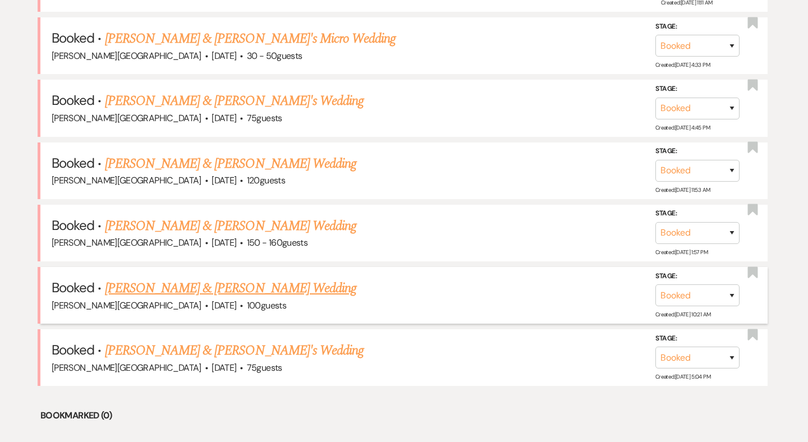
click at [218, 283] on link "[PERSON_NAME] & [PERSON_NAME] Wedding" at bounding box center [230, 288] width 251 height 20
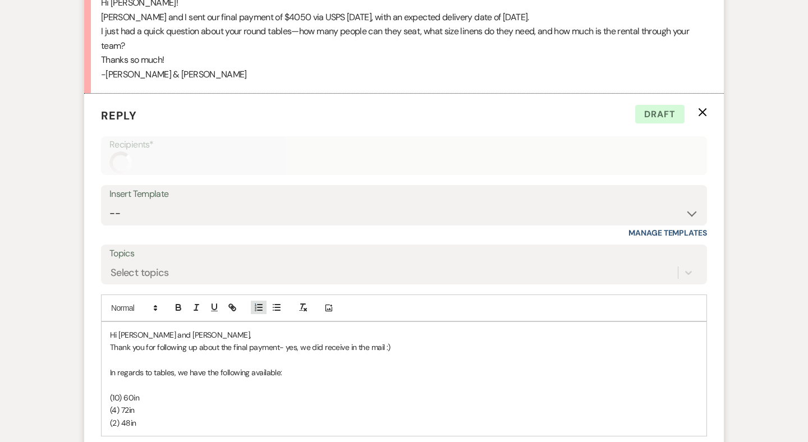
scroll to position [1956, 0]
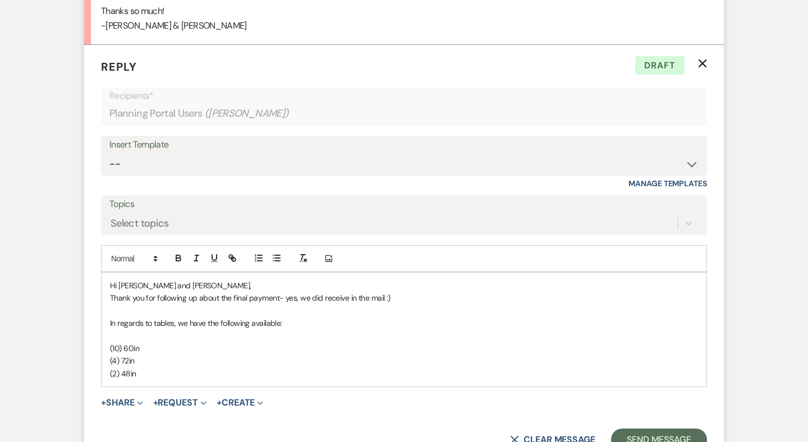
click at [109, 273] on div "Hi [PERSON_NAME] and [PERSON_NAME], Thank you for following up about the final …" at bounding box center [404, 330] width 605 height 114
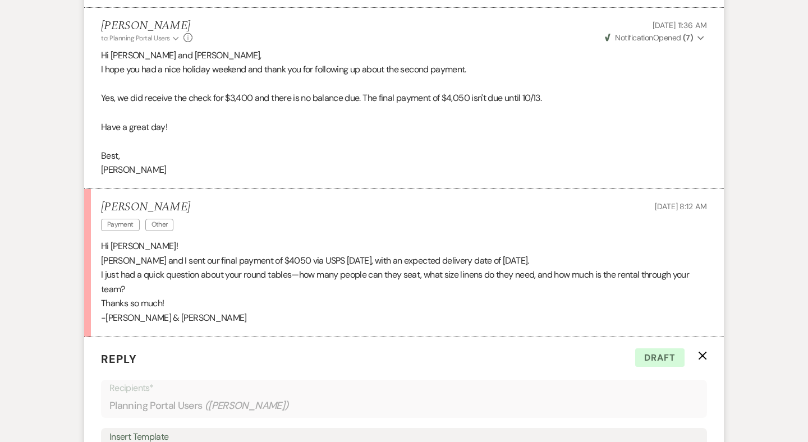
scroll to position [2028, 0]
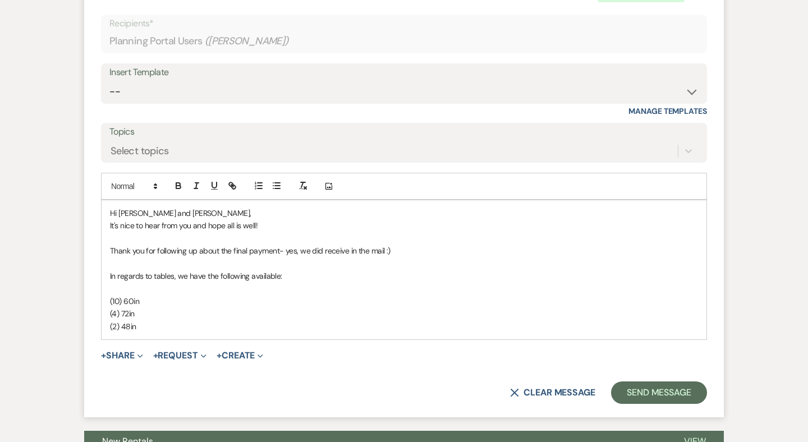
click at [171, 320] on p "(2) 48in" at bounding box center [404, 326] width 588 height 12
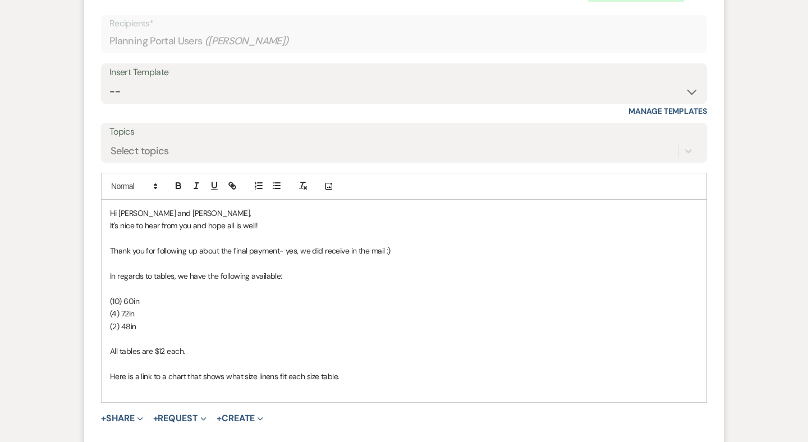
scroll to position [2139, 0]
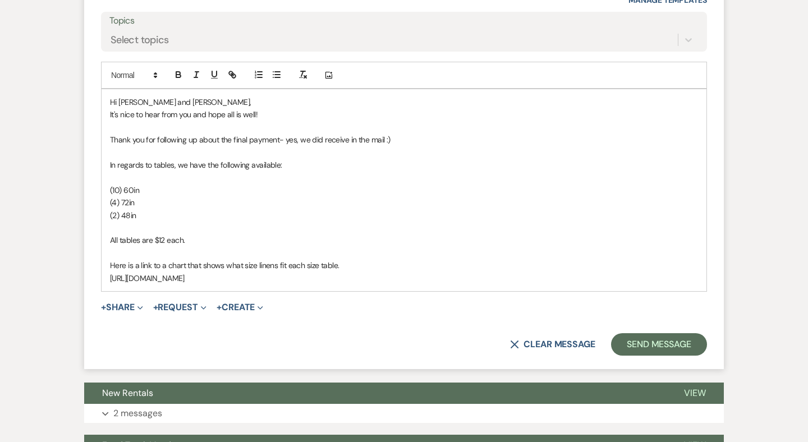
click at [278, 272] on p "[URL][DOMAIN_NAME]" at bounding box center [404, 278] width 588 height 12
click at [355, 259] on p "Here is a link to a chart that shows what size linens fit each size table." at bounding box center [404, 265] width 588 height 12
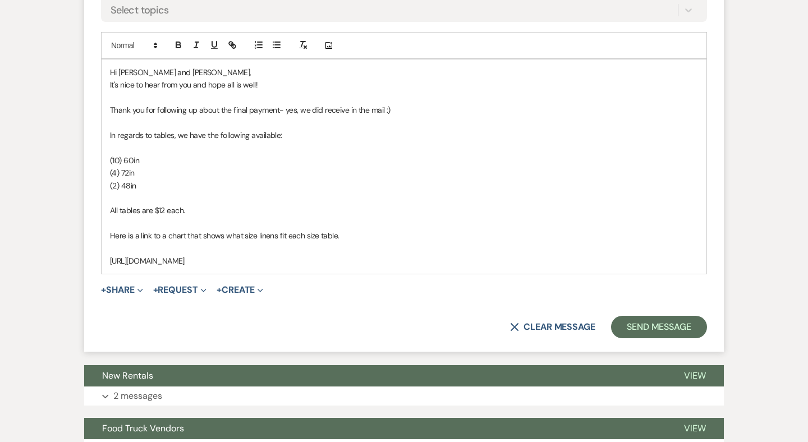
scroll to position [2178, 0]
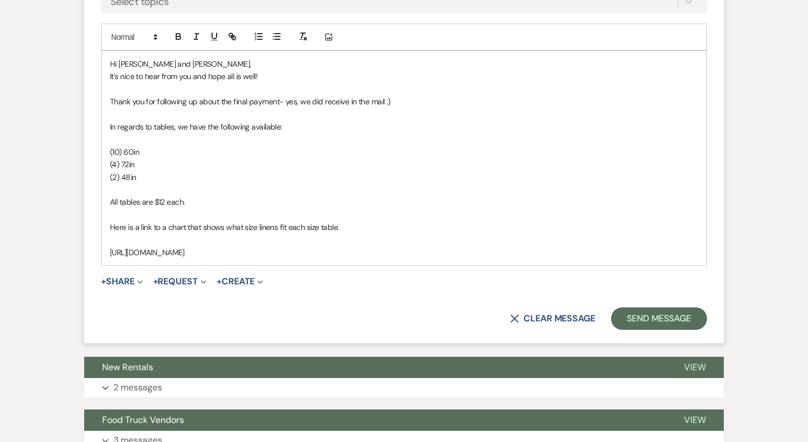
click at [572, 246] on p "[URL][DOMAIN_NAME]" at bounding box center [404, 252] width 588 height 12
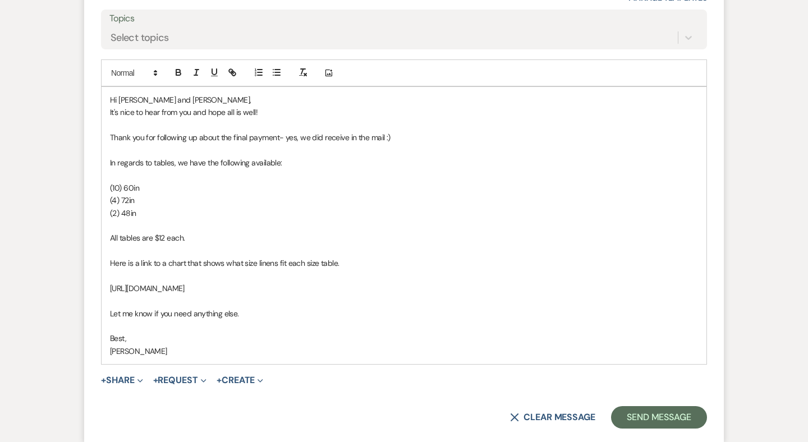
scroll to position [2162, 0]
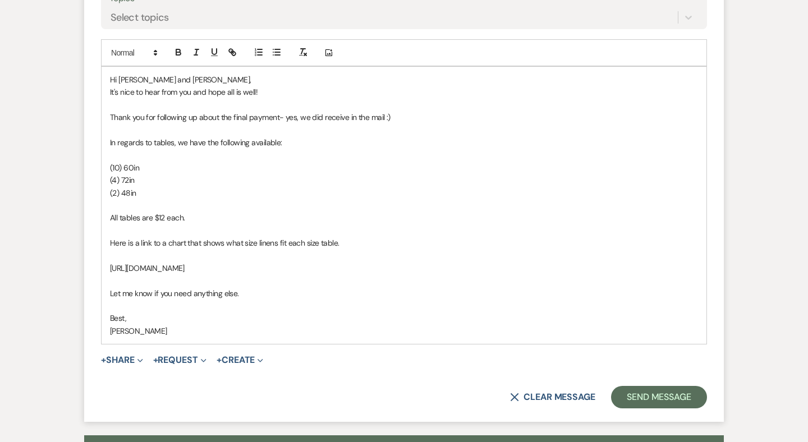
click at [153, 136] on p "In regards to tables, we have the following available:" at bounding box center [404, 142] width 588 height 12
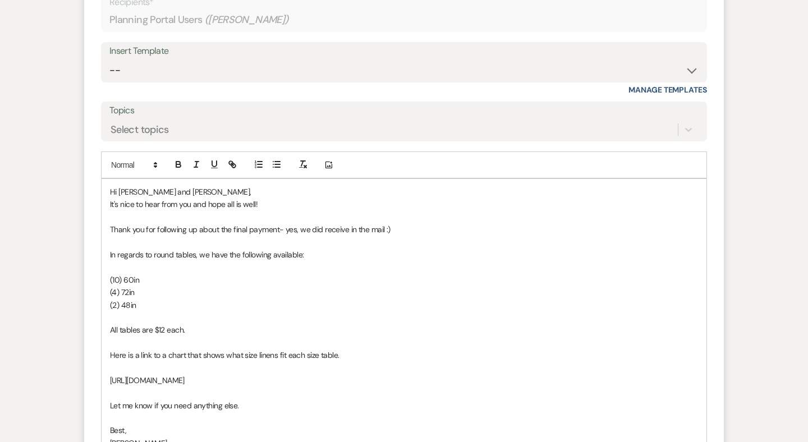
scroll to position [2051, 0]
click at [173, 273] on p "(10) 60in" at bounding box center [404, 279] width 588 height 12
click at [142, 273] on p "(10) 60in seat 8-10)" at bounding box center [404, 279] width 588 height 12
click at [158, 273] on p "(10) 60in (seat 8-10)" at bounding box center [404, 279] width 588 height 12
click at [153, 285] on p "(4) 72in" at bounding box center [404, 291] width 588 height 12
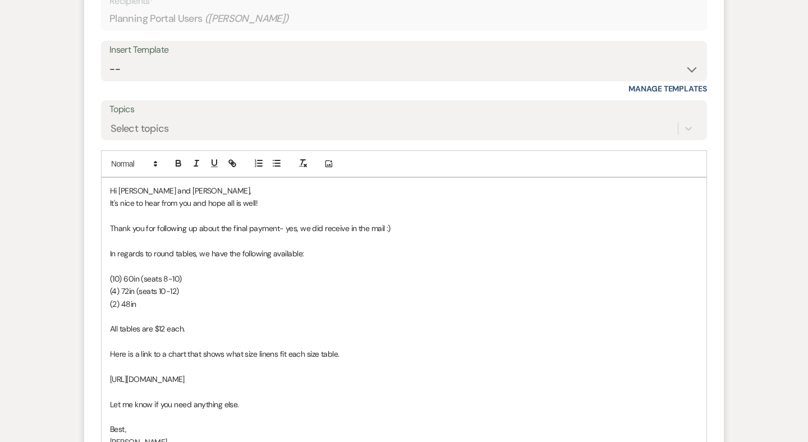
click at [166, 298] on p "(2) 48in" at bounding box center [404, 304] width 588 height 12
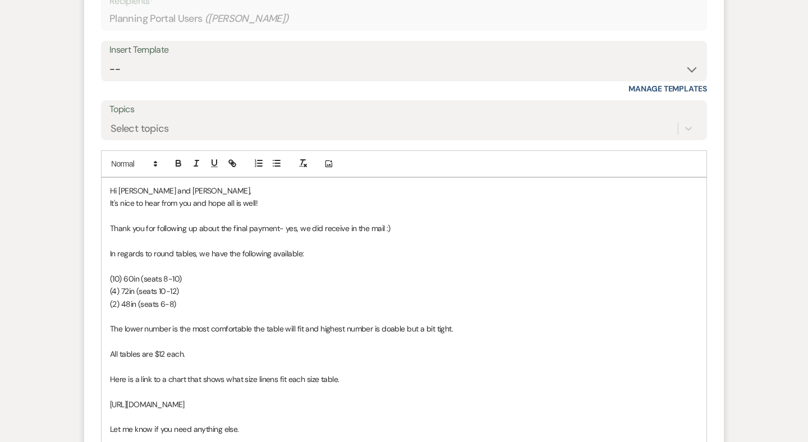
click at [171, 323] on p "The lower number is the most comfortable the table will fit and highest number …" at bounding box center [404, 329] width 588 height 12
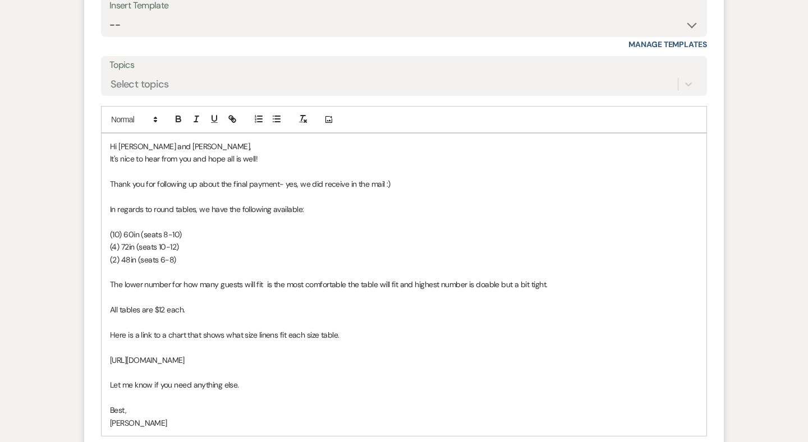
scroll to position [2119, 0]
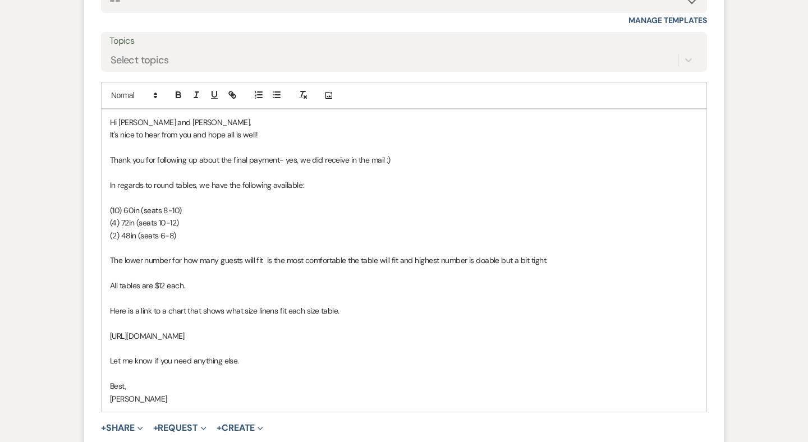
click at [108, 252] on div "Hi [PERSON_NAME] and [PERSON_NAME], It's nice to hear from you and hope all is …" at bounding box center [404, 260] width 605 height 303
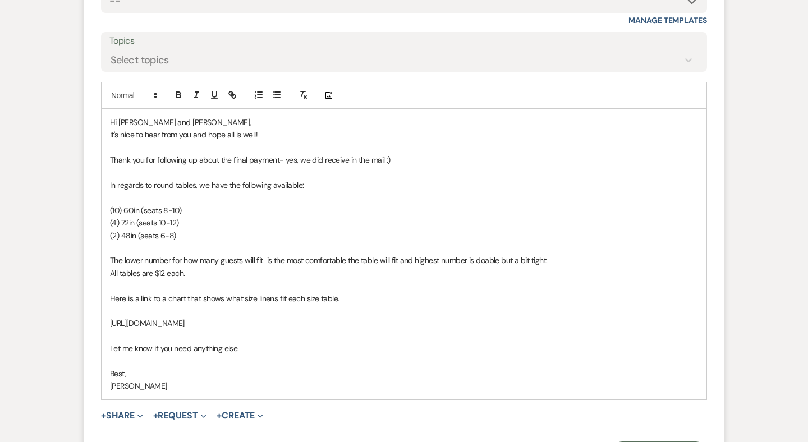
click at [194, 267] on p "All tables are $12 each." at bounding box center [404, 273] width 588 height 12
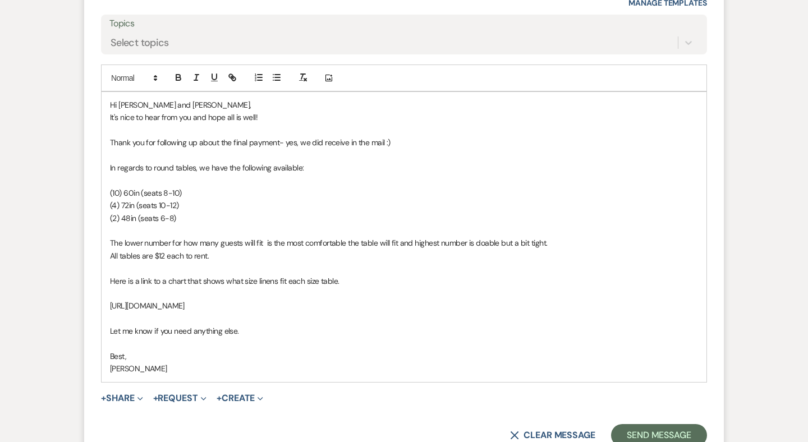
scroll to position [2157, 0]
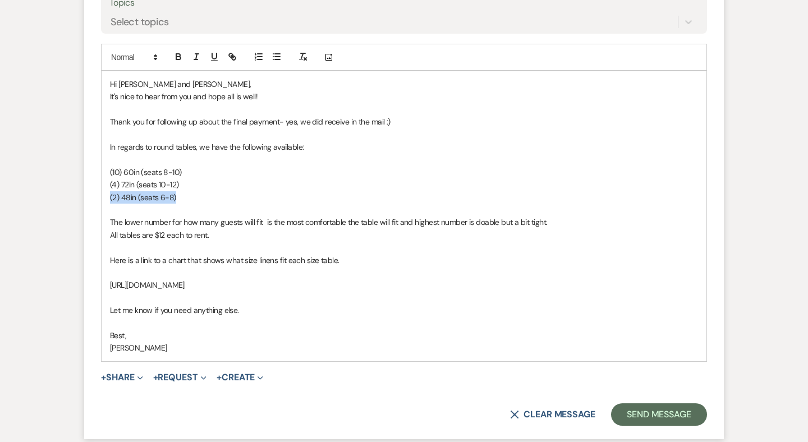
drag, startPoint x: 177, startPoint y: 165, endPoint x: 110, endPoint y: 165, distance: 67.4
click at [110, 191] on p "(2) 48in (seats 6-8)" at bounding box center [404, 197] width 588 height 12
click at [239, 229] on p "All tables are $12 each to rent." at bounding box center [404, 235] width 588 height 12
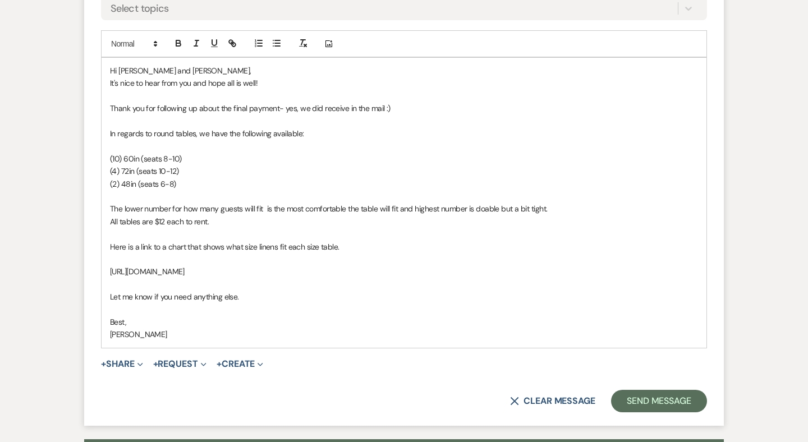
scroll to position [2181, 0]
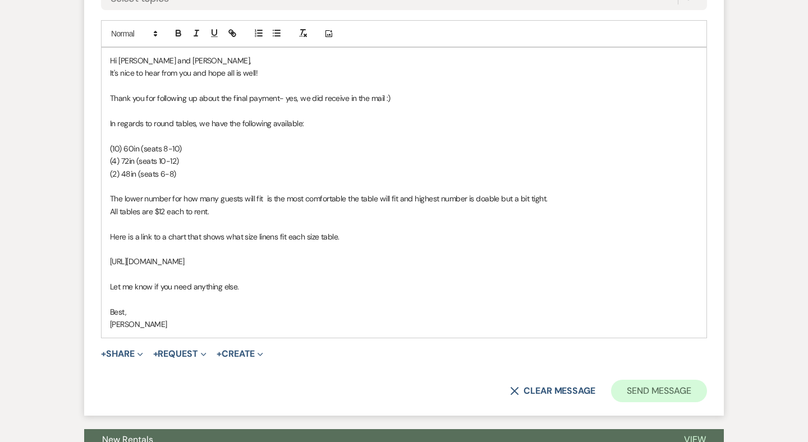
click at [652, 380] on button "Send Message" at bounding box center [659, 391] width 96 height 22
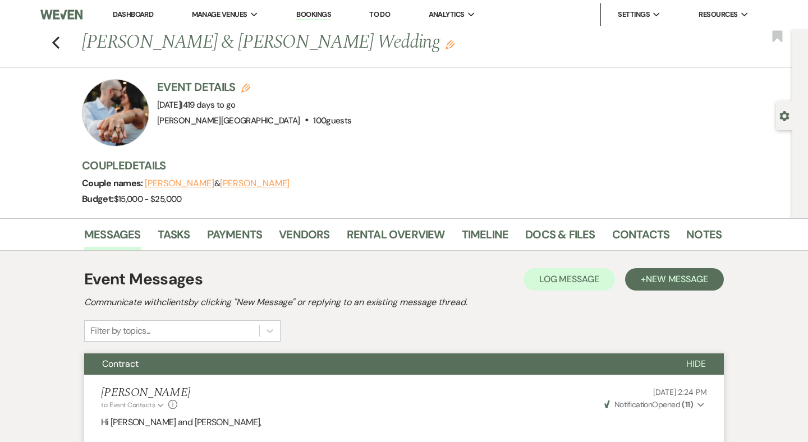
scroll to position [0, 0]
